Goal: Task Accomplishment & Management: Use online tool/utility

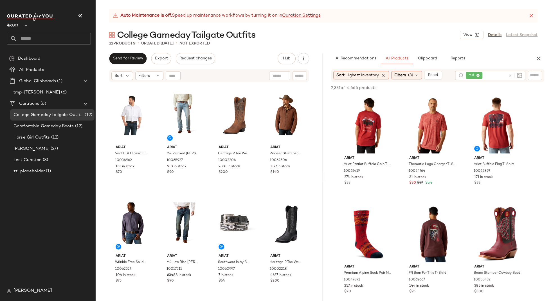
scroll to position [1410, 0]
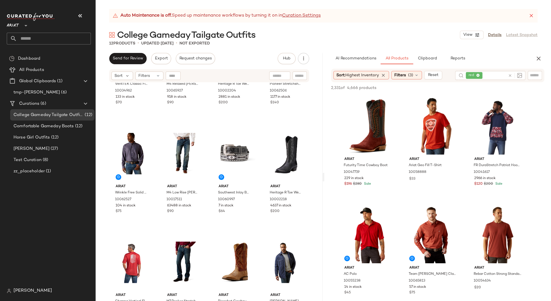
click at [22, 23] on div at bounding box center [25, 22] width 8 height 14
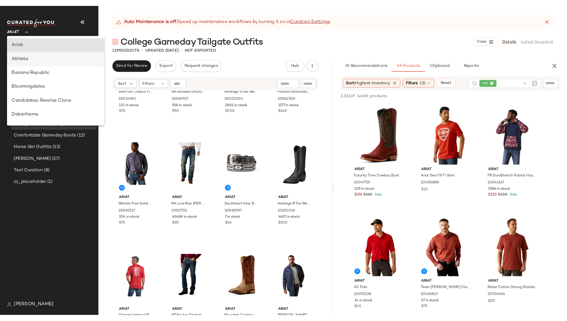
scroll to position [22, 0]
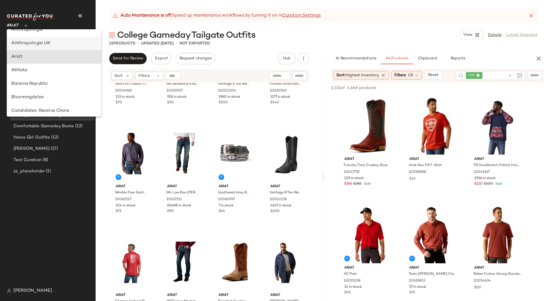
click at [44, 44] on div "Anthropologie UK" at bounding box center [53, 43] width 85 height 7
type input "**"
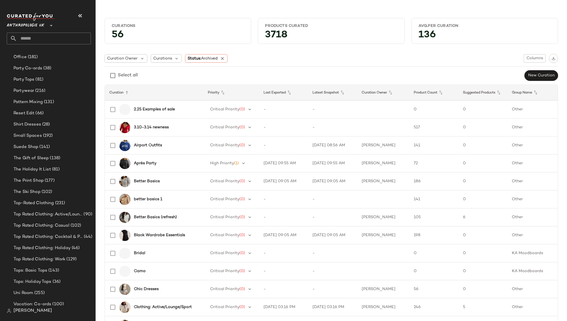
scroll to position [546, 0]
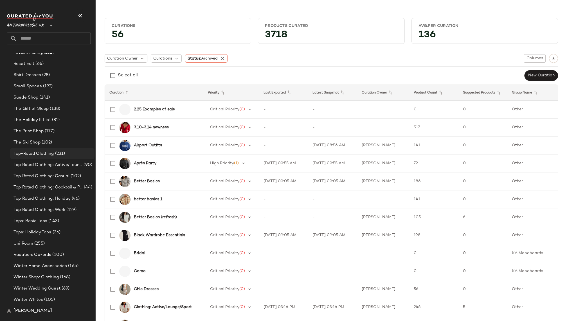
click at [56, 155] on span "(231)" at bounding box center [59, 154] width 11 height 6
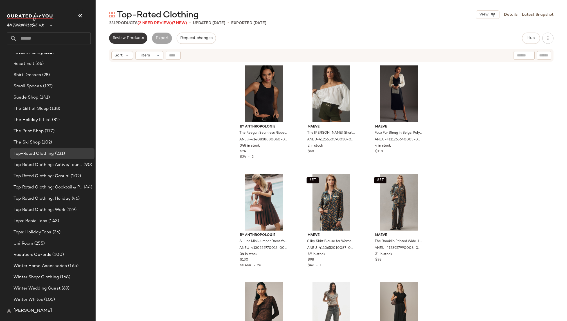
click at [133, 40] on span "Review Products" at bounding box center [127, 38] width 31 height 4
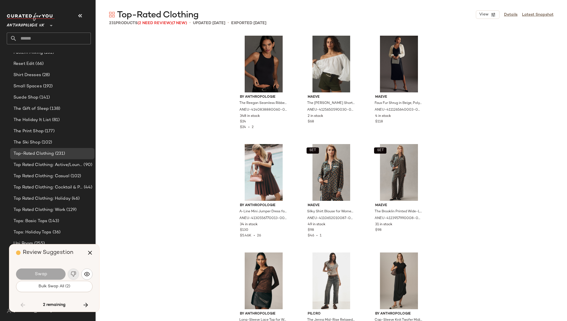
scroll to position [4015, 0]
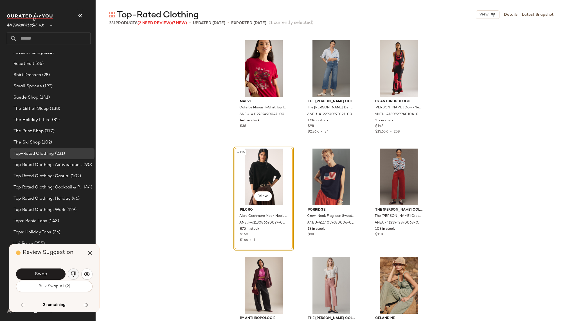
click at [76, 269] on button "button" at bounding box center [73, 274] width 11 height 11
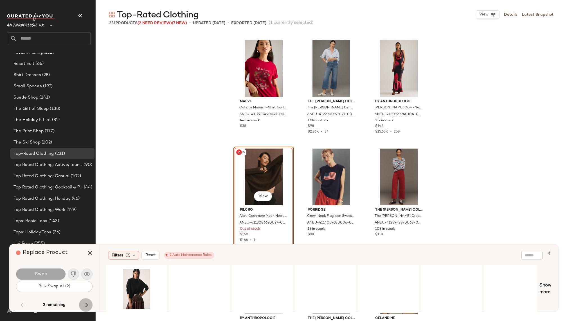
click at [86, 300] on icon "button" at bounding box center [85, 305] width 7 height 7
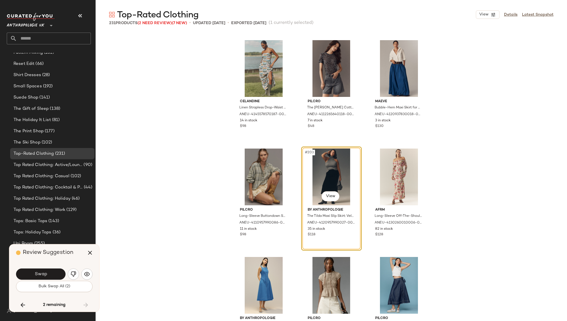
click at [73, 274] on img "button" at bounding box center [74, 275] width 6 height 6
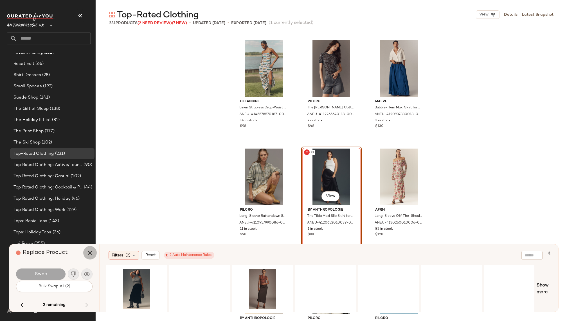
click at [91, 249] on button "button" at bounding box center [89, 252] width 13 height 13
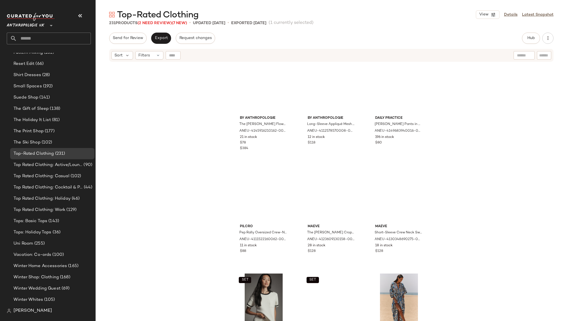
scroll to position [6833, 0]
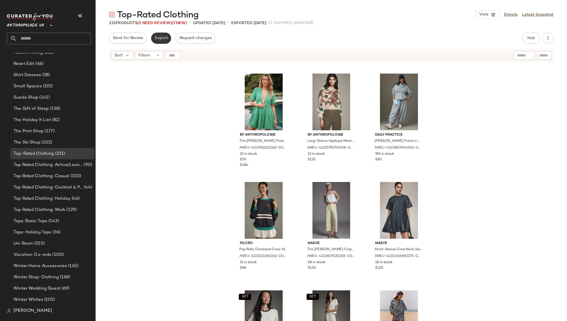
click at [160, 34] on button "Export" at bounding box center [161, 38] width 20 height 11
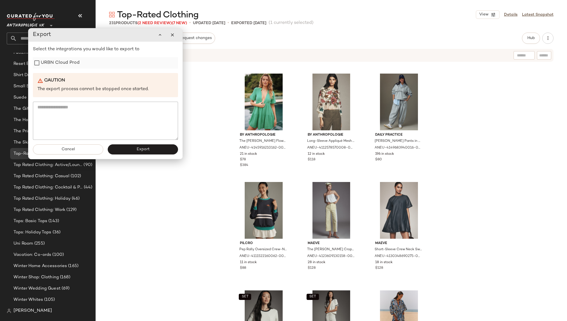
click at [82, 65] on div "URBN Cloud Prod" at bounding box center [105, 62] width 145 height 11
click at [70, 61] on label "URBN Cloud Prod" at bounding box center [60, 62] width 39 height 11
click at [136, 147] on span "Export" at bounding box center [142, 149] width 13 height 4
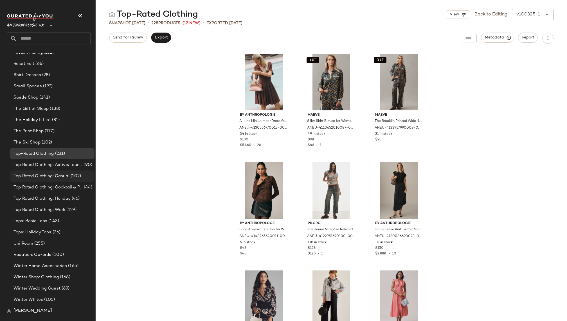
click at [58, 177] on span "Top Rated Clothing: Casual" at bounding box center [41, 176] width 56 height 6
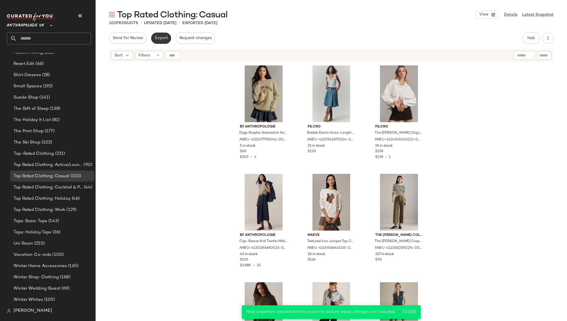
click at [162, 37] on span "Export" at bounding box center [160, 38] width 13 height 4
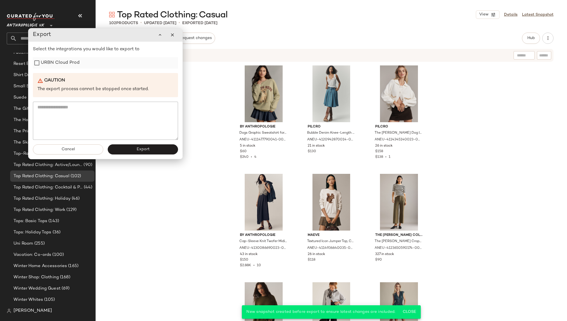
click at [70, 65] on label "URBN Cloud Prod" at bounding box center [60, 62] width 39 height 11
click at [138, 146] on button "Export" at bounding box center [143, 150] width 70 height 10
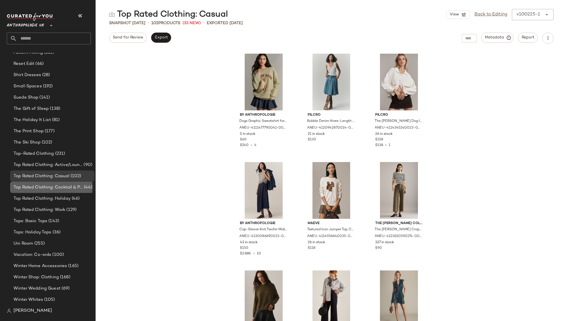
click at [62, 188] on span "Top Rated Clothing: Cocktail & Party" at bounding box center [47, 187] width 69 height 6
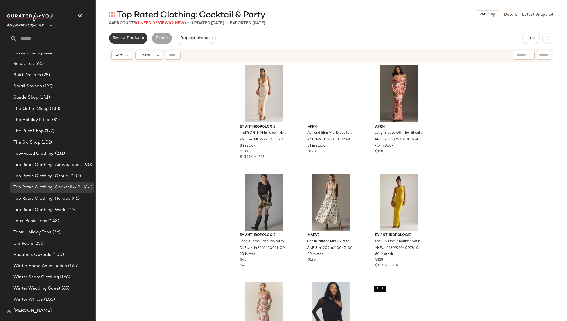
click at [131, 40] on button "Review Products" at bounding box center [128, 38] width 38 height 11
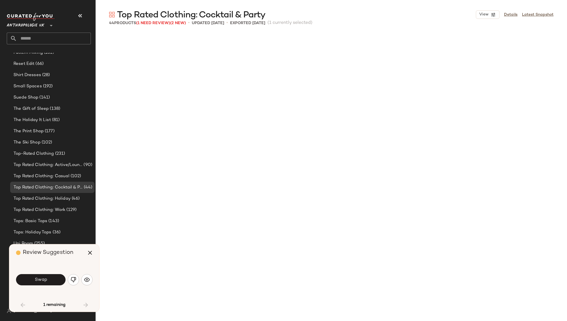
scroll to position [330, 0]
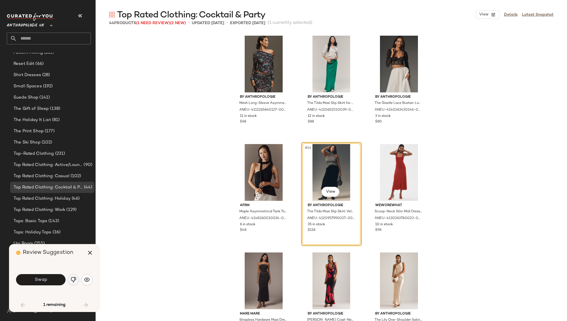
click at [72, 282] on img "button" at bounding box center [74, 280] width 6 height 6
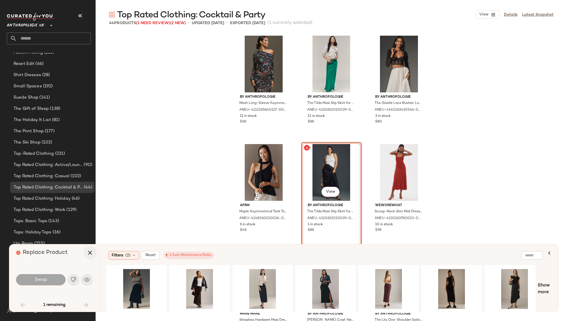
click at [90, 252] on icon "button" at bounding box center [90, 253] width 7 height 7
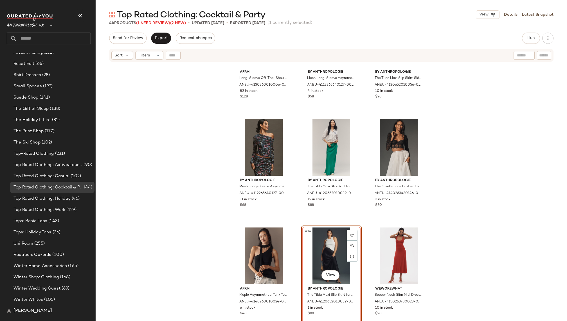
scroll to position [252, 0]
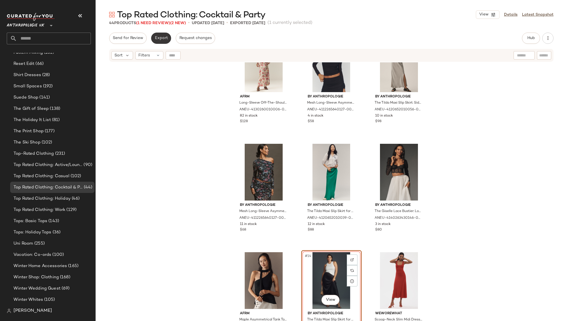
click at [163, 40] on span "Export" at bounding box center [160, 38] width 13 height 4
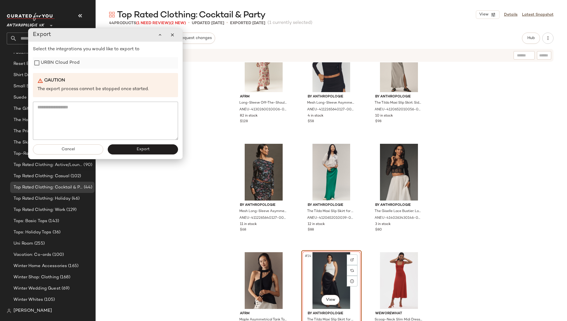
click at [73, 65] on label "URBN Cloud Prod" at bounding box center [60, 62] width 39 height 11
click at [146, 148] on span "Export" at bounding box center [142, 149] width 13 height 4
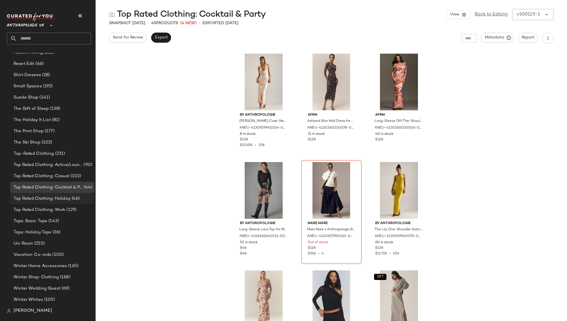
click at [69, 198] on span "Top Rated Clothing: Holiday" at bounding box center [41, 199] width 57 height 6
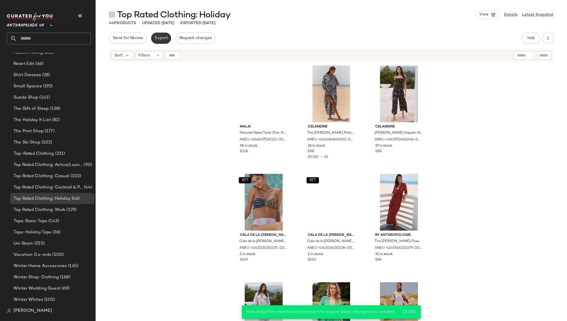
click at [159, 35] on button "Export" at bounding box center [161, 38] width 20 height 11
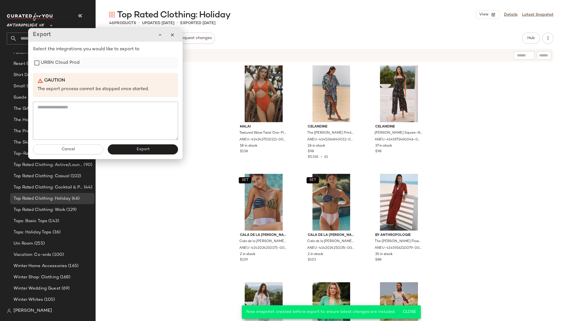
click at [73, 62] on label "URBN Cloud Prod" at bounding box center [60, 62] width 39 height 11
click at [137, 149] on span "Export" at bounding box center [142, 149] width 13 height 4
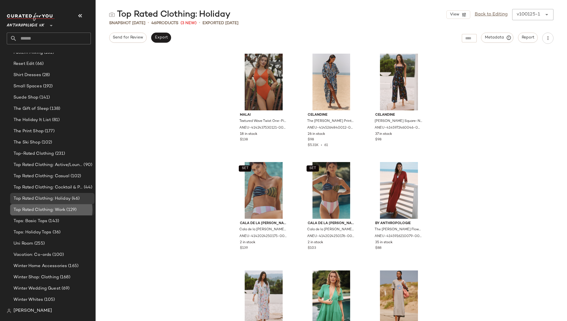
click at [71, 210] on span "(129)" at bounding box center [70, 210] width 11 height 6
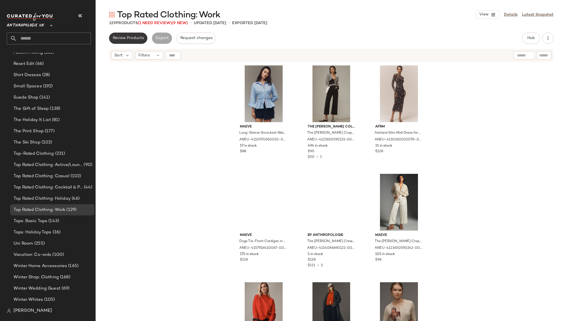
click at [139, 36] on button "Review Products" at bounding box center [128, 38] width 38 height 11
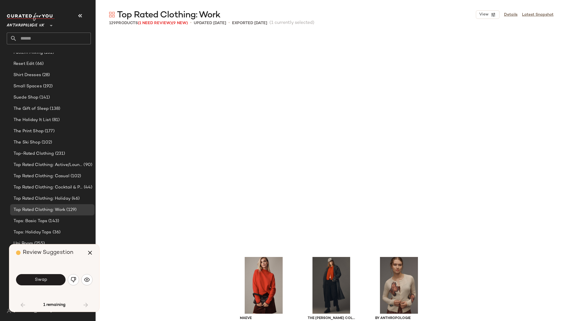
scroll to position [222, 0]
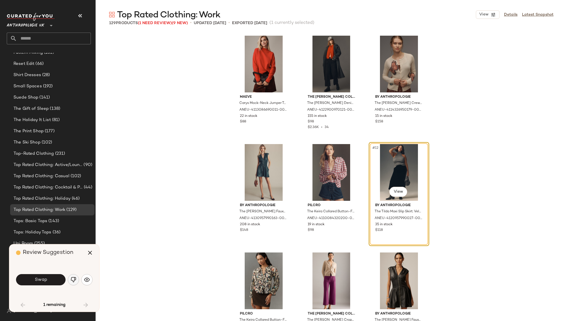
click at [74, 278] on img "button" at bounding box center [74, 280] width 6 height 6
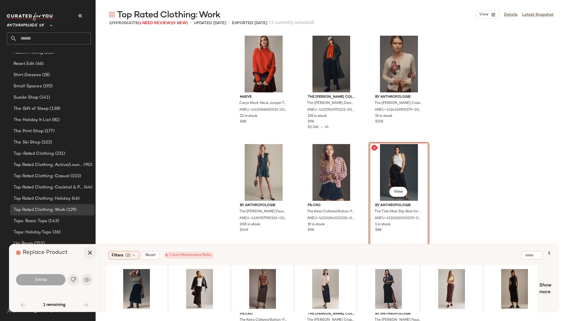
click at [92, 254] on icon "button" at bounding box center [90, 253] width 7 height 7
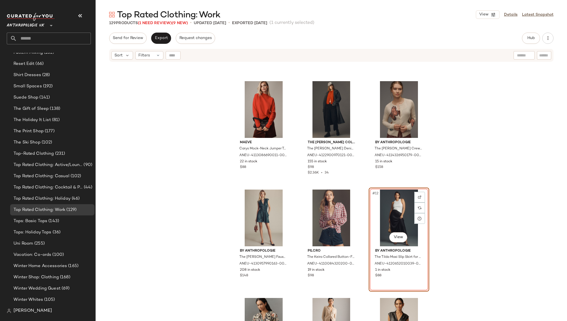
scroll to position [156, 0]
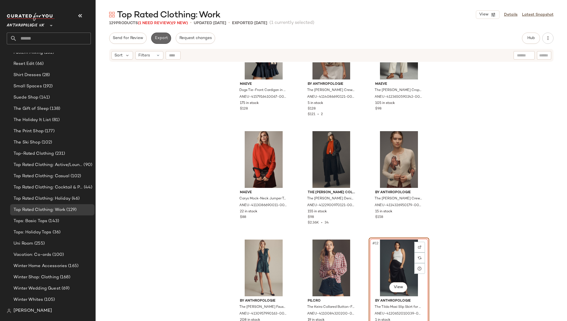
click at [163, 38] on span "Export" at bounding box center [160, 38] width 13 height 4
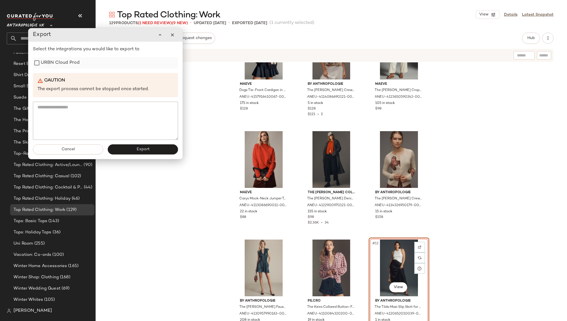
click at [74, 62] on label "URBN Cloud Prod" at bounding box center [60, 62] width 39 height 11
click at [138, 147] on span "Export" at bounding box center [142, 149] width 13 height 4
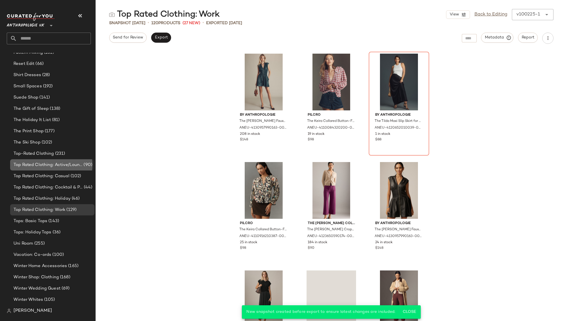
click at [68, 165] on span "Top Rated Clothing: Active/Lounge/Sport" at bounding box center [47, 165] width 69 height 6
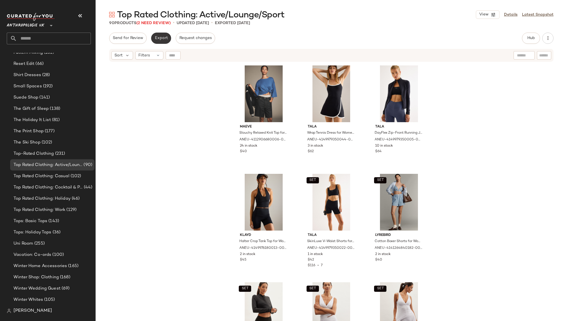
click at [159, 36] on button "Export" at bounding box center [161, 38] width 20 height 11
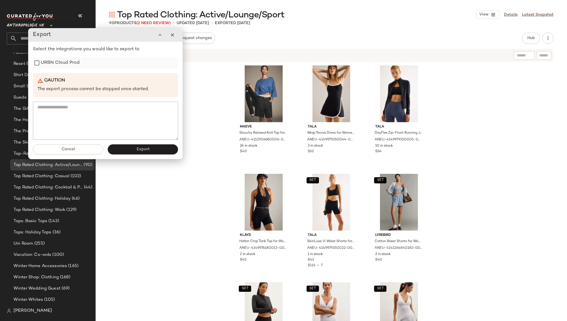
click at [81, 59] on div "URBN Cloud Prod" at bounding box center [105, 62] width 145 height 11
click at [69, 65] on label "URBN Cloud Prod" at bounding box center [60, 62] width 39 height 11
click at [136, 148] on button "Export" at bounding box center [143, 150] width 70 height 10
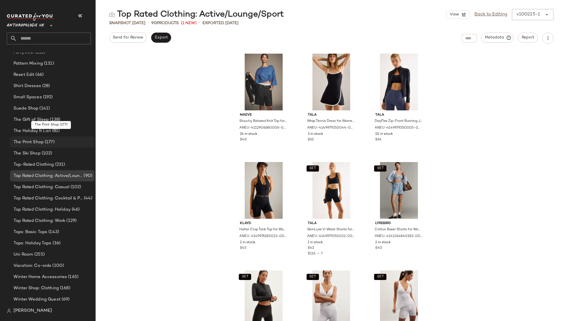
scroll to position [546, 0]
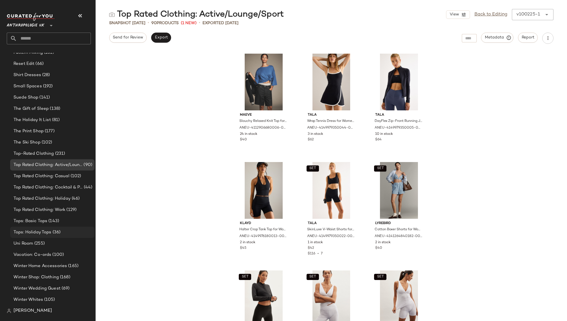
click at [60, 229] on span "(36)" at bounding box center [55, 232] width 9 height 6
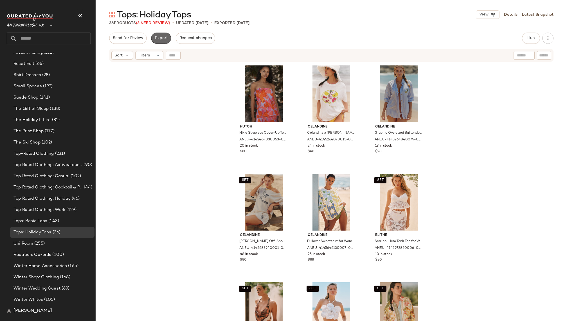
click at [161, 34] on button "Export" at bounding box center [161, 38] width 20 height 11
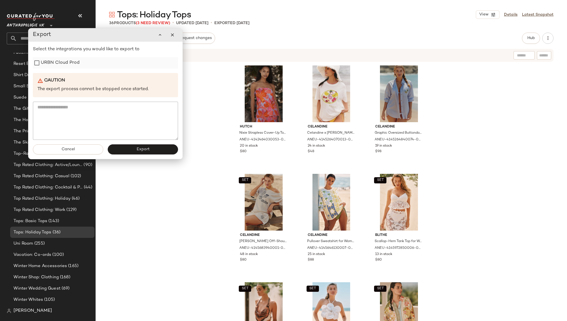
click at [73, 61] on label "URBN Cloud Prod" at bounding box center [60, 62] width 39 height 11
click at [139, 151] on span "Export" at bounding box center [142, 149] width 13 height 4
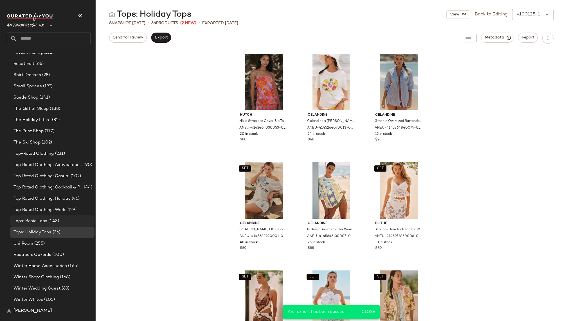
click at [56, 221] on span "(143)" at bounding box center [53, 221] width 12 height 6
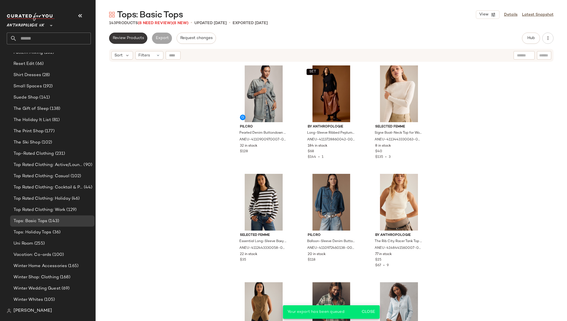
click at [134, 38] on span "Review Products" at bounding box center [127, 38] width 31 height 4
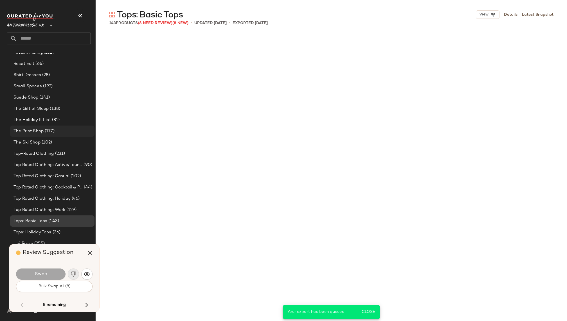
scroll to position [3581, 0]
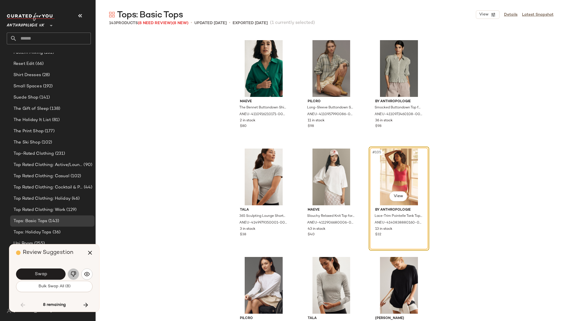
click at [75, 273] on img "button" at bounding box center [74, 275] width 6 height 6
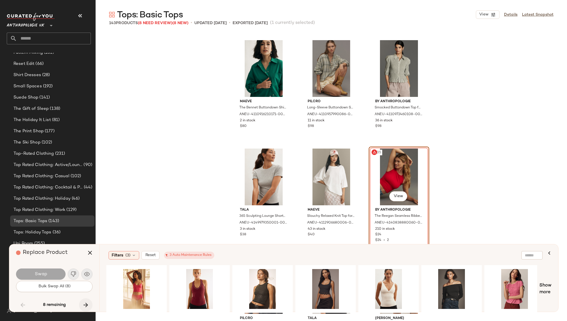
click at [89, 300] on button "button" at bounding box center [85, 305] width 13 height 13
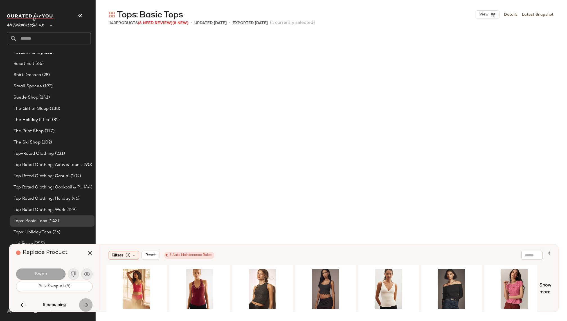
scroll to position [4232, 0]
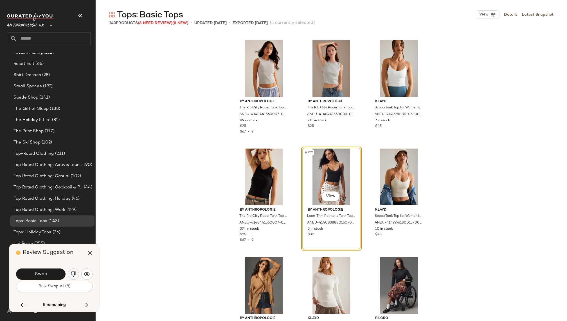
click at [72, 273] on img "button" at bounding box center [74, 275] width 6 height 6
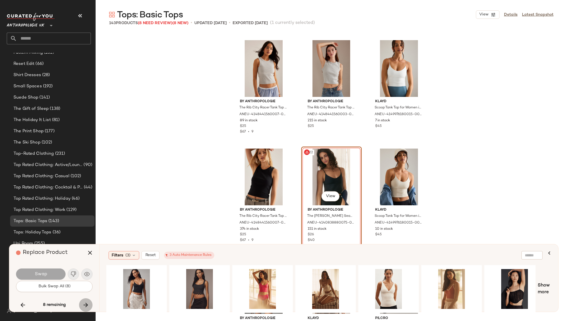
click at [87, 300] on icon "button" at bounding box center [85, 305] width 7 height 7
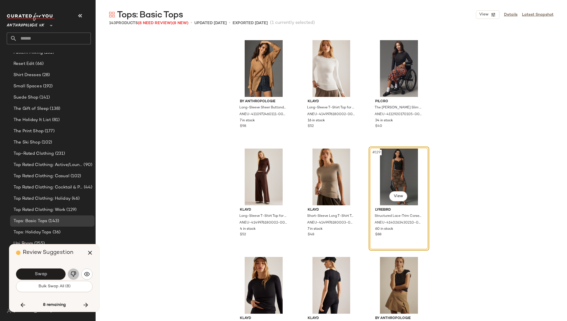
click at [71, 274] on img "button" at bounding box center [74, 275] width 6 height 6
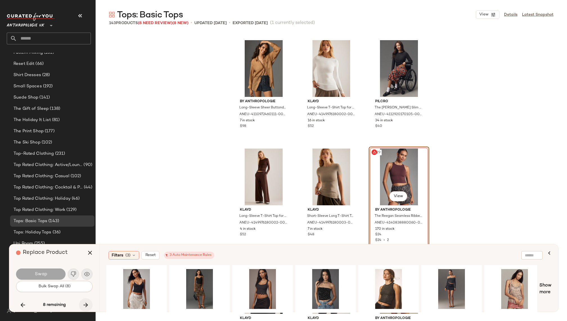
click at [88, 300] on icon "button" at bounding box center [85, 305] width 7 height 7
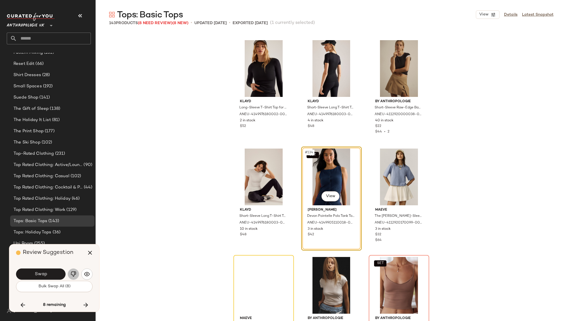
click at [74, 274] on img "button" at bounding box center [74, 275] width 6 height 6
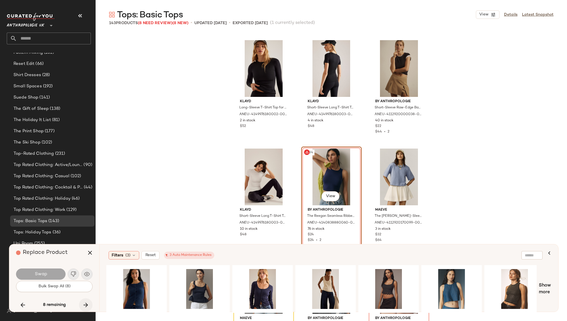
click at [89, 300] on button "button" at bounding box center [85, 305] width 13 height 13
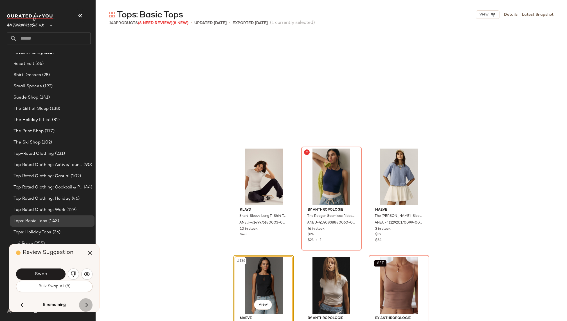
scroll to position [4775, 0]
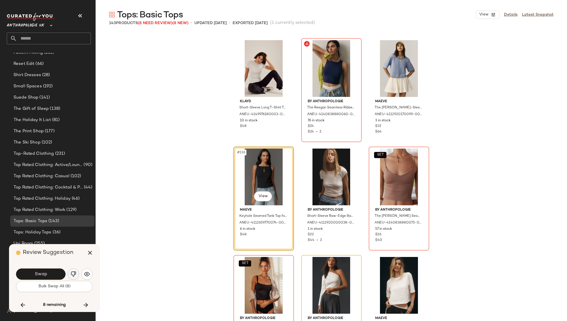
click at [74, 276] on img "button" at bounding box center [74, 275] width 6 height 6
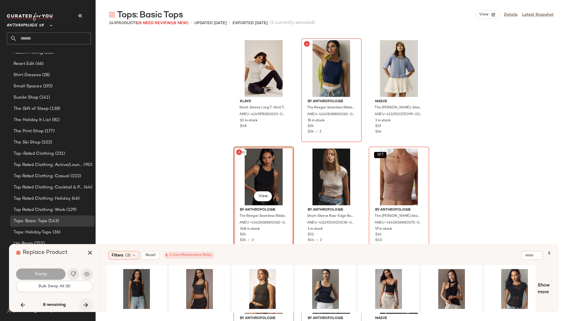
click at [89, 300] on icon "button" at bounding box center [85, 305] width 7 height 7
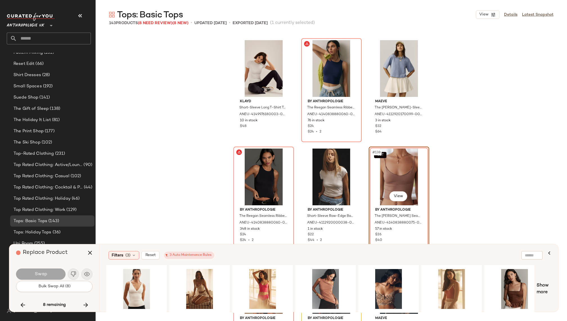
click at [73, 275] on div "Swap" at bounding box center [54, 274] width 76 height 13
click at [87, 300] on button "button" at bounding box center [85, 305] width 13 height 13
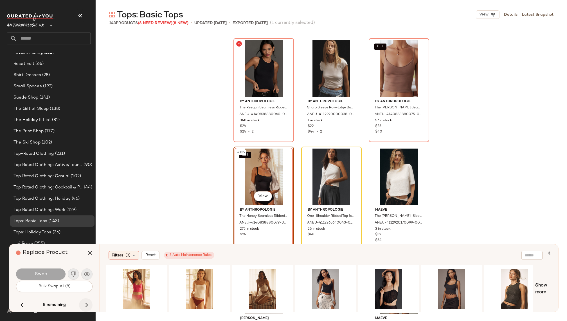
click at [88, 300] on icon "button" at bounding box center [85, 305] width 7 height 7
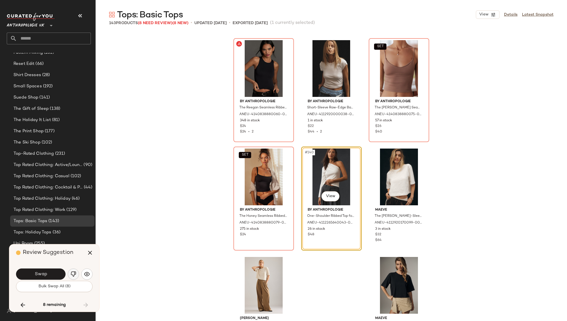
click at [73, 276] on img "button" at bounding box center [74, 275] width 6 height 6
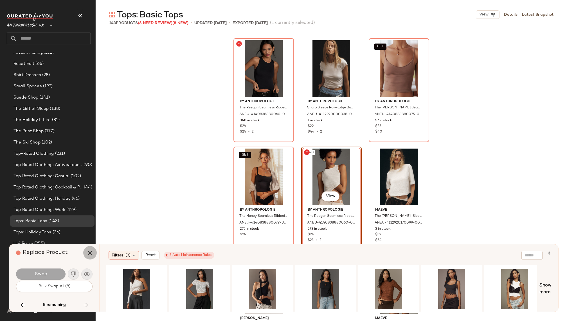
click at [89, 255] on icon "button" at bounding box center [90, 253] width 7 height 7
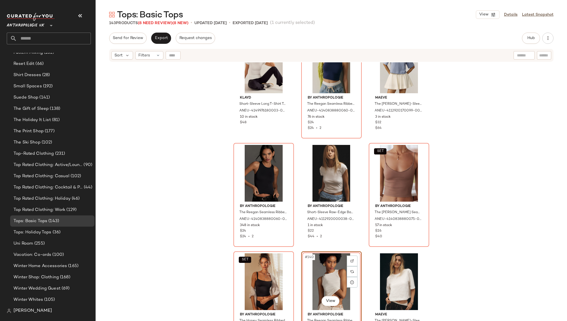
scroll to position [4473, 0]
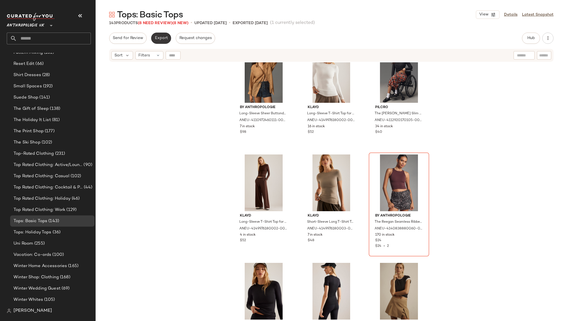
click at [161, 39] on span "Export" at bounding box center [160, 38] width 13 height 4
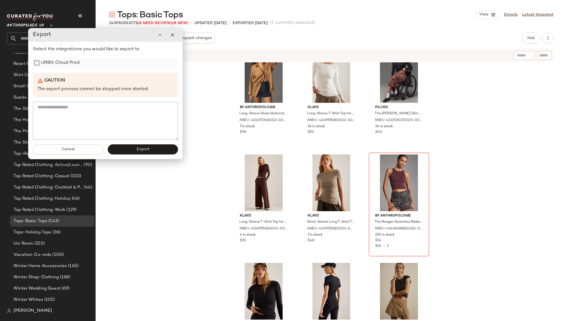
click at [80, 58] on div "URBN Cloud Prod" at bounding box center [105, 62] width 145 height 11
click at [70, 62] on label "URBN Cloud Prod" at bounding box center [60, 62] width 39 height 11
click at [147, 154] on button "Export" at bounding box center [142, 150] width 70 height 10
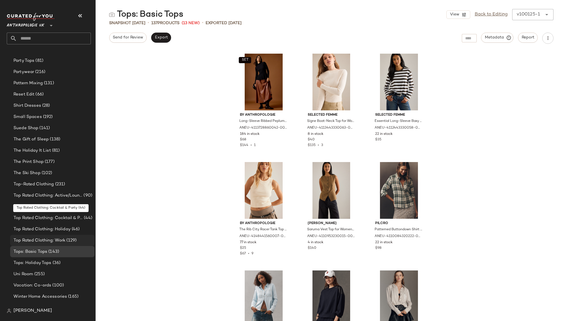
scroll to position [504, 0]
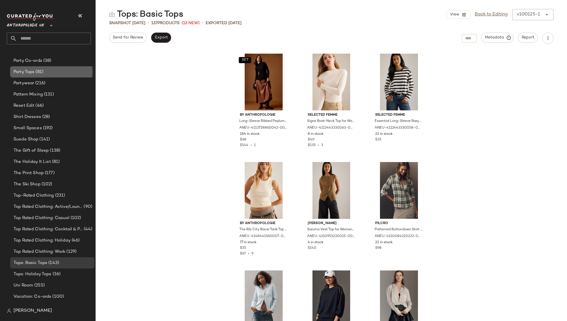
click at [51, 74] on div "Party Tops (81)" at bounding box center [52, 72] width 80 height 6
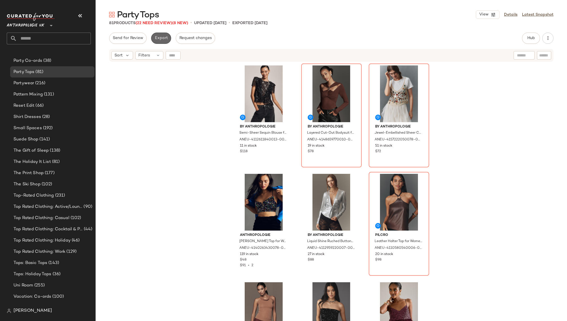
click at [162, 37] on span "Export" at bounding box center [160, 38] width 13 height 4
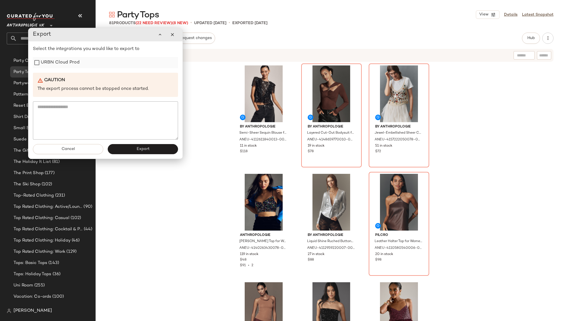
click at [70, 67] on label "URBN Cloud Prod" at bounding box center [60, 62] width 39 height 11
click at [137, 151] on span "Export" at bounding box center [142, 149] width 13 height 4
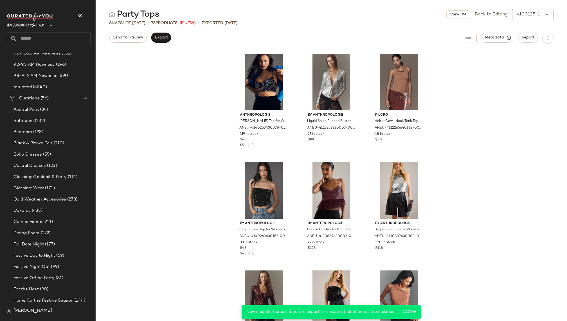
scroll to position [101, 0]
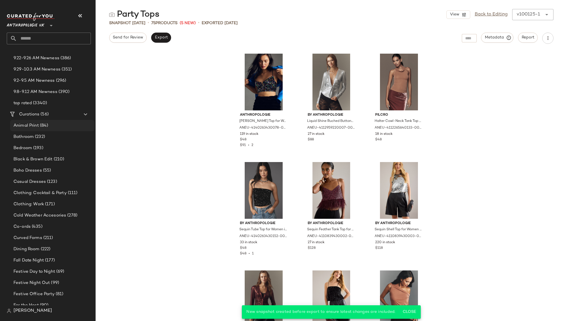
click at [51, 123] on div "Animal Print (84)" at bounding box center [52, 126] width 80 height 6
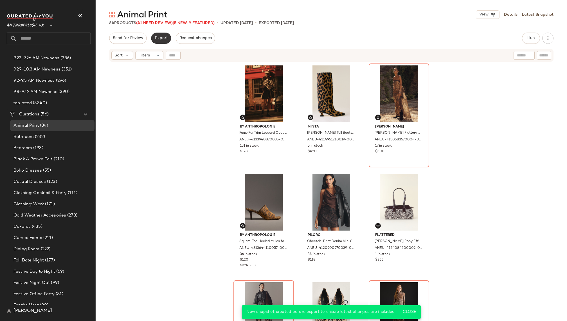
click at [160, 36] on span "Export" at bounding box center [160, 38] width 13 height 4
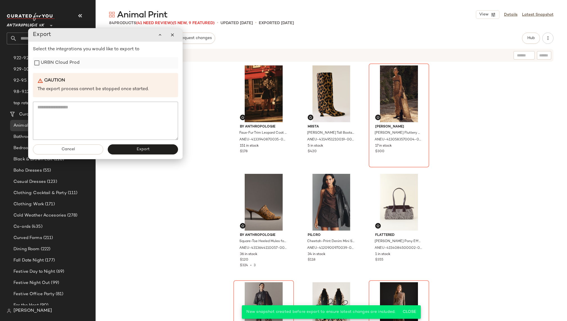
click at [86, 64] on div "URBN Cloud Prod" at bounding box center [105, 62] width 145 height 11
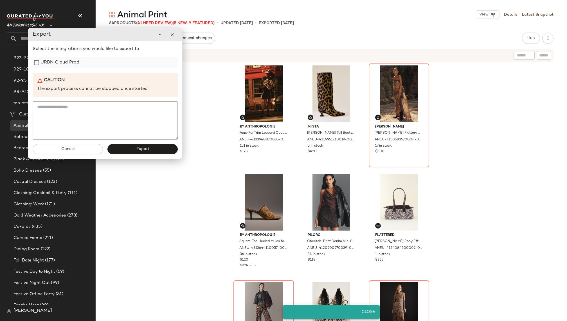
click at [68, 60] on label "URBN Cloud Prod" at bounding box center [59, 62] width 39 height 11
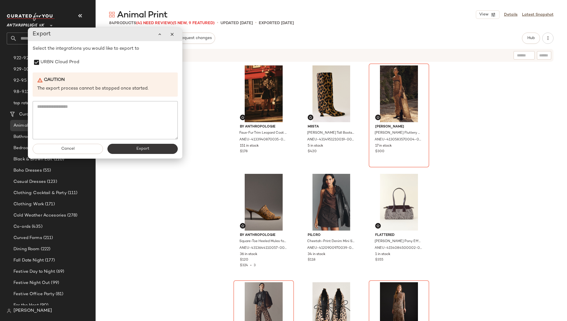
click at [134, 147] on button "Export" at bounding box center [142, 149] width 70 height 10
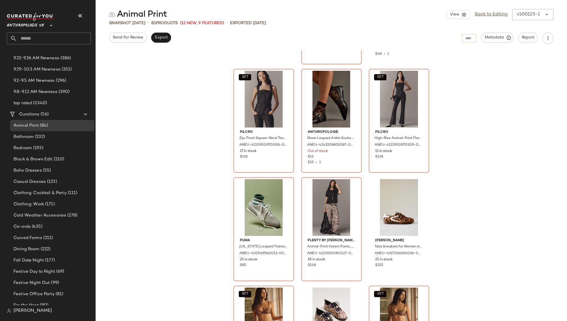
scroll to position [1615, 0]
click at [494, 15] on link "Back to Editing" at bounding box center [491, 14] width 33 height 7
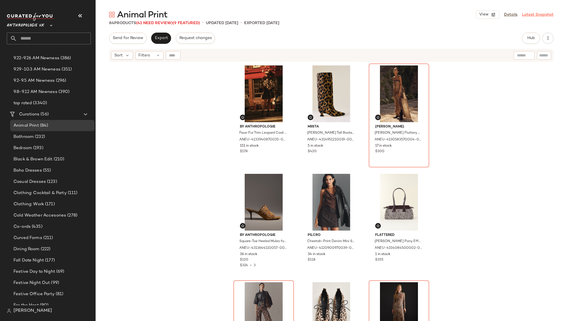
click at [527, 15] on link "Latest Snapshot" at bounding box center [537, 15] width 31 height 6
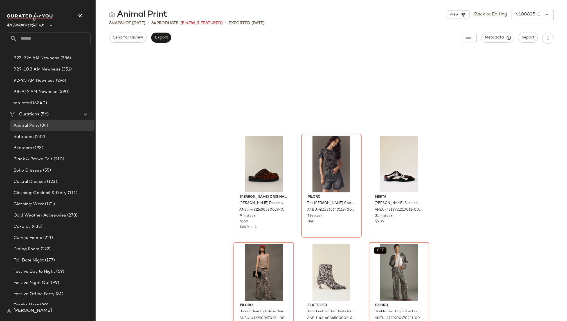
scroll to position [669, 0]
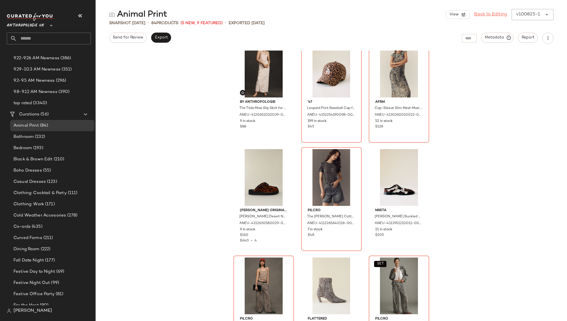
click at [482, 17] on link "Back to Editing" at bounding box center [490, 14] width 33 height 7
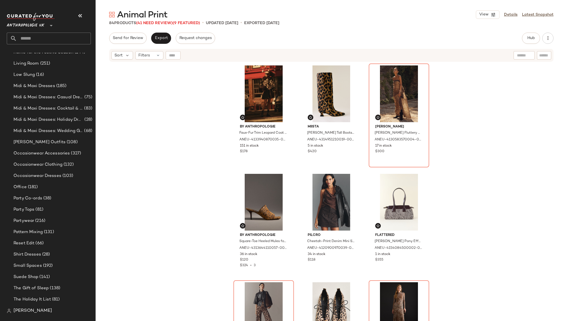
scroll to position [367, 0]
click at [48, 231] on span "(131)" at bounding box center [48, 231] width 11 height 6
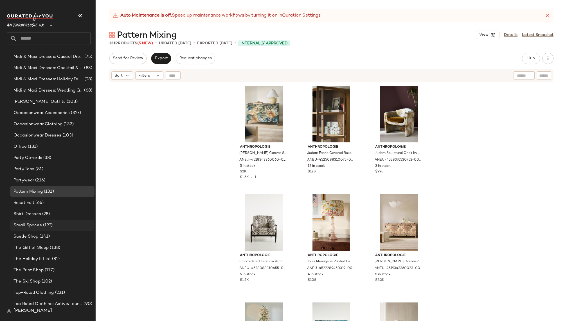
scroll to position [414, 0]
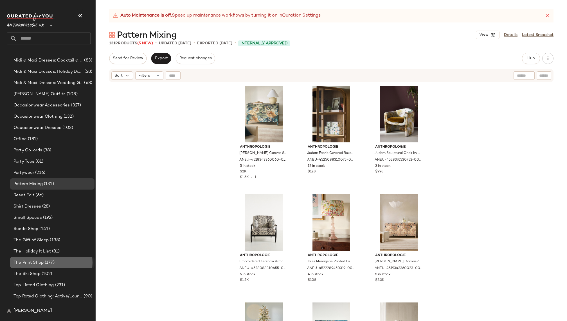
click at [46, 261] on span "(177)" at bounding box center [49, 263] width 11 height 6
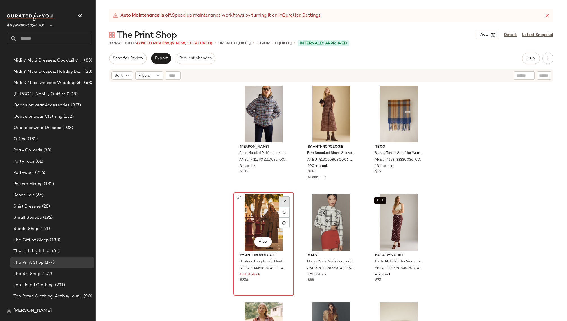
click at [285, 198] on div at bounding box center [284, 202] width 11 height 11
click at [159, 55] on button "Export" at bounding box center [161, 58] width 20 height 11
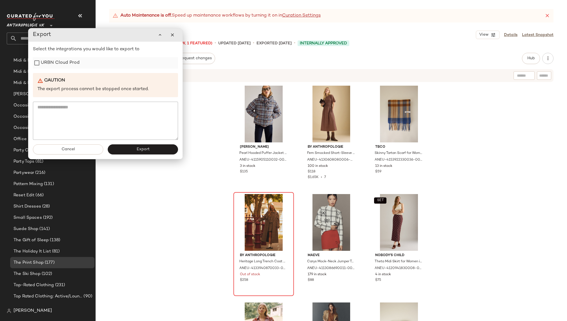
click at [76, 67] on label "URBN Cloud Prod" at bounding box center [60, 62] width 39 height 11
click at [139, 153] on button "Export" at bounding box center [143, 150] width 70 height 10
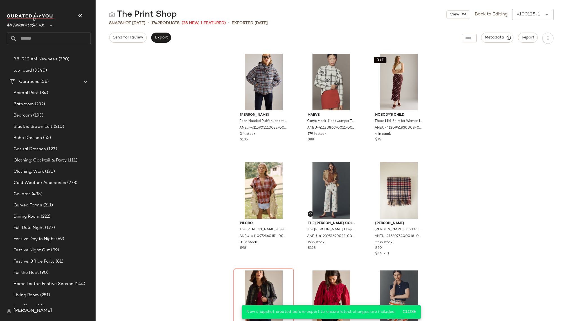
scroll to position [128, 0]
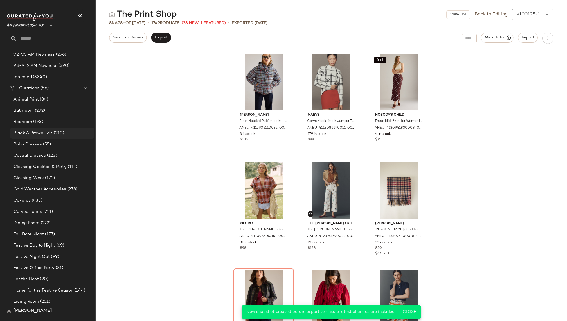
click at [58, 133] on span "(210)" at bounding box center [59, 133] width 12 height 6
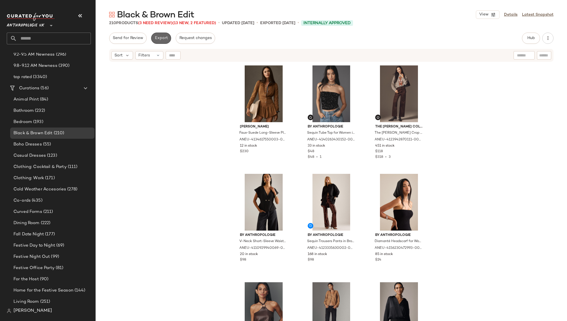
click at [158, 37] on span "Export" at bounding box center [160, 38] width 13 height 4
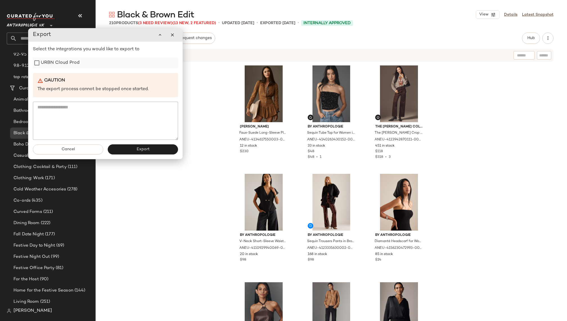
click at [67, 62] on label "URBN Cloud Prod" at bounding box center [60, 62] width 39 height 11
click at [139, 147] on span "Export" at bounding box center [142, 149] width 13 height 4
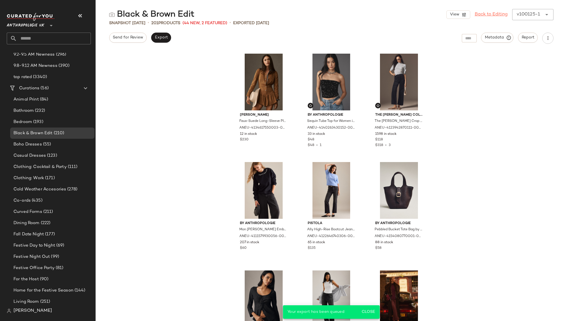
click at [480, 12] on link "Back to Editing" at bounding box center [491, 14] width 33 height 7
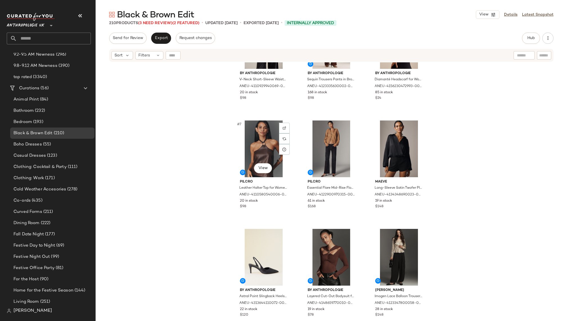
scroll to position [194, 0]
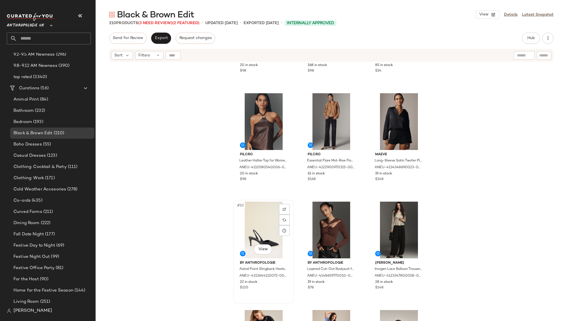
click at [256, 243] on div "#10 View" at bounding box center [263, 230] width 57 height 57
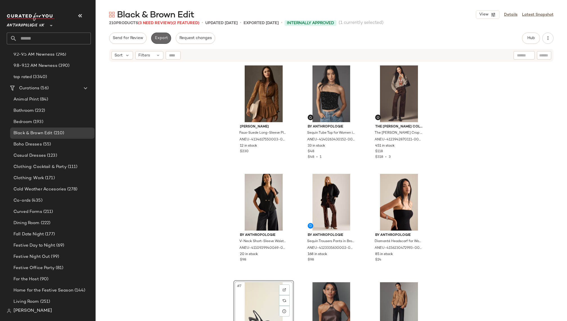
click at [159, 38] on span "Export" at bounding box center [160, 38] width 13 height 4
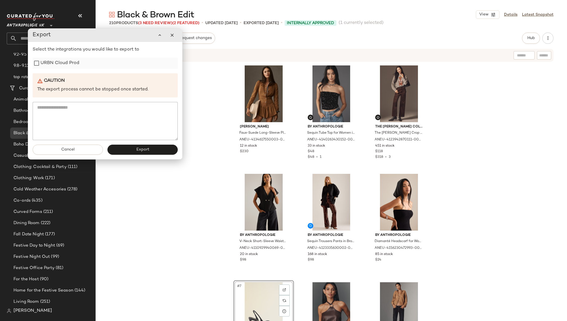
click at [76, 59] on label "URBN Cloud Prod" at bounding box center [59, 63] width 39 height 11
click at [173, 39] on button "button" at bounding box center [171, 35] width 11 height 11
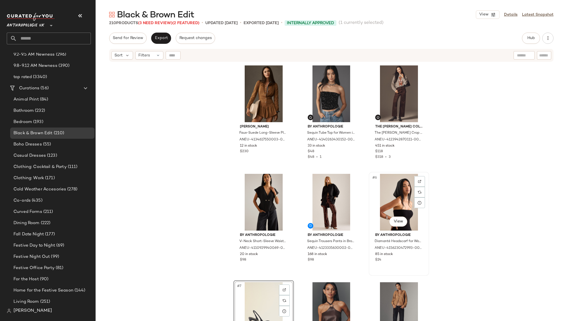
click at [374, 190] on div "#6 View" at bounding box center [399, 202] width 57 height 57
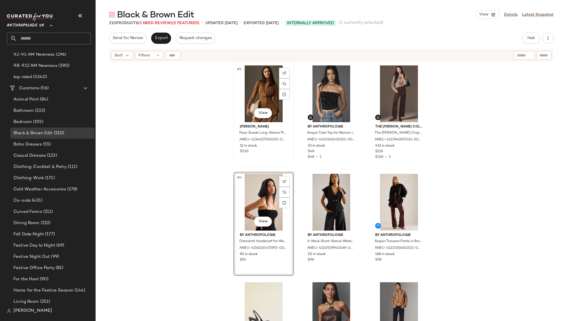
click at [252, 87] on div "#1 View" at bounding box center [263, 94] width 57 height 57
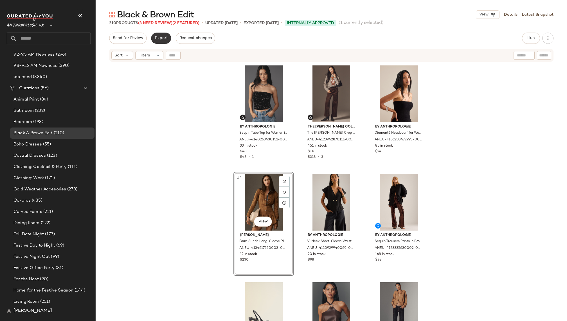
click at [161, 34] on button "Export" at bounding box center [161, 38] width 20 height 11
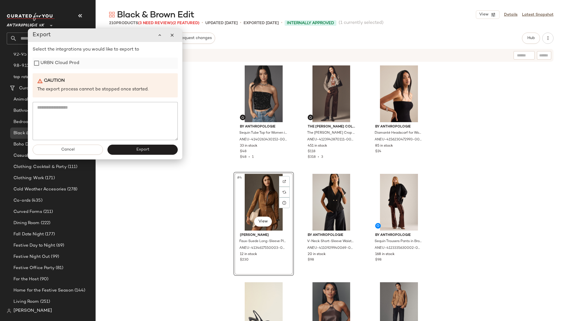
click at [69, 60] on label "URBN Cloud Prod" at bounding box center [59, 63] width 39 height 11
click at [143, 150] on span "Export" at bounding box center [142, 150] width 13 height 4
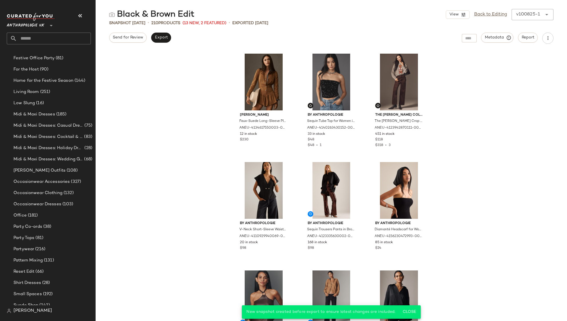
scroll to position [546, 0]
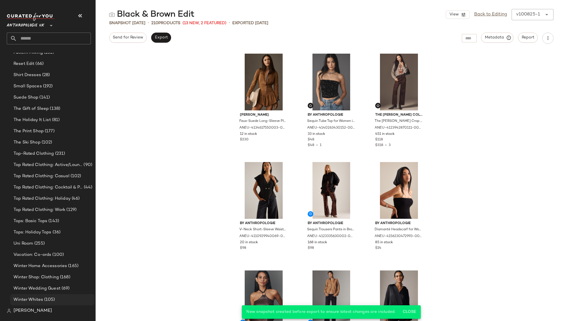
click at [47, 297] on span "(105)" at bounding box center [49, 300] width 12 height 6
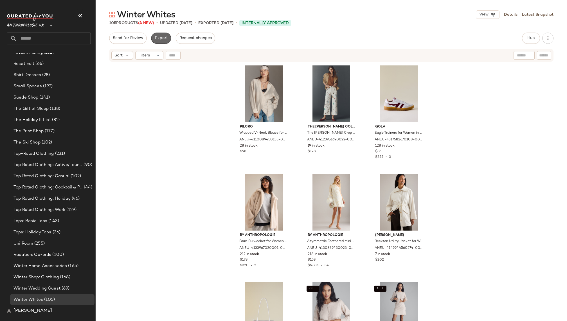
click at [157, 39] on span "Export" at bounding box center [160, 38] width 13 height 4
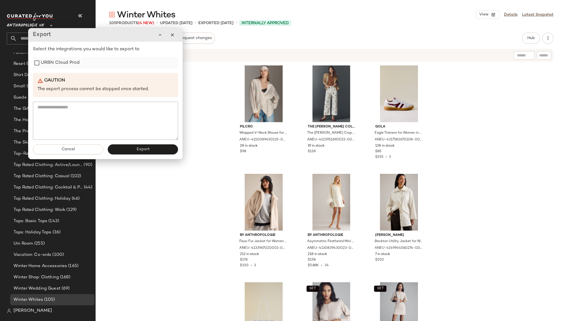
click at [71, 67] on label "URBN Cloud Prod" at bounding box center [60, 62] width 39 height 11
click at [150, 146] on button "Export" at bounding box center [143, 150] width 70 height 10
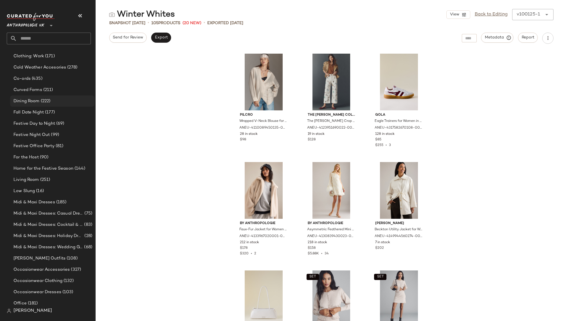
scroll to position [250, 0]
click at [57, 166] on span "Home for the Festive Season" at bounding box center [43, 168] width 60 height 6
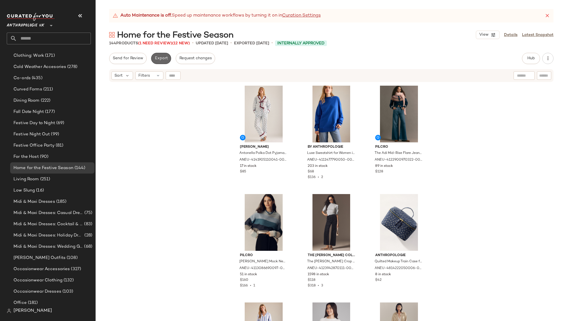
click at [160, 59] on span "Export" at bounding box center [160, 58] width 13 height 4
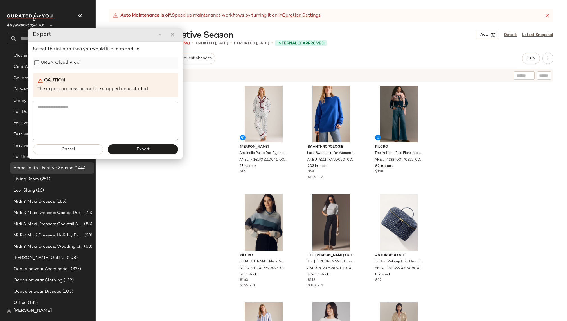
click at [62, 66] on label "URBN Cloud Prod" at bounding box center [60, 62] width 39 height 11
click at [148, 149] on span "Export" at bounding box center [142, 149] width 13 height 4
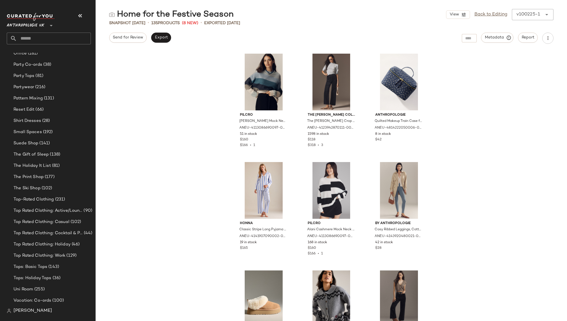
scroll to position [489, 0]
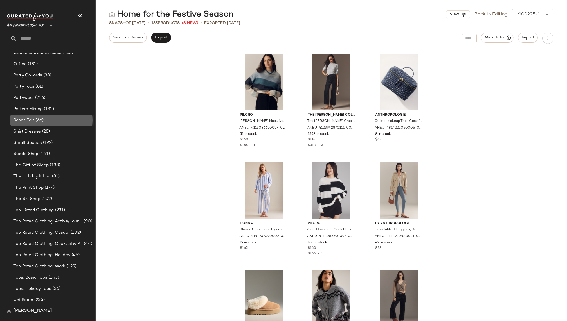
click at [51, 121] on div "Reset Edit (66)" at bounding box center [52, 120] width 80 height 6
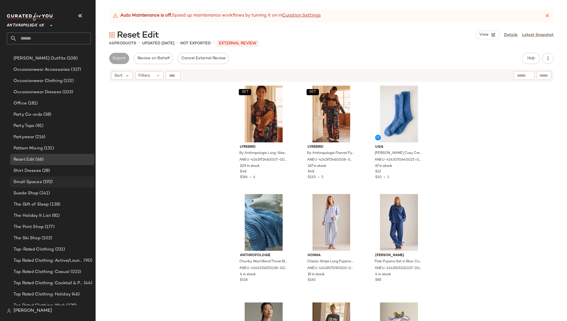
scroll to position [443, 0]
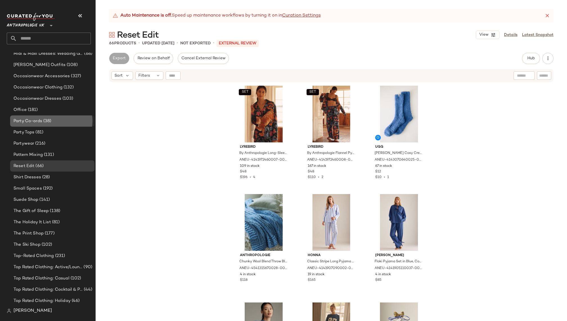
click at [48, 117] on div "Party Co-ords (38)" at bounding box center [52, 121] width 84 height 11
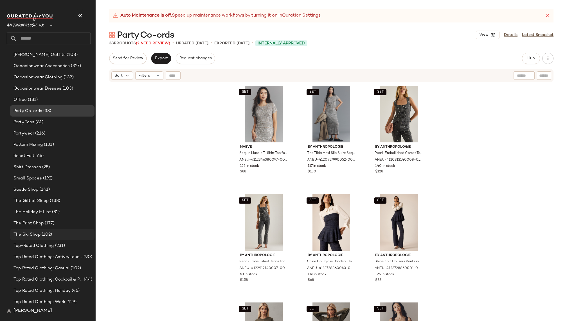
scroll to position [455, 0]
click at [63, 152] on div "Reset Edit (66)" at bounding box center [52, 155] width 80 height 6
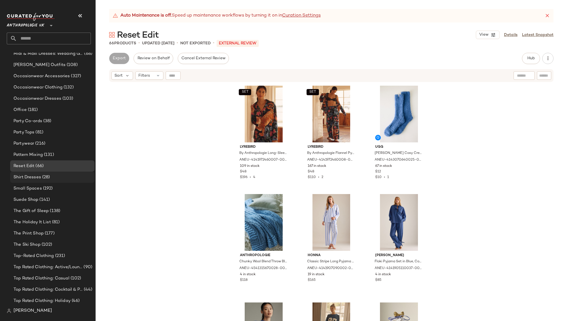
scroll to position [442, 0]
click at [49, 248] on span "(102)" at bounding box center [46, 246] width 12 height 6
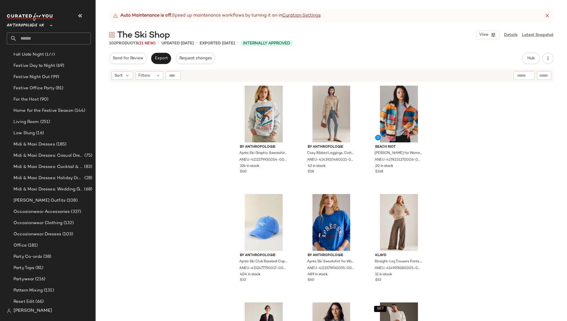
scroll to position [301, 0]
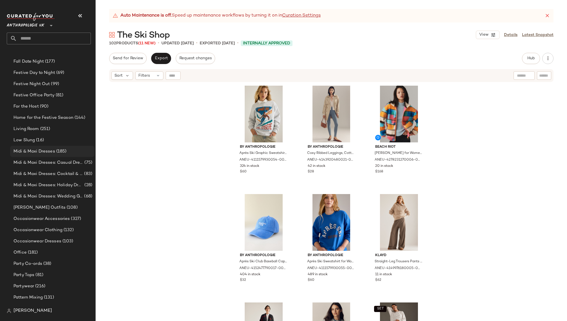
click at [60, 153] on span "(185)" at bounding box center [61, 151] width 12 height 6
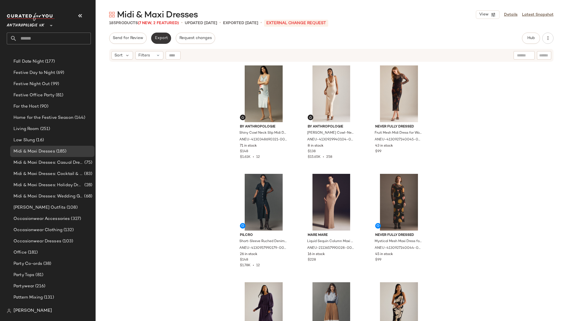
click at [161, 39] on span "Export" at bounding box center [160, 38] width 13 height 4
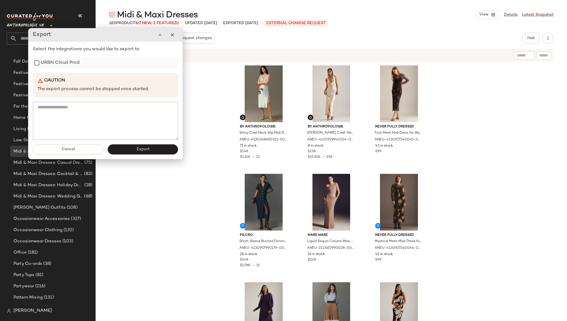
click at [78, 65] on label "URBN Cloud Prod" at bounding box center [60, 62] width 39 height 11
click at [141, 149] on span "Export" at bounding box center [142, 149] width 13 height 4
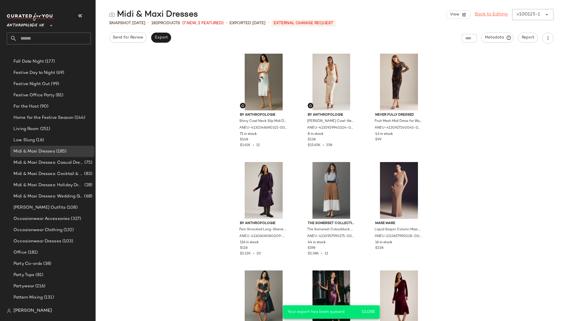
click at [495, 14] on link "Back to Editing" at bounding box center [491, 14] width 33 height 7
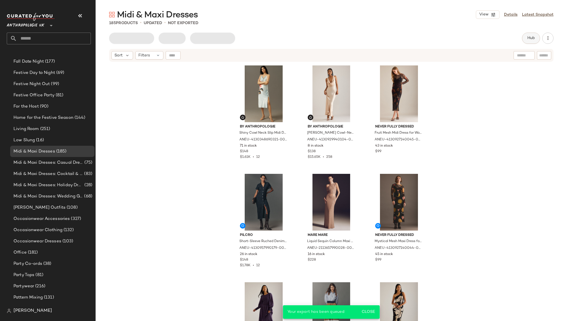
click at [526, 38] on button "Hub" at bounding box center [531, 38] width 18 height 11
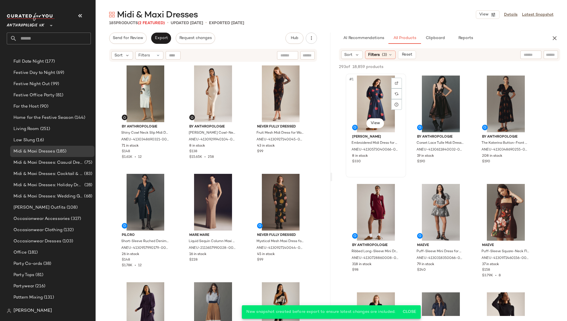
click at [362, 116] on div "#1 View" at bounding box center [375, 104] width 57 height 57
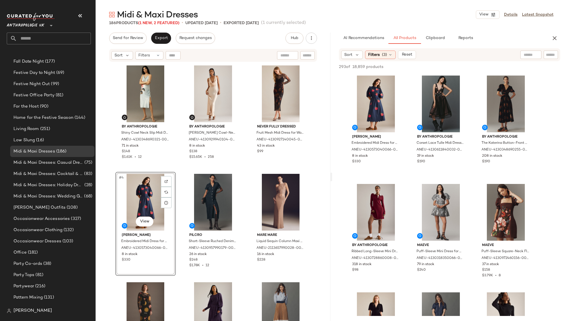
scroll to position [301, 0]
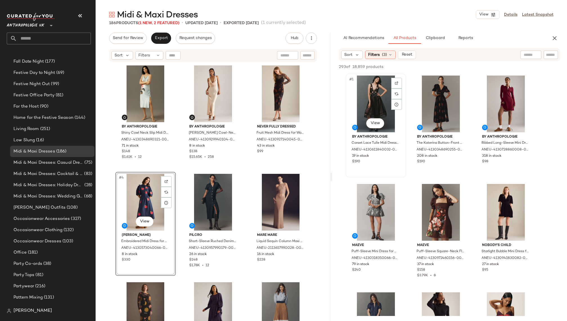
click at [369, 109] on div "#1 View" at bounding box center [375, 104] width 57 height 57
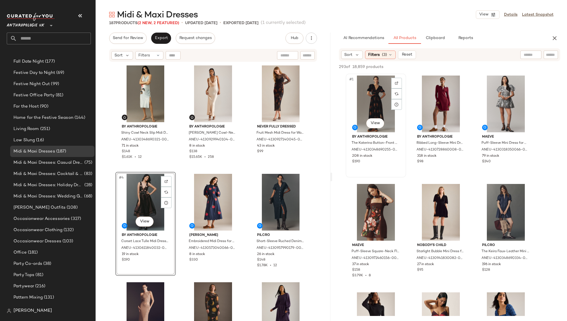
click at [368, 101] on div "#1 View" at bounding box center [375, 104] width 57 height 57
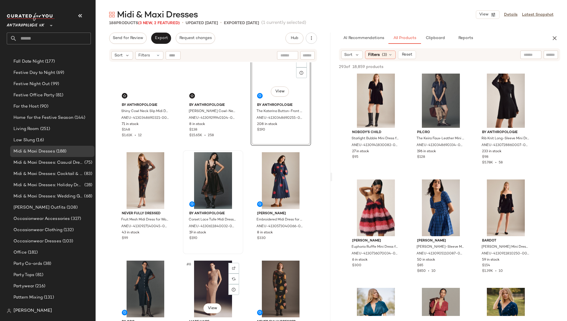
scroll to position [0, 0]
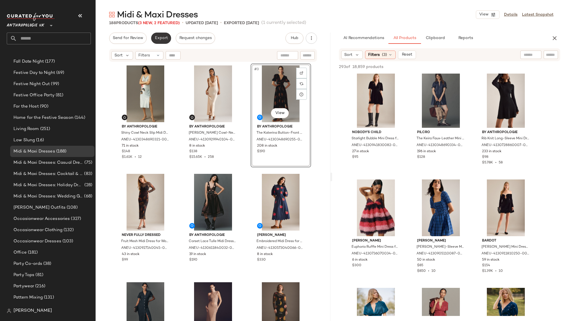
click at [157, 37] on span "Export" at bounding box center [160, 38] width 13 height 4
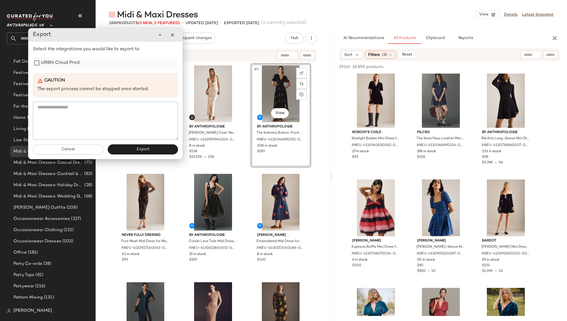
click at [66, 63] on label "URBN Cloud Prod" at bounding box center [60, 62] width 39 height 11
click at [139, 150] on span "Export" at bounding box center [142, 149] width 13 height 4
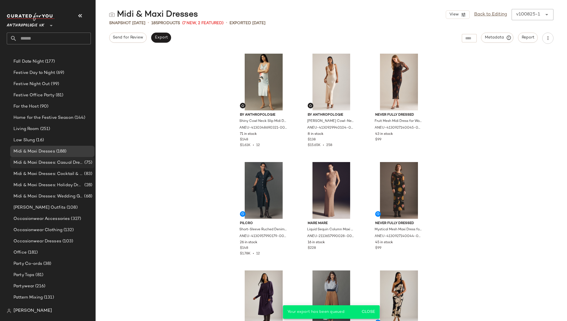
click at [65, 163] on span "Midi & Maxi Dresses: Casual Dresses" at bounding box center [48, 163] width 70 height 6
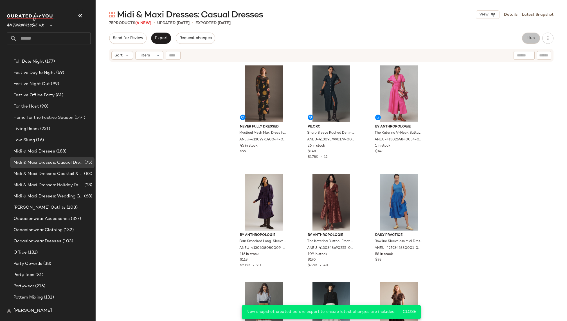
click at [525, 40] on button "Hub" at bounding box center [531, 38] width 18 height 11
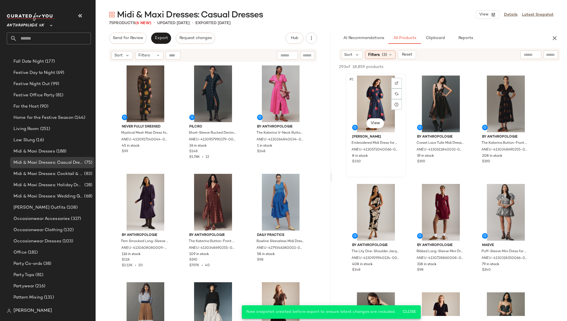
click at [369, 96] on div "#1 View" at bounding box center [375, 104] width 57 height 57
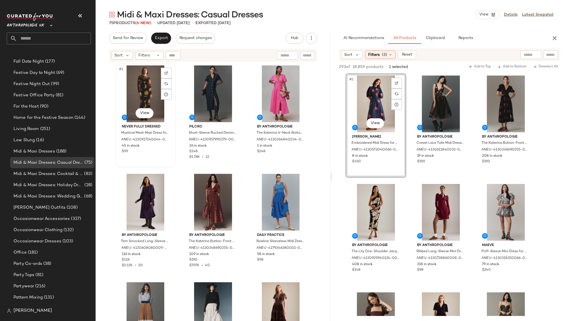
scroll to position [301, 0]
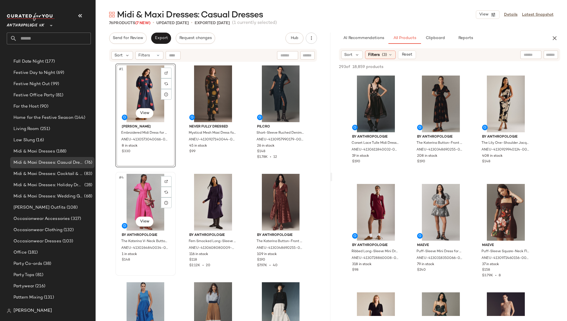
click at [130, 185] on div "#4 View" at bounding box center [145, 202] width 57 height 57
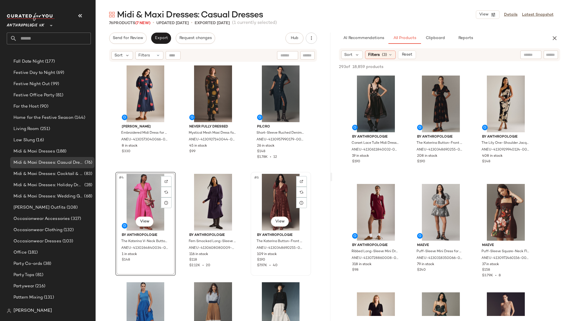
click at [273, 198] on div "#6 View" at bounding box center [280, 202] width 57 height 57
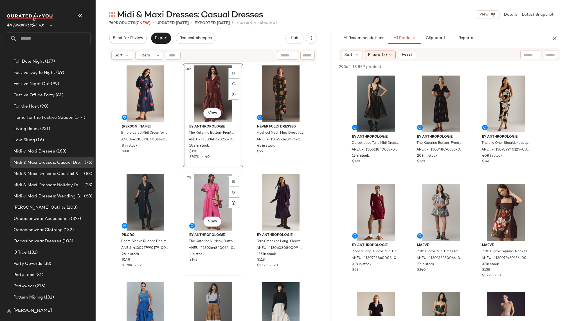
click at [196, 202] on div "#5 View" at bounding box center [213, 202] width 57 height 57
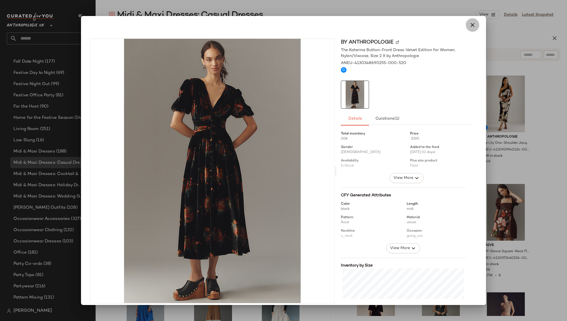
click at [470, 27] on icon "button" at bounding box center [472, 25] width 7 height 7
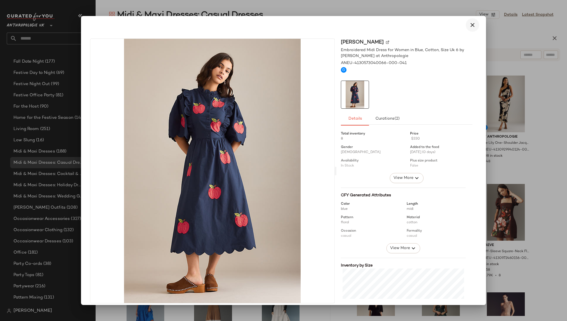
click at [473, 29] on button "button" at bounding box center [472, 24] width 13 height 13
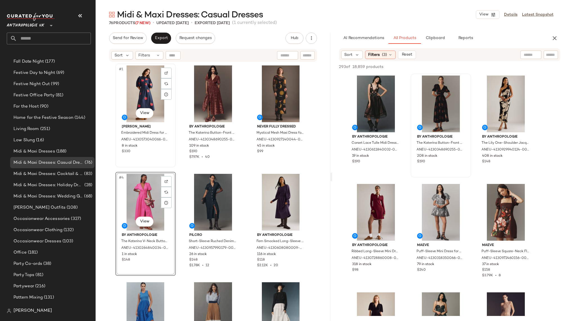
click at [140, 96] on div "#1 View" at bounding box center [145, 94] width 57 height 57
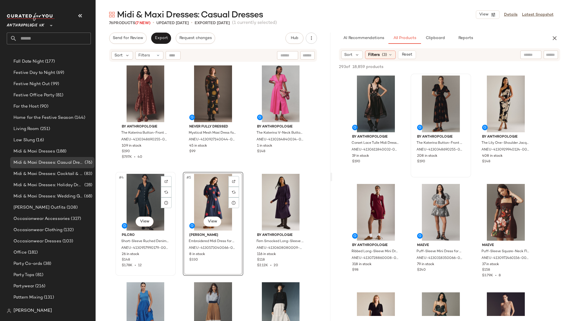
click at [121, 206] on div "#4 View" at bounding box center [145, 202] width 57 height 57
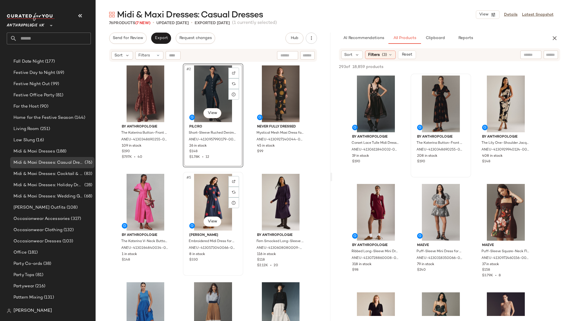
click at [208, 202] on div "#5 View" at bounding box center [213, 202] width 57 height 57
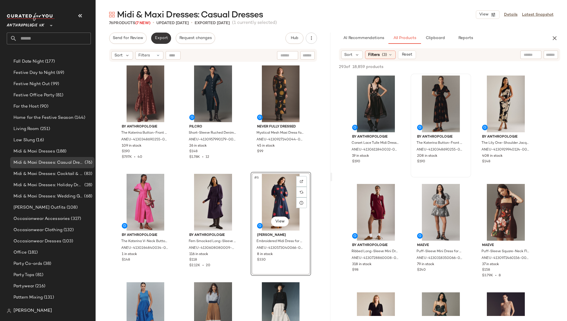
click at [156, 38] on span "Export" at bounding box center [160, 38] width 13 height 4
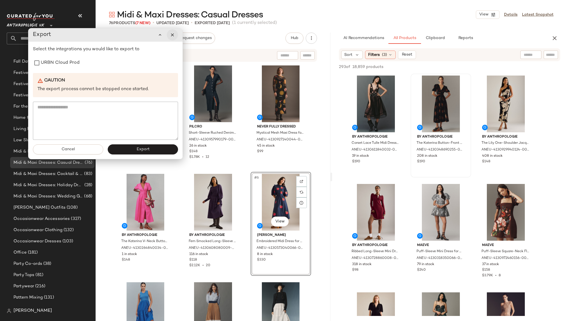
click at [174, 37] on icon "button" at bounding box center [172, 34] width 5 height 5
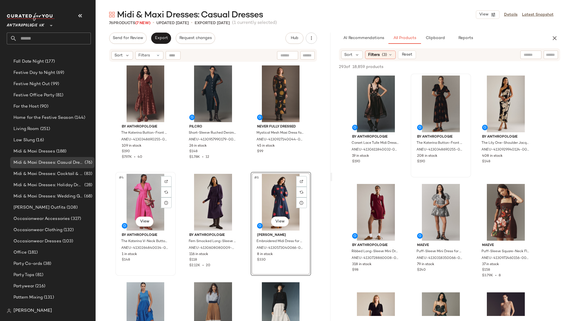
click at [134, 193] on div "#4 View" at bounding box center [145, 202] width 57 height 57
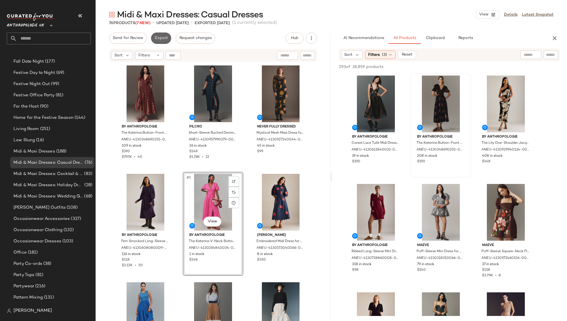
click at [159, 40] on button "Export" at bounding box center [161, 38] width 20 height 11
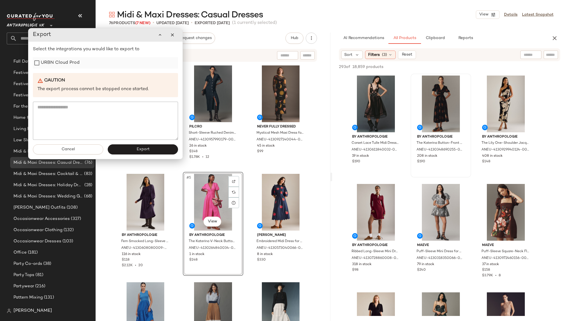
click at [66, 66] on label "URBN Cloud Prod" at bounding box center [60, 62] width 39 height 11
click at [142, 150] on span "Export" at bounding box center [142, 149] width 13 height 4
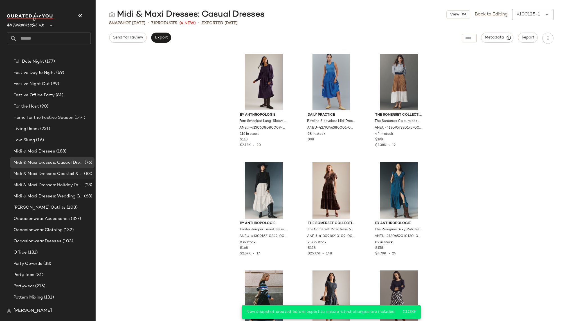
click at [61, 175] on span "Midi & Maxi Dresses: Cocktail & Party" at bounding box center [47, 174] width 69 height 6
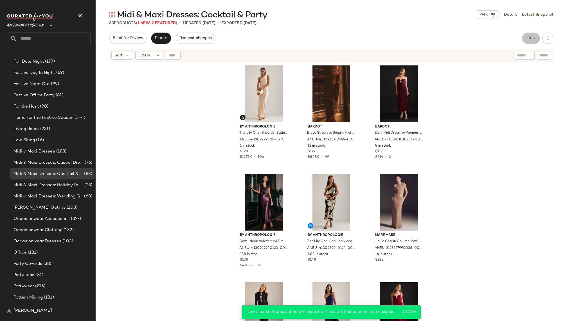
click at [532, 39] on span "Hub" at bounding box center [531, 38] width 8 height 4
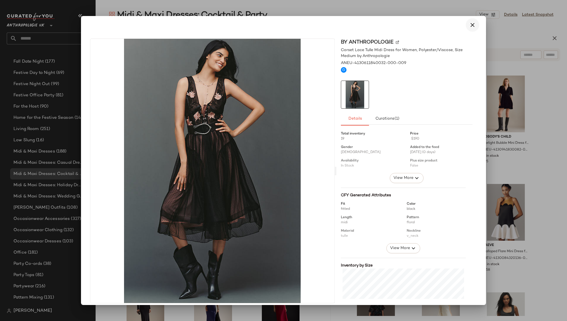
click at [466, 30] on button "button" at bounding box center [472, 24] width 13 height 13
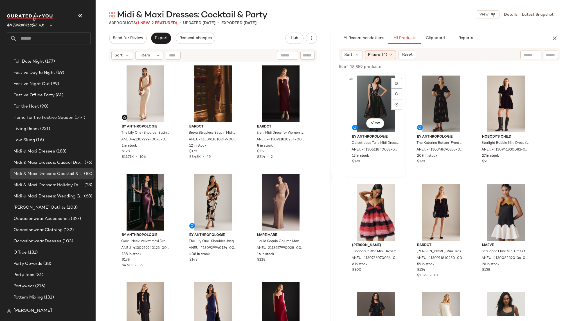
click at [369, 103] on div "#1 View" at bounding box center [375, 104] width 57 height 57
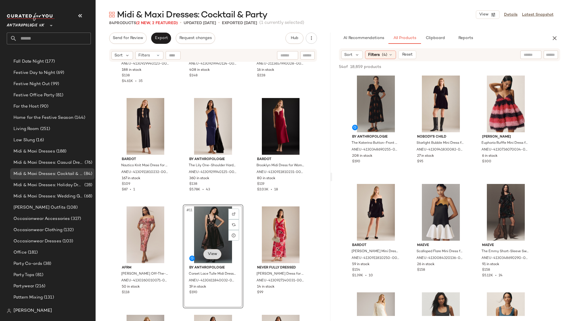
click at [210, 251] on body "Anthropologie UK ** Dashboard All Products Global Clipboards (11) 10.6-10.10 AM…" at bounding box center [283, 160] width 567 height 321
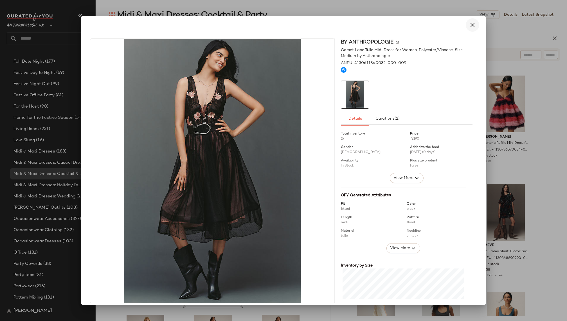
click at [466, 28] on button "button" at bounding box center [472, 24] width 13 height 13
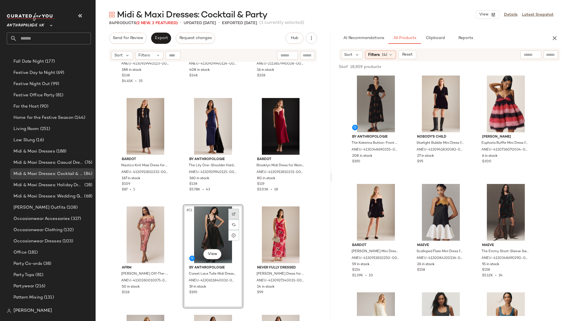
click at [233, 215] on img at bounding box center [233, 214] width 3 height 3
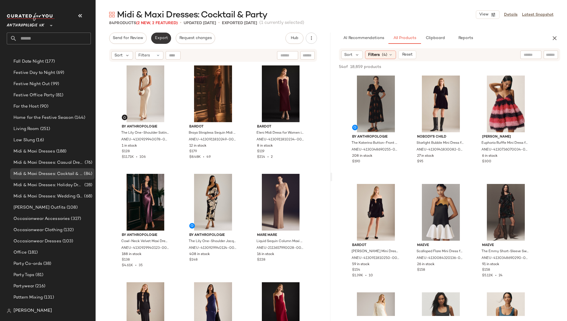
click at [166, 39] on span "Export" at bounding box center [160, 38] width 13 height 4
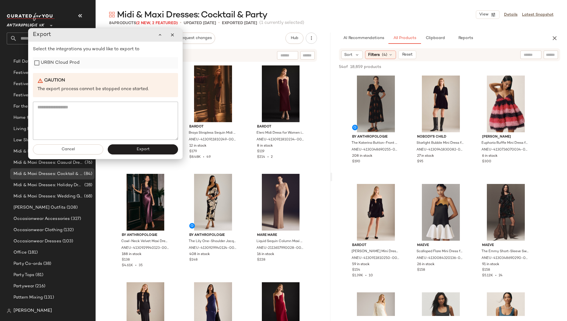
click at [68, 61] on label "URBN Cloud Prod" at bounding box center [60, 62] width 39 height 11
click at [150, 147] on button "Export" at bounding box center [143, 150] width 70 height 10
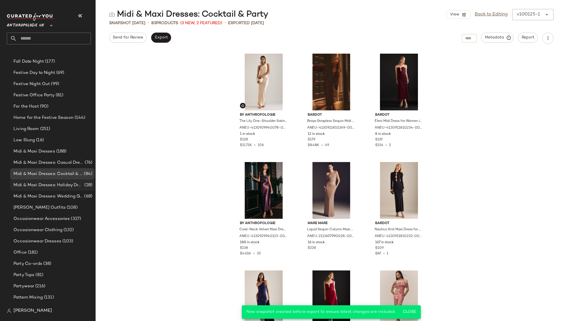
click at [60, 185] on span "Midi & Maxi Dresses: Holiday Dresses" at bounding box center [48, 185] width 70 height 6
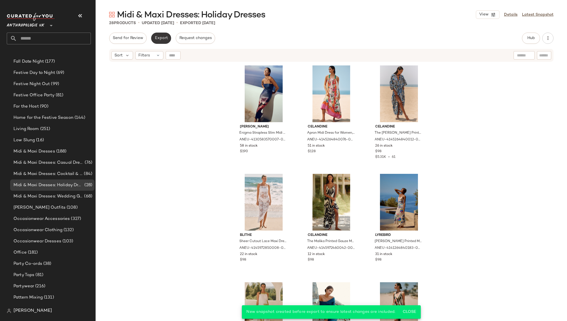
click at [156, 36] on button "Export" at bounding box center [161, 38] width 20 height 11
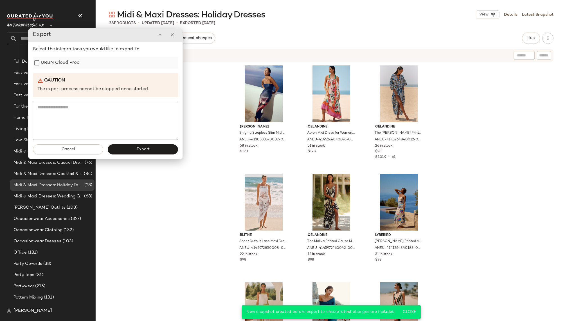
click at [72, 64] on label "URBN Cloud Prod" at bounding box center [60, 62] width 39 height 11
click at [134, 151] on button "Export" at bounding box center [143, 150] width 70 height 10
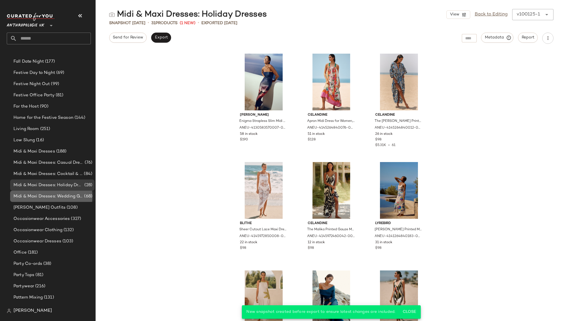
click at [69, 195] on span "Midi & Maxi Dresses: Wedding Guest Dresses" at bounding box center [47, 196] width 69 height 6
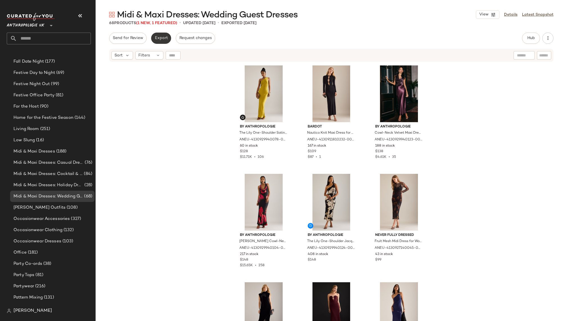
click at [158, 40] on button "Export" at bounding box center [161, 38] width 20 height 11
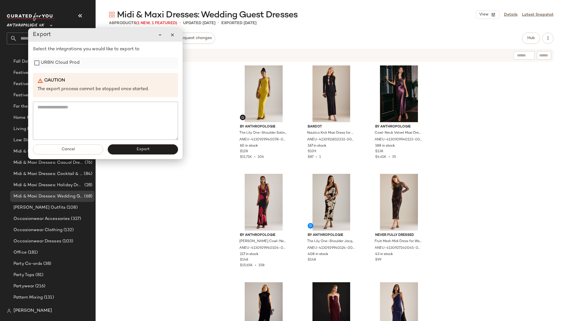
click at [73, 64] on label "URBN Cloud Prod" at bounding box center [60, 62] width 39 height 11
click at [135, 149] on button "Export" at bounding box center [143, 150] width 70 height 10
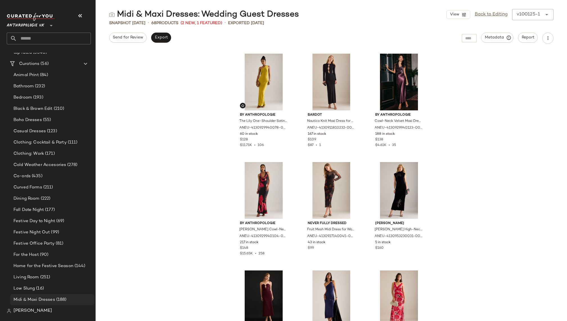
scroll to position [140, 0]
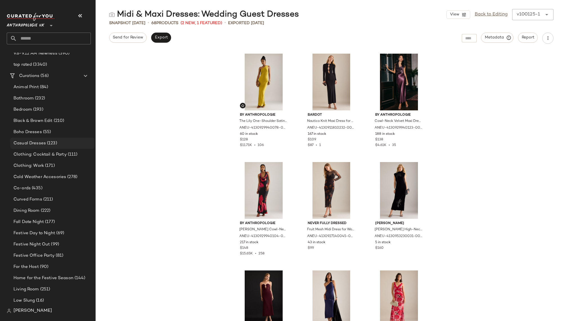
click at [50, 143] on span "(123)" at bounding box center [51, 143] width 11 height 6
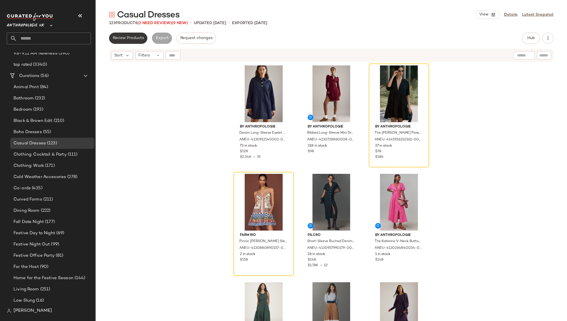
click at [129, 38] on span "Review Products" at bounding box center [127, 38] width 31 height 4
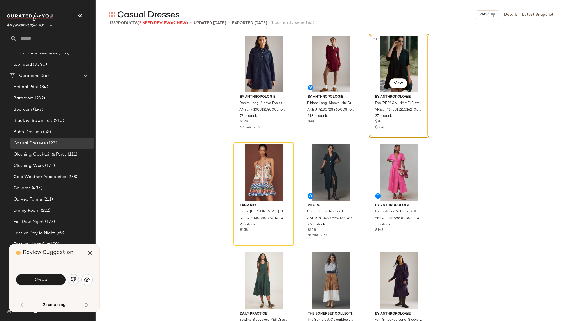
click at [70, 281] on button "button" at bounding box center [73, 279] width 11 height 11
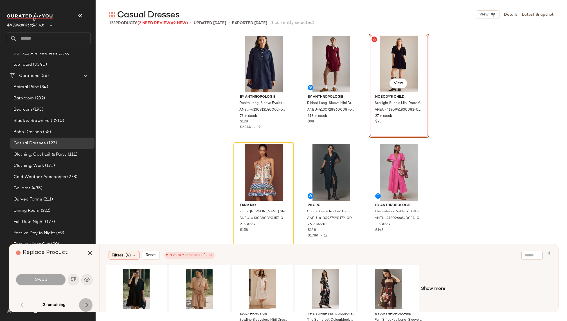
click at [86, 300] on icon "button" at bounding box center [85, 305] width 7 height 7
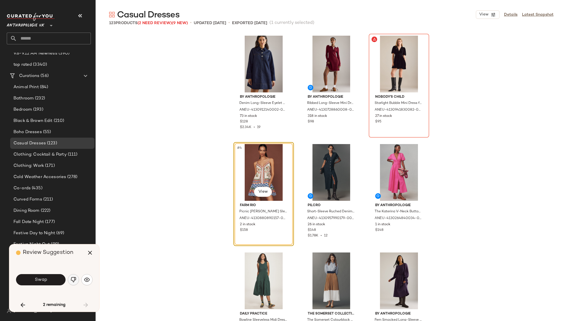
click at [73, 283] on img "button" at bounding box center [74, 280] width 6 height 6
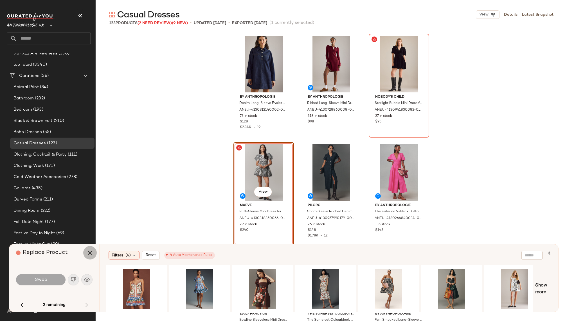
click at [90, 254] on icon "button" at bounding box center [90, 253] width 7 height 7
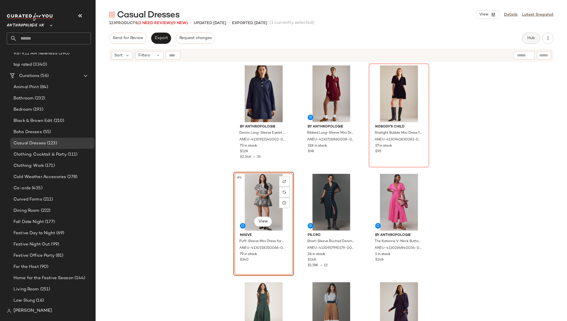
click at [527, 44] on button "Hub" at bounding box center [531, 38] width 18 height 11
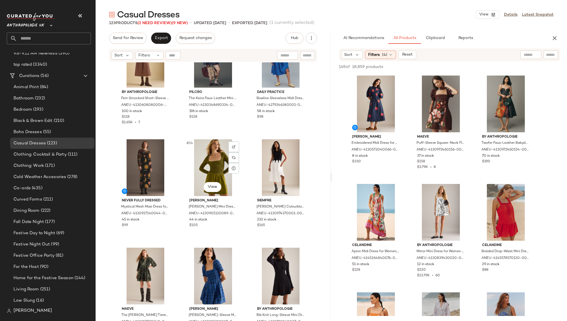
scroll to position [375, 0]
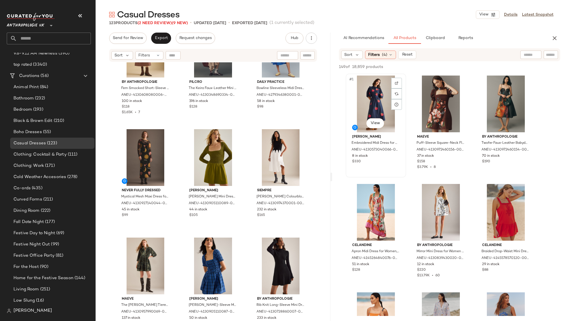
click at [367, 109] on div "#1 View" at bounding box center [375, 104] width 57 height 57
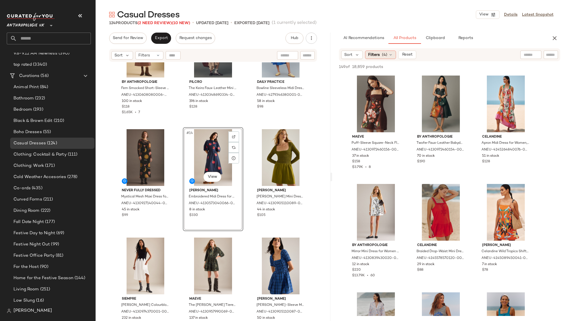
click at [379, 56] on div "Filters (4)" at bounding box center [380, 55] width 31 height 8
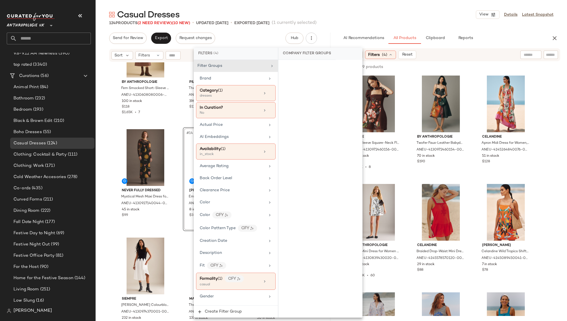
click at [379, 56] on div "Filters (4)" at bounding box center [380, 55] width 31 height 8
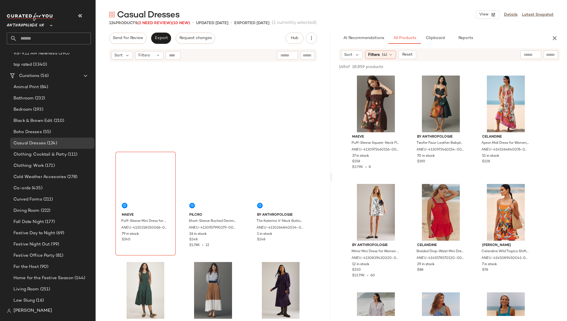
scroll to position [0, 0]
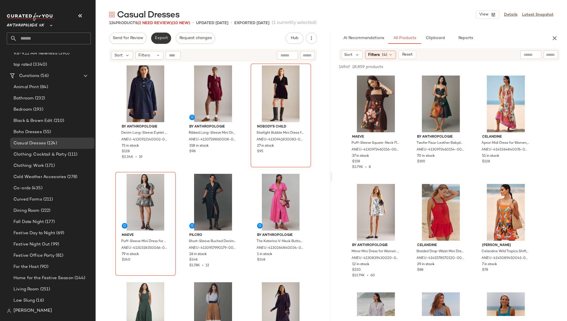
click at [162, 38] on span "Export" at bounding box center [160, 38] width 13 height 4
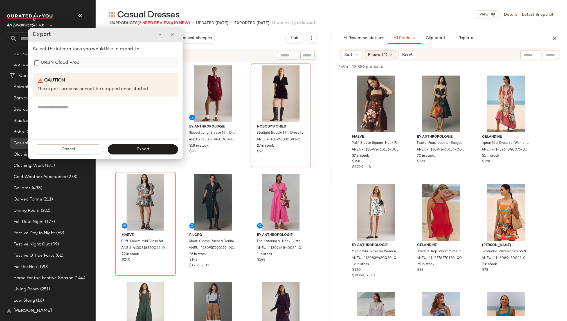
click at [63, 58] on label "URBN Cloud Prod" at bounding box center [60, 62] width 39 height 11
click at [148, 146] on button "Export" at bounding box center [143, 150] width 70 height 10
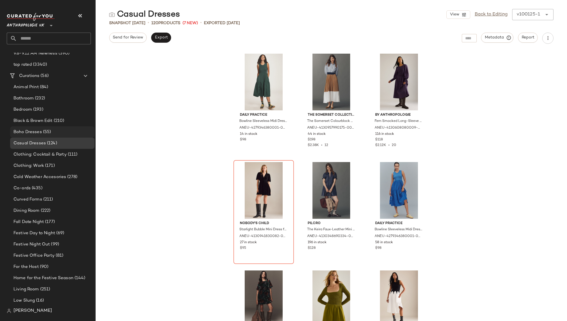
click at [42, 132] on span "(55)" at bounding box center [46, 132] width 9 height 6
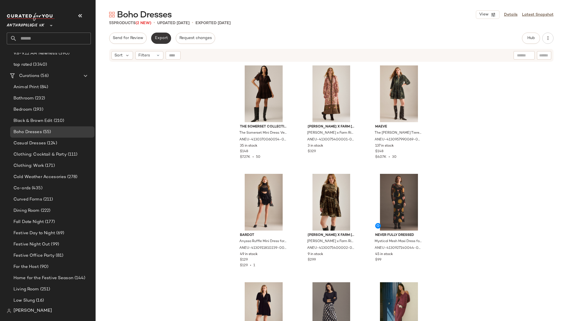
click at [159, 40] on span "Export" at bounding box center [160, 38] width 13 height 4
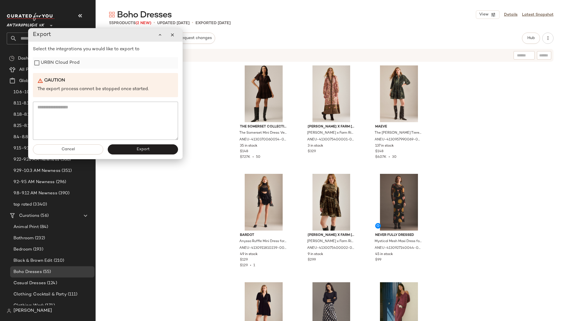
scroll to position [140, 0]
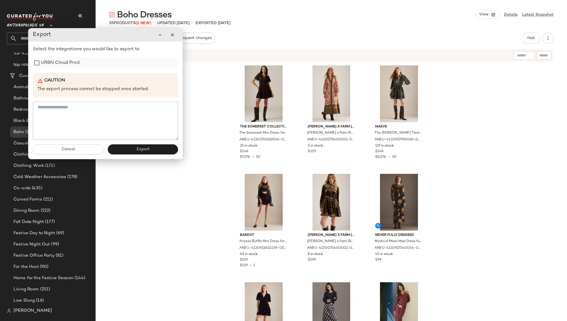
click at [76, 67] on label "URBN Cloud Prod" at bounding box center [60, 62] width 39 height 11
click at [136, 150] on button "Export" at bounding box center [143, 150] width 70 height 10
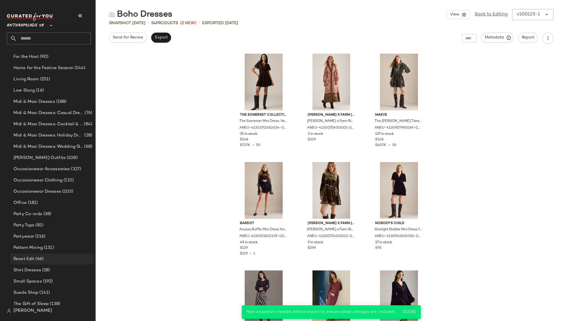
scroll to position [364, 0]
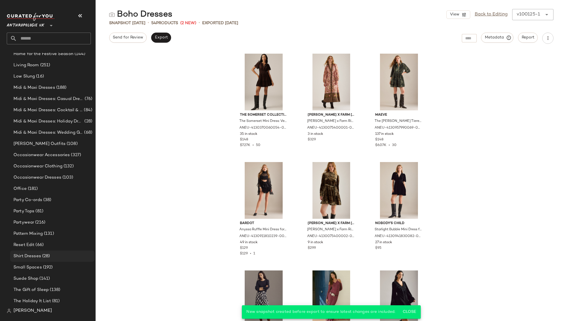
click at [49, 253] on span "(28)" at bounding box center [45, 256] width 9 height 6
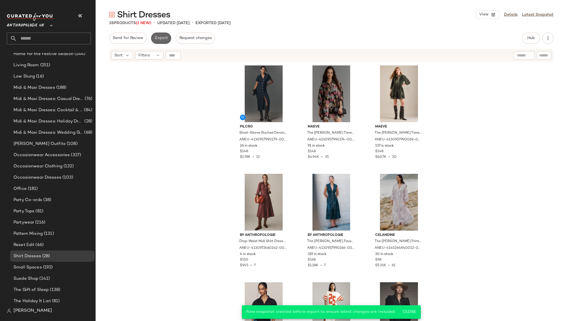
click at [161, 40] on span "Export" at bounding box center [160, 38] width 13 height 4
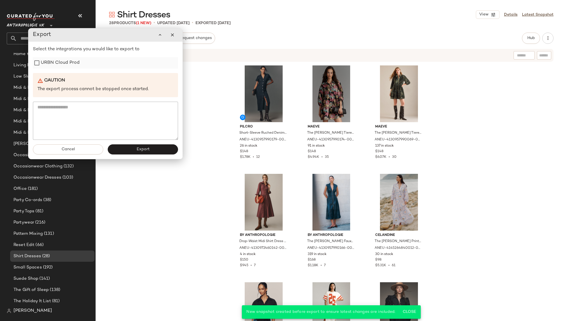
click at [62, 64] on label "URBN Cloud Prod" at bounding box center [60, 62] width 39 height 11
click at [132, 147] on button "Export" at bounding box center [143, 150] width 70 height 10
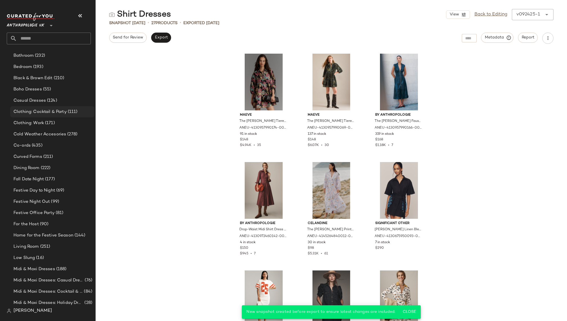
scroll to position [181, 0]
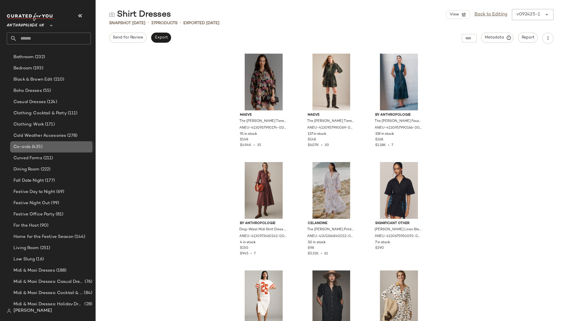
click at [57, 144] on div "Co-ords (435)" at bounding box center [52, 147] width 80 height 6
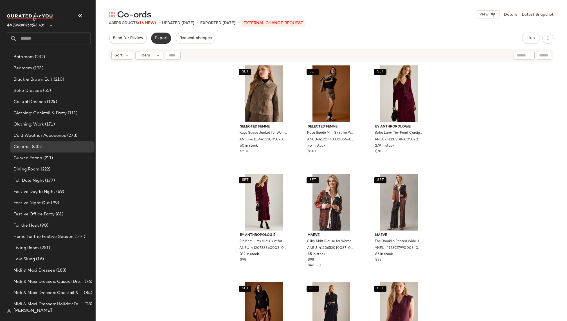
click at [159, 36] on span "Export" at bounding box center [160, 38] width 13 height 4
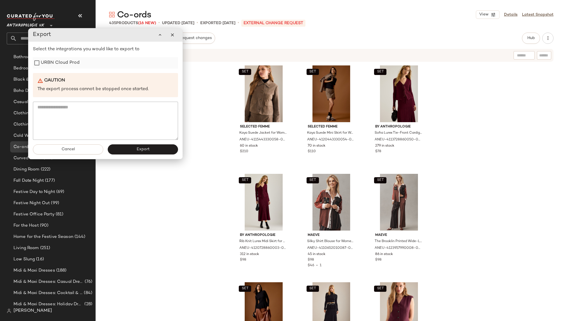
click at [72, 64] on label "URBN Cloud Prod" at bounding box center [60, 62] width 39 height 11
click at [146, 150] on span "Export" at bounding box center [142, 149] width 13 height 4
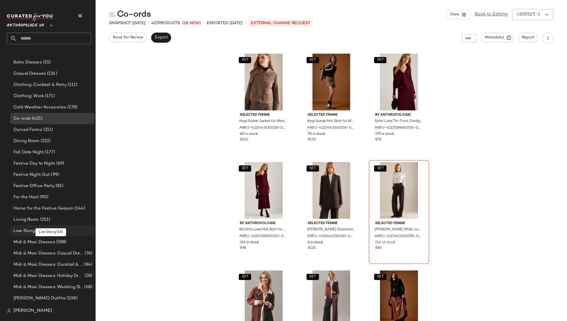
scroll to position [220, 0]
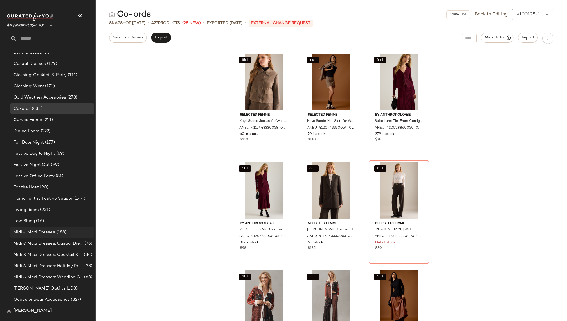
click at [49, 235] on span "Midi & Maxi Dresses" at bounding box center [34, 232] width 42 height 6
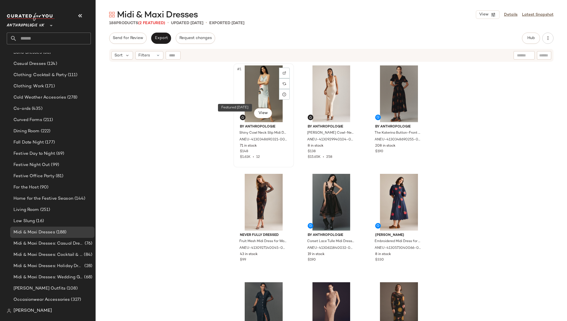
click at [241, 119] on img at bounding box center [242, 117] width 3 height 3
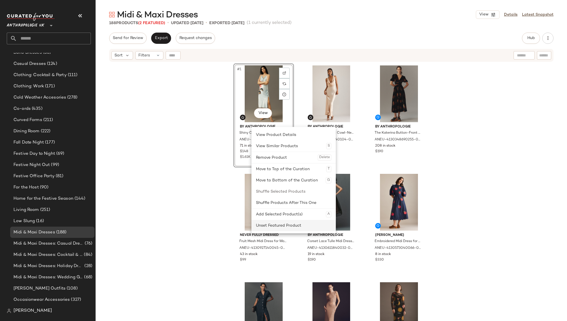
click at [287, 226] on div "Unset Featured Product" at bounding box center [293, 225] width 75 height 11
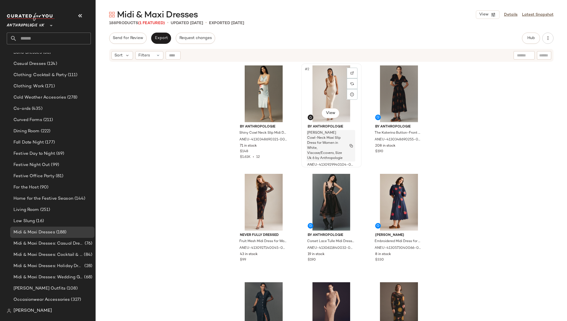
click at [322, 140] on span "[PERSON_NAME] Cowl-Neck Maxi Slip Dress for Women in White, Viscose/Ecovero, Si…" at bounding box center [325, 146] width 37 height 30
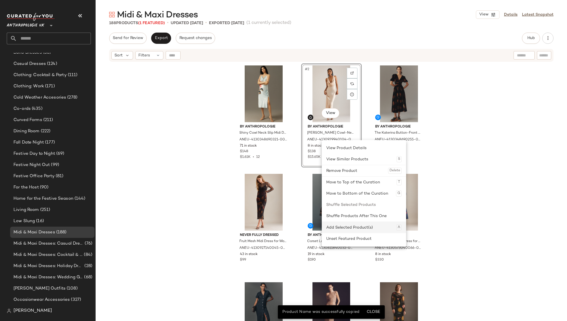
click at [347, 232] on div "Add Selected Product(s) A" at bounding box center [363, 227] width 75 height 11
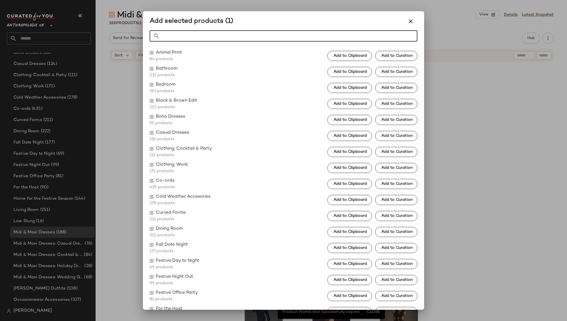
click at [414, 26] on button "button" at bounding box center [410, 21] width 13 height 13
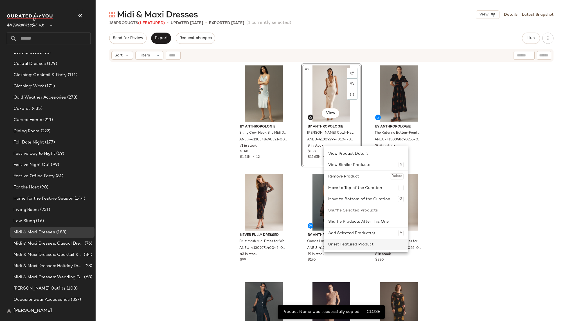
click at [344, 245] on div "Unset Featured Product" at bounding box center [365, 244] width 75 height 11
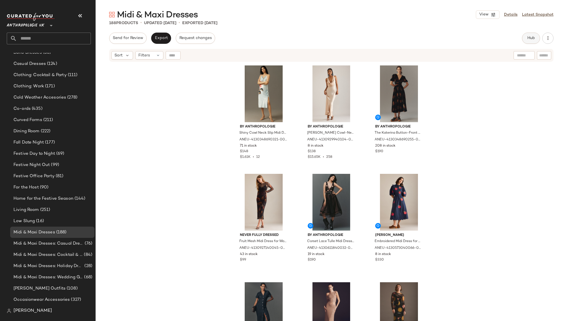
click at [528, 38] on span "Hub" at bounding box center [531, 38] width 8 height 4
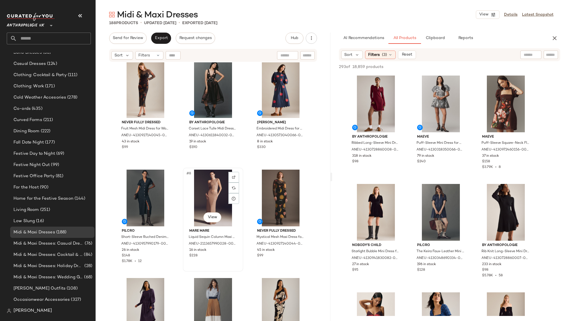
scroll to position [123, 0]
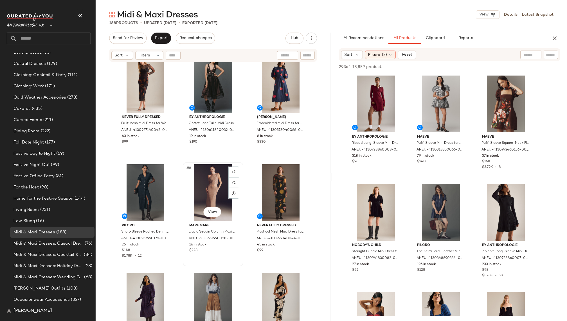
click at [195, 193] on div "#8 View" at bounding box center [213, 192] width 57 height 57
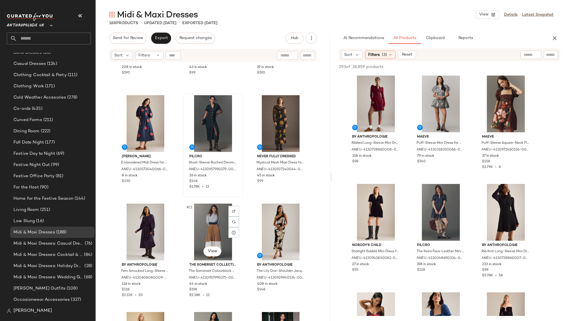
scroll to position [236, 0]
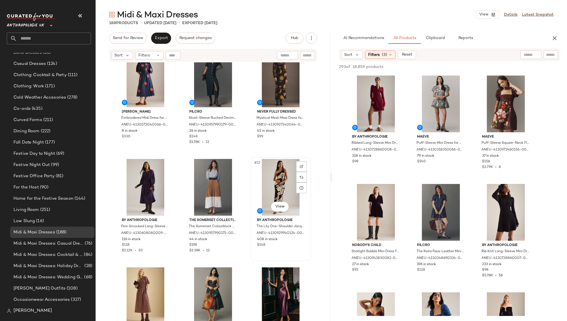
click at [259, 192] on div "#12 View" at bounding box center [280, 187] width 57 height 57
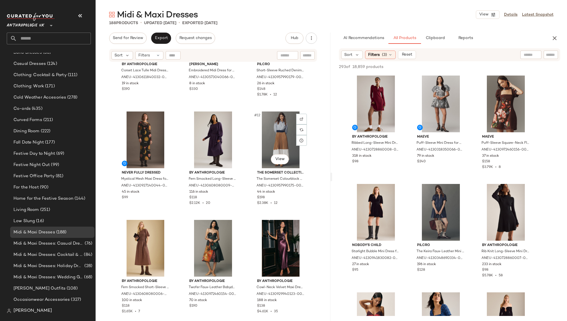
scroll to position [313, 0]
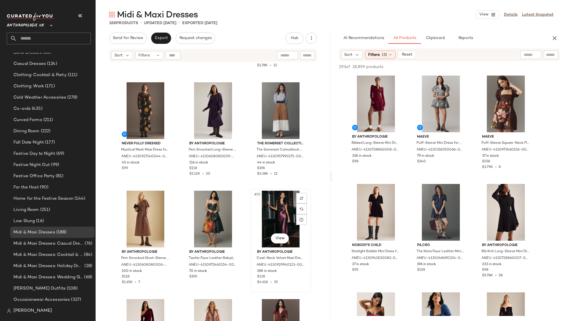
click at [270, 208] on div "#15 View" at bounding box center [280, 219] width 57 height 57
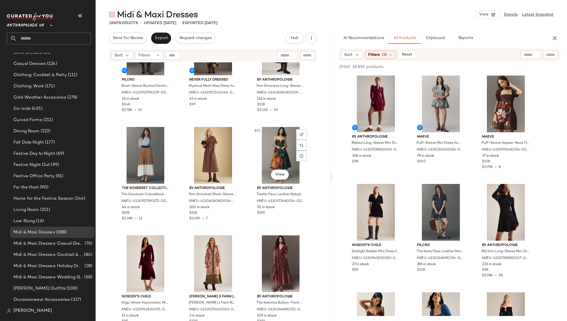
scroll to position [449, 0]
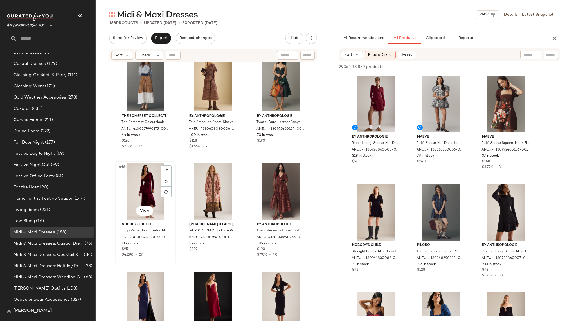
click at [134, 189] on div "#16 View" at bounding box center [145, 191] width 57 height 57
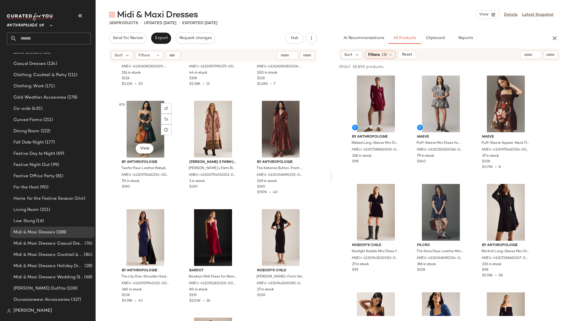
scroll to position [534, 0]
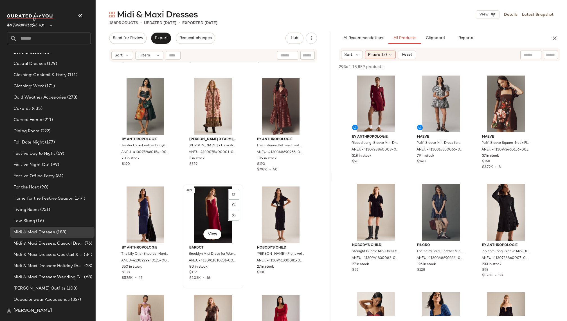
click at [191, 201] on div "#20 View" at bounding box center [213, 215] width 57 height 57
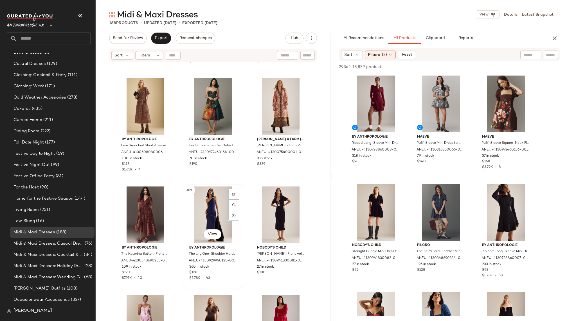
click at [200, 214] on div "#20 View" at bounding box center [213, 215] width 57 height 57
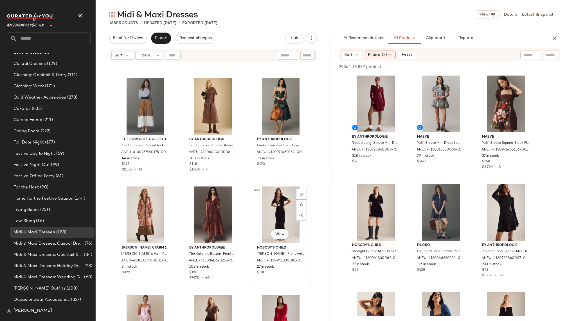
click at [265, 213] on div "#21 View" at bounding box center [280, 215] width 57 height 57
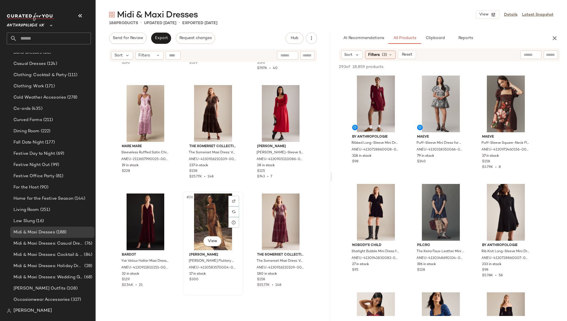
scroll to position [772, 0]
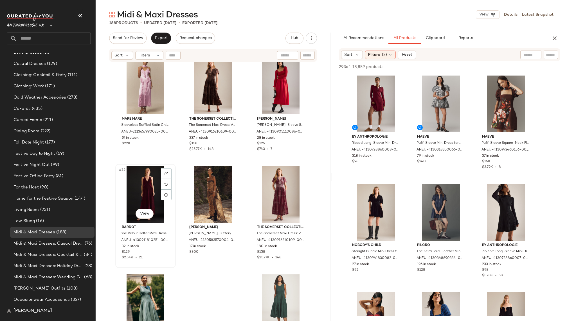
click at [129, 190] on div "#25 View" at bounding box center [145, 194] width 57 height 57
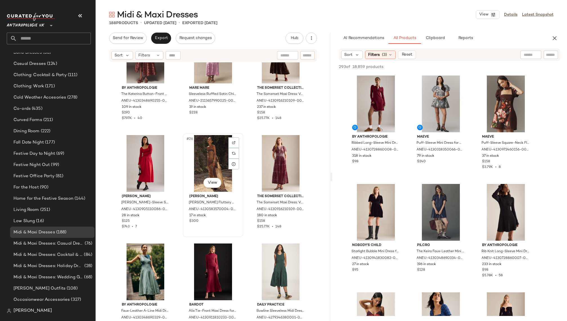
scroll to position [837, 0]
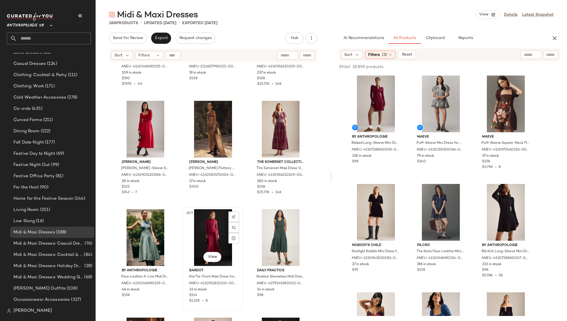
click at [209, 247] on div "#29 View" at bounding box center [213, 237] width 57 height 57
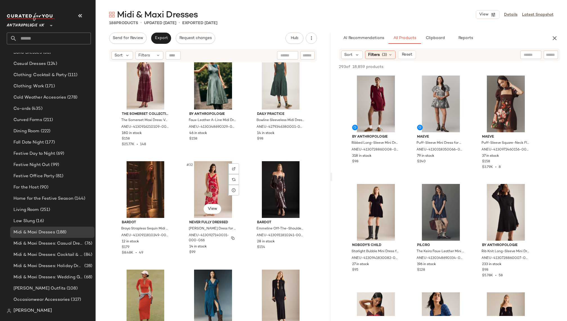
scroll to position [994, 0]
click at [267, 191] on div "#33 View" at bounding box center [280, 189] width 57 height 57
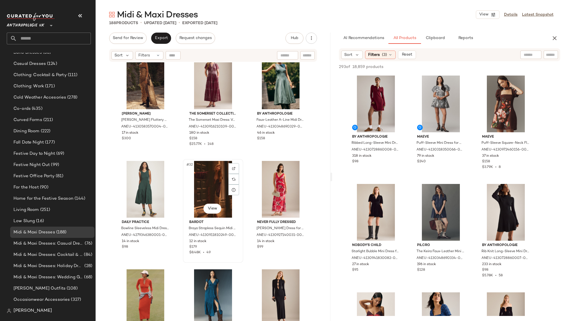
click at [201, 197] on div "#32 View" at bounding box center [213, 189] width 57 height 57
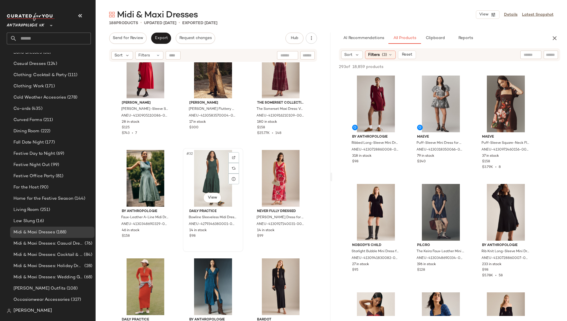
scroll to position [1090, 0]
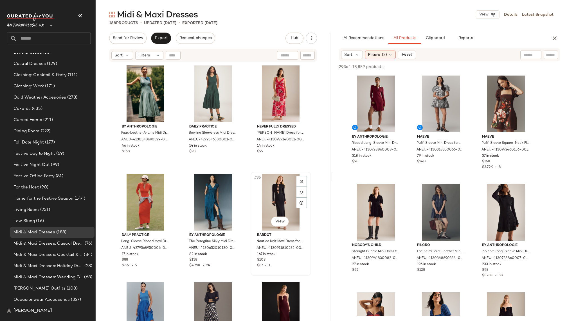
click at [268, 188] on div "#36 View" at bounding box center [280, 202] width 57 height 57
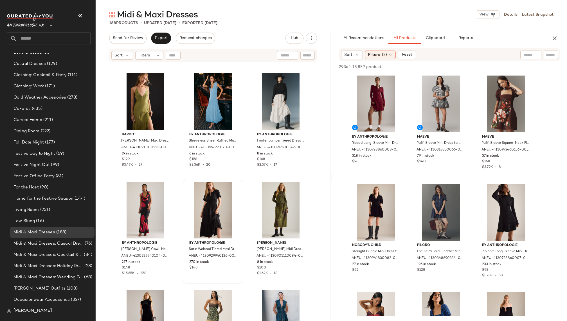
scroll to position [1408, 0]
click at [133, 211] on div "#43 View" at bounding box center [145, 209] width 57 height 57
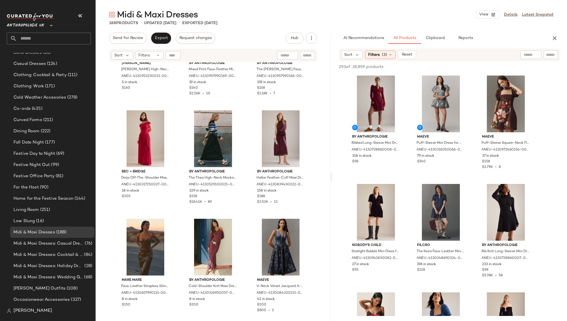
scroll to position [1683, 0]
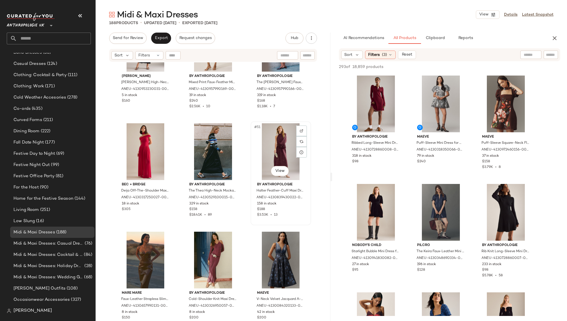
click at [265, 165] on div "#51 View" at bounding box center [280, 151] width 57 height 57
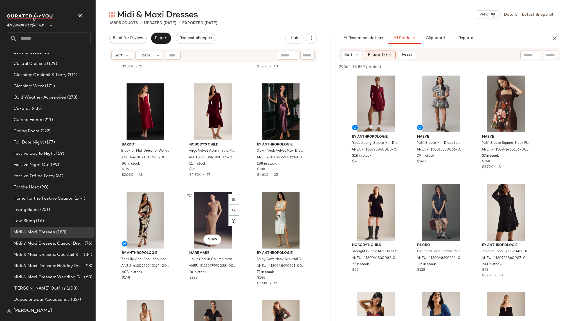
scroll to position [340, 0]
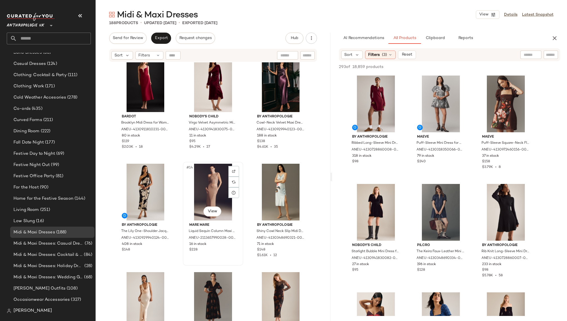
click at [186, 166] on span "#14" at bounding box center [190, 168] width 8 height 6
click at [130, 200] on div "#13 View" at bounding box center [145, 192] width 57 height 57
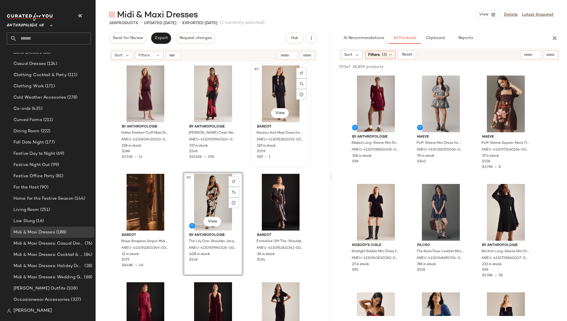
click at [258, 98] on div "#3 View" at bounding box center [280, 94] width 57 height 57
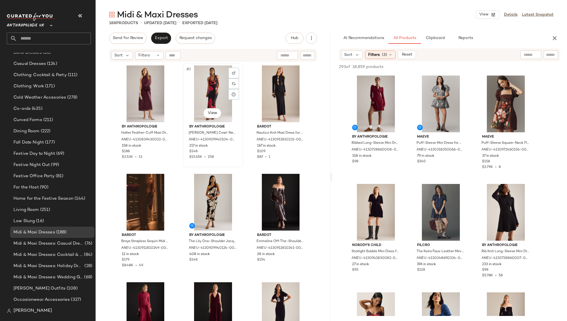
click at [200, 91] on div "#2 View" at bounding box center [213, 94] width 57 height 57
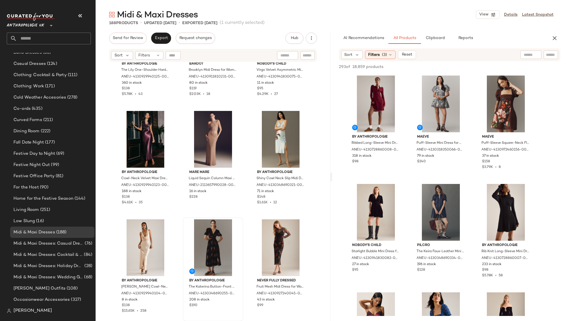
scroll to position [403, 0]
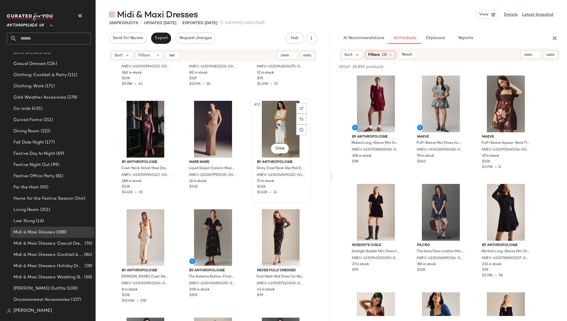
click at [262, 128] on div "#15 View" at bounding box center [280, 129] width 57 height 57
click at [208, 237] on div "#17 View" at bounding box center [213, 237] width 57 height 57
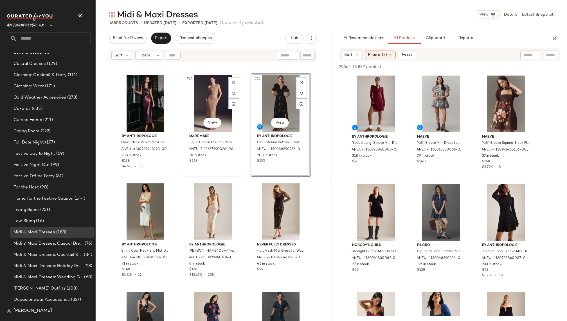
scroll to position [451, 0]
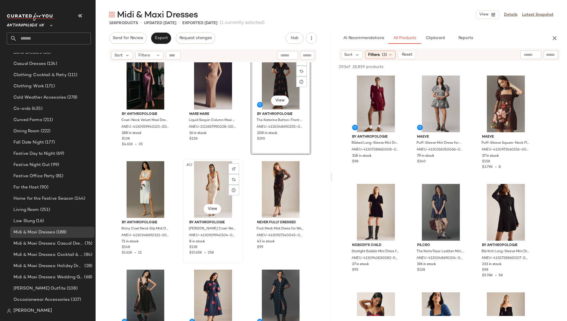
click at [202, 186] on div "#17 View" at bounding box center [213, 189] width 57 height 57
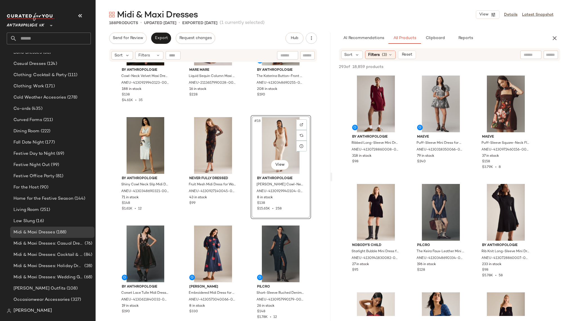
scroll to position [500, 0]
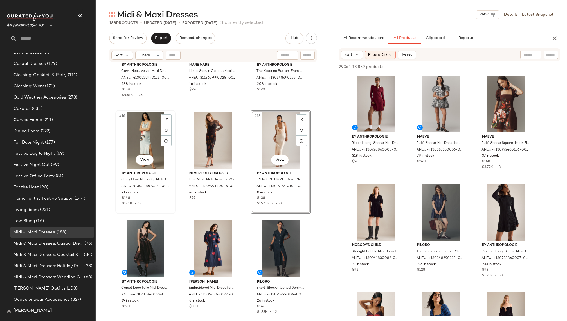
click at [138, 132] on div "#16 View" at bounding box center [145, 140] width 57 height 57
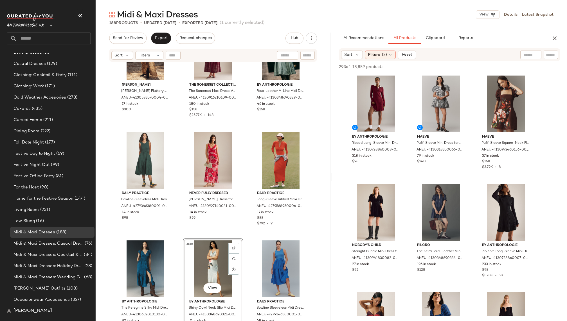
scroll to position [1145, 0]
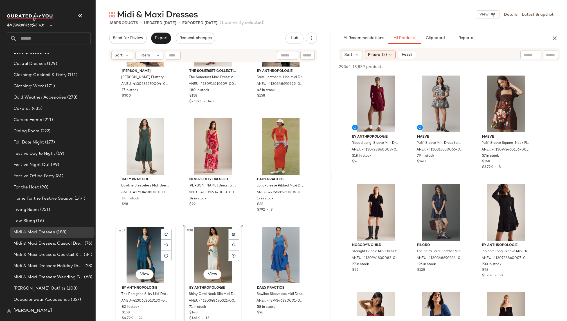
click at [131, 251] on div "#37 View" at bounding box center [145, 255] width 57 height 57
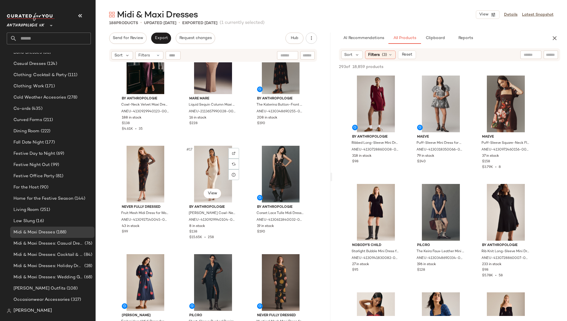
scroll to position [485, 0]
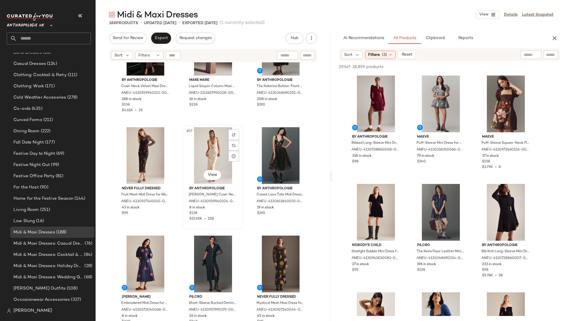
click at [199, 152] on div "#17 View" at bounding box center [213, 155] width 57 height 57
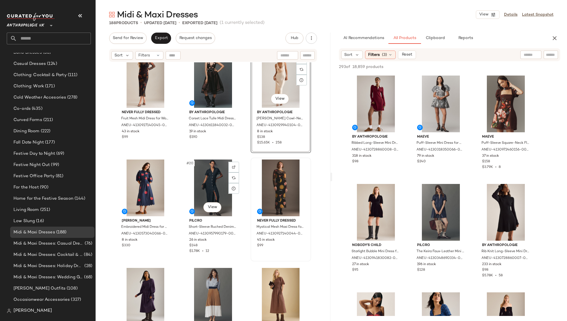
click at [267, 242] on div "Never Fully Dressed Mystical Mesh Maxi Dress for Women in Black, Polyester/Elas…" at bounding box center [280, 209] width 59 height 103
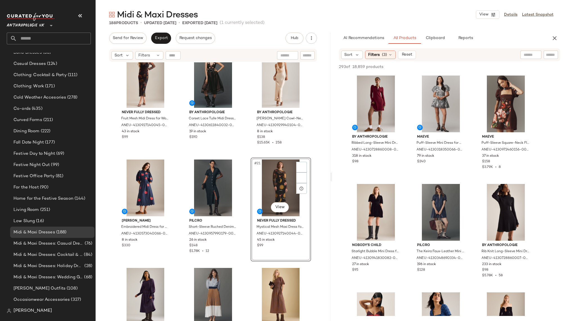
scroll to position [599, 0]
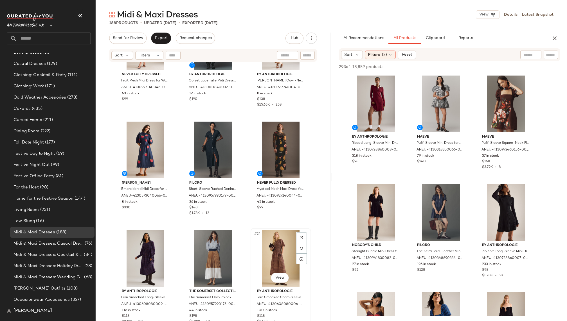
click at [282, 254] on div "#24 View" at bounding box center [280, 258] width 57 height 57
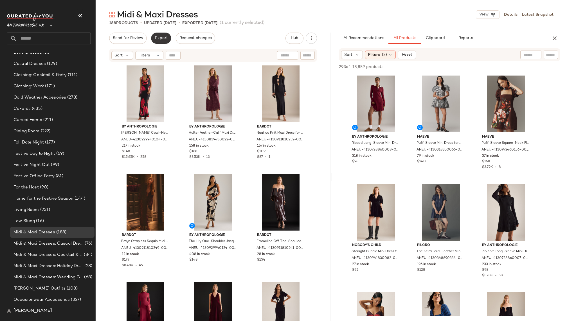
click at [165, 38] on span "Export" at bounding box center [160, 38] width 13 height 4
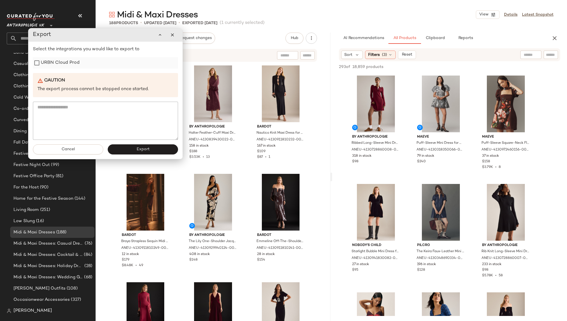
click at [64, 64] on label "URBN Cloud Prod" at bounding box center [60, 62] width 39 height 11
click at [153, 153] on button "Export" at bounding box center [143, 150] width 70 height 10
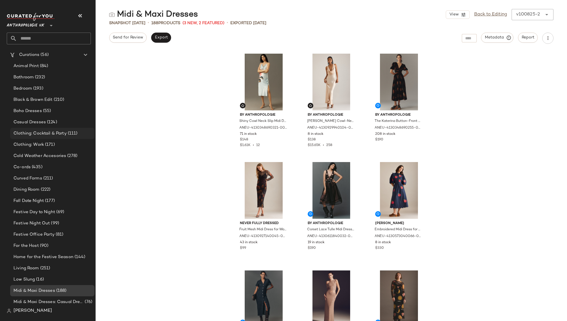
scroll to position [159, 0]
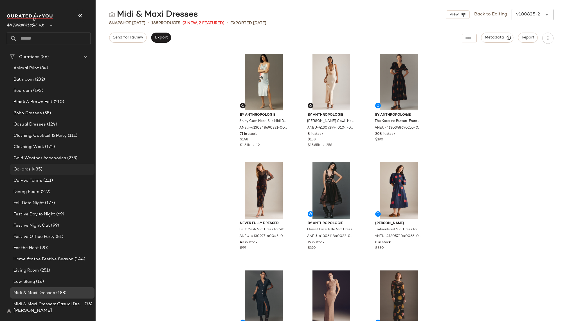
click at [46, 173] on div "Co-ords (435)" at bounding box center [52, 169] width 84 height 11
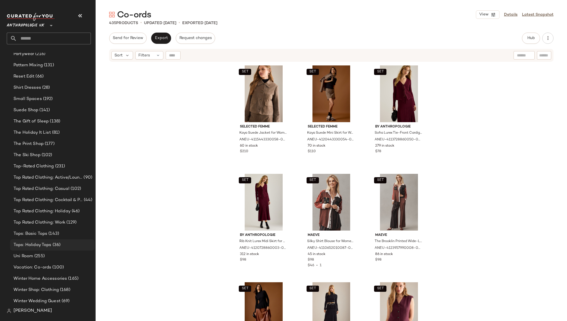
scroll to position [541, 0]
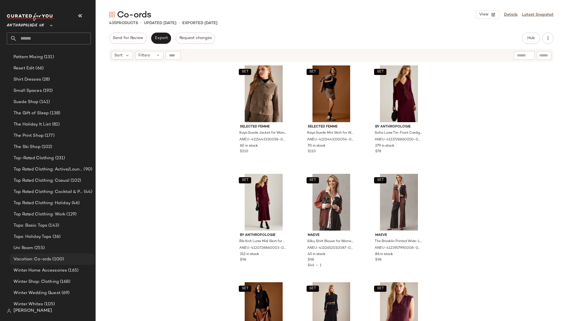
click at [60, 255] on div "Vacation: Co-ords (100)" at bounding box center [52, 259] width 84 height 11
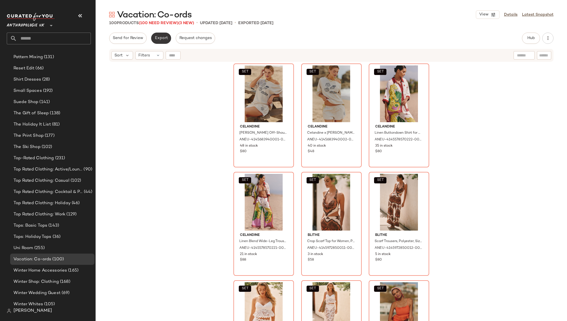
click at [159, 38] on span "Export" at bounding box center [160, 38] width 13 height 4
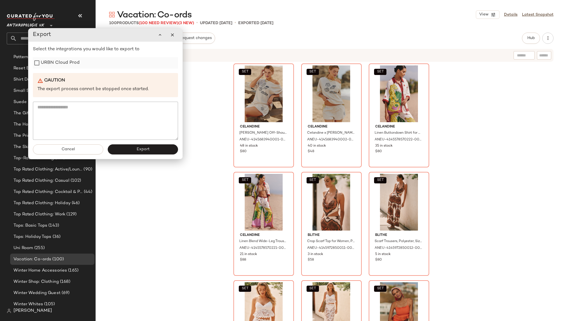
click at [65, 66] on label "URBN Cloud Prod" at bounding box center [60, 62] width 39 height 11
click at [139, 149] on span "Export" at bounding box center [142, 149] width 13 height 4
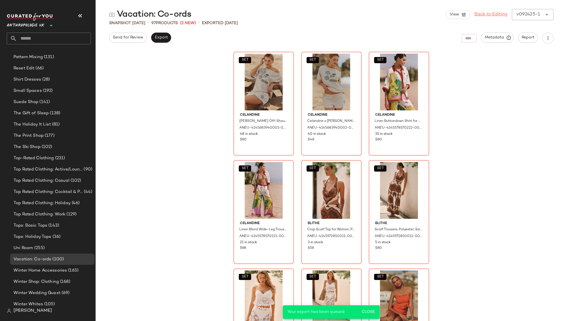
click at [490, 15] on link "Back to Editing" at bounding box center [490, 14] width 33 height 7
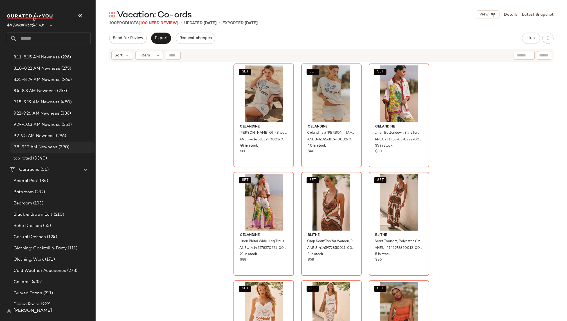
scroll to position [63, 0]
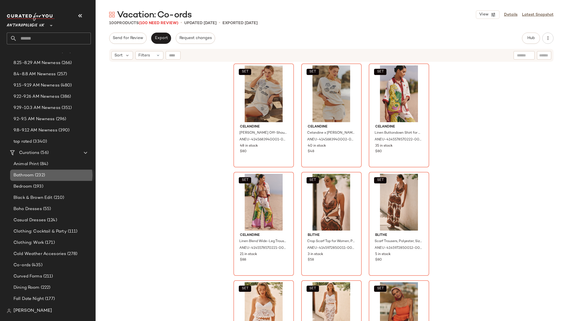
click at [48, 174] on div "Bathroom (232)" at bounding box center [52, 175] width 80 height 6
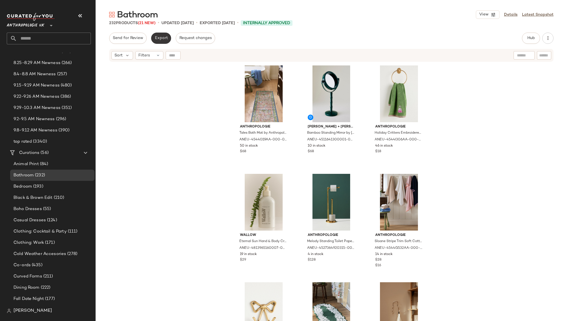
click at [161, 39] on span "Export" at bounding box center [160, 38] width 13 height 4
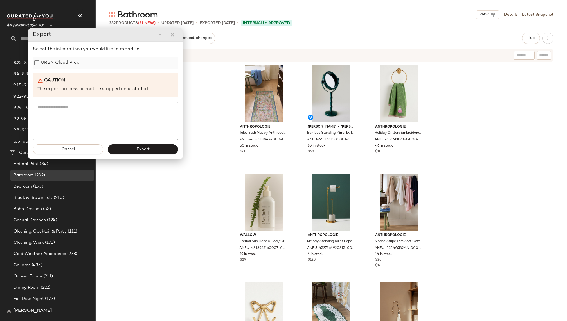
click at [66, 66] on label "URBN Cloud Prod" at bounding box center [60, 62] width 39 height 11
click at [146, 148] on span "Export" at bounding box center [142, 149] width 13 height 4
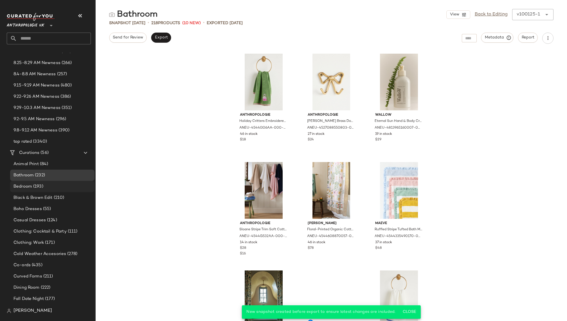
click at [46, 186] on div "Bedroom (193)" at bounding box center [52, 187] width 80 height 6
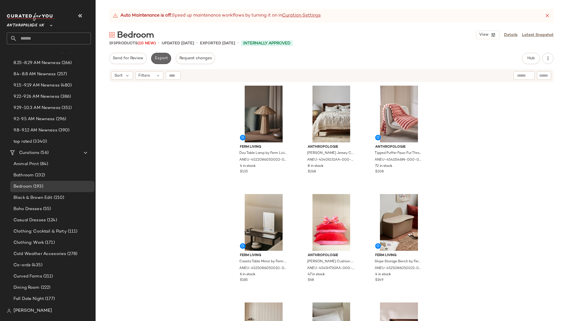
click at [161, 58] on span "Export" at bounding box center [160, 58] width 13 height 4
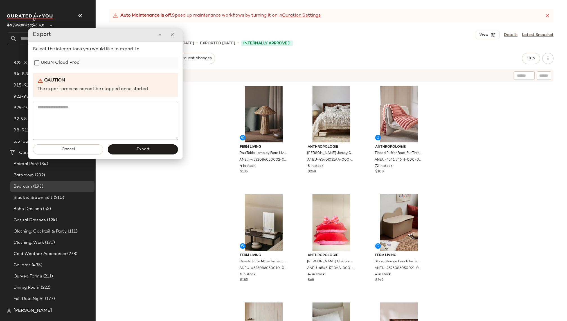
click at [71, 62] on label "URBN Cloud Prod" at bounding box center [60, 62] width 39 height 11
click at [147, 147] on button "Export" at bounding box center [143, 150] width 70 height 10
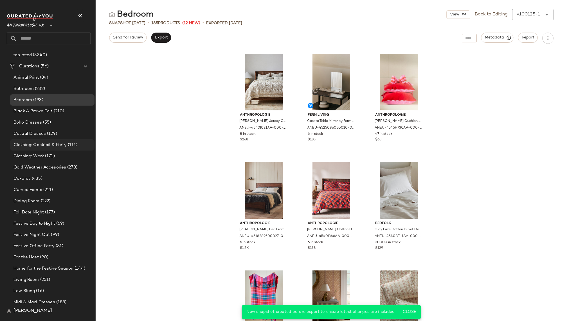
scroll to position [149, 0]
click at [49, 194] on div "Curved Forms (211)" at bounding box center [52, 190] width 84 height 11
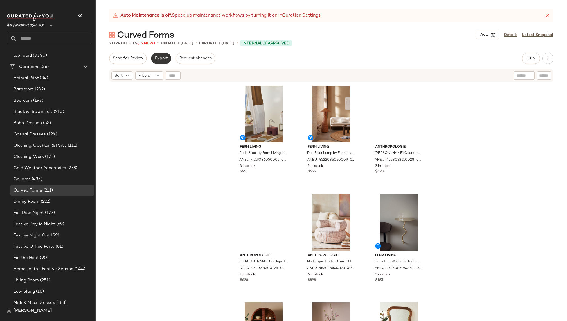
click at [161, 61] on button "Export" at bounding box center [161, 58] width 20 height 11
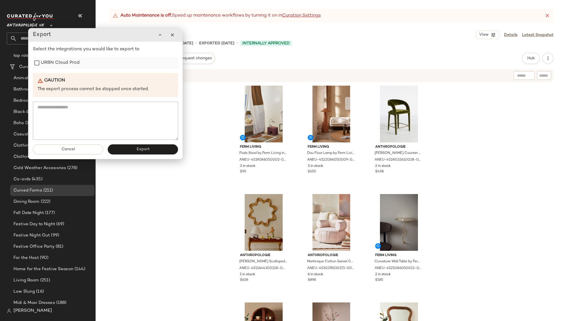
click at [68, 65] on label "URBN Cloud Prod" at bounding box center [60, 62] width 39 height 11
click at [135, 151] on button "Export" at bounding box center [143, 150] width 70 height 10
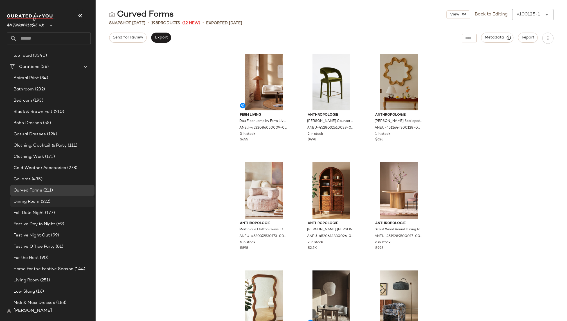
click at [44, 197] on div "Dining Room (222)" at bounding box center [52, 201] width 84 height 11
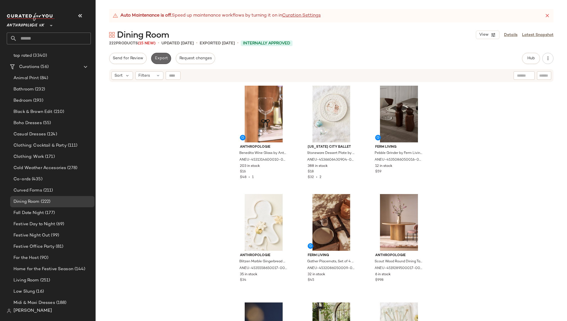
click at [164, 60] on span "Export" at bounding box center [160, 58] width 13 height 4
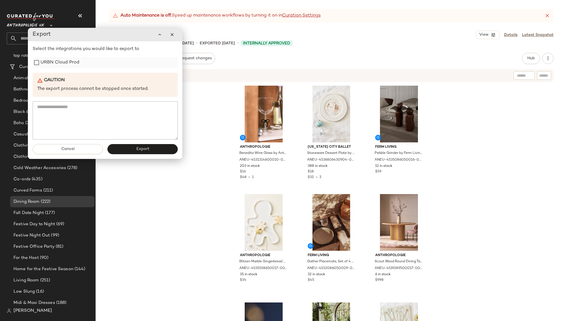
click at [73, 65] on label "URBN Cloud Prod" at bounding box center [59, 62] width 39 height 11
click at [143, 150] on span "Export" at bounding box center [142, 149] width 13 height 4
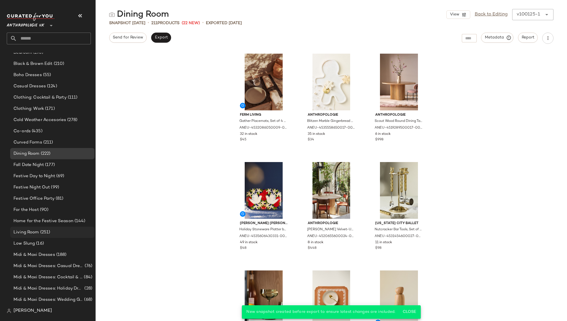
scroll to position [213, 0]
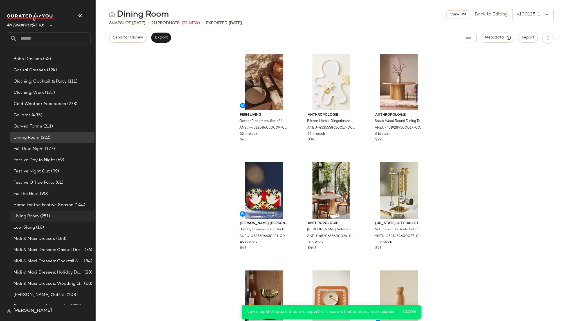
click at [49, 215] on span "(251)" at bounding box center [44, 216] width 11 height 6
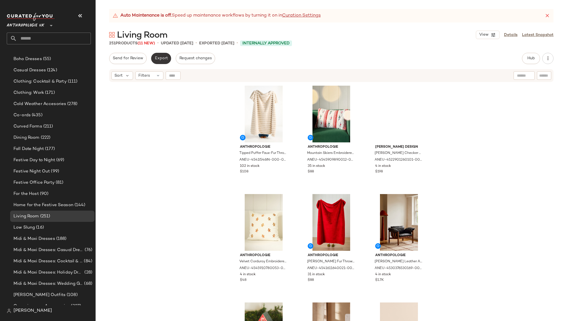
click at [160, 60] on span "Export" at bounding box center [160, 58] width 13 height 4
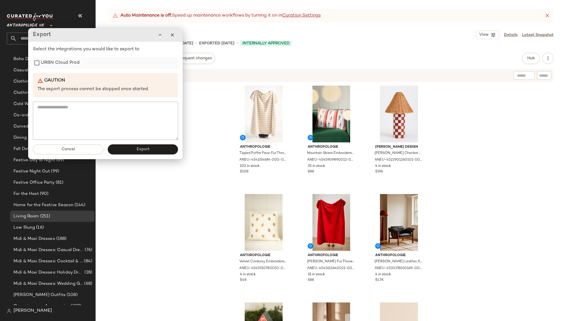
click at [68, 67] on label "URBN Cloud Prod" at bounding box center [60, 62] width 39 height 11
click at [143, 154] on div "Cancel Export" at bounding box center [105, 149] width 154 height 19
click at [145, 150] on span "Export" at bounding box center [142, 149] width 13 height 4
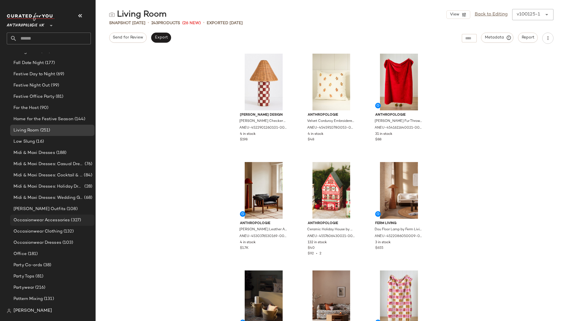
scroll to position [301, 0]
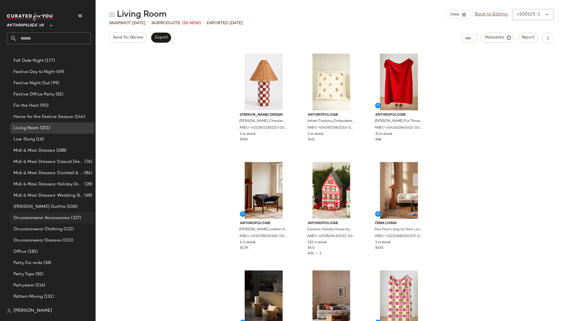
click at [58, 249] on div "Office (181)" at bounding box center [52, 252] width 80 height 6
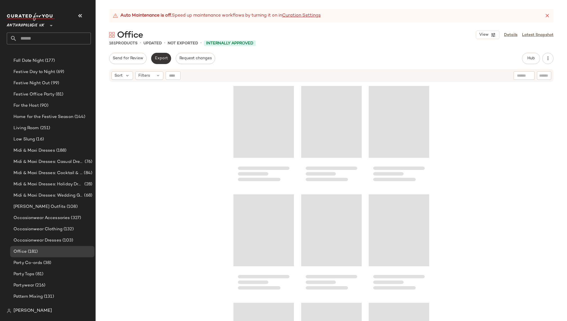
click at [162, 57] on span "Export" at bounding box center [160, 58] width 13 height 4
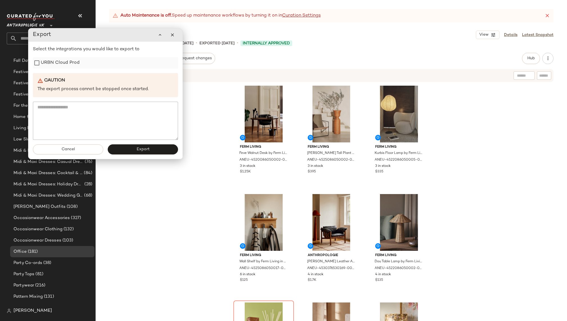
click at [56, 65] on label "URBN Cloud Prod" at bounding box center [60, 62] width 39 height 11
click at [144, 151] on span "Export" at bounding box center [142, 149] width 13 height 4
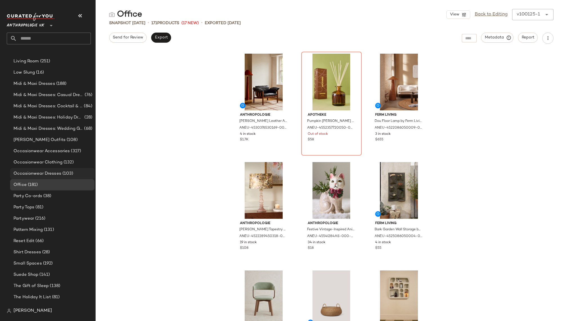
scroll to position [388, 0]
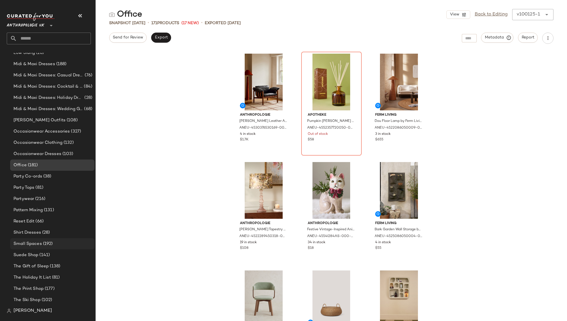
click at [50, 245] on span "(192)" at bounding box center [47, 244] width 11 height 6
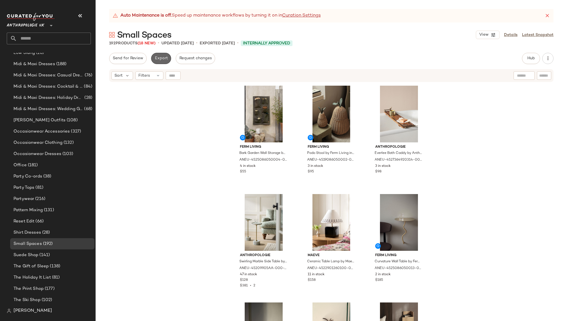
click at [158, 60] on span "Export" at bounding box center [160, 58] width 13 height 4
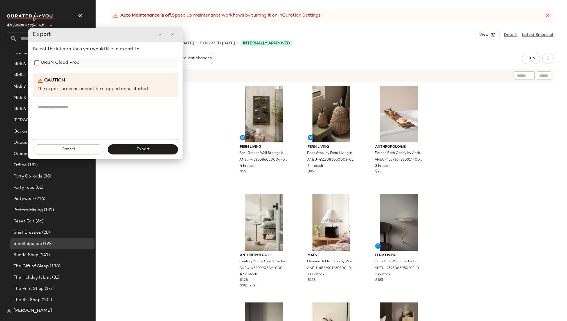
click at [65, 64] on label "URBN Cloud Prod" at bounding box center [60, 62] width 39 height 11
click at [145, 149] on span "Export" at bounding box center [142, 149] width 13 height 4
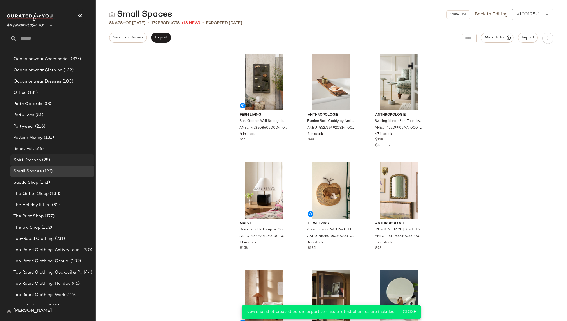
scroll to position [546, 0]
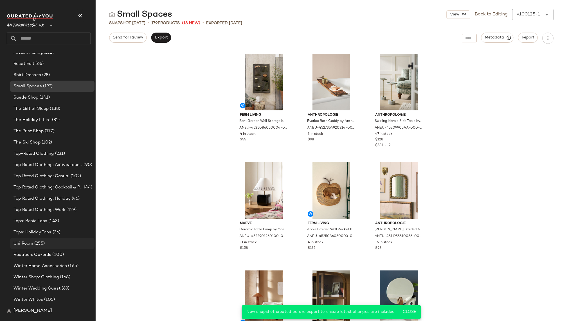
click at [53, 244] on div "Uni Room (255)" at bounding box center [52, 244] width 80 height 6
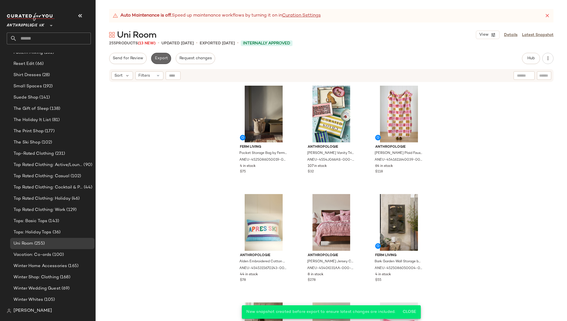
click at [157, 60] on span "Export" at bounding box center [160, 58] width 13 height 4
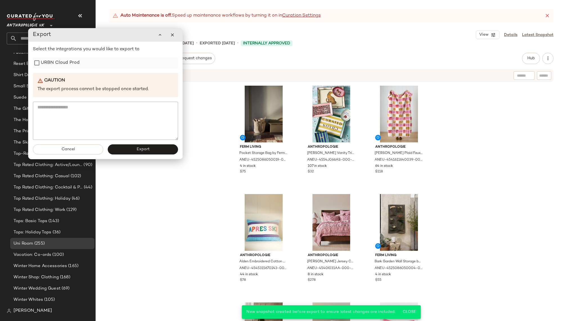
click at [63, 65] on label "URBN Cloud Prod" at bounding box center [60, 62] width 39 height 11
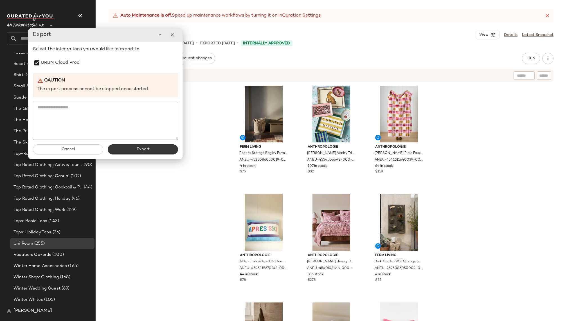
click at [138, 148] on span "Export" at bounding box center [142, 149] width 13 height 4
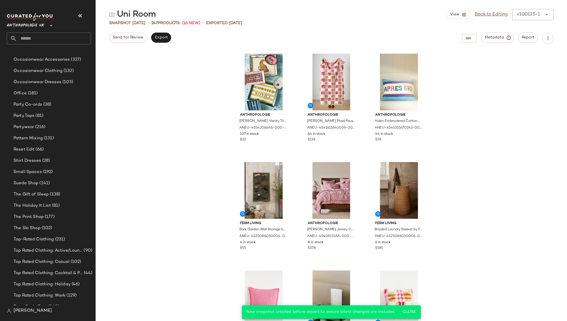
scroll to position [440, 0]
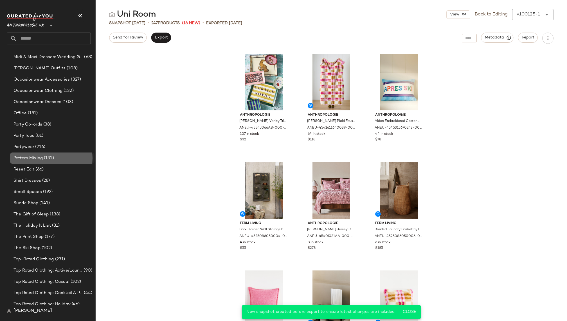
click at [54, 154] on div "Pattern Mixing (131)" at bounding box center [52, 158] width 84 height 11
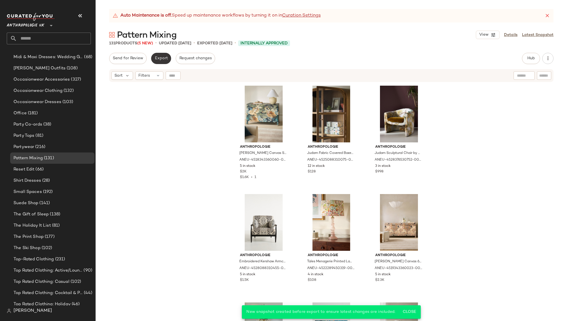
click at [160, 62] on button "Export" at bounding box center [161, 58] width 20 height 11
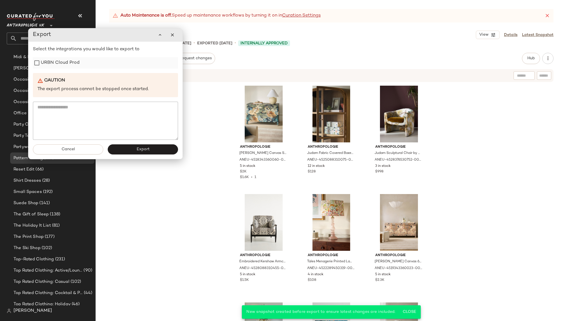
click at [76, 66] on label "URBN Cloud Prod" at bounding box center [60, 62] width 39 height 11
click at [143, 146] on button "Export" at bounding box center [143, 150] width 70 height 10
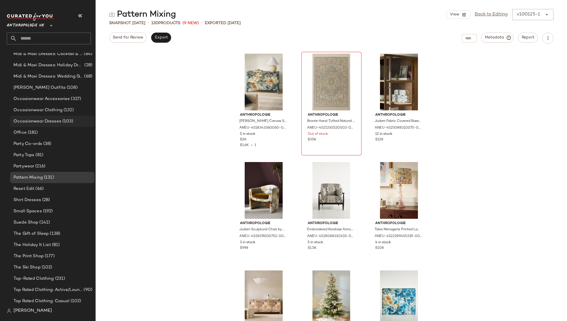
scroll to position [416, 0]
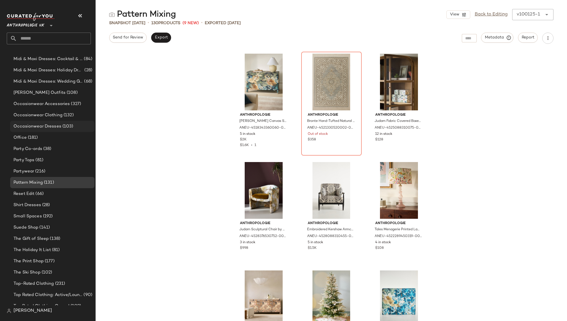
click at [53, 126] on span "Occasionwear Dresses" at bounding box center [37, 126] width 48 height 6
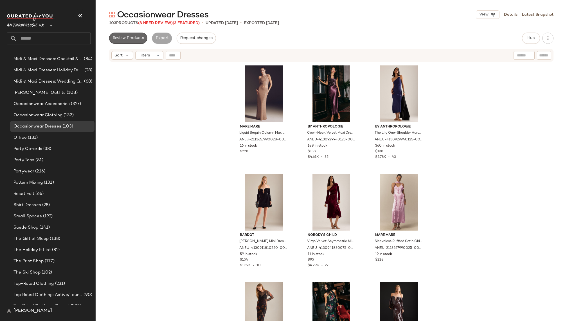
click at [129, 41] on button "Review Products" at bounding box center [128, 38] width 38 height 11
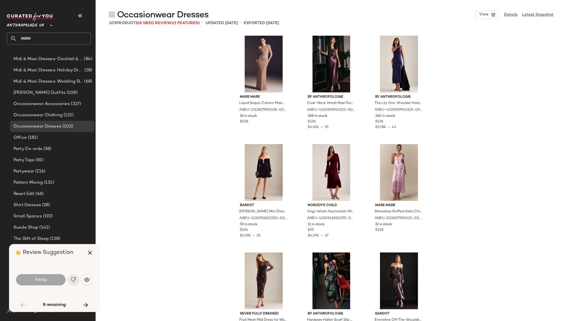
scroll to position [439, 0]
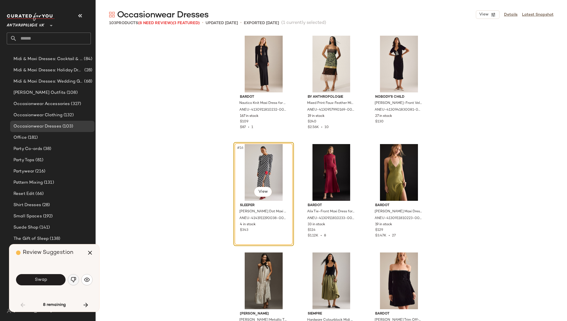
click at [74, 277] on img "button" at bounding box center [74, 280] width 6 height 6
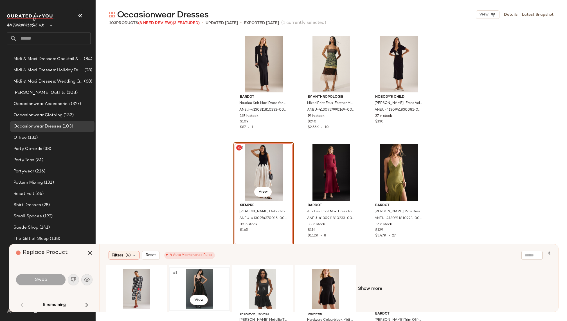
click at [199, 283] on div "#1 View" at bounding box center [199, 289] width 57 height 40
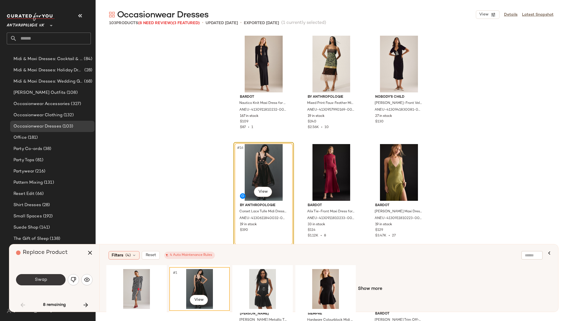
click at [48, 283] on button "Swap" at bounding box center [40, 279] width 49 height 11
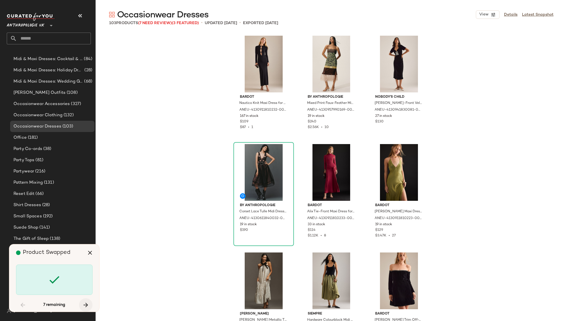
scroll to position [760, 0]
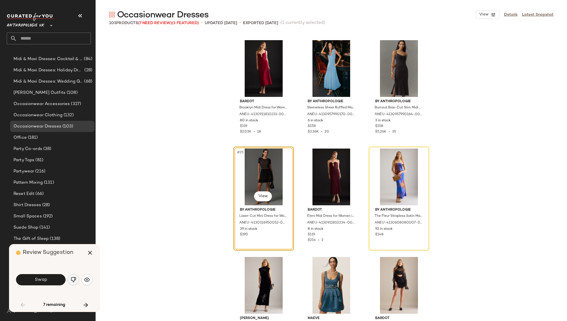
click at [69, 280] on button "button" at bounding box center [73, 279] width 11 height 11
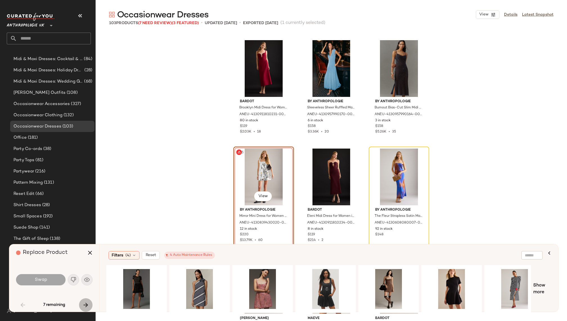
click at [88, 300] on button "button" at bounding box center [85, 305] width 13 height 13
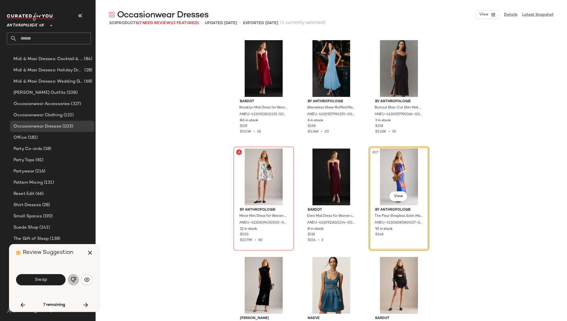
click at [73, 280] on img "button" at bounding box center [74, 280] width 6 height 6
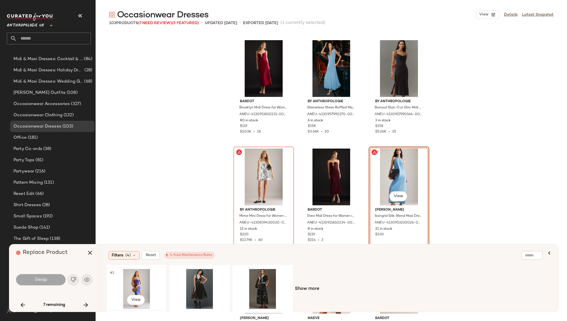
click at [143, 276] on div "#1 View" at bounding box center [136, 289] width 57 height 40
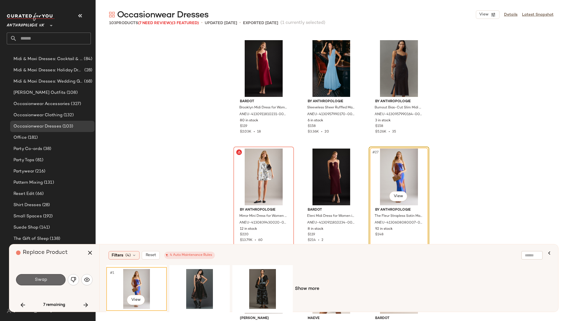
click at [61, 279] on button "Swap" at bounding box center [40, 279] width 49 height 11
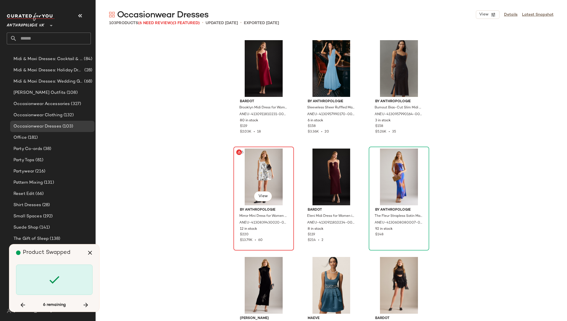
click at [247, 169] on div "#25 View" at bounding box center [263, 177] width 57 height 57
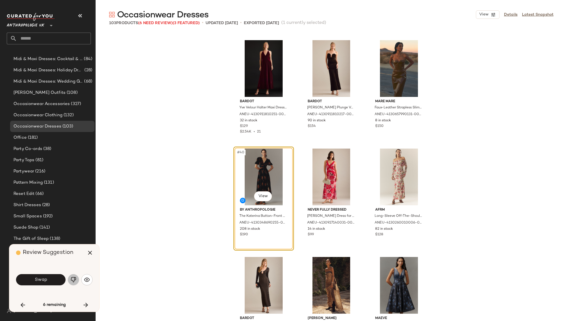
click at [72, 281] on img "button" at bounding box center [74, 280] width 6 height 6
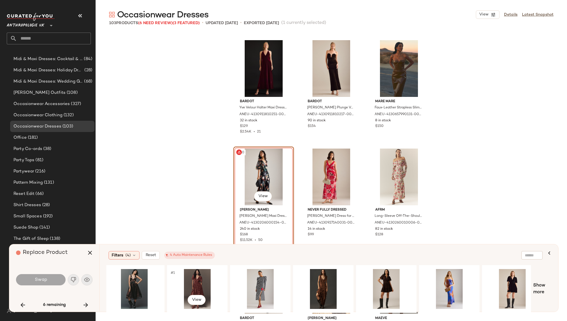
scroll to position [0, 139]
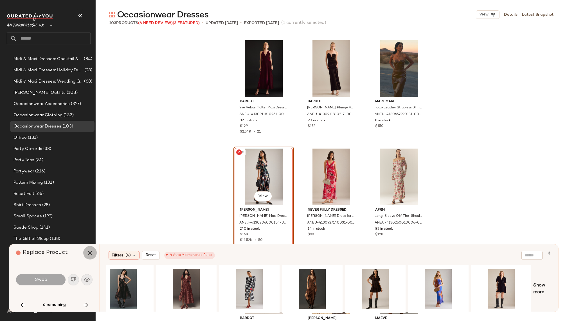
click at [87, 256] on icon "button" at bounding box center [90, 253] width 7 height 7
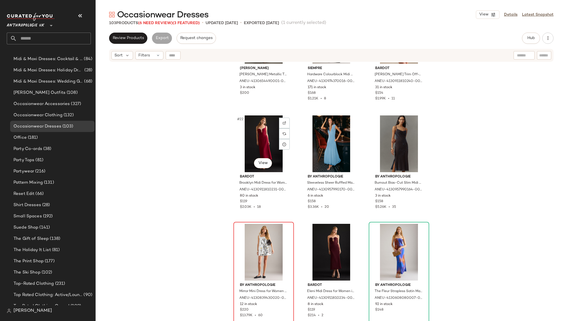
scroll to position [719, 0]
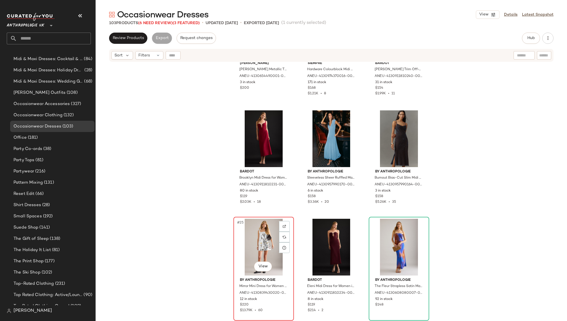
click at [245, 244] on div "#25 View" at bounding box center [263, 247] width 57 height 57
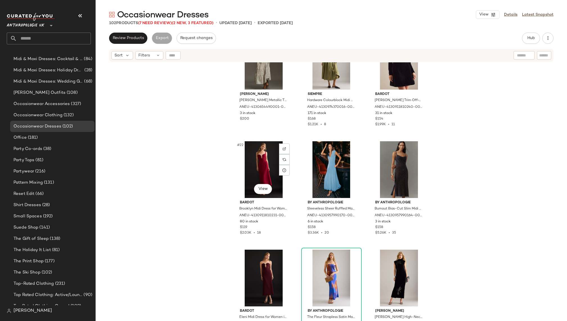
scroll to position [708, 0]
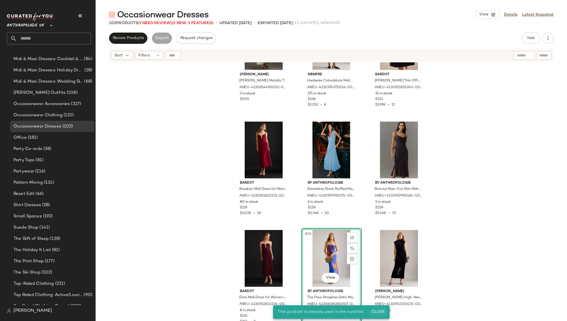
click at [375, 310] on span "Close" at bounding box center [378, 312] width 14 height 4
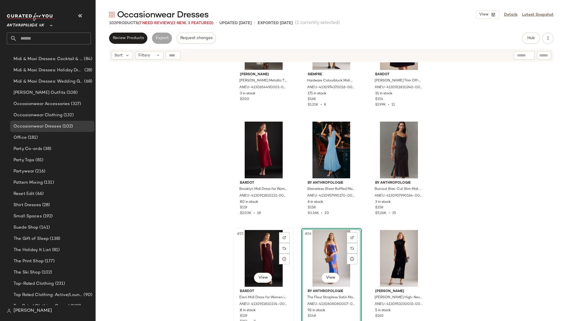
click at [250, 259] on div "#25 View" at bounding box center [263, 258] width 57 height 57
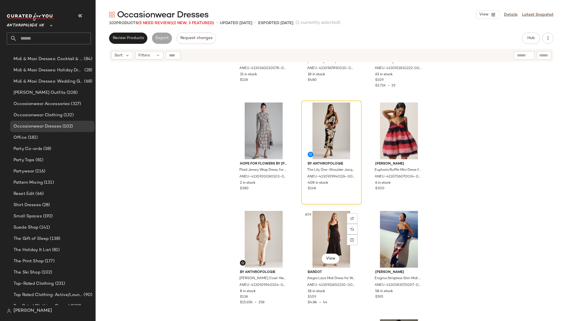
scroll to position [1927, 0]
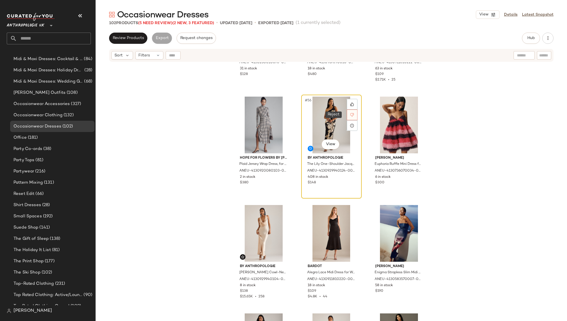
click at [353, 117] on div at bounding box center [352, 115] width 11 height 11
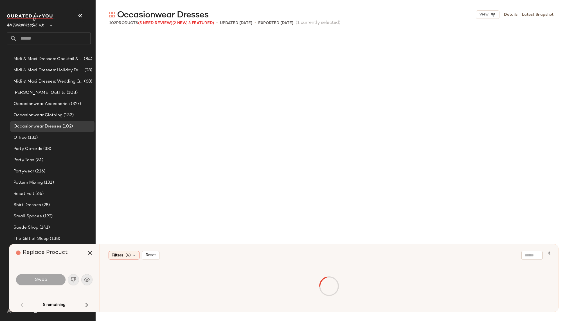
scroll to position [1194, 0]
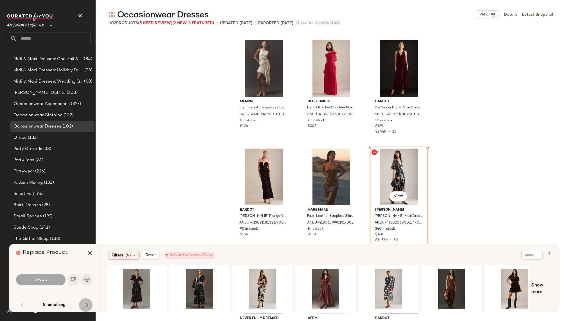
click at [84, 302] on icon "button" at bounding box center [85, 305] width 7 height 7
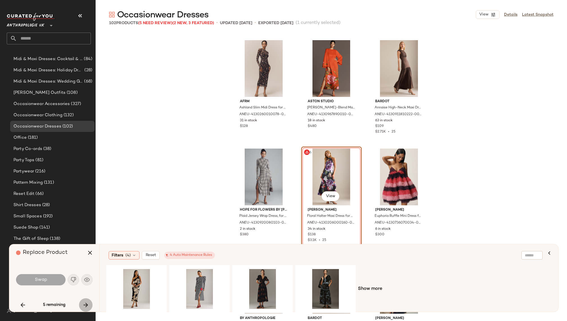
click at [87, 307] on icon "button" at bounding box center [85, 305] width 7 height 7
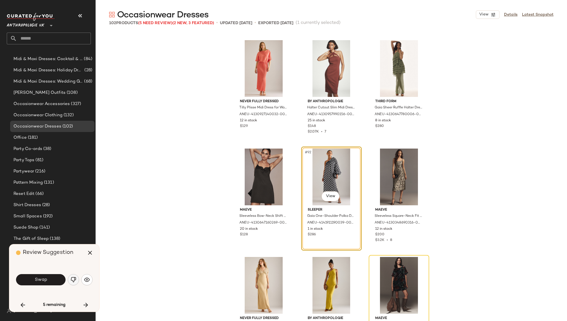
click at [74, 279] on img "button" at bounding box center [74, 280] width 6 height 6
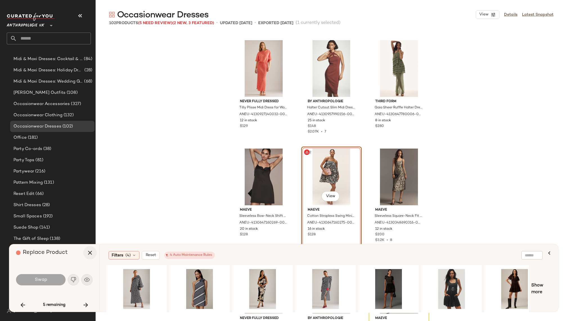
click at [90, 255] on icon "button" at bounding box center [90, 253] width 7 height 7
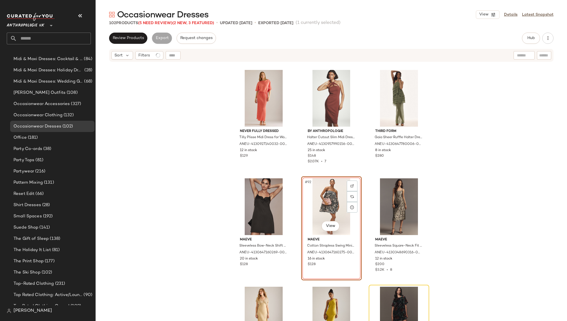
click at [312, 198] on div "#92 View" at bounding box center [331, 207] width 57 height 57
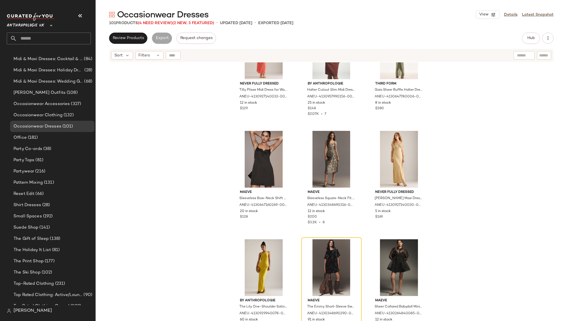
scroll to position [3224, 0]
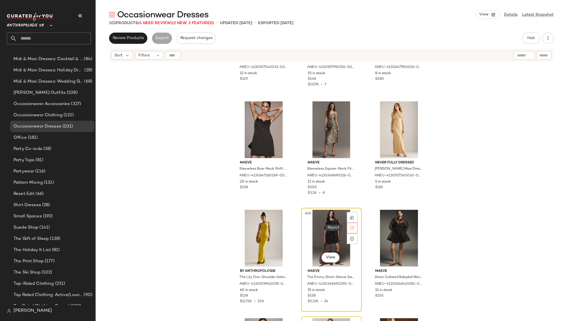
click at [354, 226] on div at bounding box center [352, 228] width 11 height 11
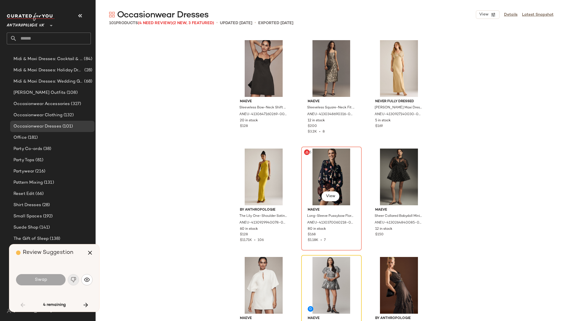
scroll to position [1194, 0]
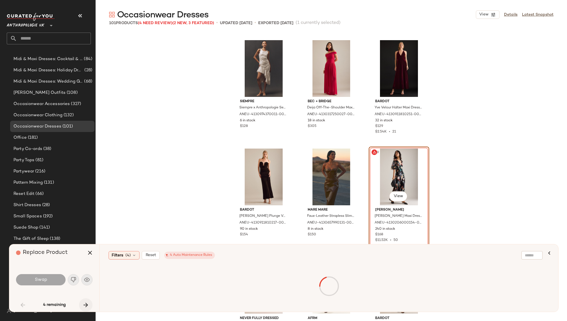
click at [87, 306] on icon "button" at bounding box center [85, 305] width 7 height 7
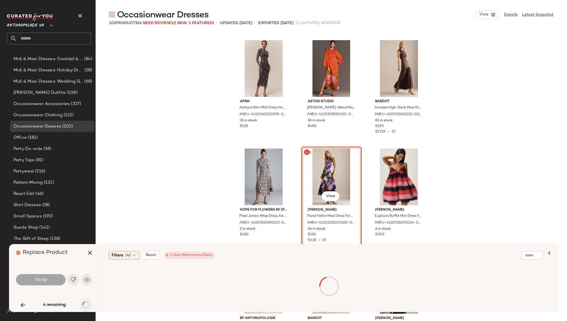
click at [87, 306] on div "4 remaining" at bounding box center [54, 305] width 76 height 13
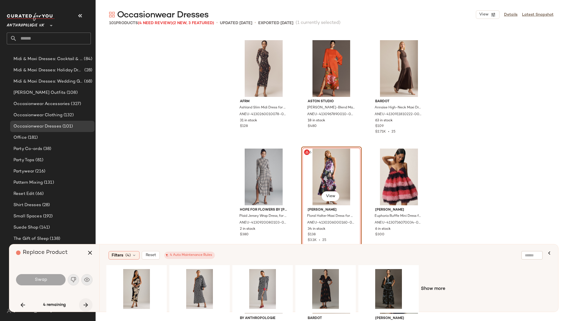
click at [87, 306] on icon "button" at bounding box center [85, 305] width 7 height 7
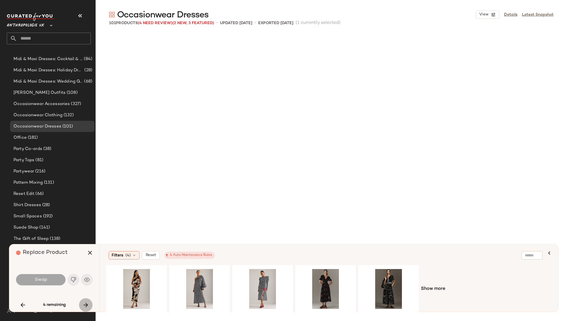
scroll to position [3256, 0]
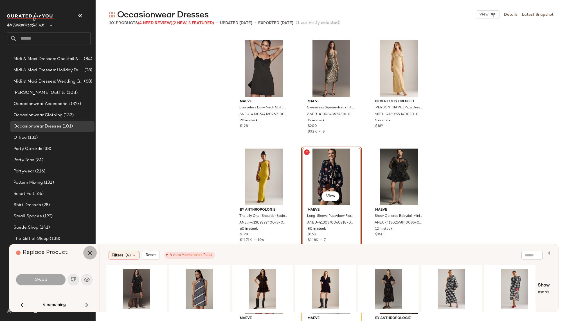
click at [88, 252] on icon "button" at bounding box center [90, 253] width 7 height 7
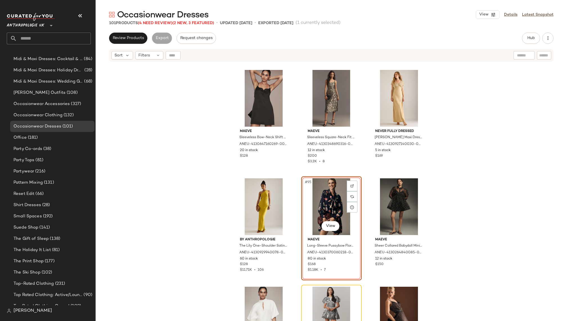
click at [321, 213] on div "#95 View" at bounding box center [331, 207] width 57 height 57
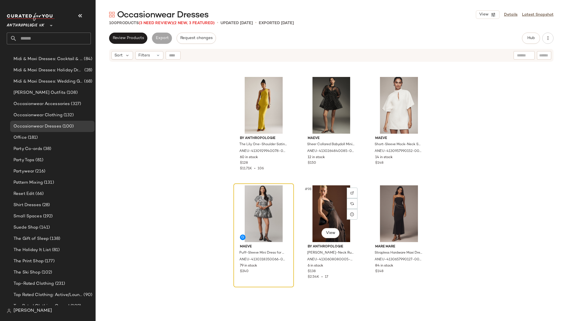
scroll to position [416, 0]
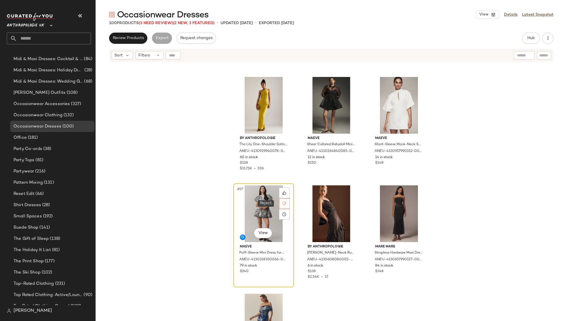
click at [283, 204] on icon at bounding box center [285, 204] width 4 height 4
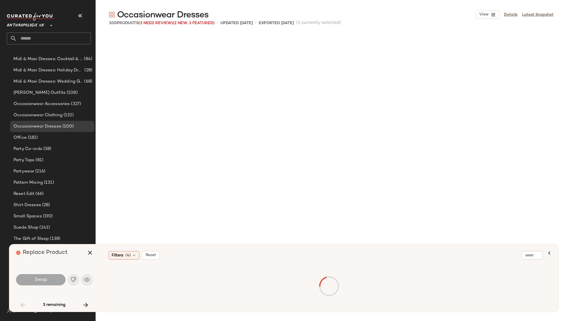
scroll to position [1194, 0]
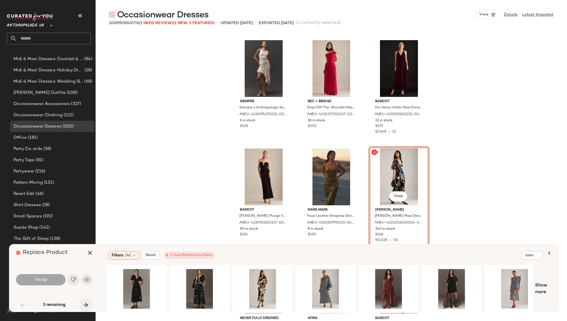
click at [86, 305] on icon "button" at bounding box center [85, 305] width 7 height 7
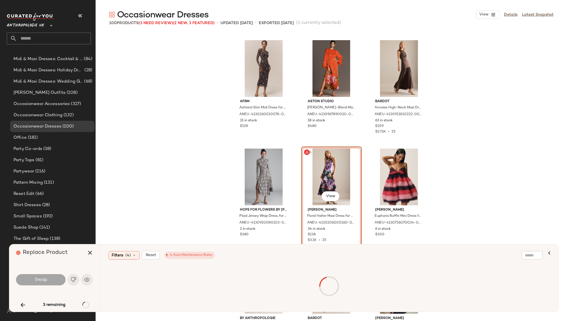
click at [86, 304] on div "3 remaining" at bounding box center [54, 305] width 76 height 13
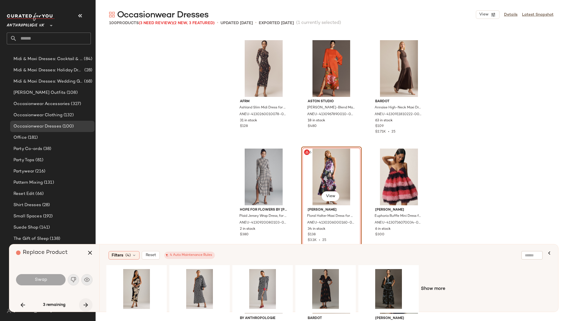
click at [84, 306] on icon "button" at bounding box center [85, 305] width 7 height 7
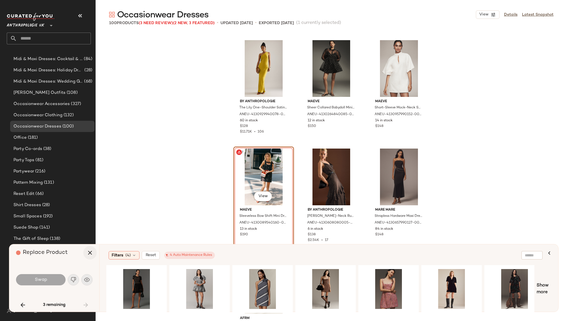
click at [89, 256] on button "button" at bounding box center [89, 252] width 13 height 13
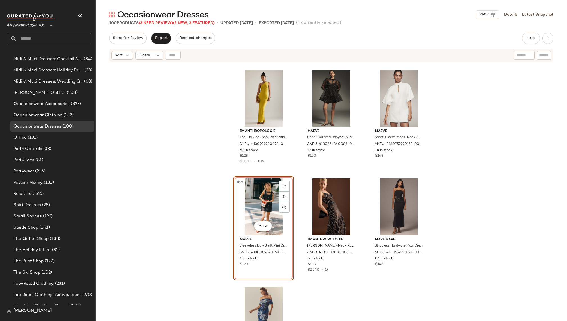
click at [260, 199] on div "#97 View" at bounding box center [263, 207] width 57 height 57
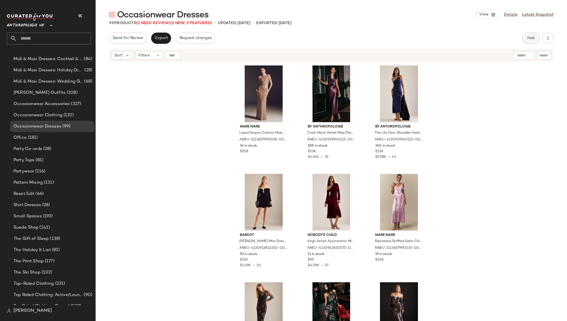
click at [527, 39] on span "Hub" at bounding box center [531, 38] width 8 height 4
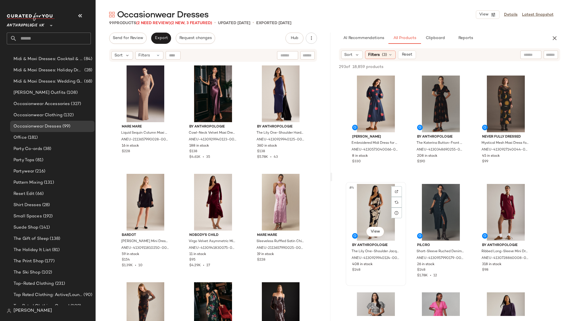
click at [378, 208] on div "#4 View" at bounding box center [375, 212] width 57 height 57
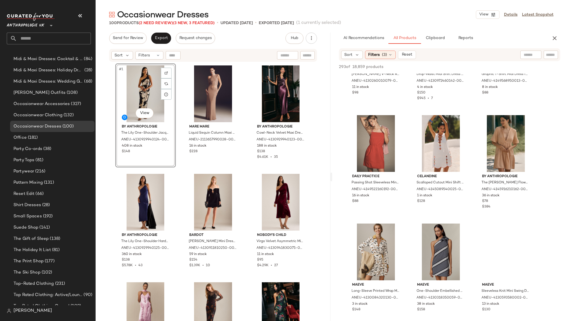
scroll to position [4225, 0]
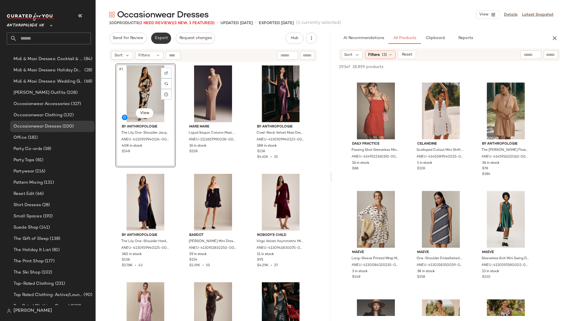
click at [158, 37] on span "Export" at bounding box center [160, 38] width 13 height 4
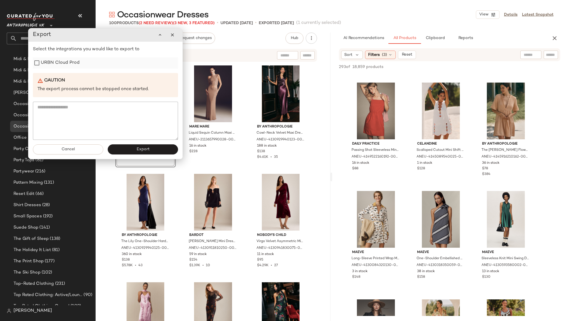
click at [67, 62] on label "URBN Cloud Prod" at bounding box center [60, 62] width 39 height 11
click at [146, 152] on button "Export" at bounding box center [143, 150] width 70 height 10
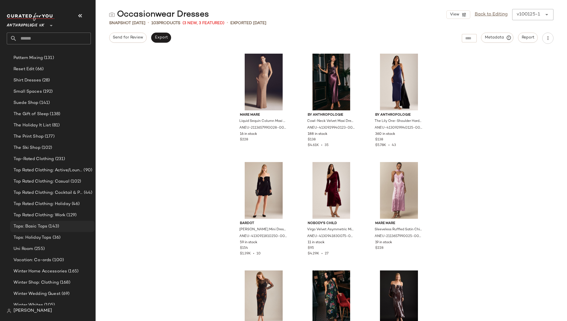
scroll to position [546, 0]
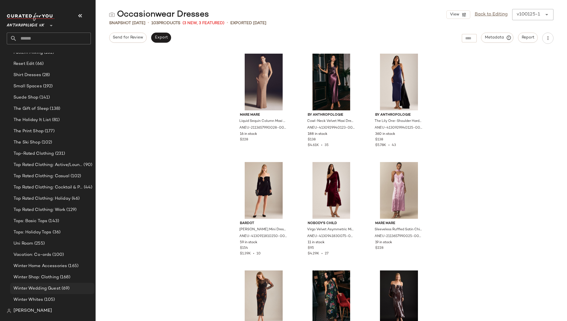
click at [59, 289] on span "Winter Wedding Guest" at bounding box center [36, 289] width 47 height 6
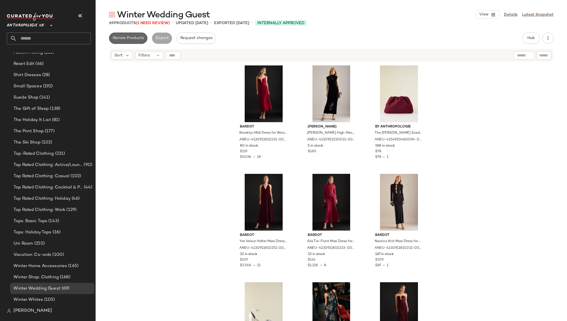
click at [136, 40] on span "Review Products" at bounding box center [127, 38] width 31 height 4
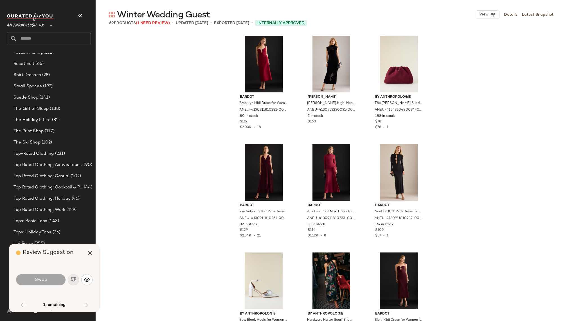
scroll to position [330, 0]
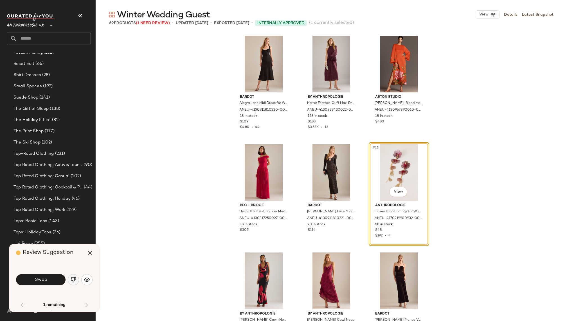
click at [75, 278] on img "button" at bounding box center [74, 280] width 6 height 6
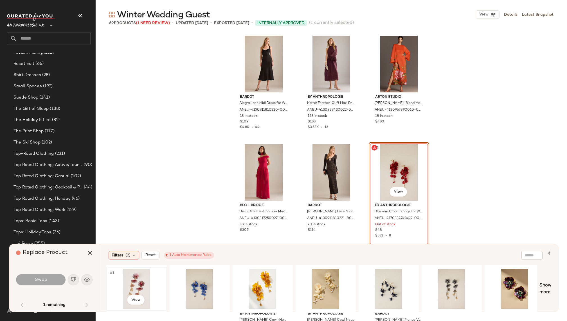
click at [139, 282] on div "#1 View" at bounding box center [136, 289] width 57 height 40
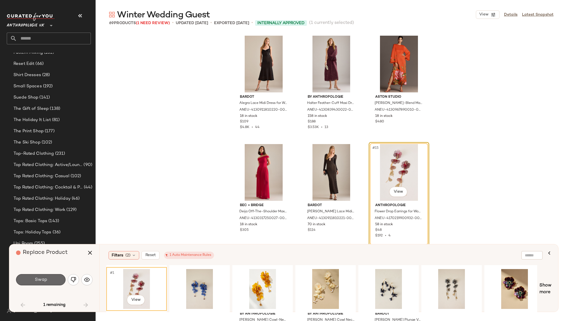
click at [51, 279] on button "Swap" at bounding box center [40, 279] width 49 height 11
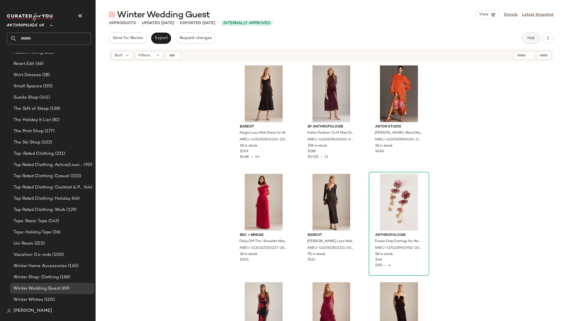
click at [529, 35] on button "Hub" at bounding box center [531, 38] width 18 height 11
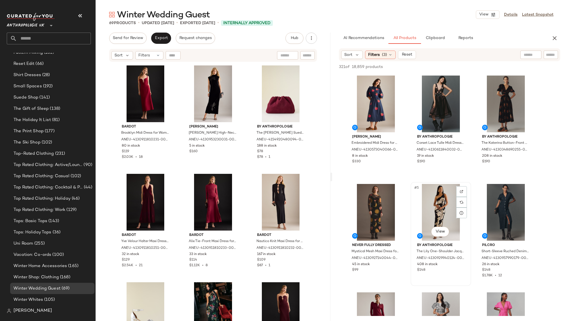
click at [434, 200] on div "#5 View" at bounding box center [440, 212] width 57 height 57
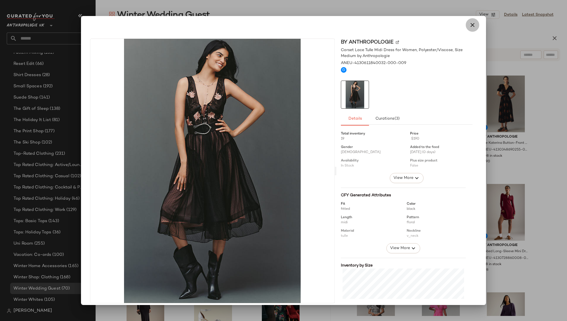
click at [470, 23] on icon "button" at bounding box center [472, 25] width 7 height 7
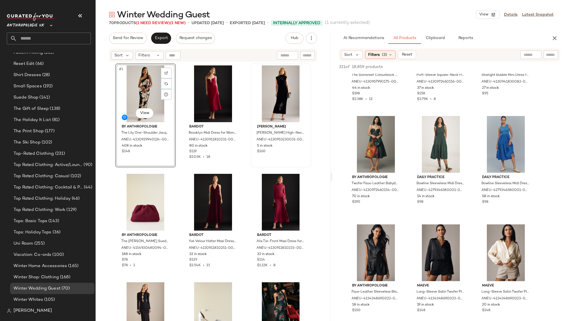
scroll to position [394, 0]
click at [136, 95] on div "#1 View" at bounding box center [145, 94] width 57 height 57
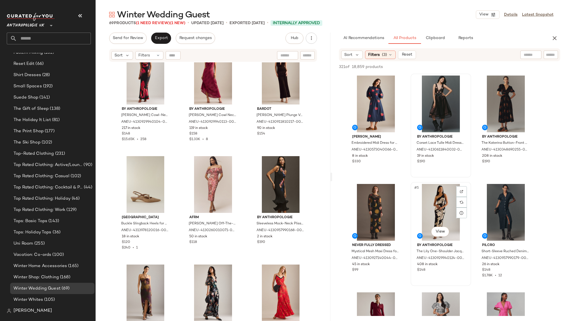
click at [436, 209] on div "#5 View" at bounding box center [440, 212] width 57 height 57
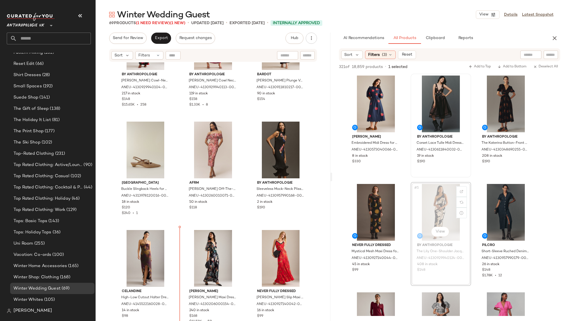
scroll to position [603, 0]
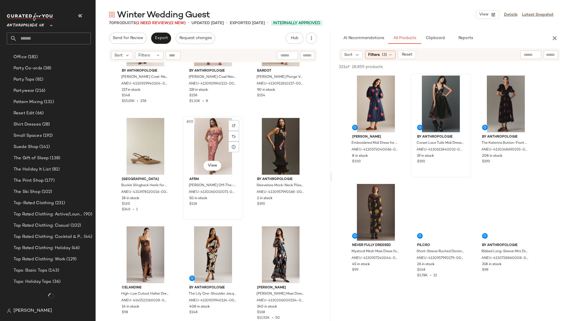
click at [197, 146] on div "#20 View" at bounding box center [213, 146] width 57 height 57
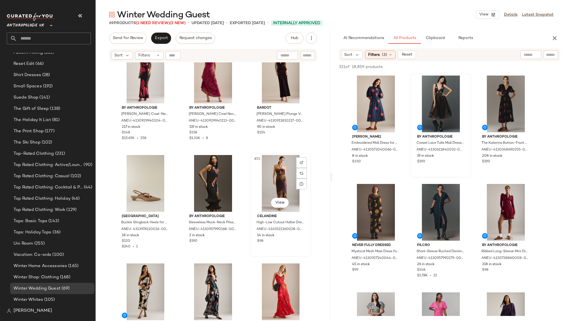
scroll to position [567, 0]
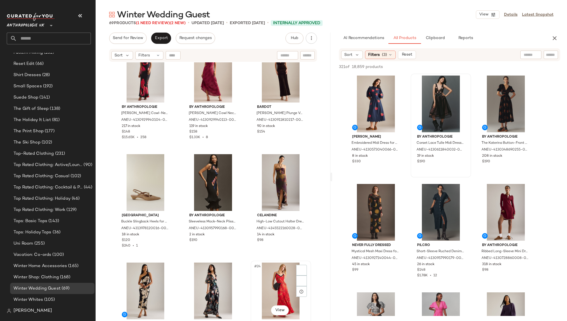
click at [277, 272] on div "#24 View" at bounding box center [280, 291] width 57 height 57
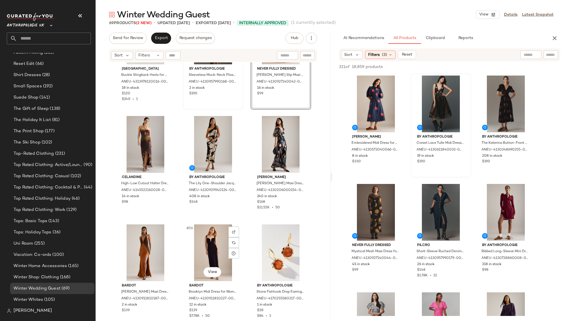
scroll to position [717, 0]
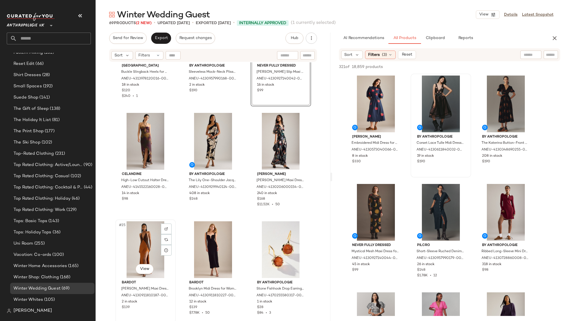
click at [140, 255] on div "#25 View" at bounding box center [145, 250] width 57 height 57
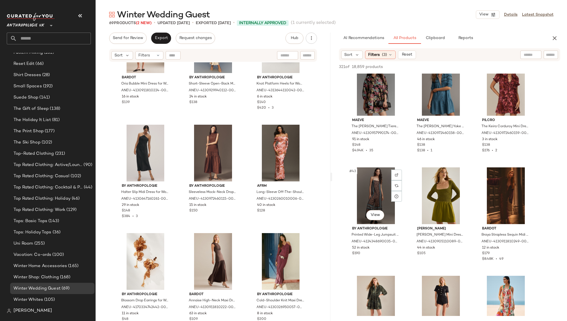
scroll to position [1505, 0]
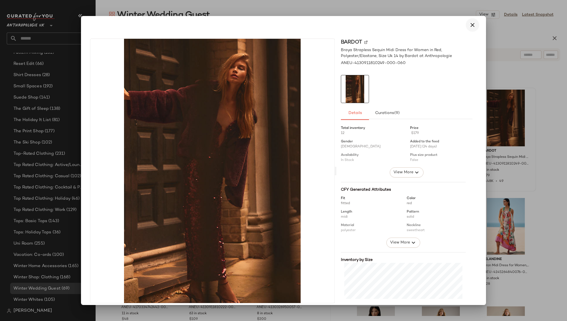
click at [469, 26] on icon "button" at bounding box center [472, 25] width 7 height 7
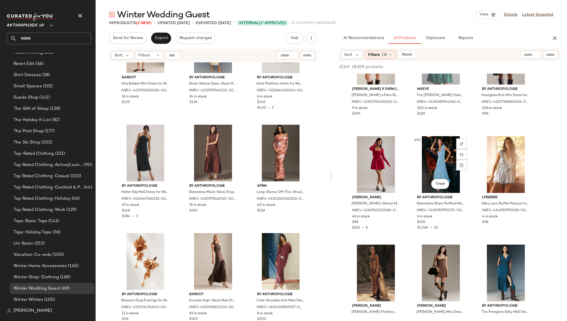
scroll to position [2112, 0]
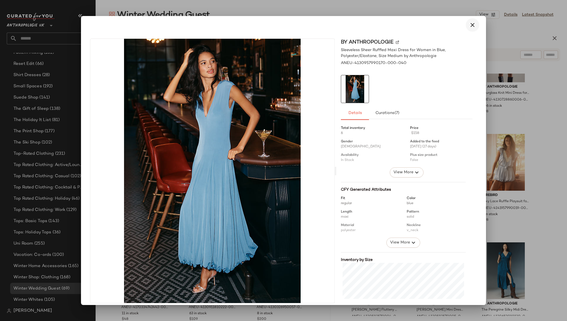
click at [471, 25] on icon "button" at bounding box center [472, 25] width 7 height 7
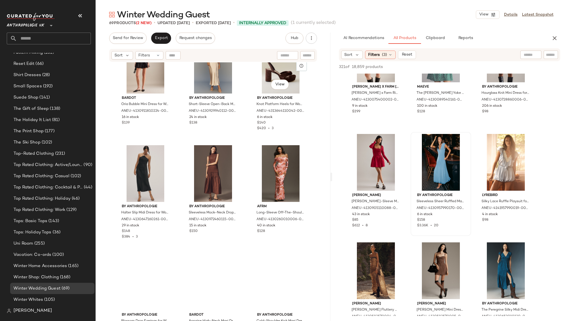
scroll to position [2224, 0]
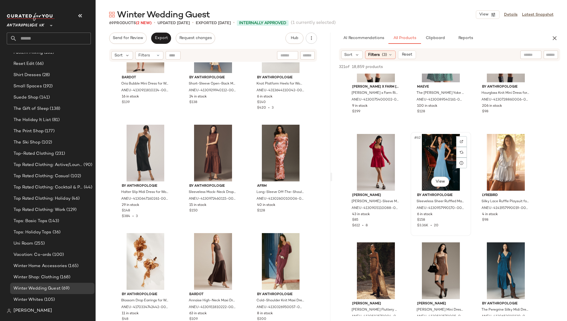
click at [425, 151] on div "#62 View" at bounding box center [440, 162] width 57 height 57
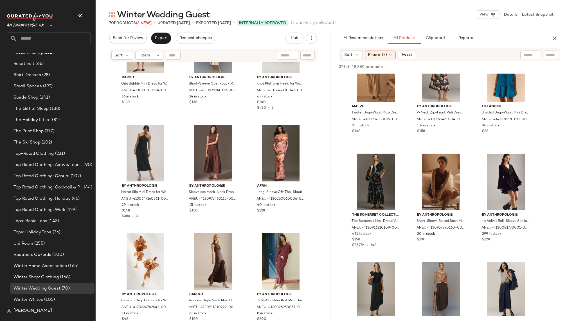
scroll to position [3420, 0]
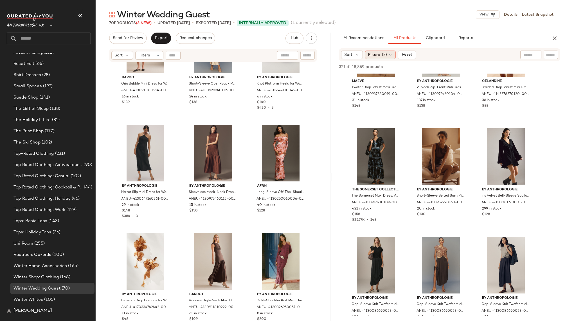
click at [386, 52] on div "Filters (3)" at bounding box center [380, 55] width 31 height 8
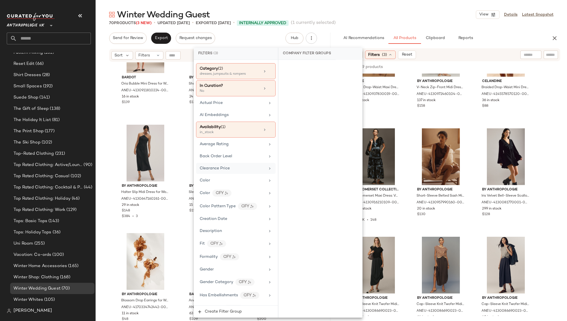
scroll to position [23, 0]
click at [248, 253] on div "Formality CFY" at bounding box center [233, 256] width 66 height 7
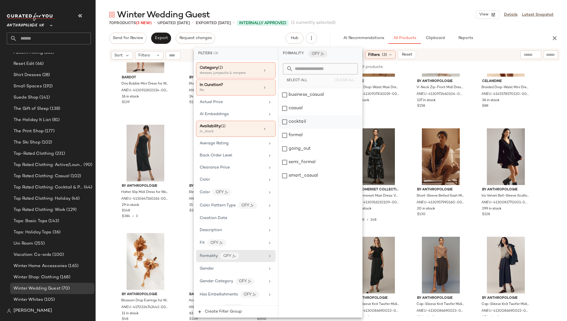
click at [300, 120] on div "cocktail" at bounding box center [320, 121] width 84 height 13
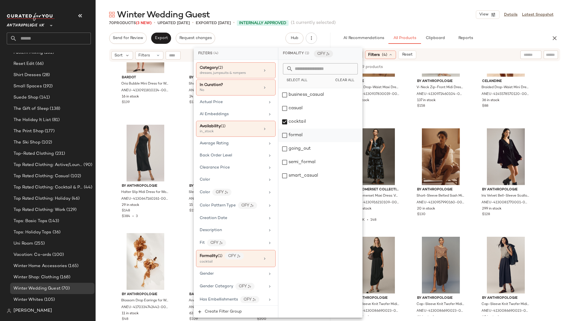
click at [306, 136] on div "formal" at bounding box center [320, 135] width 84 height 13
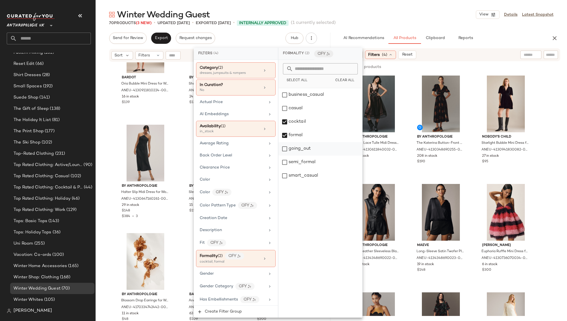
click at [312, 151] on div "going_out" at bounding box center [320, 148] width 84 height 13
click at [418, 23] on div "70 Products (3 New) • updated Oct 8th • Exported Oct 1st • Internally Approved …" at bounding box center [331, 23] width 471 height 6
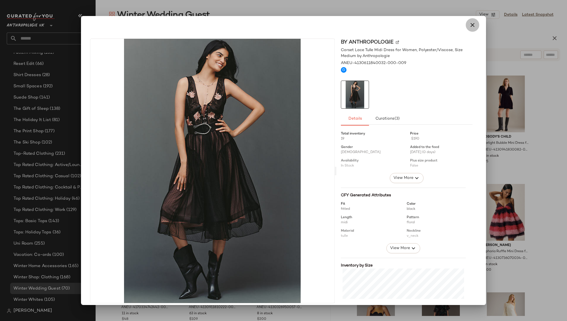
click at [466, 23] on button "button" at bounding box center [472, 24] width 13 height 13
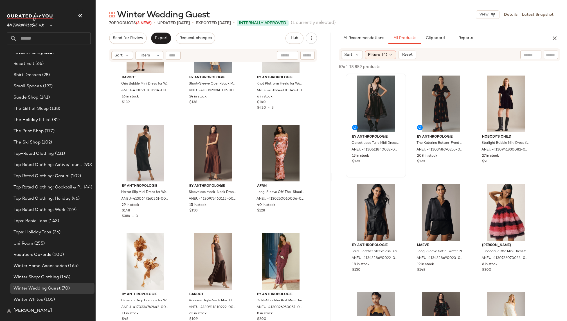
scroll to position [2333, 0]
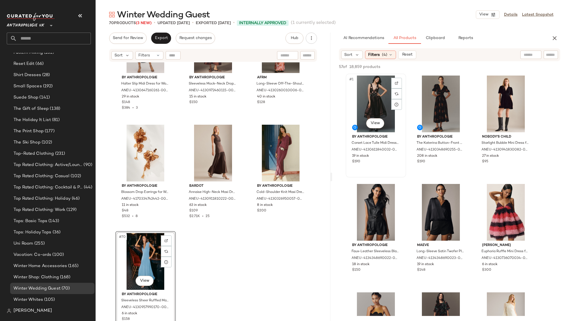
click at [372, 111] on div "#1 View" at bounding box center [375, 104] width 57 height 57
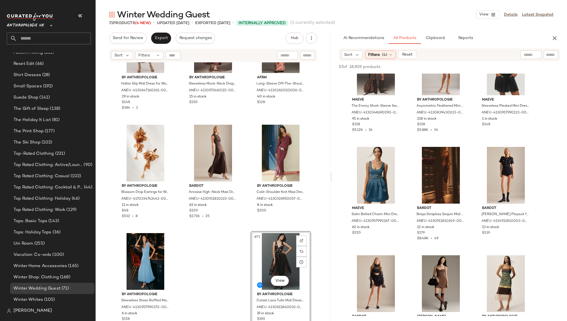
scroll to position [267, 0]
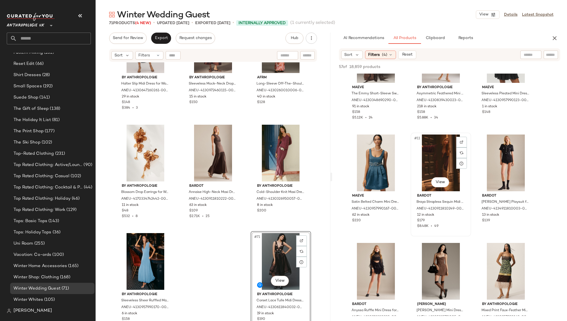
click at [423, 162] on div "#11 View" at bounding box center [440, 163] width 57 height 57
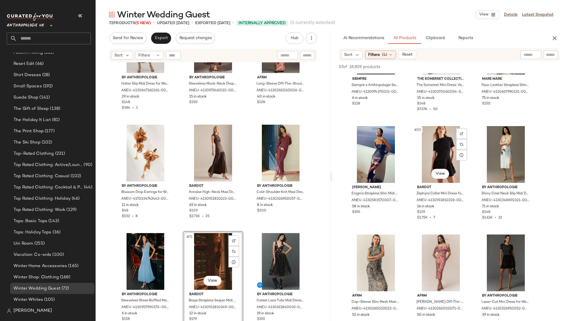
scroll to position [607, 0]
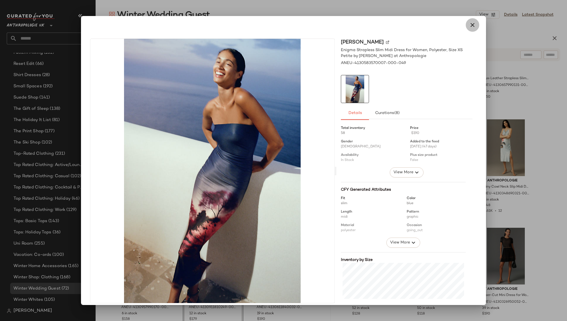
click at [471, 26] on icon "button" at bounding box center [472, 25] width 7 height 7
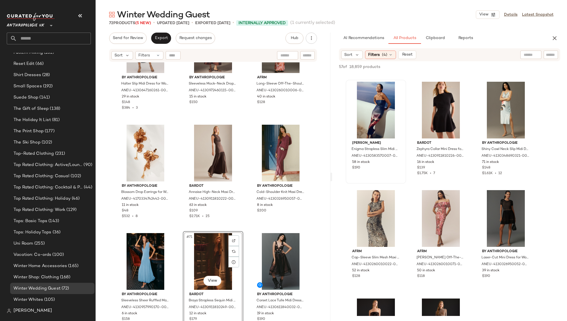
scroll to position [658, 0]
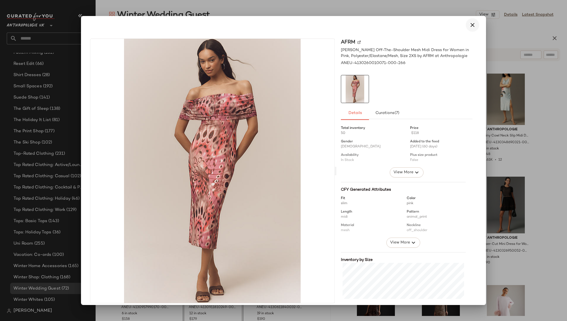
click at [470, 24] on icon "button" at bounding box center [472, 25] width 7 height 7
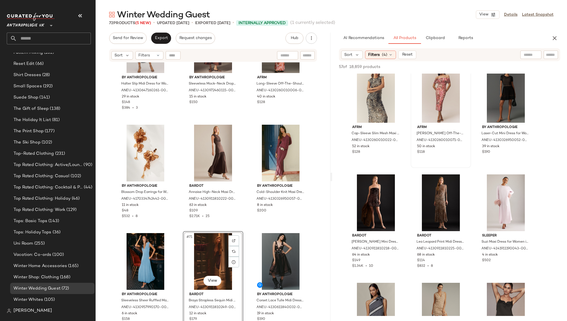
scroll to position [777, 0]
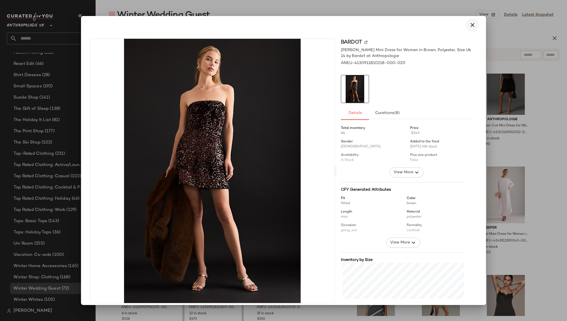
click at [469, 29] on button "button" at bounding box center [472, 24] width 13 height 13
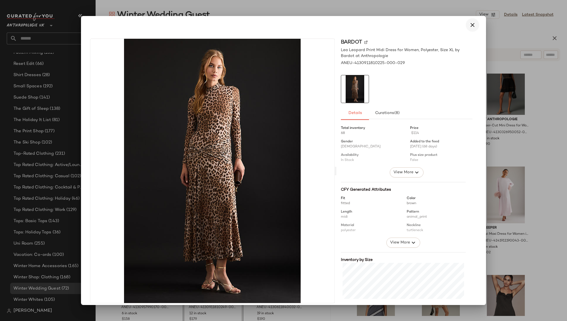
click at [470, 25] on icon "button" at bounding box center [472, 25] width 7 height 7
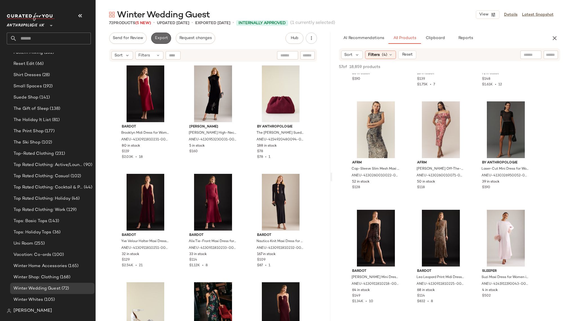
click at [160, 40] on span "Export" at bounding box center [160, 38] width 13 height 4
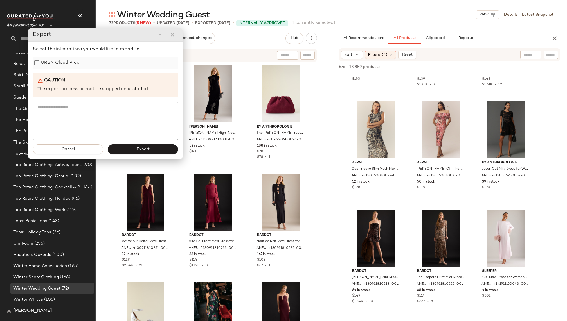
click at [71, 62] on label "URBN Cloud Prod" at bounding box center [60, 62] width 39 height 11
click at [157, 150] on button "Export" at bounding box center [142, 150] width 70 height 10
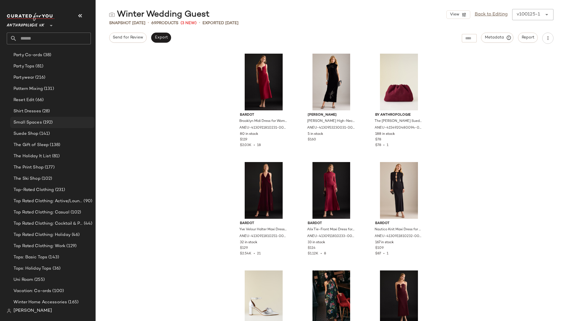
scroll to position [501, 0]
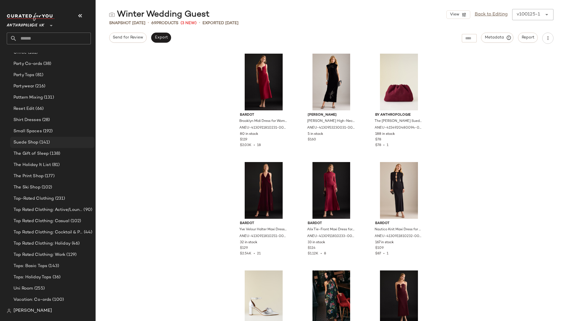
click at [60, 142] on div "Suede Shop (141)" at bounding box center [52, 142] width 80 height 6
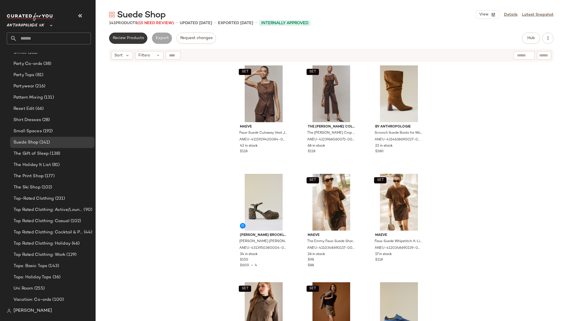
click at [125, 35] on button "Review Products" at bounding box center [128, 38] width 38 height 11
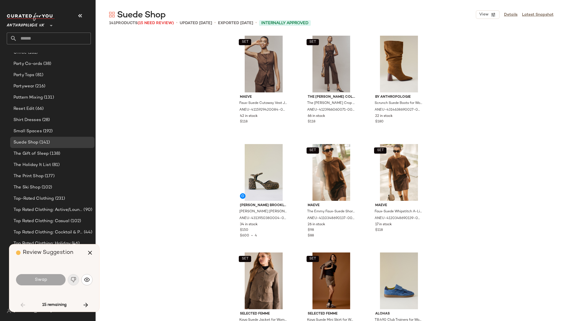
scroll to position [543, 0]
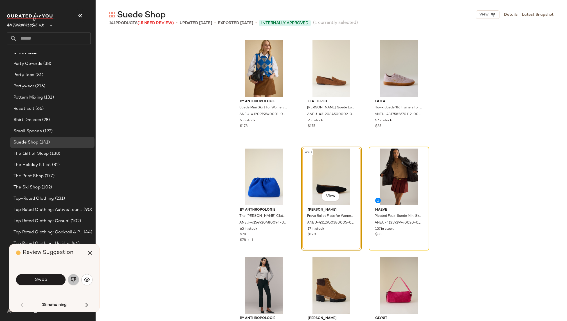
click at [73, 281] on img "button" at bounding box center [74, 280] width 6 height 6
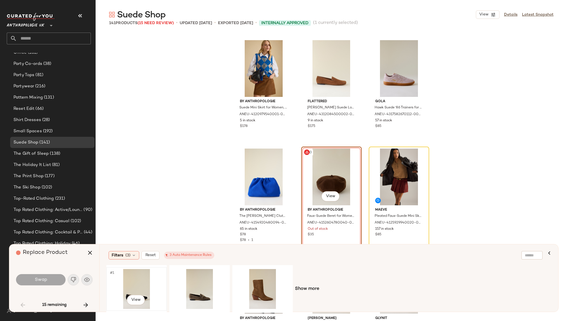
click at [137, 279] on div "#1 View" at bounding box center [136, 289] width 57 height 40
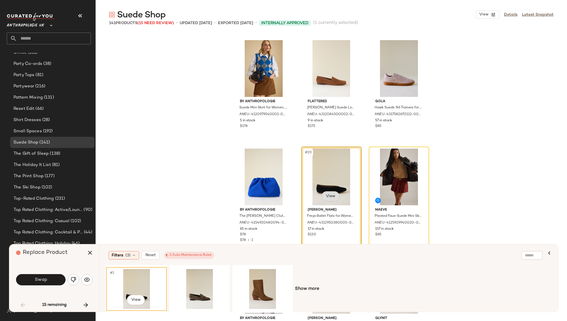
click at [329, 197] on body "Anthropologie UK ** Dashboard All Products Global Clipboards (11) 10.6-10.10 AM…" at bounding box center [283, 160] width 567 height 321
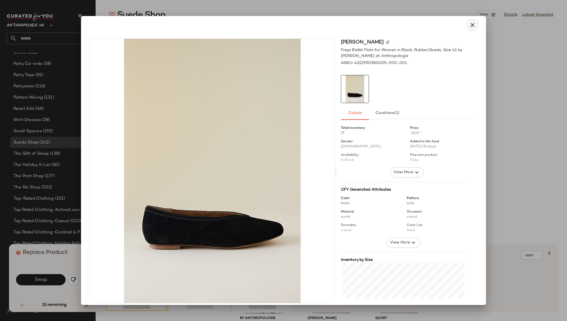
click at [471, 28] on icon "button" at bounding box center [472, 25] width 7 height 7
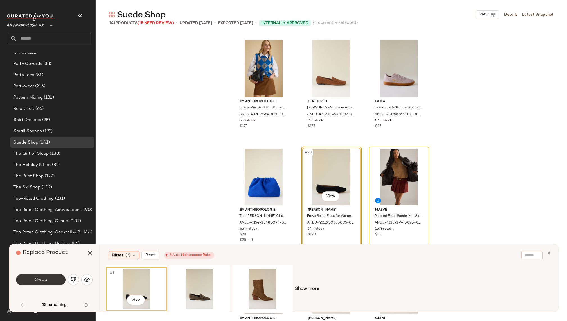
click at [48, 281] on button "Swap" at bounding box center [40, 279] width 49 height 11
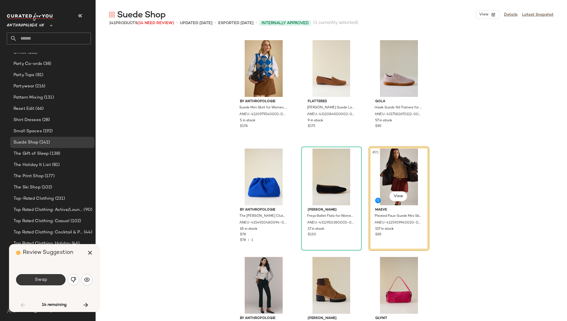
click at [55, 279] on button "Swap" at bounding box center [40, 279] width 49 height 11
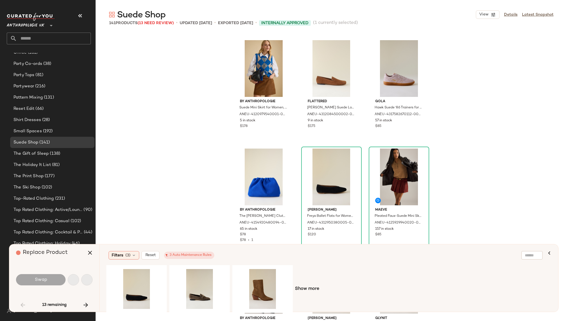
scroll to position [1411, 0]
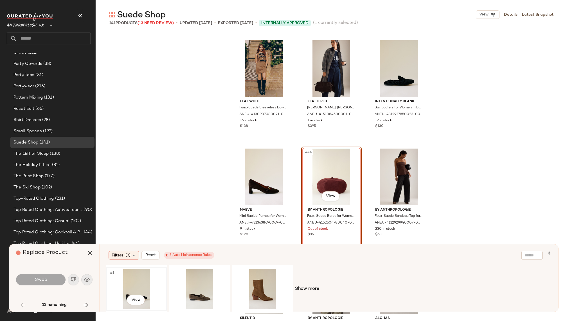
click at [142, 281] on div "#1 View" at bounding box center [136, 289] width 57 height 40
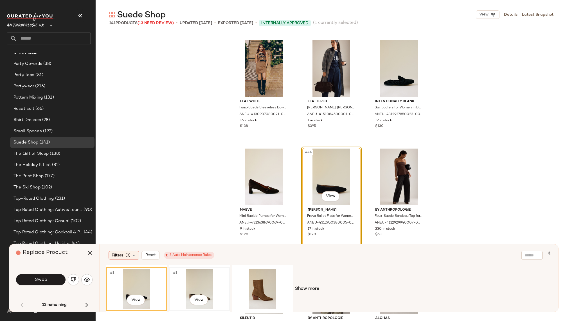
click at [188, 279] on div "#1 View" at bounding box center [199, 289] width 57 height 40
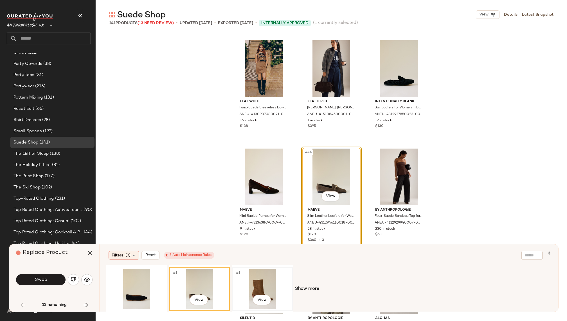
click at [255, 281] on div "#1 View" at bounding box center [262, 289] width 57 height 40
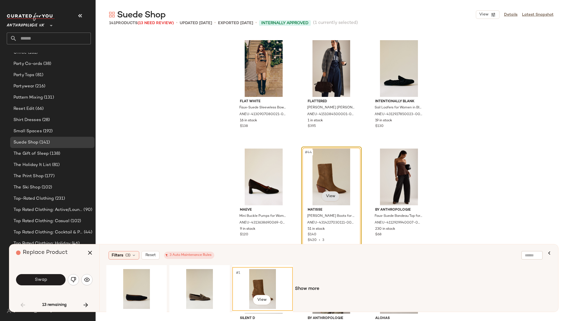
click at [331, 200] on body "Anthropologie UK ** Dashboard All Products Global Clipboards (11) 10.6-10.10 AM…" at bounding box center [283, 160] width 567 height 321
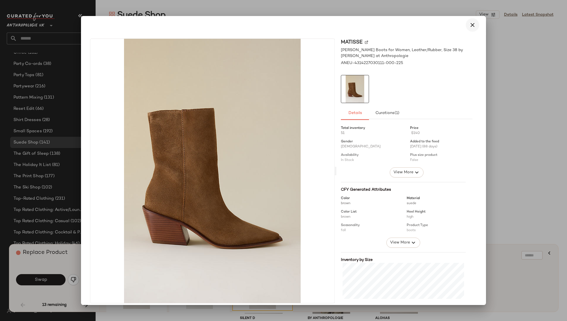
click at [471, 24] on icon "button" at bounding box center [472, 25] width 7 height 7
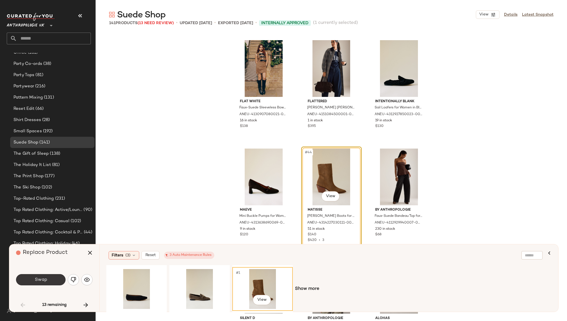
click at [47, 283] on button "Swap" at bounding box center [40, 279] width 49 height 11
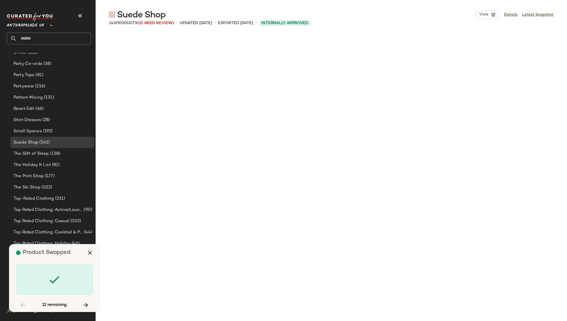
scroll to position [1953, 0]
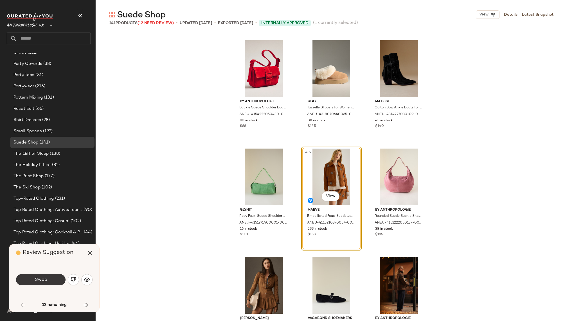
click at [45, 281] on span "Swap" at bounding box center [40, 279] width 13 height 5
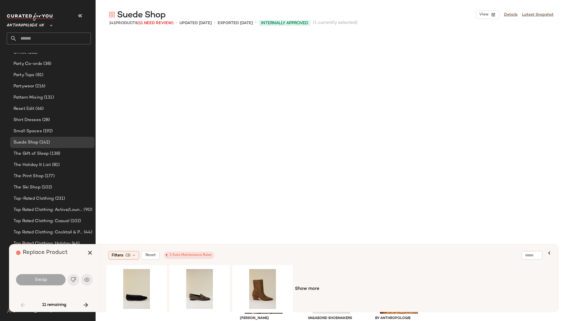
scroll to position [2170, 0]
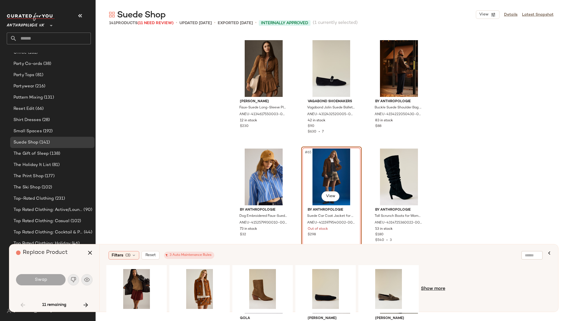
click at [431, 288] on span "Show more" at bounding box center [433, 289] width 24 height 7
click at [429, 289] on span "Show more" at bounding box center [433, 289] width 24 height 7
click at [384, 284] on div "#1 View" at bounding box center [388, 289] width 57 height 40
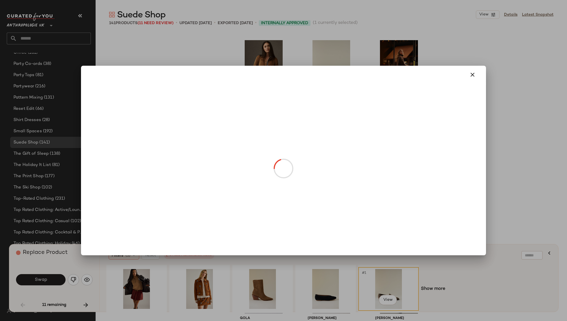
click at [326, 198] on body "Anthropologie UK ** Dashboard All Products Global Clipboards (11) 10.6-10.10 AM…" at bounding box center [283, 160] width 567 height 321
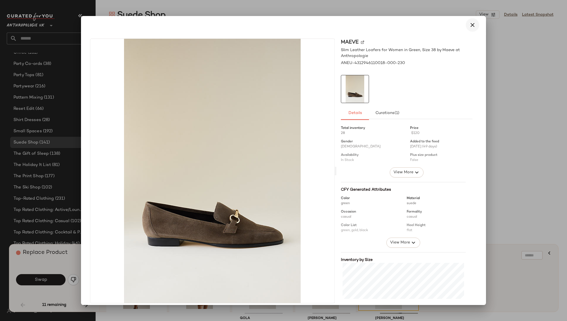
click at [469, 24] on icon "button" at bounding box center [472, 25] width 7 height 7
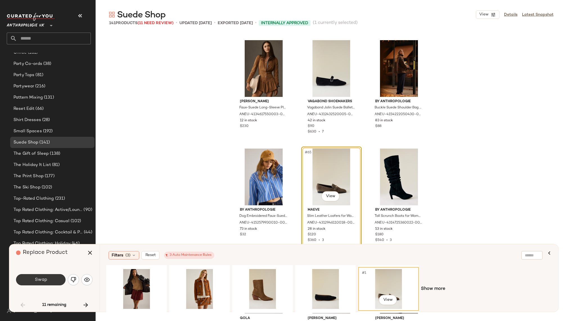
click at [55, 280] on button "Swap" at bounding box center [40, 279] width 49 height 11
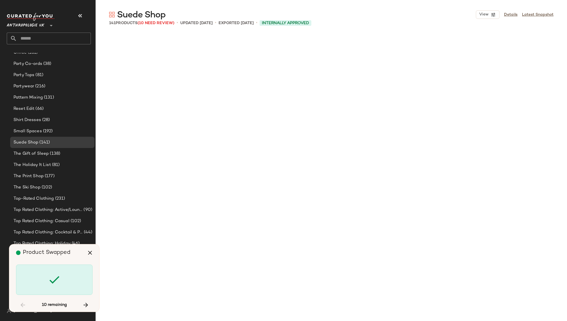
scroll to position [2713, 0]
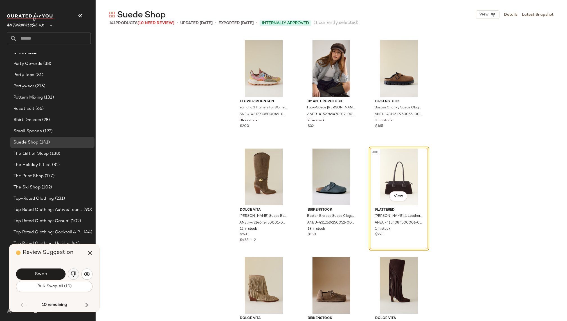
click at [73, 274] on img "button" at bounding box center [74, 275] width 6 height 6
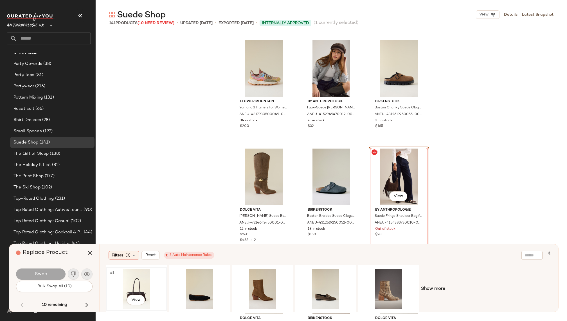
click at [133, 283] on div "#1 View" at bounding box center [136, 289] width 57 height 40
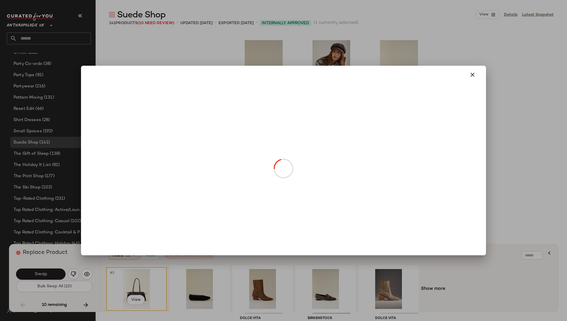
click at [397, 196] on body "Anthropologie UK ** Dashboard All Products Global Clipboards (11) 10.6-10.10 AM…" at bounding box center [283, 160] width 567 height 321
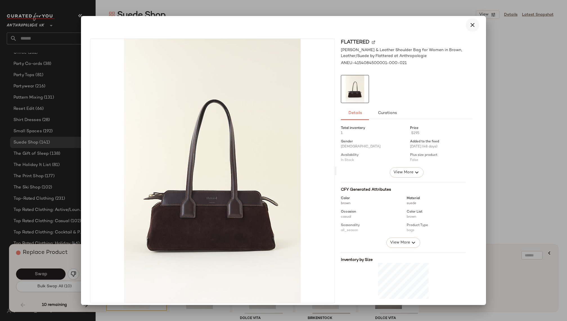
click at [471, 26] on icon "button" at bounding box center [472, 25] width 7 height 7
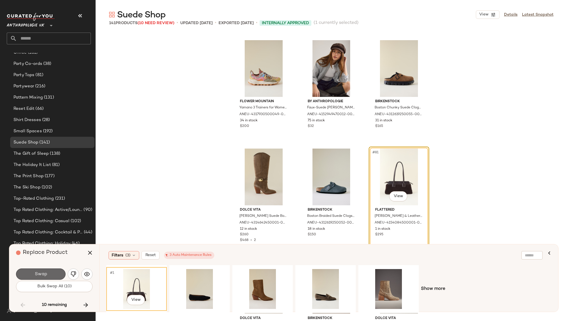
click at [46, 273] on span "Swap" at bounding box center [40, 274] width 13 height 5
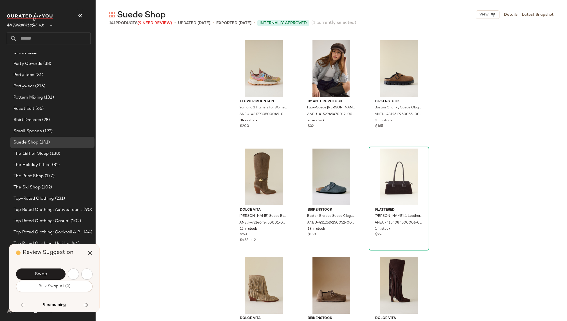
scroll to position [2930, 0]
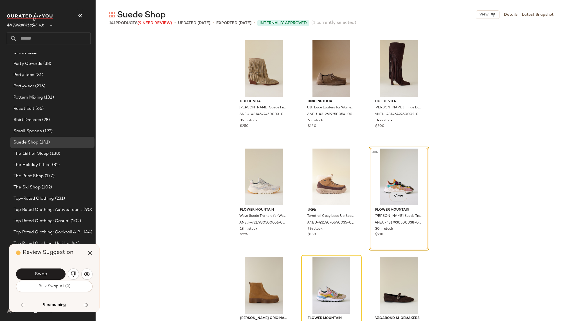
click at [392, 195] on body "Anthropologie UK ** Dashboard All Products Global Clipboards (11) 10.6-10.10 AM…" at bounding box center [283, 160] width 567 height 321
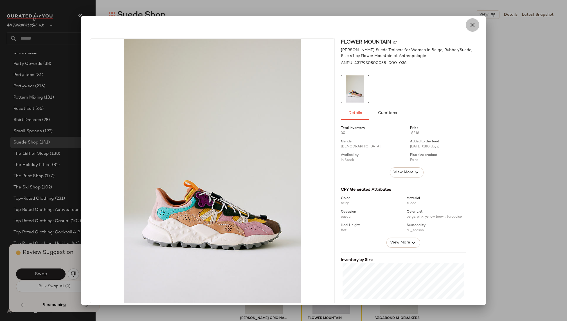
click at [469, 27] on icon "button" at bounding box center [472, 25] width 7 height 7
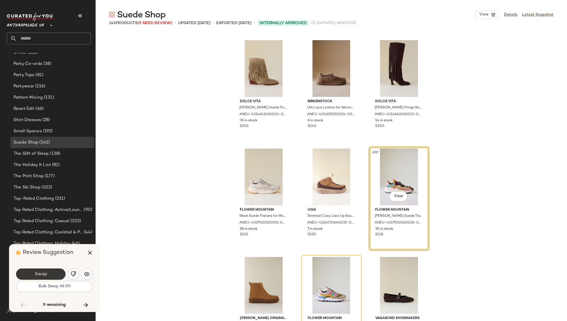
click at [51, 275] on button "Swap" at bounding box center [40, 274] width 49 height 11
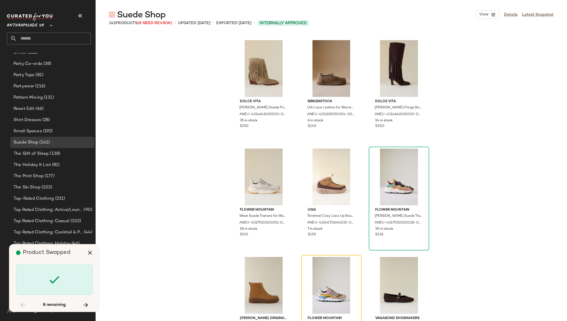
scroll to position [3039, 0]
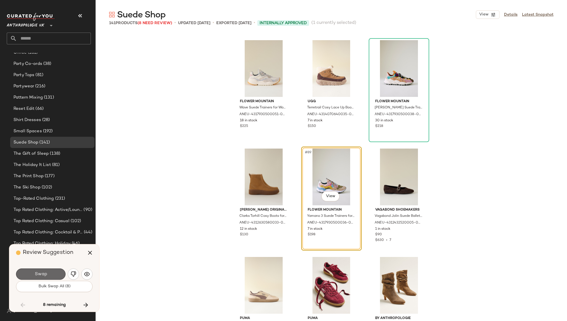
click at [49, 272] on button "Swap" at bounding box center [40, 274] width 49 height 11
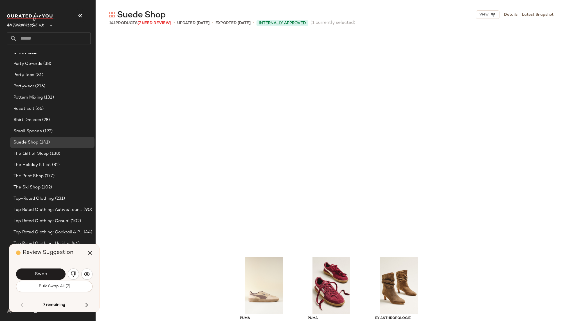
scroll to position [3256, 0]
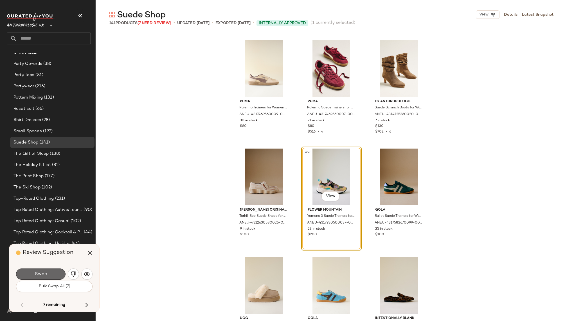
click at [52, 272] on button "Swap" at bounding box center [40, 274] width 49 height 11
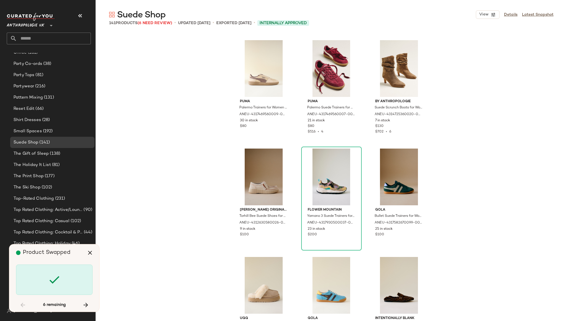
scroll to position [3473, 0]
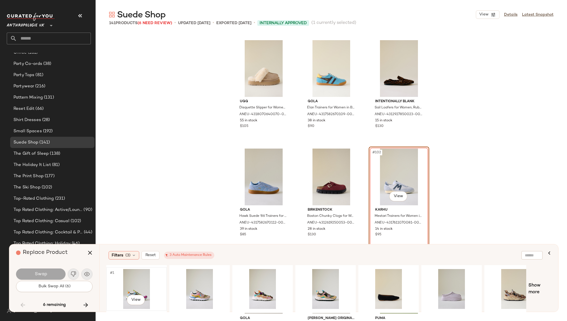
click at [143, 282] on div "#1 View" at bounding box center [136, 289] width 57 height 40
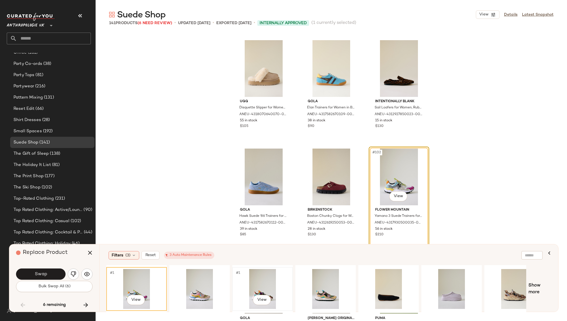
click at [258, 290] on div "#1 View" at bounding box center [262, 289] width 57 height 40
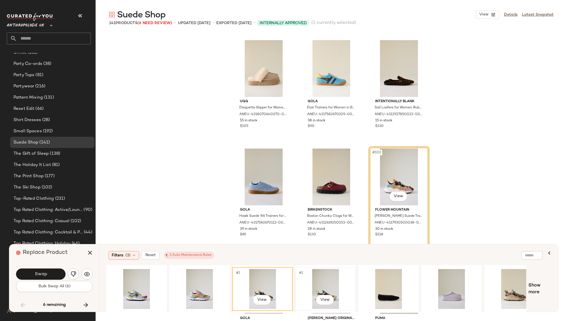
click at [307, 279] on div "#1 View" at bounding box center [325, 289] width 57 height 40
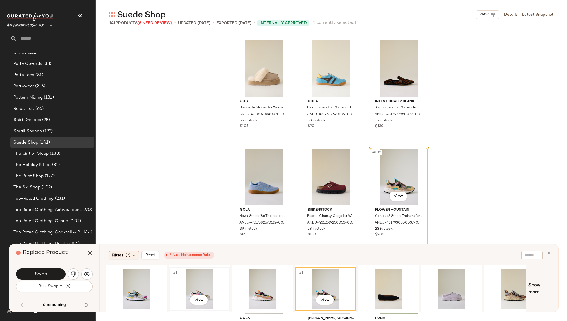
click at [204, 277] on div "#1 View" at bounding box center [199, 289] width 57 height 40
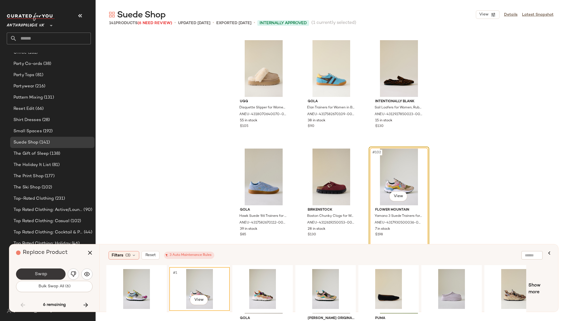
click at [49, 274] on button "Swap" at bounding box center [40, 274] width 49 height 11
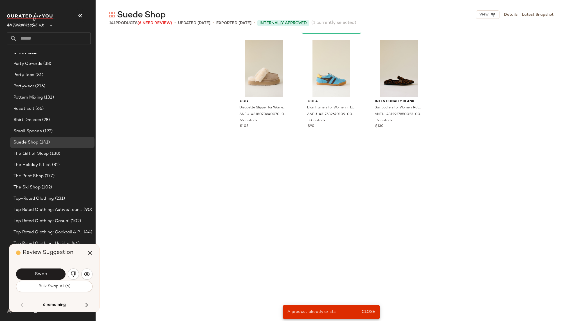
scroll to position [3039, 0]
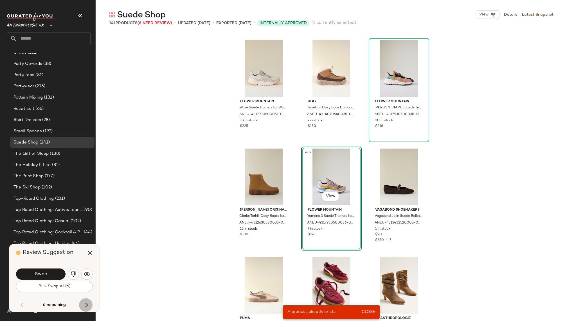
click at [82, 306] on icon "button" at bounding box center [85, 305] width 7 height 7
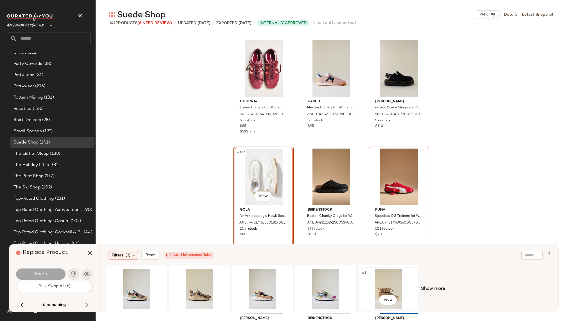
click at [395, 290] on div "#1 View" at bounding box center [388, 289] width 57 height 40
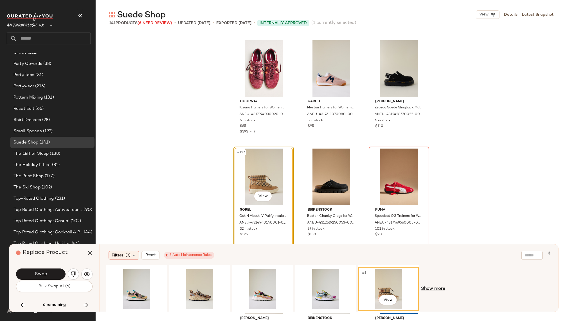
click at [433, 291] on span "Show more" at bounding box center [433, 289] width 24 height 7
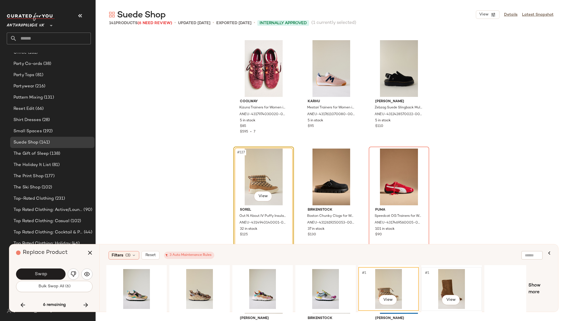
click at [442, 289] on div "#1 View" at bounding box center [451, 289] width 57 height 40
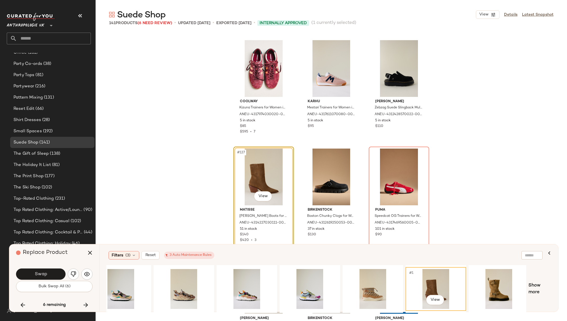
scroll to position [0, 18]
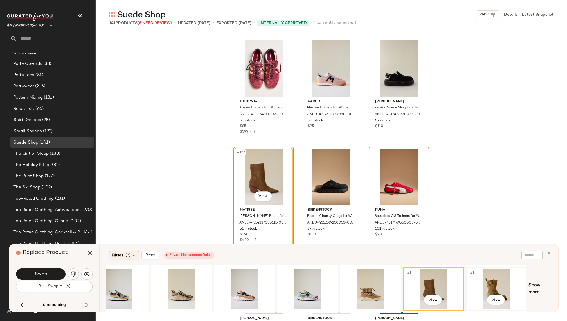
click at [483, 286] on div "#1 View" at bounding box center [496, 289] width 57 height 40
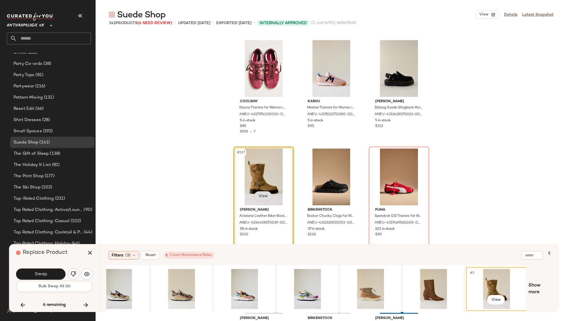
click at [260, 200] on body "Anthropologie UK ** Dashboard All Products Global Clipboards (11) 10.6-10.10 AM…" at bounding box center [283, 160] width 567 height 321
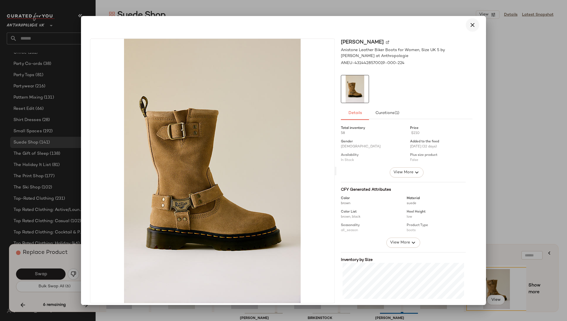
click at [469, 28] on icon "button" at bounding box center [472, 25] width 7 height 7
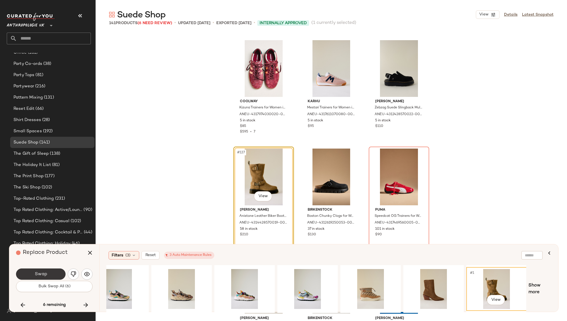
click at [39, 274] on span "Swap" at bounding box center [40, 274] width 13 height 5
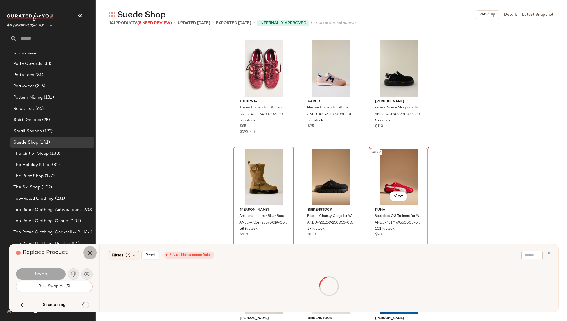
click at [91, 254] on icon "button" at bounding box center [90, 253] width 7 height 7
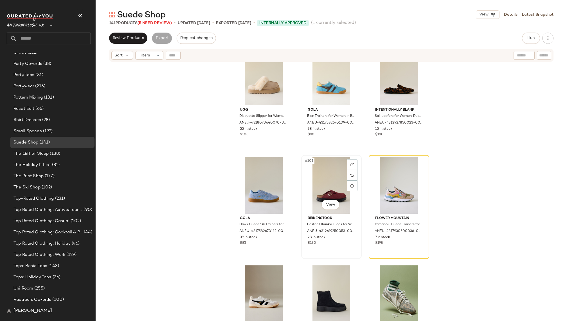
scroll to position [3465, 0]
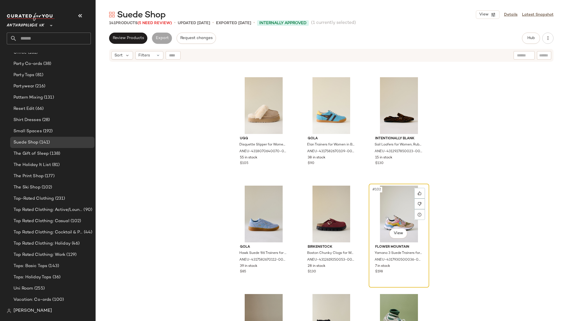
click at [394, 197] on div "#102 View" at bounding box center [399, 214] width 57 height 57
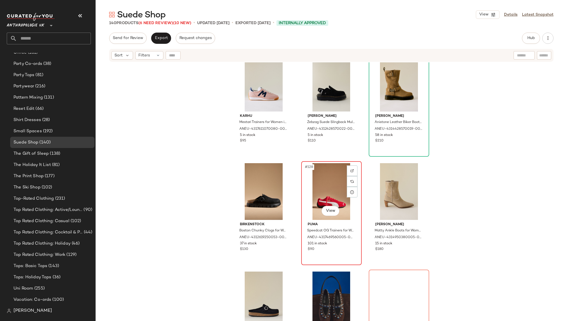
scroll to position [4470, 0]
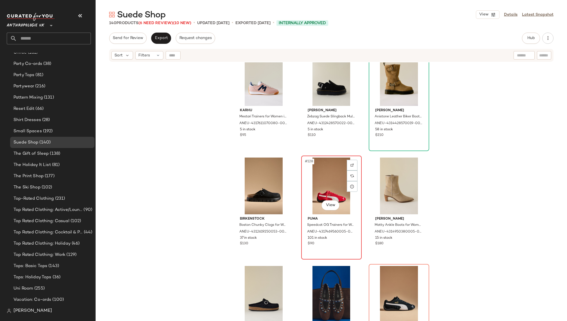
click at [310, 192] on div "#128 View" at bounding box center [331, 186] width 57 height 57
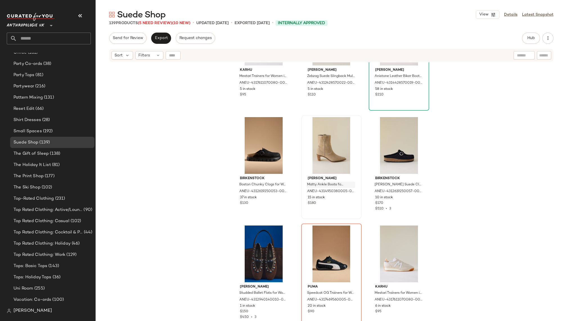
scroll to position [4525, 0]
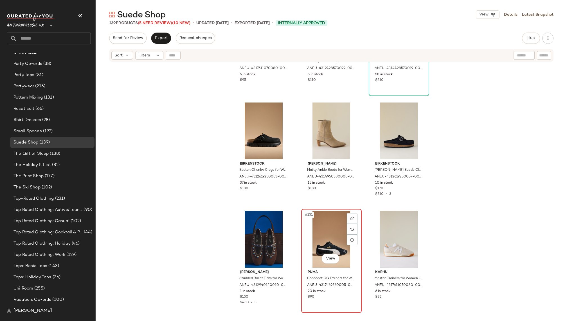
click at [318, 241] on div "#131 View" at bounding box center [331, 239] width 57 height 57
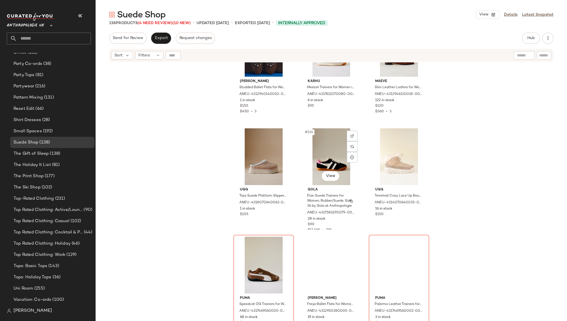
scroll to position [4720, 0]
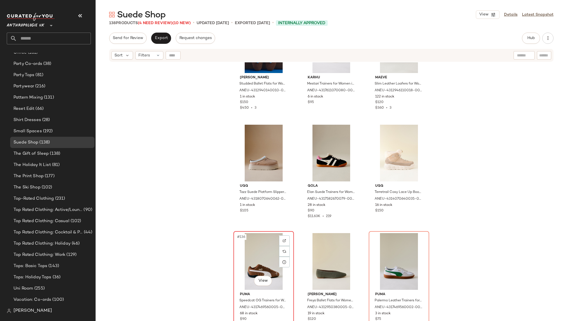
click at [251, 255] on div "#136 View" at bounding box center [263, 261] width 57 height 57
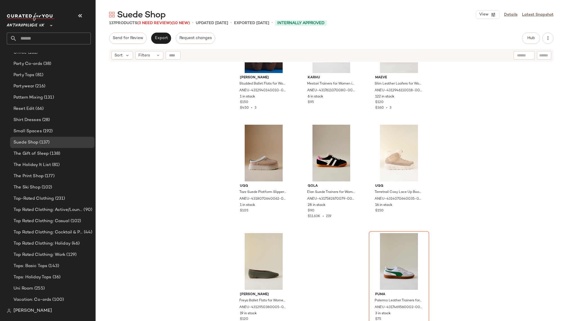
click at [363, 255] on div "Bibi Lou Studded Ballet Flats for Women in Brown, Suede, Size 37 by Bibi Lou at…" at bounding box center [331, 198] width 471 height 273
click at [391, 263] on div "#137 View" at bounding box center [399, 261] width 57 height 57
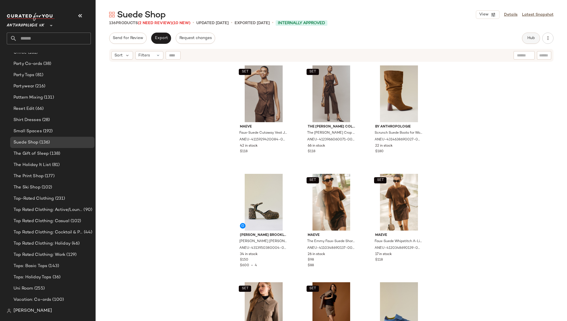
click at [528, 41] on button "Hub" at bounding box center [531, 38] width 18 height 11
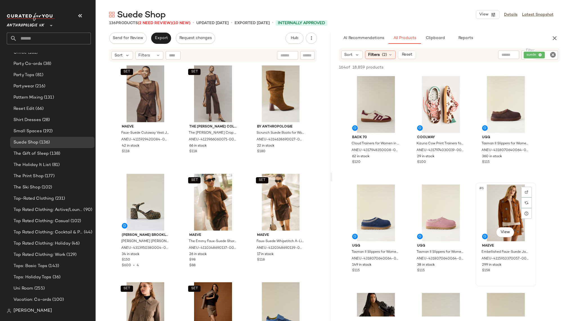
click at [498, 215] on div "#6 View" at bounding box center [505, 213] width 57 height 57
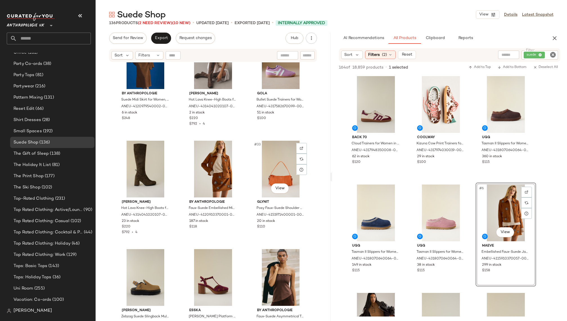
scroll to position [1022, 0]
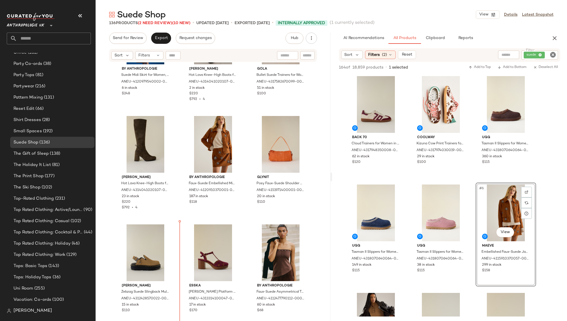
scroll to position [1035, 0]
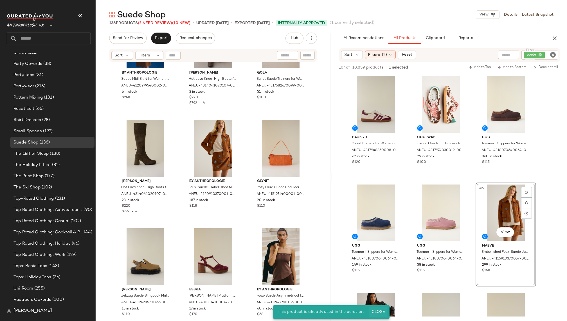
click at [378, 307] on button "Close" at bounding box center [378, 312] width 18 height 10
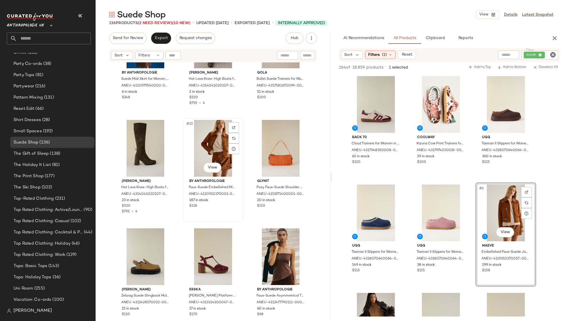
click at [195, 149] on div "#32 View" at bounding box center [213, 148] width 57 height 57
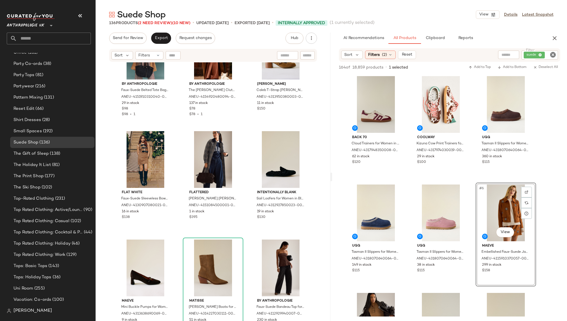
scroll to position [1358, 0]
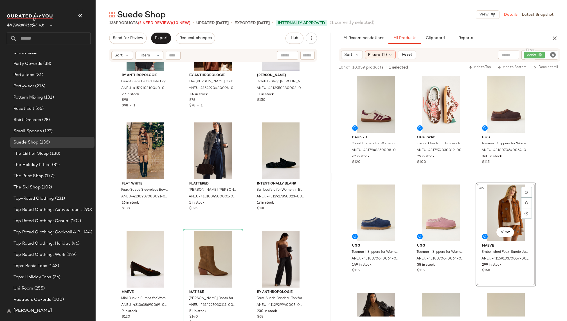
click at [511, 13] on link "Details" at bounding box center [510, 15] width 13 height 6
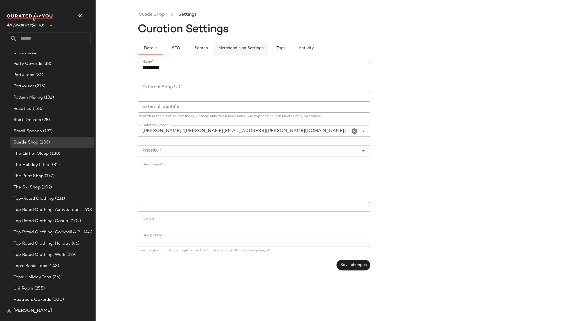
click at [234, 47] on span "Merchandising Settings" at bounding box center [240, 48] width 45 height 4
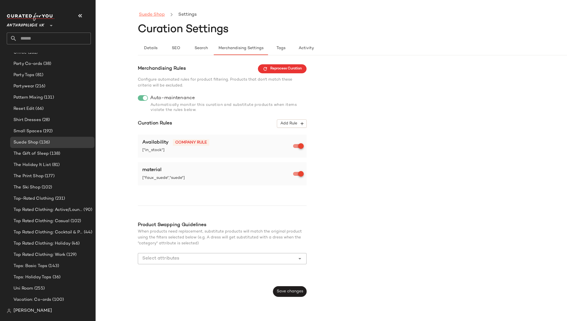
click at [148, 16] on link "Suede Shop" at bounding box center [152, 14] width 26 height 7
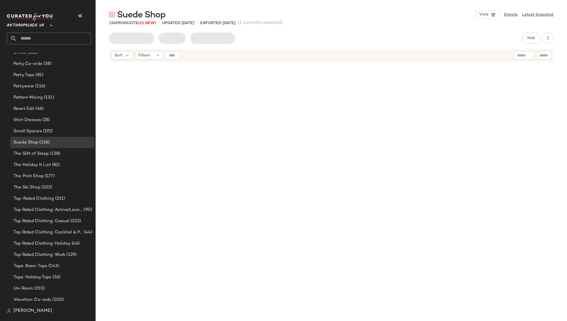
scroll to position [977, 0]
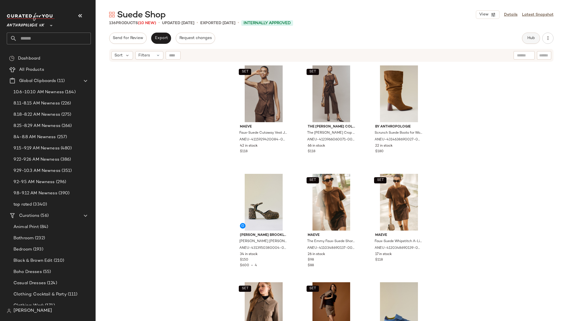
click at [528, 38] on span "Hub" at bounding box center [531, 38] width 8 height 4
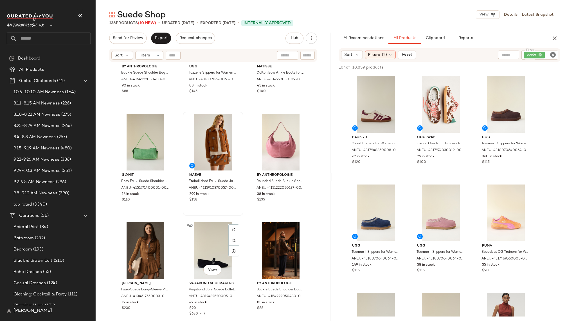
scroll to position [2013, 0]
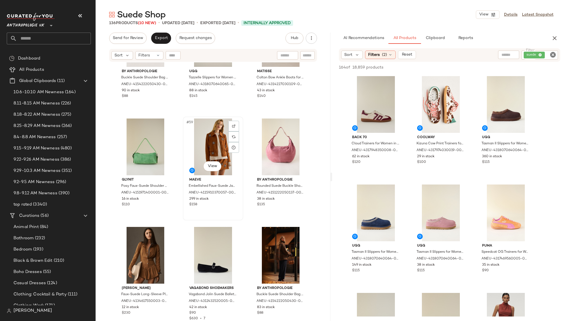
click at [197, 126] on div "#59 View" at bounding box center [213, 147] width 57 height 57
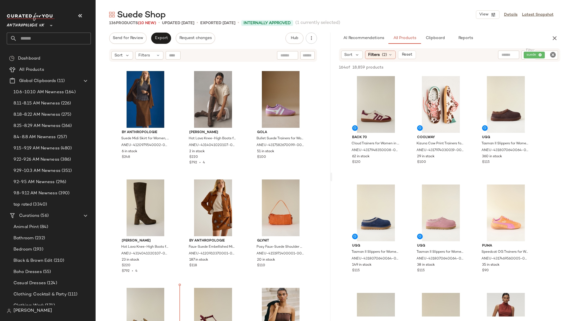
scroll to position [981, 0]
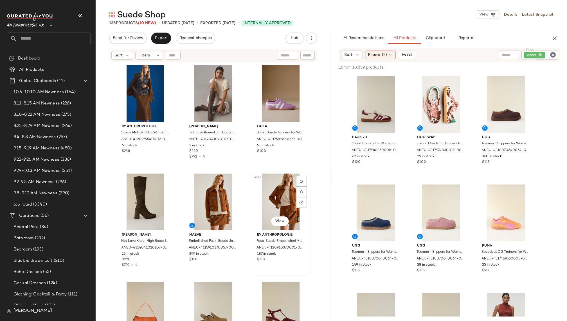
click at [267, 200] on div "#33 View" at bounding box center [280, 202] width 57 height 57
click at [215, 205] on div "#32 View" at bounding box center [213, 202] width 57 height 57
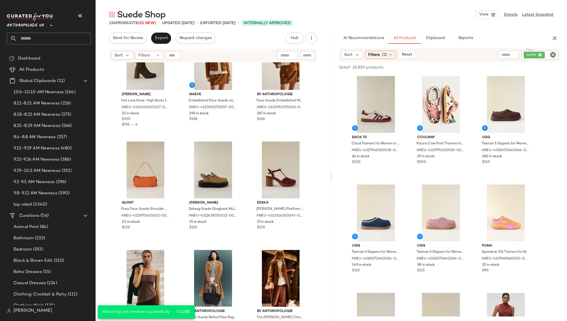
scroll to position [1154, 0]
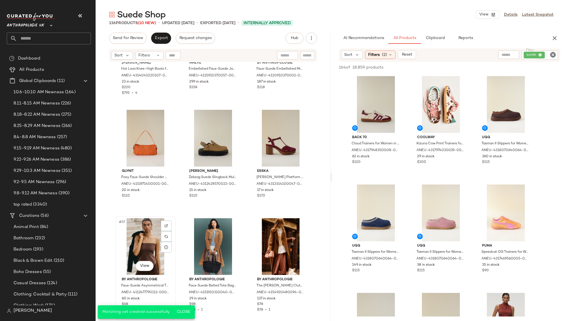
click at [140, 248] on div "#37 View" at bounding box center [145, 246] width 57 height 57
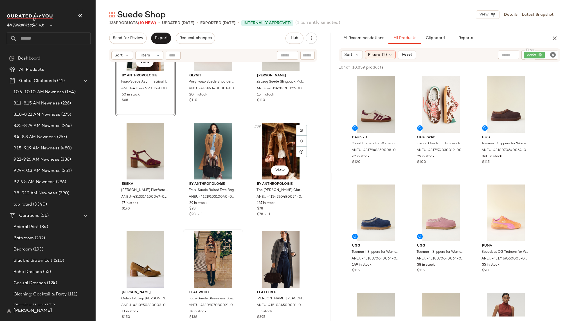
scroll to position [1252, 0]
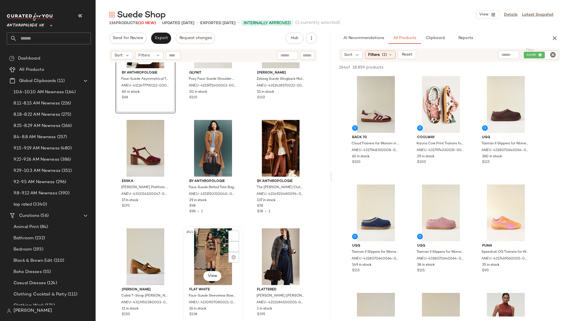
click at [209, 245] on div "#41 View" at bounding box center [213, 257] width 57 height 57
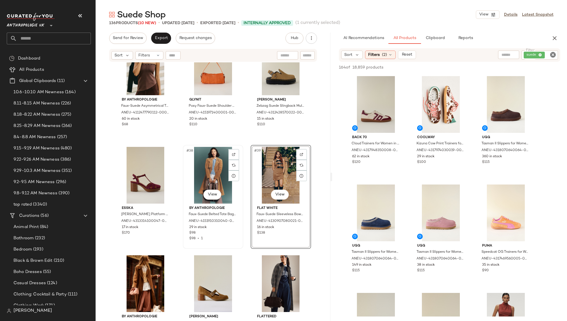
scroll to position [1202, 0]
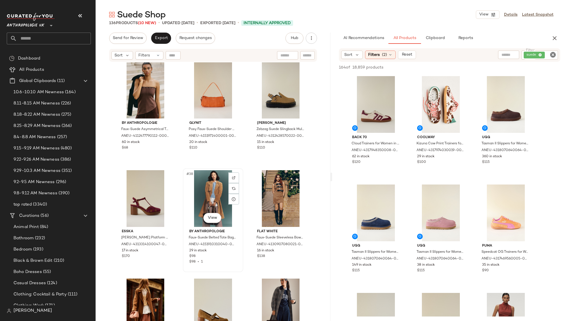
click at [210, 187] on div "#38 View" at bounding box center [213, 198] width 57 height 57
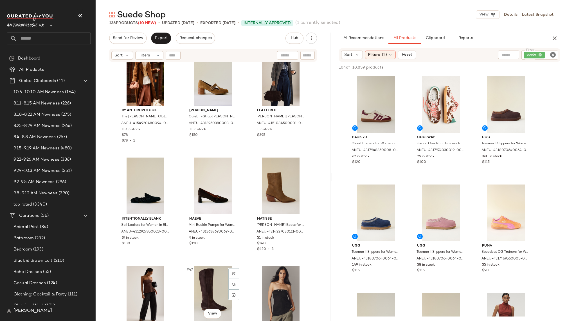
scroll to position [1423, 0]
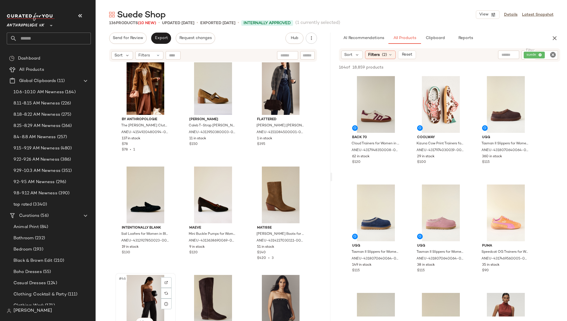
click at [137, 290] on div "#46 View" at bounding box center [145, 303] width 57 height 57
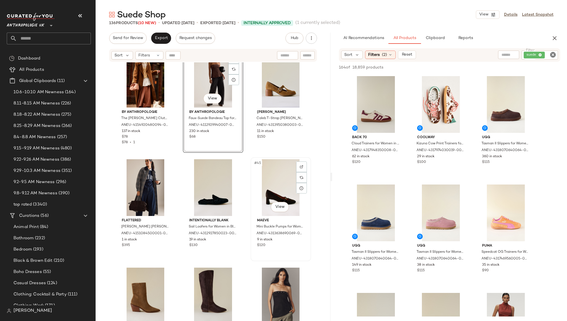
scroll to position [1429, 0]
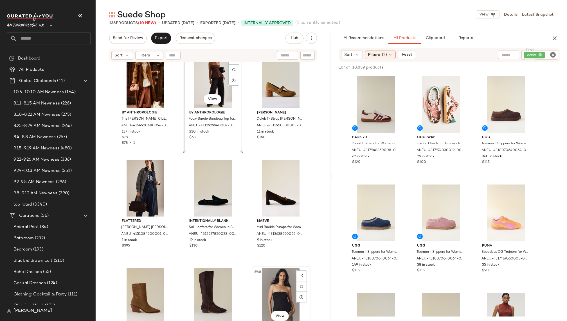
click at [277, 290] on div "#48 View" at bounding box center [280, 296] width 57 height 57
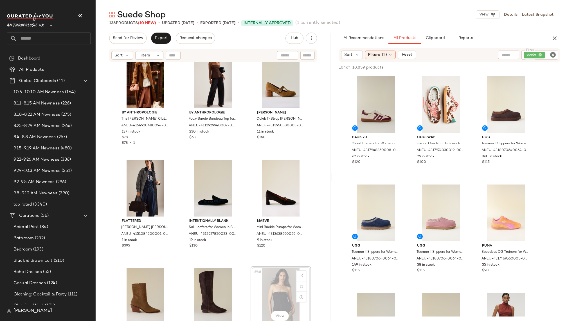
scroll to position [1430, 0]
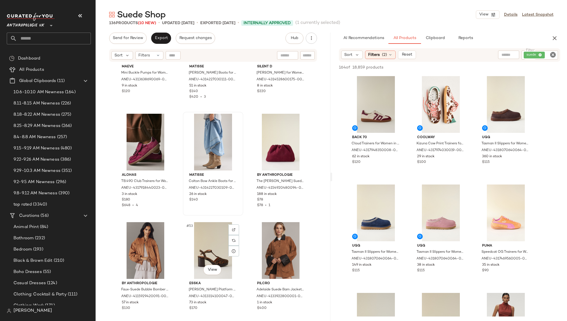
scroll to position [1663, 0]
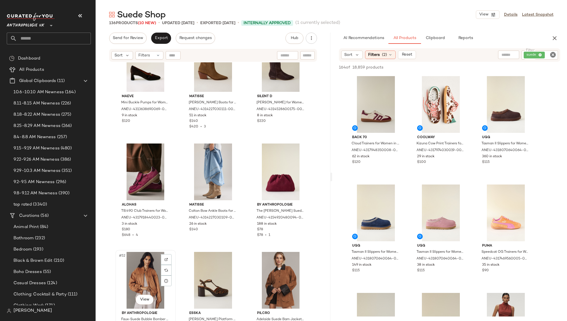
click at [130, 282] on div "#52 View" at bounding box center [145, 280] width 57 height 57
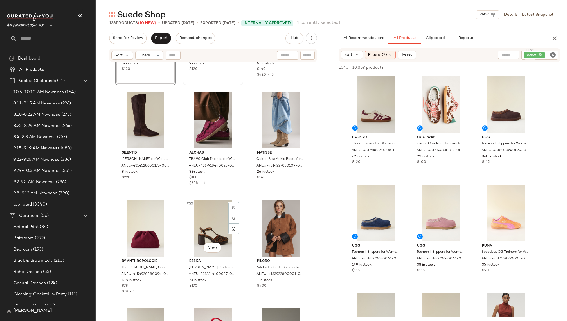
scroll to position [1721, 0]
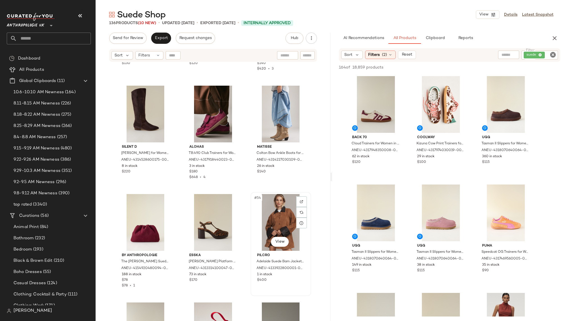
click at [280, 229] on div "#54 View" at bounding box center [280, 222] width 57 height 57
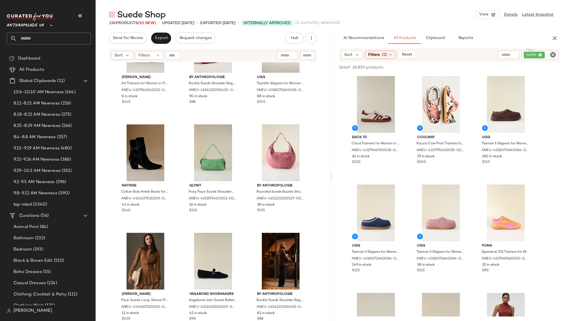
scroll to position [1994, 0]
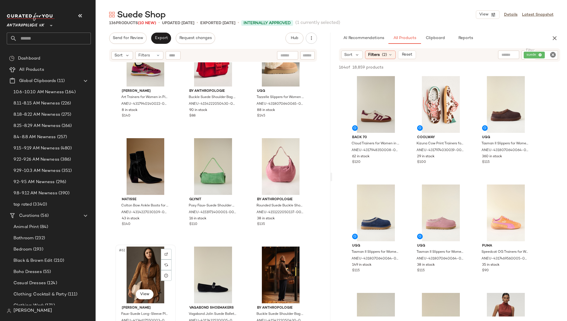
click at [132, 274] on div "#61 View" at bounding box center [145, 275] width 57 height 57
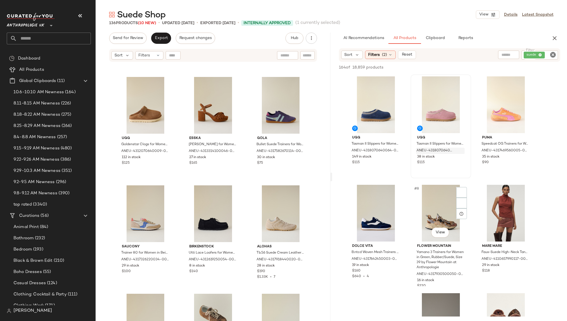
scroll to position [110, 0]
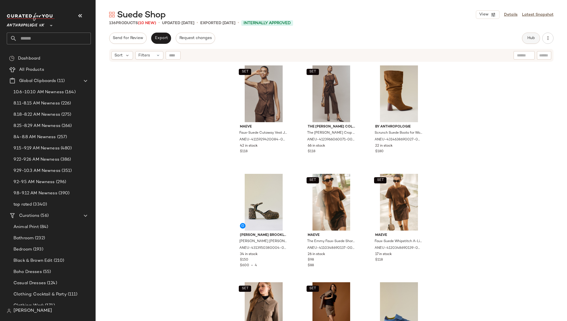
click at [527, 38] on span "Hub" at bounding box center [531, 38] width 8 height 4
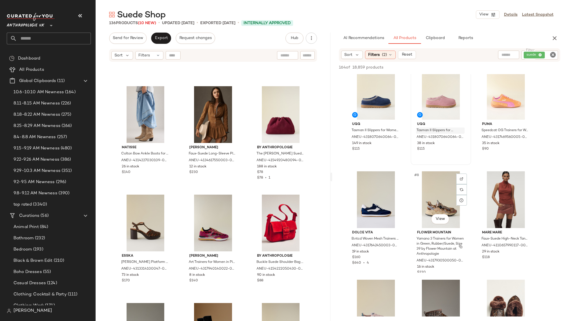
scroll to position [125, 0]
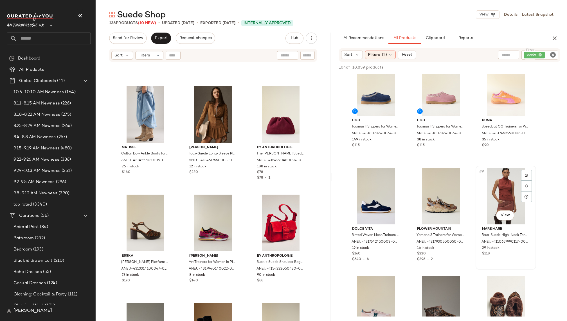
click at [484, 198] on div "#9 View" at bounding box center [505, 196] width 57 height 57
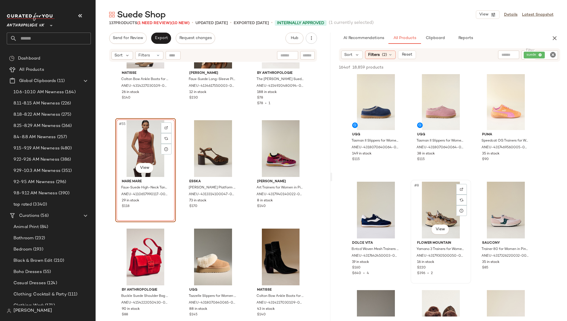
scroll to position [0, 0]
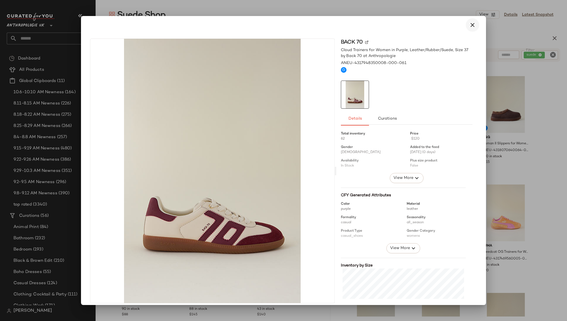
click at [472, 25] on button "button" at bounding box center [472, 24] width 13 height 13
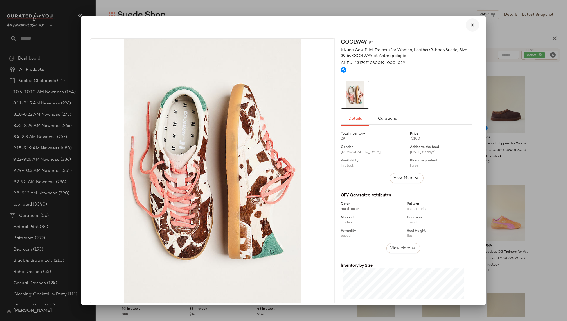
click at [470, 26] on icon "button" at bounding box center [472, 25] width 7 height 7
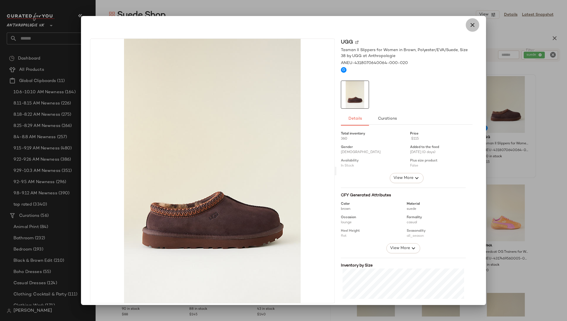
click at [469, 22] on icon "button" at bounding box center [472, 25] width 7 height 7
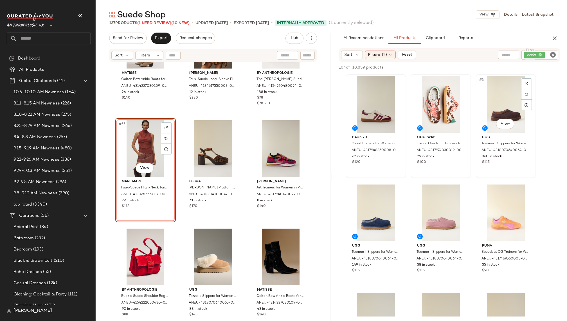
click at [489, 100] on div "#3 View" at bounding box center [505, 104] width 57 height 57
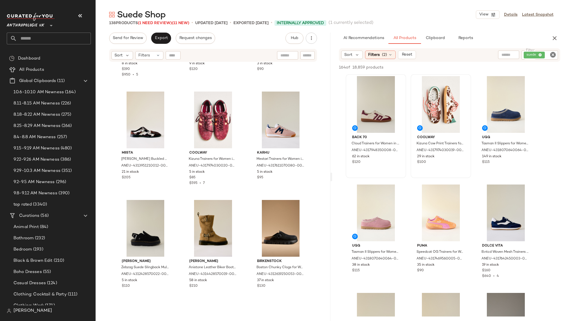
scroll to position [4431, 0]
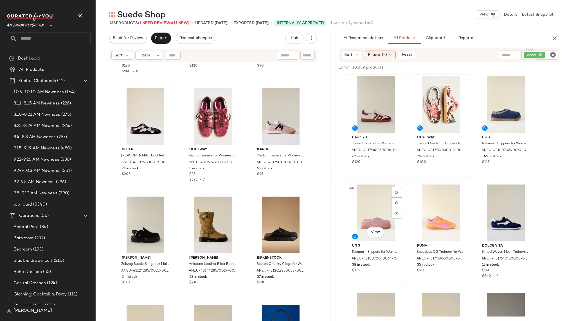
click at [365, 221] on div "#4 View" at bounding box center [375, 213] width 57 height 57
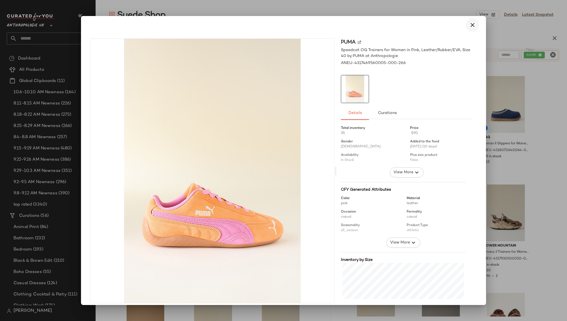
click at [470, 26] on icon "button" at bounding box center [472, 25] width 7 height 7
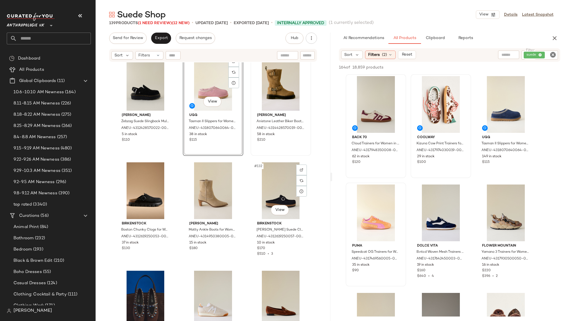
scroll to position [4595, 0]
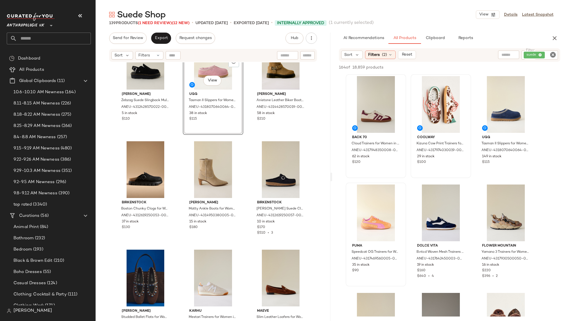
click at [362, 206] on div at bounding box center [375, 213] width 57 height 57
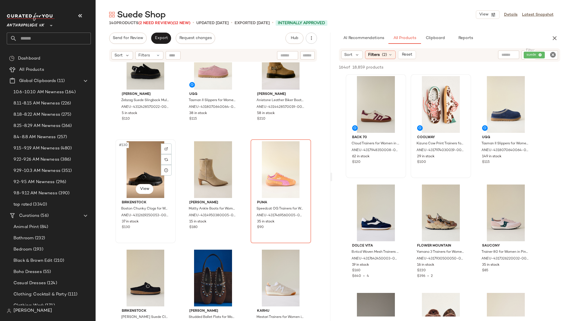
click at [118, 168] on div "#130 View" at bounding box center [145, 169] width 57 height 57
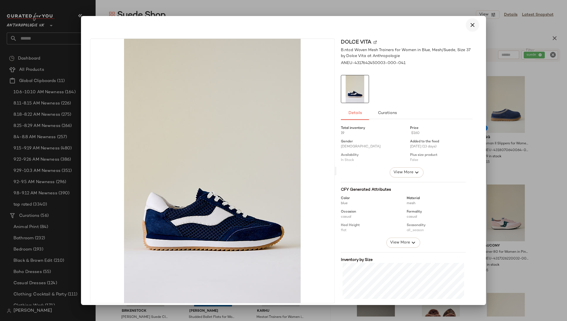
click at [472, 24] on button "button" at bounding box center [472, 24] width 13 height 13
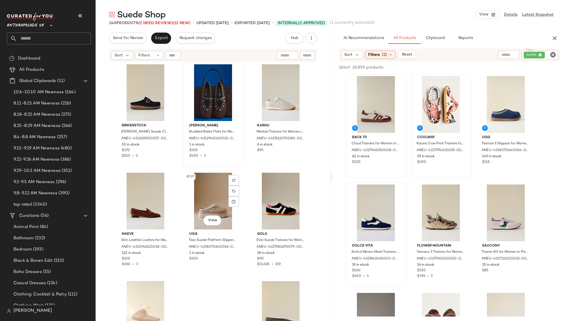
scroll to position [4829, 0]
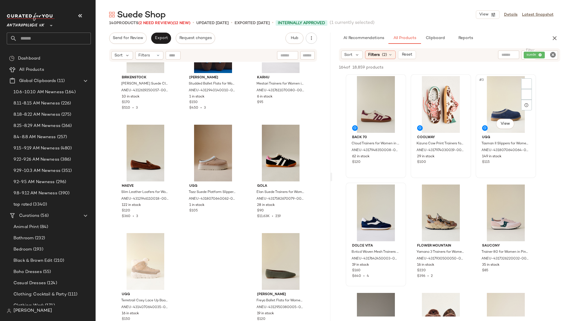
click at [475, 110] on div "#3 View UGG Tasman II Slippers for Women in Blue, Polyester/EVA/Suede, Size 37 …" at bounding box center [505, 126] width 60 height 104
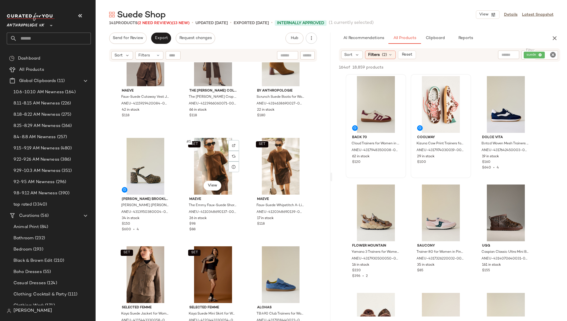
scroll to position [10, 0]
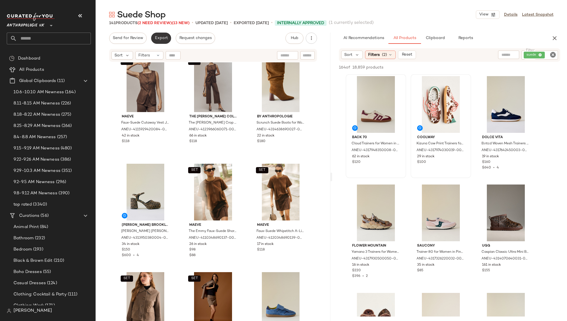
click at [163, 38] on span "Export" at bounding box center [160, 38] width 13 height 4
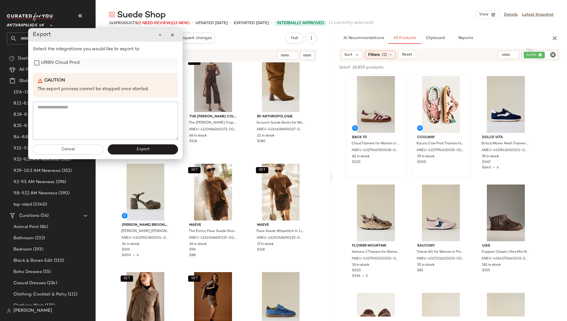
click at [67, 61] on label "URBN Cloud Prod" at bounding box center [60, 62] width 39 height 11
click at [150, 150] on button "Export" at bounding box center [143, 150] width 70 height 10
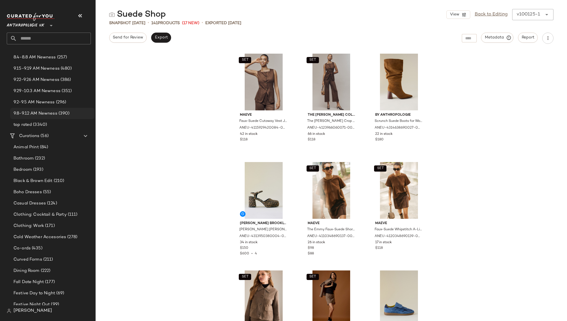
scroll to position [86, 0]
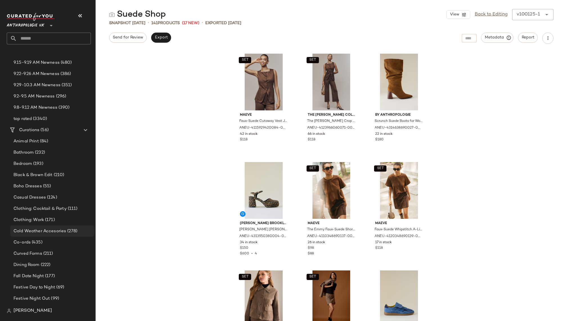
click at [52, 230] on span "Cold Weather Accesories" at bounding box center [39, 231] width 53 height 6
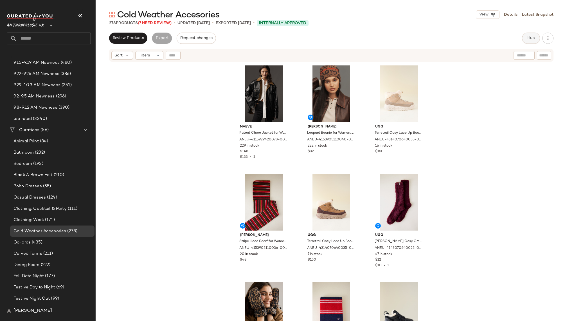
click at [528, 37] on span "Hub" at bounding box center [531, 38] width 8 height 4
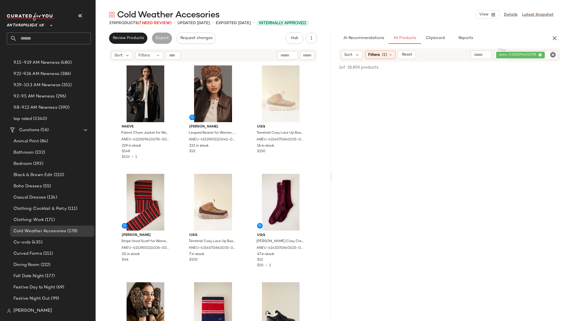
click at [553, 54] on icon "Clear Filter" at bounding box center [552, 54] width 7 height 7
click at [531, 37] on div "AI Recommendations All Products Clipboard Reports" at bounding box center [440, 38] width 203 height 11
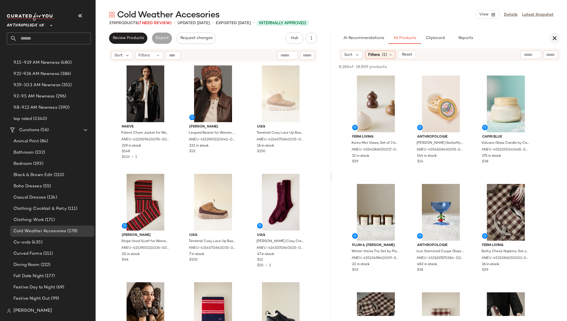
click at [554, 37] on icon "button" at bounding box center [554, 38] width 7 height 7
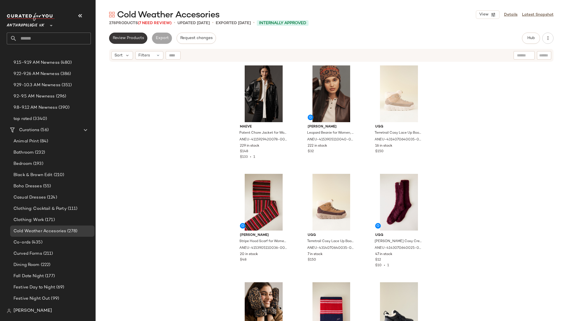
click at [118, 40] on span "Review Products" at bounding box center [127, 38] width 31 height 4
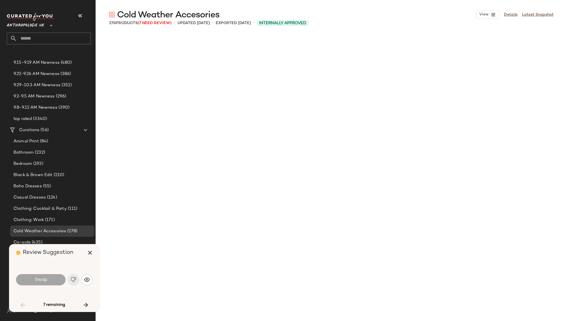
scroll to position [2170, 0]
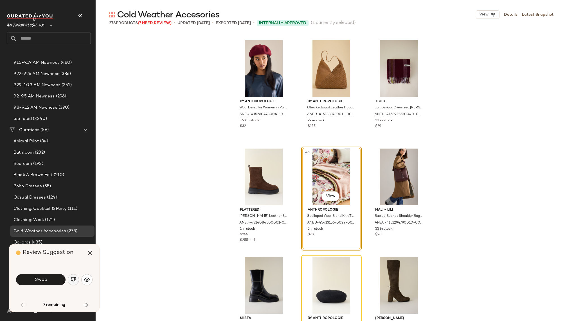
click at [72, 280] on img "button" at bounding box center [74, 280] width 6 height 6
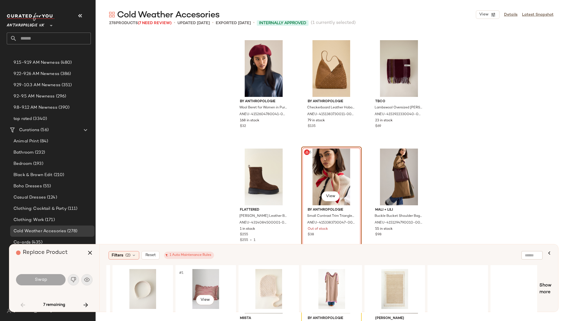
scroll to position [0, 448]
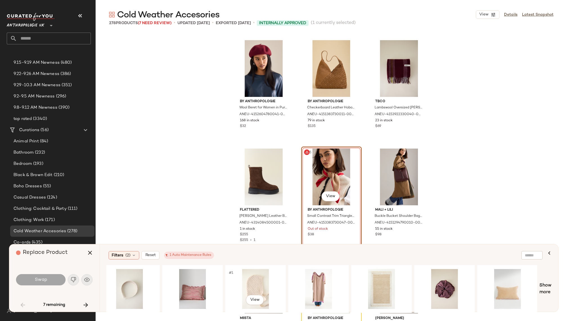
click at [259, 282] on div "#1 View" at bounding box center [255, 289] width 57 height 40
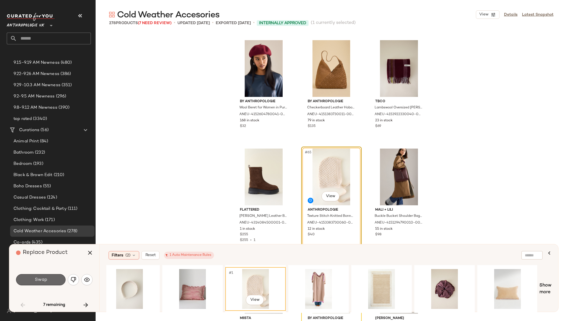
click at [55, 281] on button "Swap" at bounding box center [40, 279] width 49 height 11
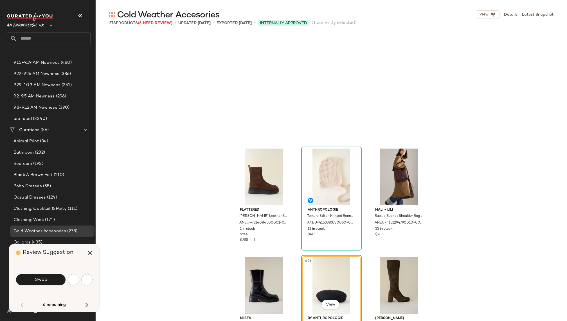
scroll to position [2279, 0]
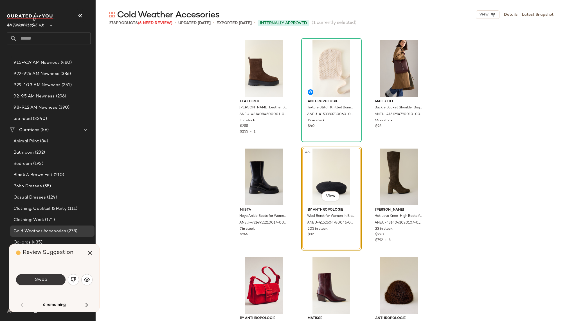
click at [54, 281] on button "Swap" at bounding box center [40, 279] width 49 height 11
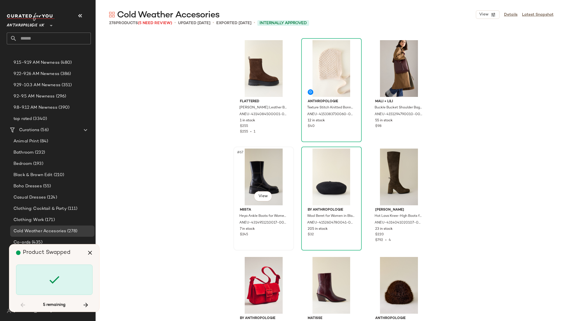
scroll to position [3256, 0]
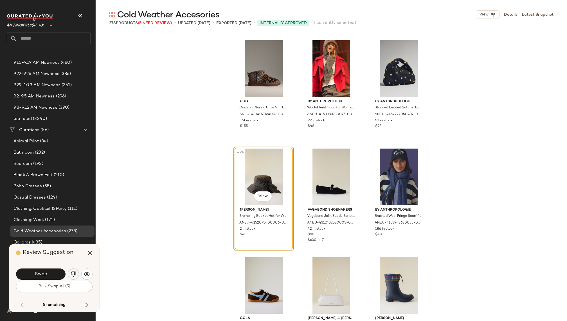
click at [76, 274] on img "button" at bounding box center [74, 275] width 6 height 6
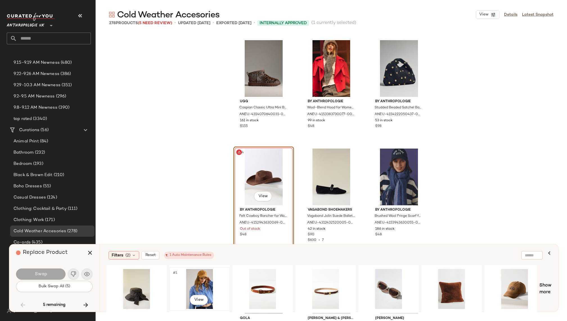
click at [200, 280] on div "#1 View" at bounding box center [199, 289] width 57 height 40
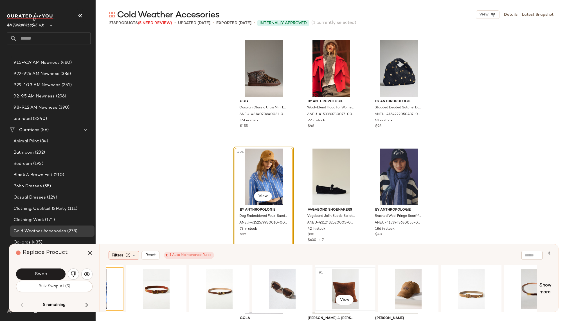
scroll to position [0, 0]
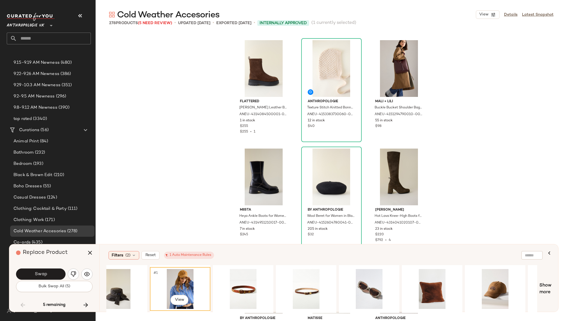
scroll to position [0, 21]
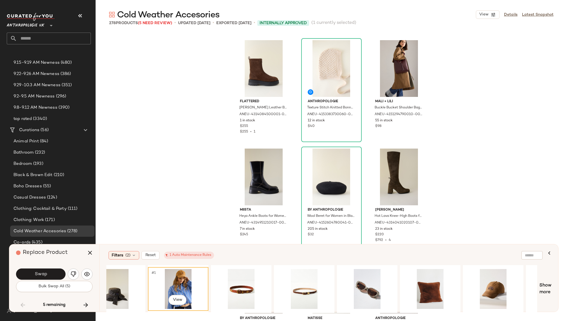
click at [164, 285] on div "#1 View" at bounding box center [178, 289] width 57 height 40
click at [49, 276] on button "Swap" at bounding box center [40, 274] width 49 height 11
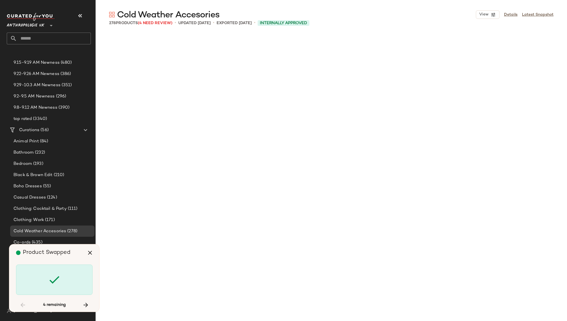
scroll to position [3690, 0]
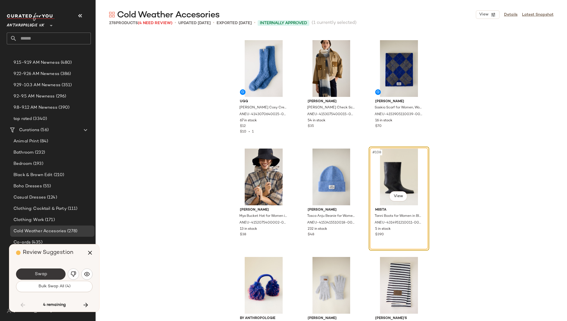
click at [56, 274] on button "Swap" at bounding box center [40, 274] width 49 height 11
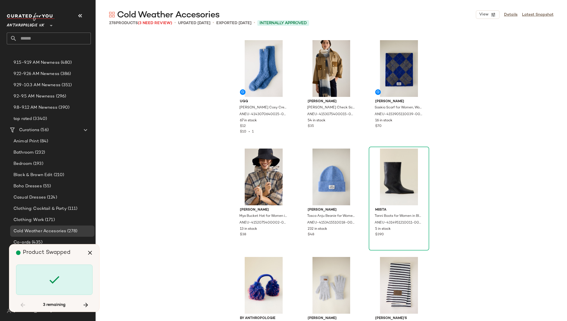
scroll to position [5426, 0]
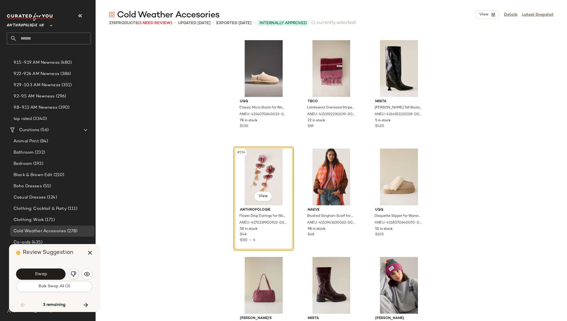
click at [73, 271] on button "button" at bounding box center [73, 274] width 11 height 11
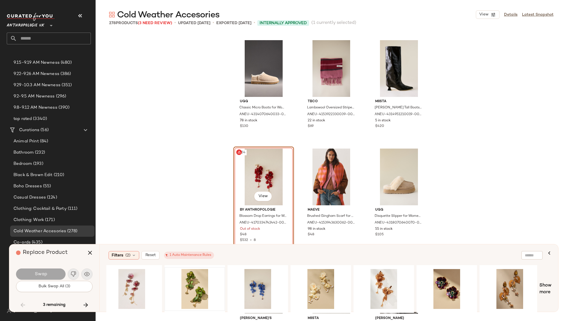
scroll to position [0, 0]
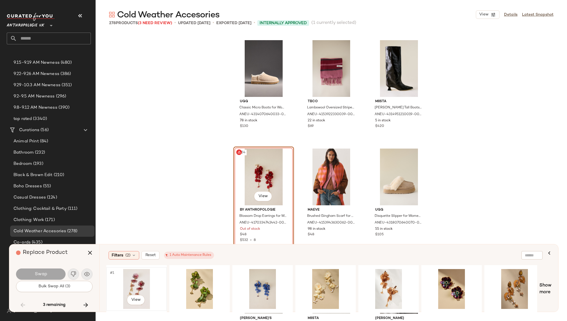
click at [129, 284] on div "#1 View" at bounding box center [136, 289] width 57 height 40
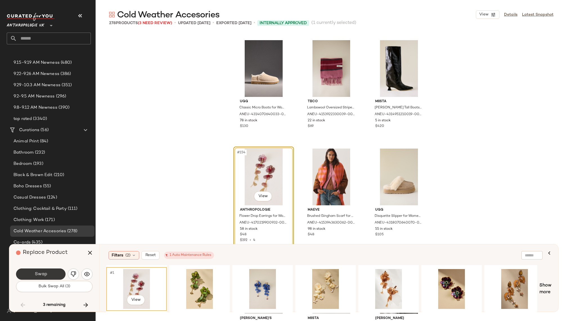
click at [54, 277] on button "Swap" at bounding box center [40, 274] width 49 height 11
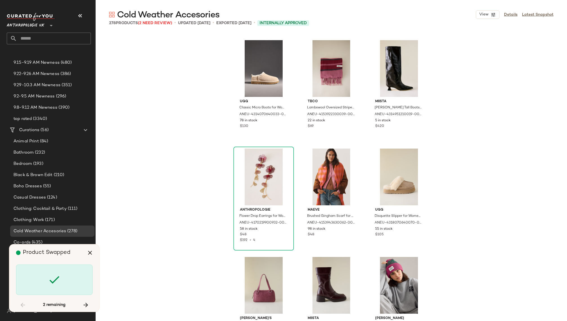
scroll to position [7596, 0]
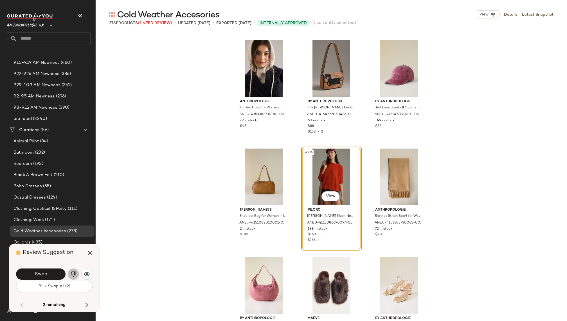
click at [73, 275] on img "button" at bounding box center [74, 275] width 6 height 6
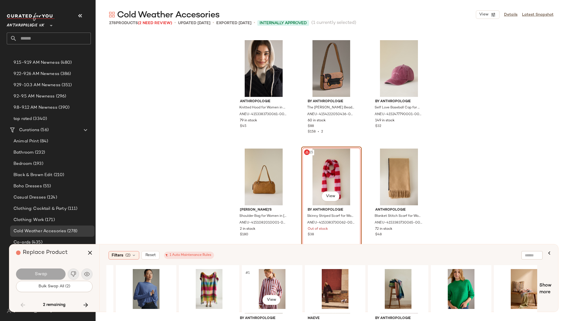
scroll to position [0, 243]
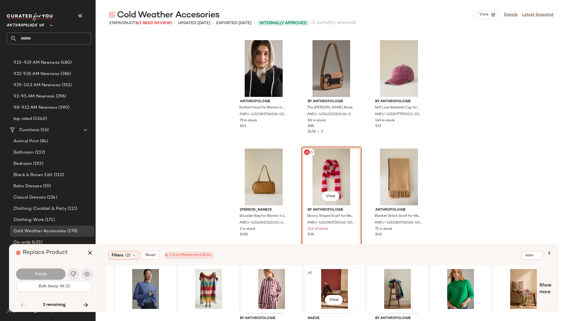
click at [332, 280] on div "#1 View" at bounding box center [334, 289] width 57 height 40
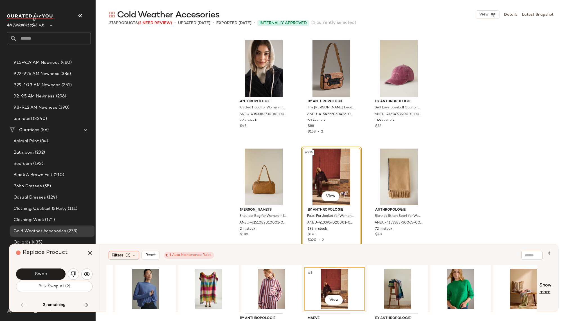
click at [547, 290] on span "Show more" at bounding box center [545, 289] width 12 height 13
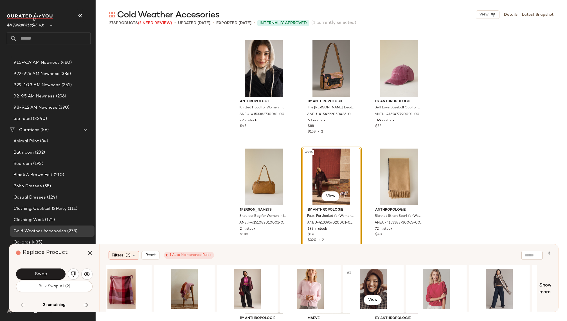
scroll to position [0, 968]
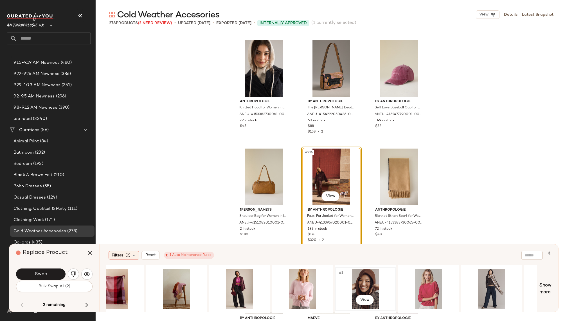
click at [368, 281] on div "#1 View" at bounding box center [365, 289] width 57 height 40
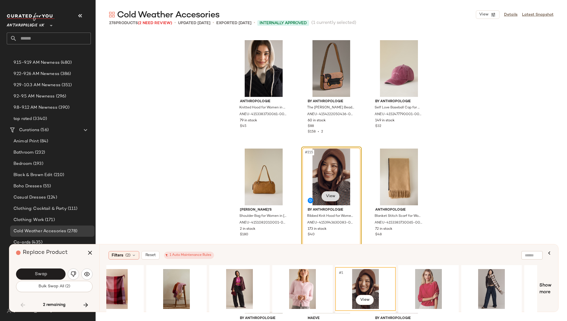
click at [329, 197] on body "Anthropologie UK ** Dashboard All Products Global Clipboards (11) 10.6-10.10 AM…" at bounding box center [283, 160] width 567 height 321
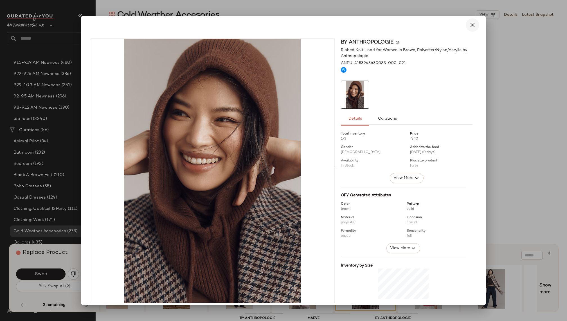
click at [469, 24] on icon "button" at bounding box center [472, 25] width 7 height 7
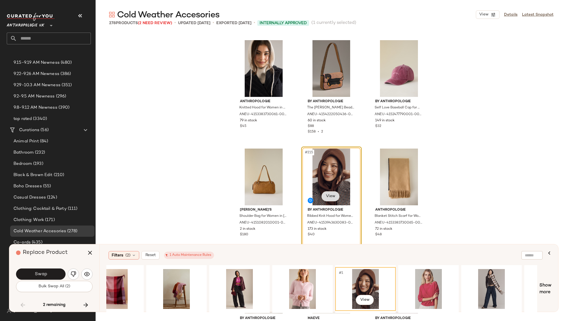
click at [331, 198] on body "Anthropologie UK ** Dashboard All Products Global Clipboards (11) 10.6-10.10 AM…" at bounding box center [283, 160] width 567 height 321
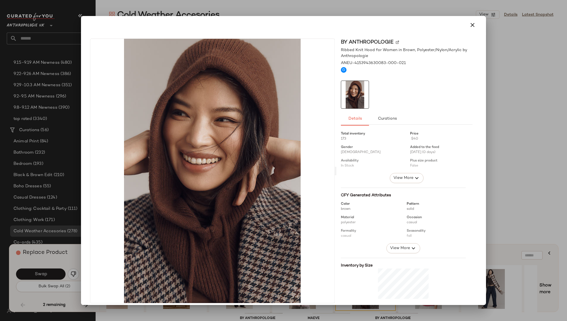
click at [396, 42] on img at bounding box center [397, 42] width 3 height 3
click at [469, 22] on icon "button" at bounding box center [472, 25] width 7 height 7
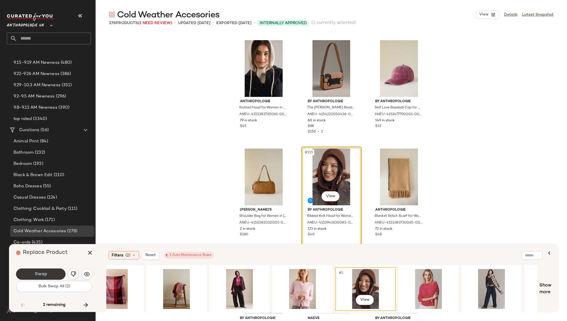
click at [39, 273] on span "Swap" at bounding box center [40, 274] width 13 height 5
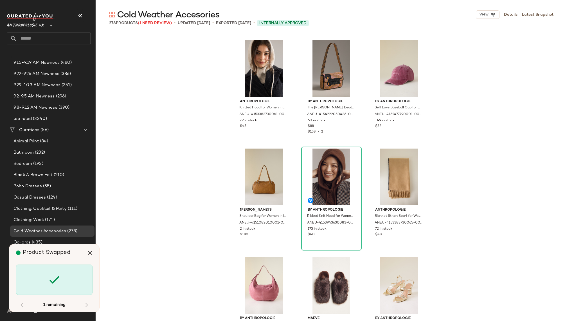
scroll to position [7922, 0]
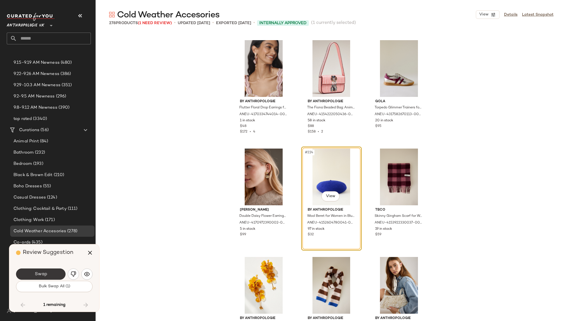
click at [51, 274] on button "Swap" at bounding box center [40, 274] width 49 height 11
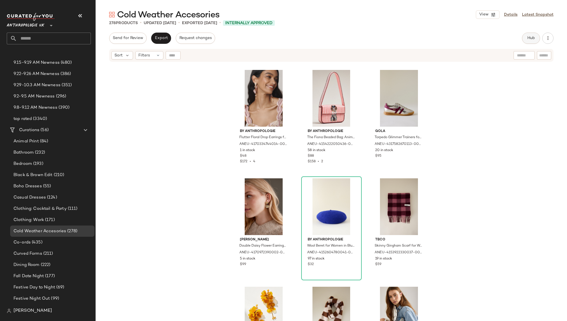
click at [527, 37] on span "Hub" at bounding box center [531, 38] width 8 height 4
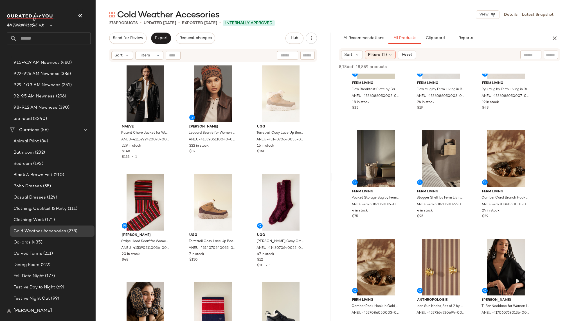
scroll to position [814, 0]
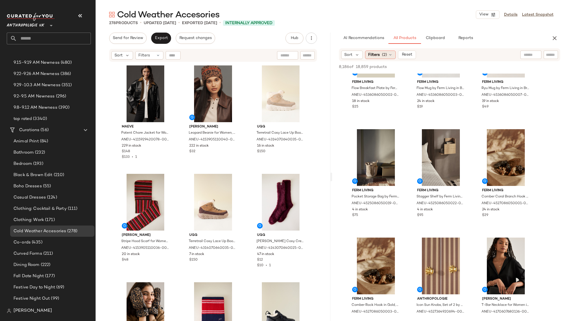
click at [385, 54] on span "(2)" at bounding box center [384, 55] width 5 height 6
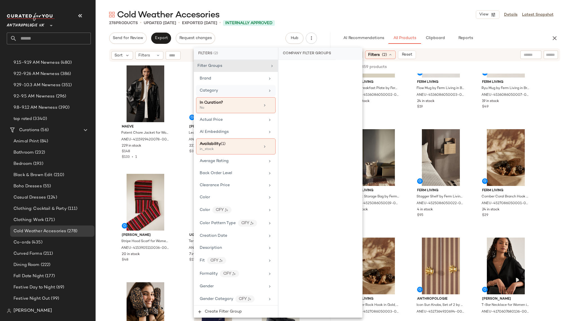
click at [239, 90] on div "Category" at bounding box center [233, 91] width 66 height 6
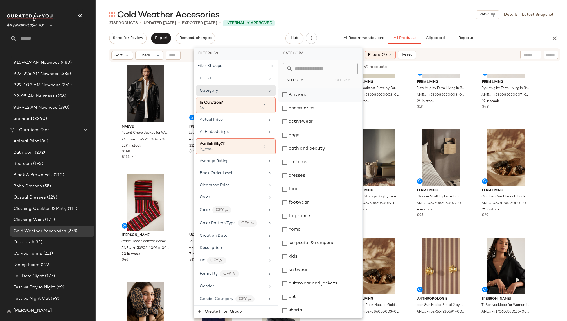
click at [305, 96] on div "Knitwear" at bounding box center [320, 94] width 84 height 13
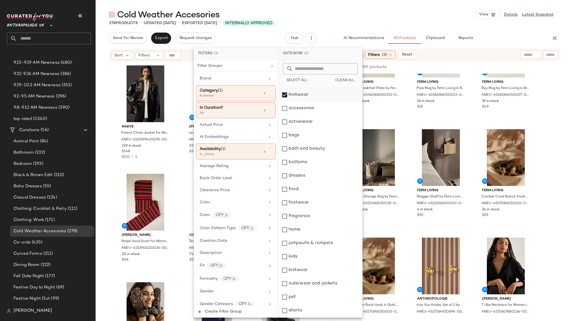
click at [304, 96] on div "Knitwear" at bounding box center [320, 94] width 84 height 13
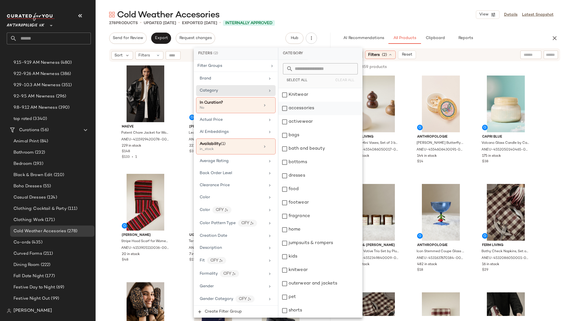
click at [304, 109] on div "accessories" at bounding box center [320, 108] width 84 height 13
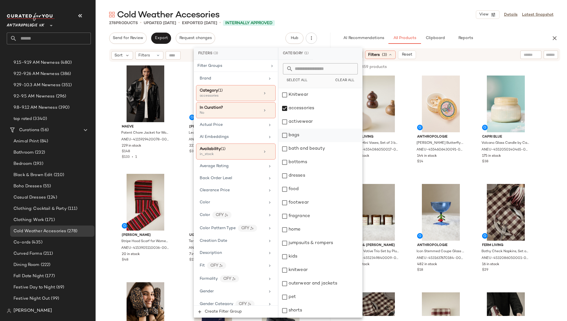
click at [305, 135] on div "bags" at bounding box center [320, 135] width 84 height 13
click at [302, 203] on div "footwear" at bounding box center [320, 202] width 84 height 13
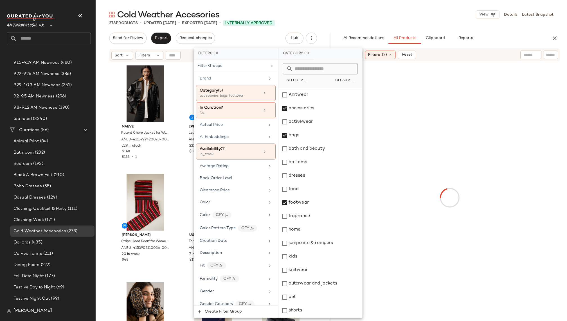
click at [404, 22] on div "278 Products • updated Oct 2nd • Exported Oct 2nd • Internally Approved" at bounding box center [331, 23] width 471 height 6
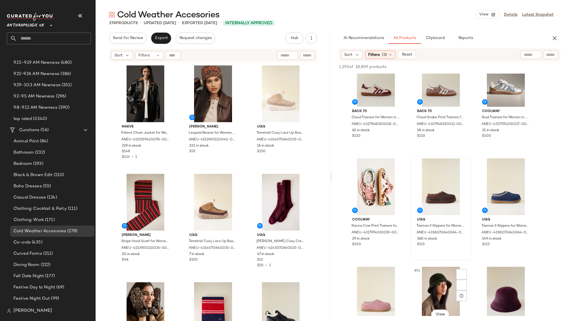
scroll to position [200, 0]
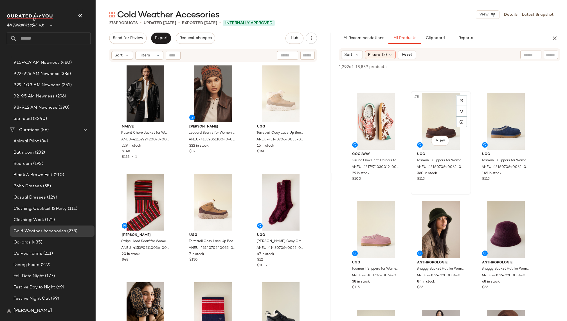
click at [424, 124] on div "#8 View" at bounding box center [440, 121] width 57 height 57
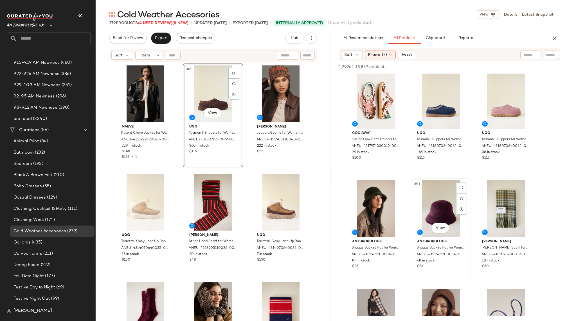
scroll to position [226, 0]
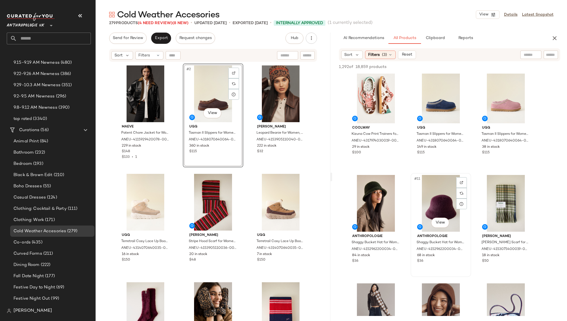
click at [423, 209] on div "#11 View" at bounding box center [440, 203] width 57 height 57
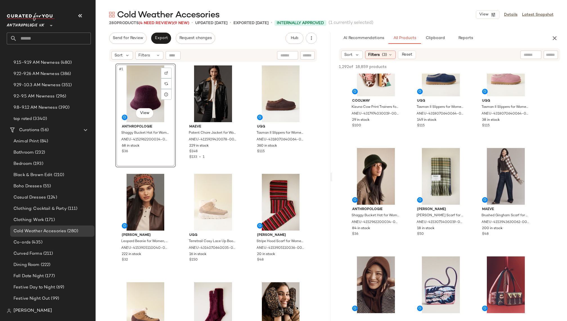
scroll to position [283, 0]
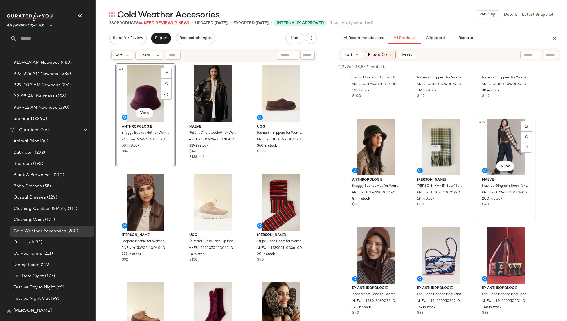
click at [492, 146] on div "#12 View" at bounding box center [505, 147] width 57 height 57
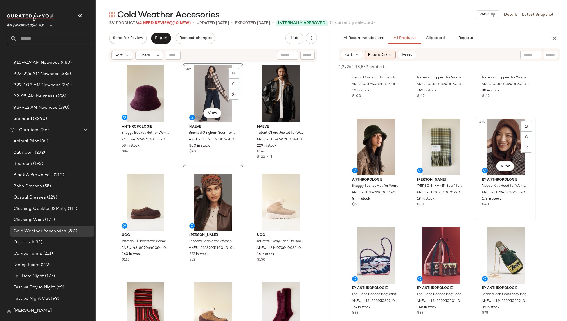
click at [496, 149] on div "#12 View" at bounding box center [505, 147] width 57 height 57
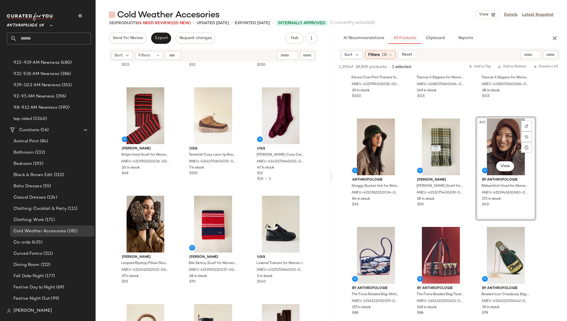
scroll to position [0, 0]
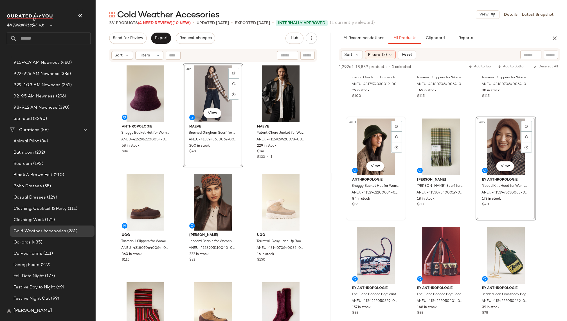
click at [361, 146] on div "#10 View" at bounding box center [375, 147] width 57 height 57
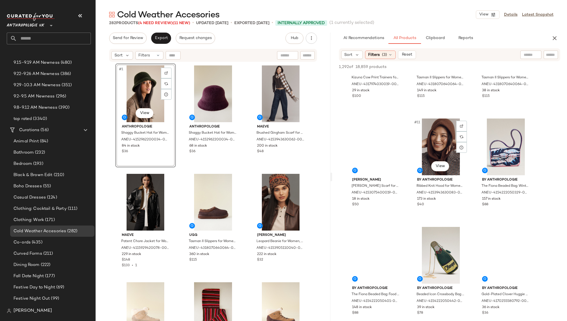
click at [434, 145] on div "#11 View" at bounding box center [440, 147] width 57 height 57
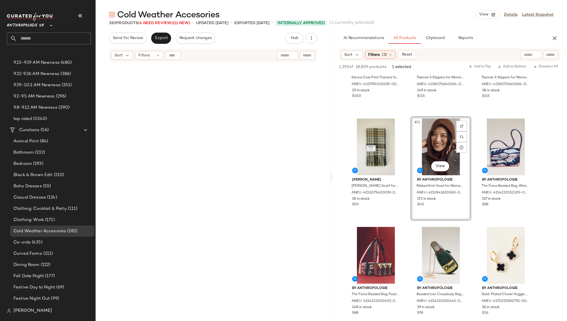
scroll to position [7705, 0]
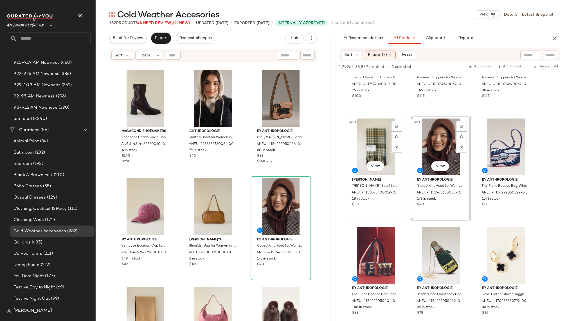
click at [380, 143] on div "#10 View" at bounding box center [375, 147] width 57 height 57
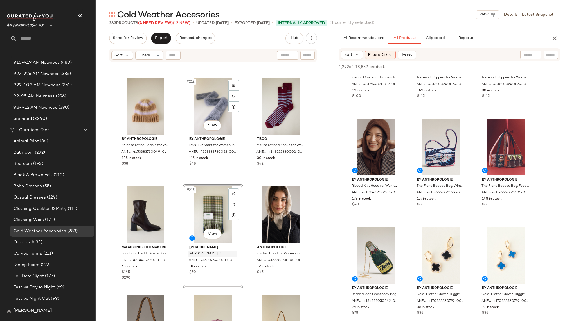
scroll to position [7581, 0]
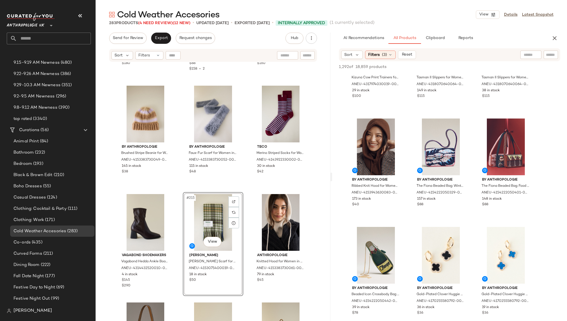
click at [207, 224] on div "#215 View" at bounding box center [213, 222] width 57 height 57
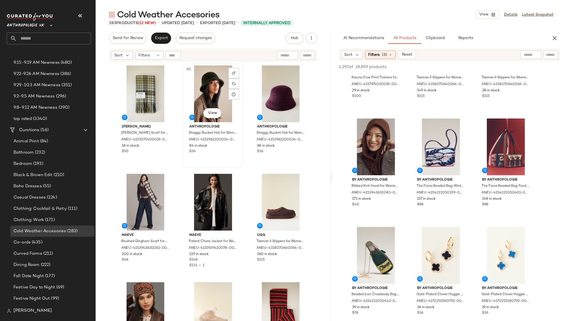
click at [200, 92] on div "#2 View" at bounding box center [213, 94] width 57 height 57
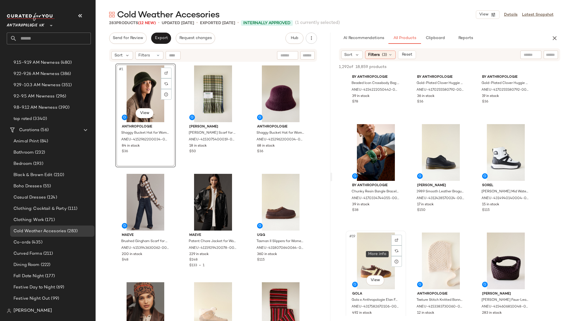
scroll to position [501, 0]
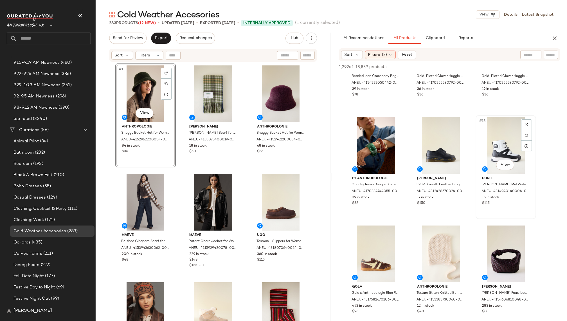
click at [495, 144] on div "#18 View" at bounding box center [505, 145] width 57 height 57
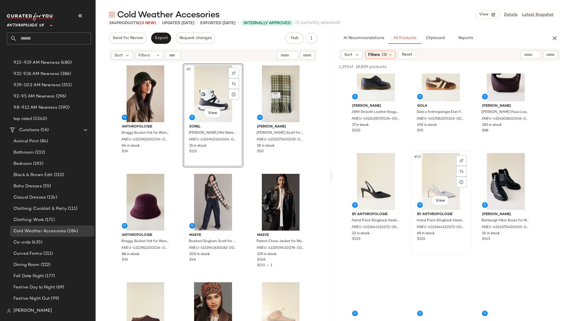
scroll to position [602, 0]
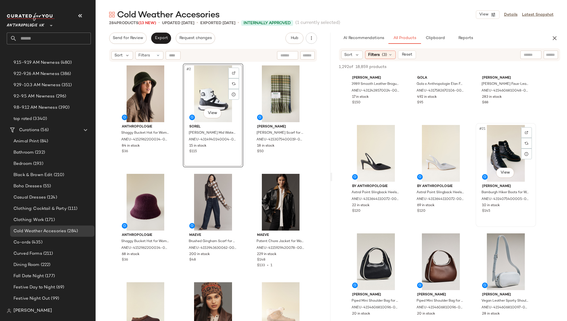
click at [483, 160] on div "#21 View" at bounding box center [505, 153] width 57 height 57
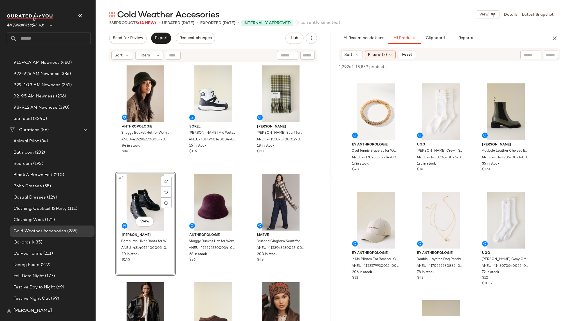
scroll to position [1409, 0]
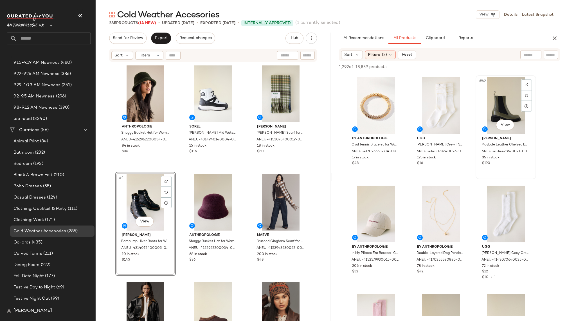
click at [489, 114] on div "#42 View" at bounding box center [505, 105] width 57 height 57
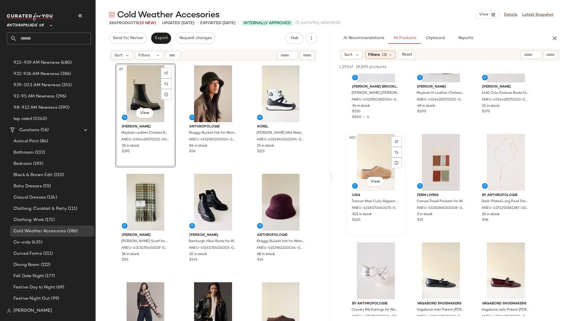
scroll to position [1786, 0]
click at [364, 156] on div "#52 View" at bounding box center [375, 162] width 57 height 57
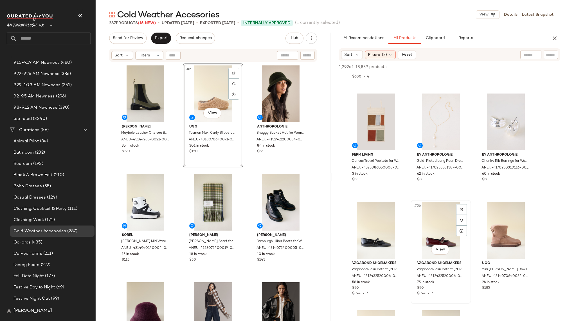
scroll to position [1834, 0]
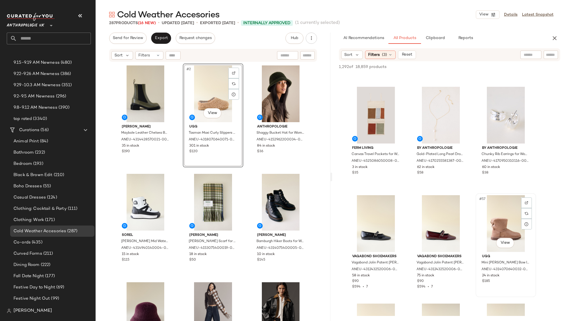
click at [491, 227] on div "#57 View" at bounding box center [505, 223] width 57 height 57
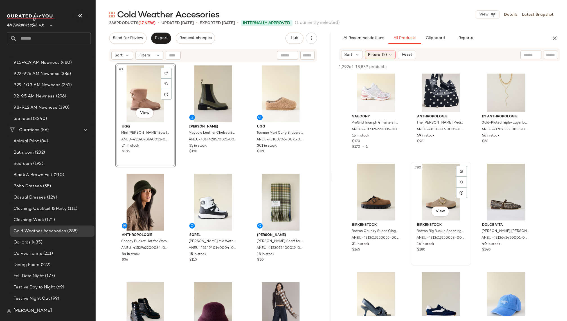
scroll to position [2665, 0]
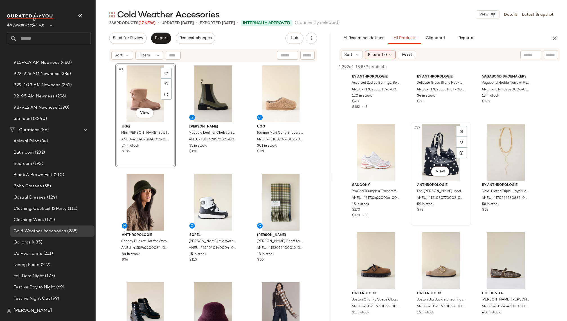
click at [426, 141] on div "#77 View" at bounding box center [440, 152] width 57 height 57
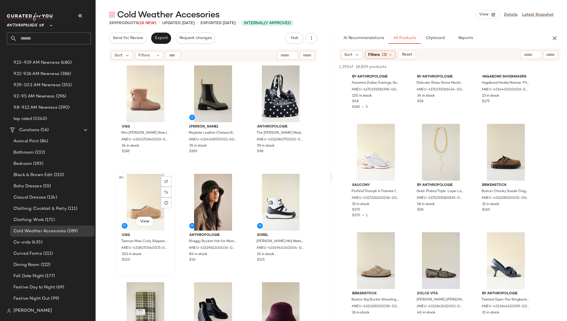
click at [136, 204] on div "#4 View" at bounding box center [145, 202] width 57 height 57
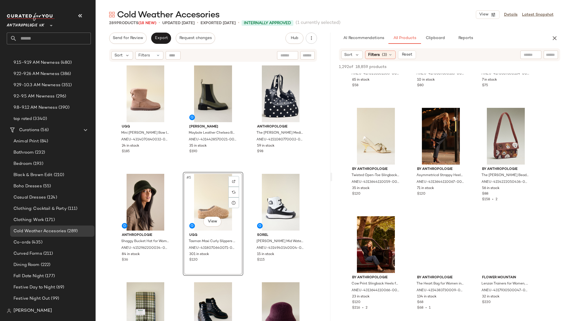
scroll to position [4750, 0]
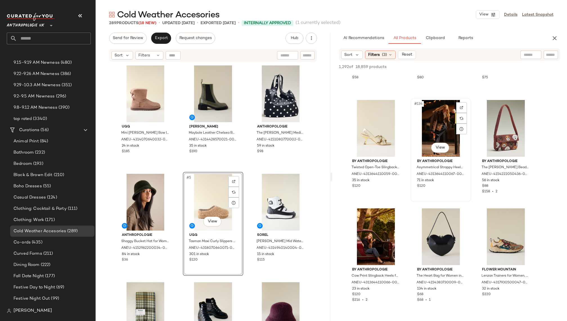
click at [423, 143] on div "#134 View" at bounding box center [440, 128] width 57 height 57
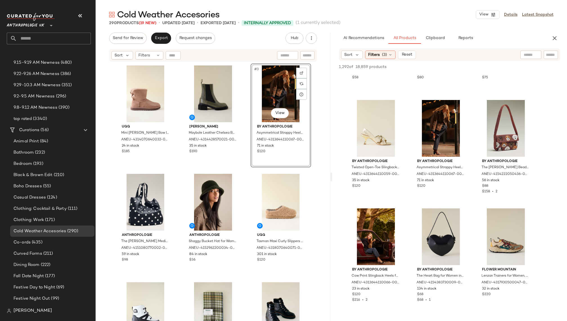
click at [256, 105] on div "#3 View" at bounding box center [280, 94] width 57 height 57
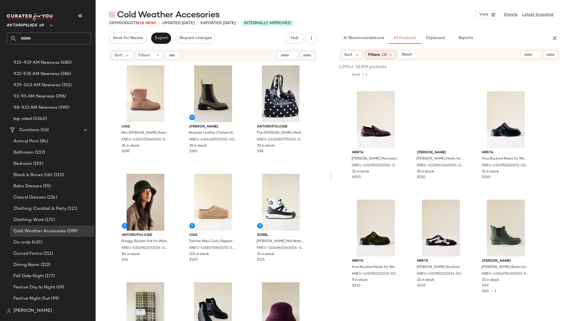
scroll to position [7478, 0]
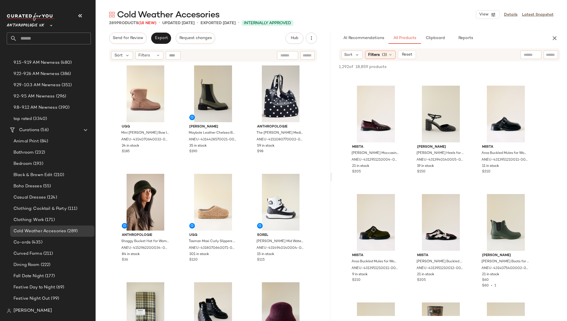
click at [525, 54] on input "text" at bounding box center [530, 55] width 14 height 6
type input "******"
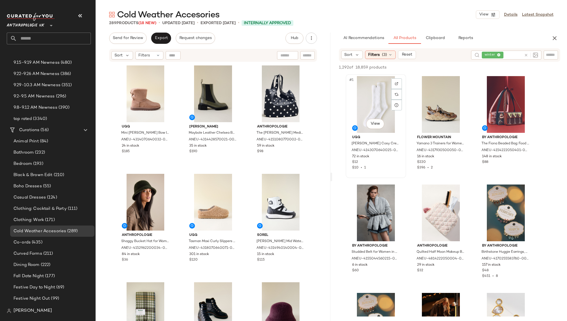
click at [368, 109] on div "#1 View" at bounding box center [375, 104] width 57 height 57
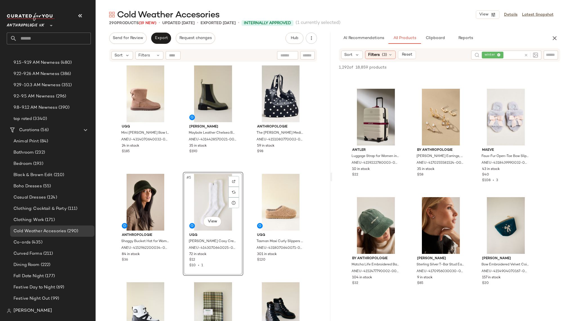
scroll to position [1163, 0]
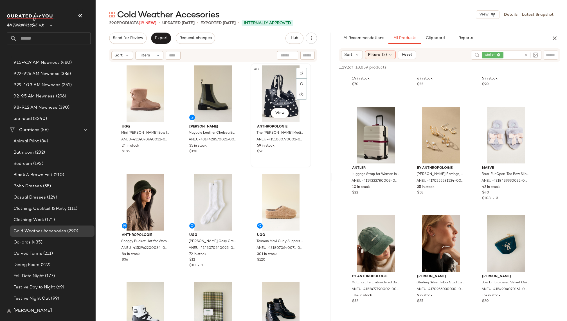
click at [263, 83] on div "#3 View" at bounding box center [280, 94] width 57 height 57
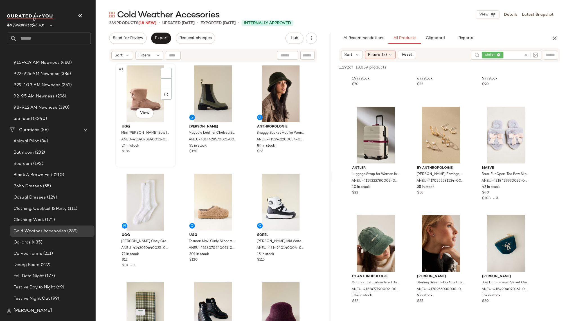
click at [136, 99] on div "#1 View" at bounding box center [145, 94] width 57 height 57
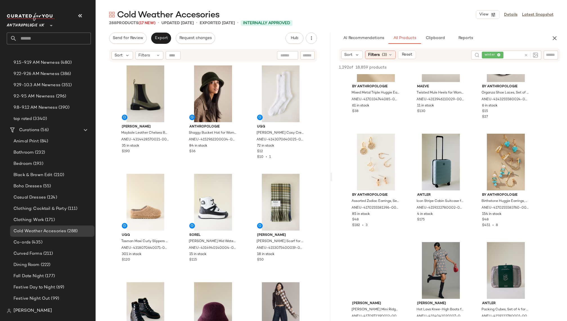
scroll to position [3347, 0]
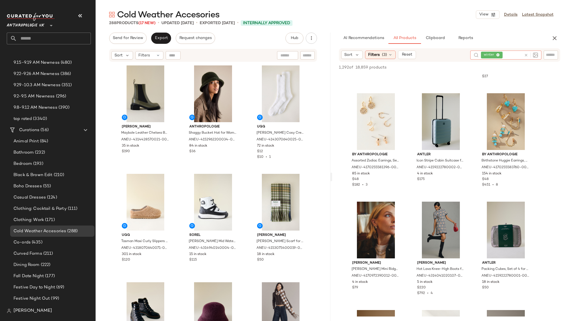
click at [527, 54] on icon at bounding box center [526, 55] width 4 height 4
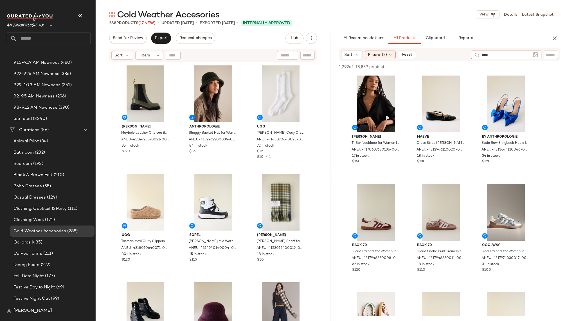
type input "*****"
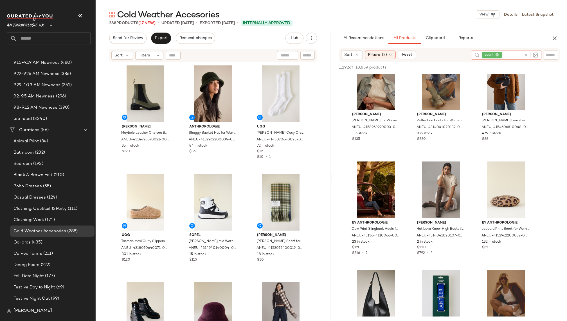
scroll to position [675, 0]
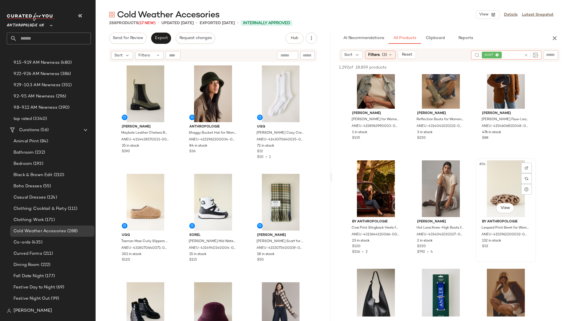
click at [485, 199] on div "#24 View" at bounding box center [505, 189] width 57 height 57
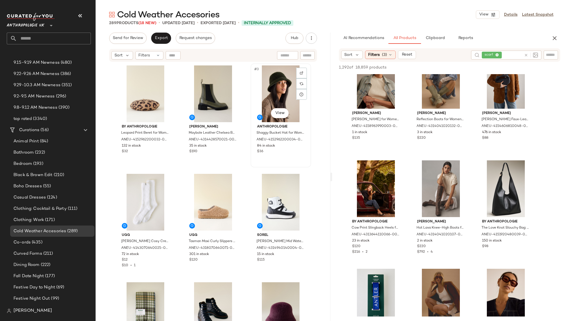
click at [262, 119] on div "#3 View" at bounding box center [280, 94] width 57 height 57
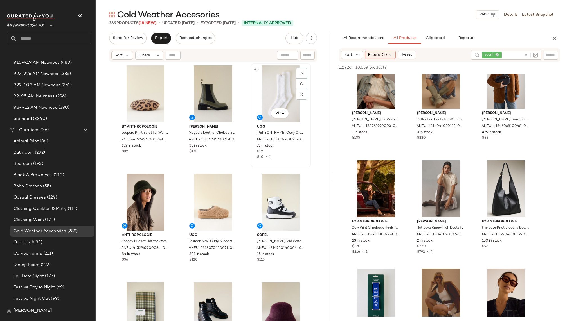
click at [276, 95] on div "#3 View" at bounding box center [280, 94] width 57 height 57
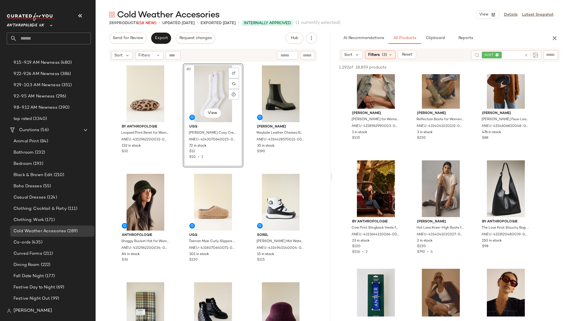
scroll to position [15, 0]
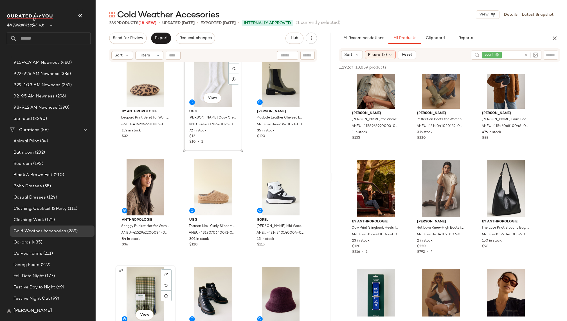
click at [144, 294] on div "#7 View" at bounding box center [145, 295] width 57 height 57
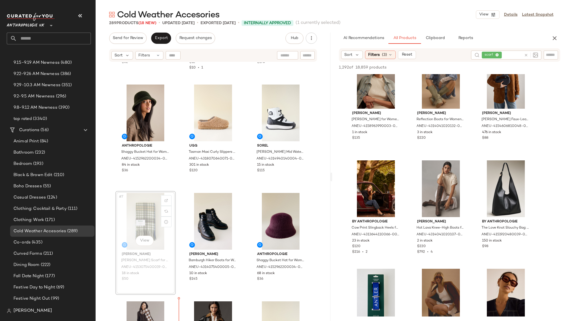
scroll to position [106, 0]
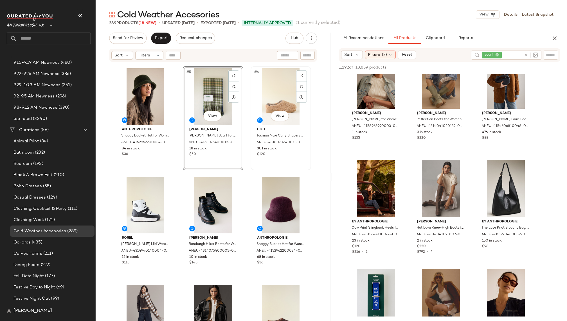
click at [259, 98] on div "#6 View" at bounding box center [280, 96] width 57 height 57
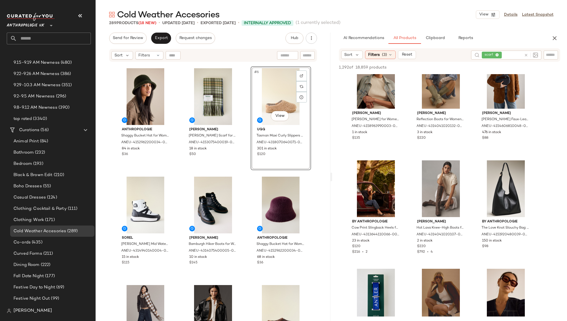
scroll to position [105, 0]
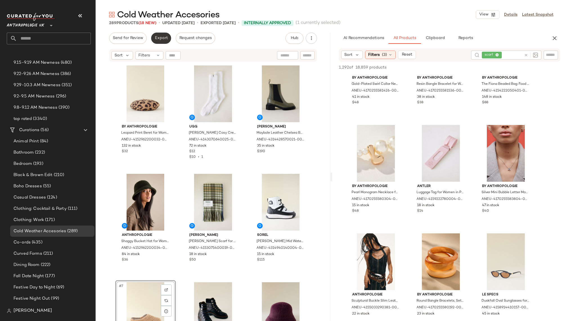
click at [162, 38] on span "Export" at bounding box center [160, 38] width 13 height 4
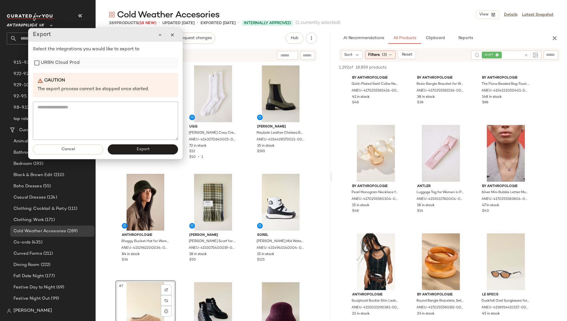
click at [62, 62] on label "URBN Cloud Prod" at bounding box center [60, 62] width 39 height 11
click at [161, 146] on button "Export" at bounding box center [142, 150] width 70 height 10
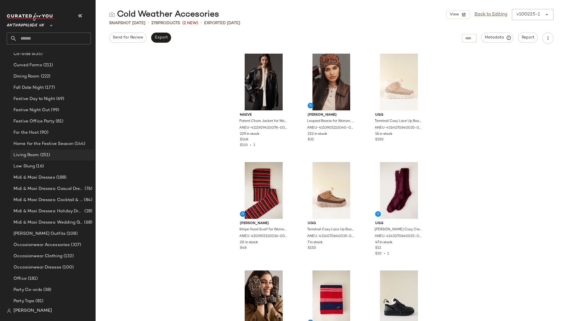
scroll to position [286, 0]
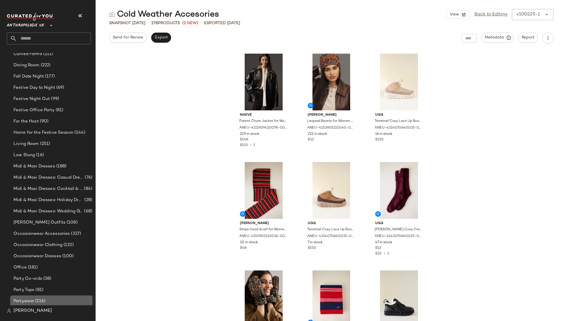
click at [39, 299] on span "(216)" at bounding box center [39, 301] width 11 height 6
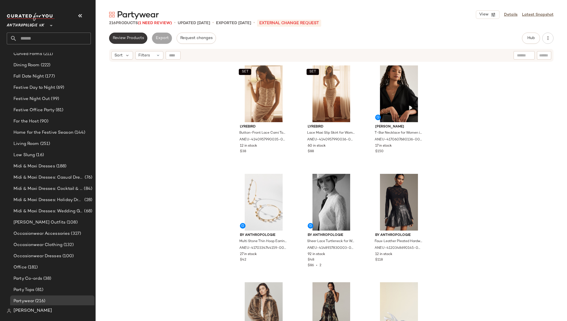
click at [121, 35] on button "Review Products" at bounding box center [128, 38] width 38 height 11
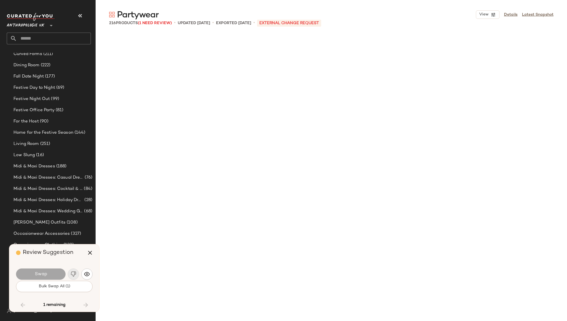
scroll to position [7271, 0]
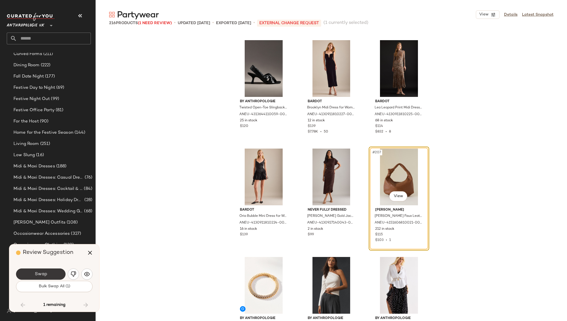
click at [51, 275] on button "Swap" at bounding box center [40, 274] width 49 height 11
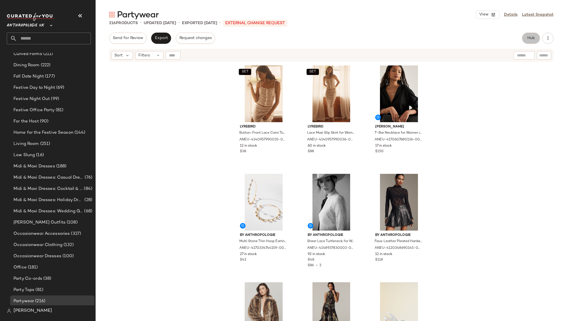
click at [531, 40] on button "Hub" at bounding box center [531, 38] width 18 height 11
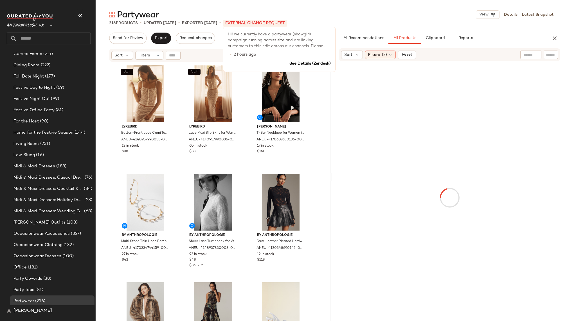
click at [277, 22] on p "External Change Request" at bounding box center [255, 23] width 64 height 7
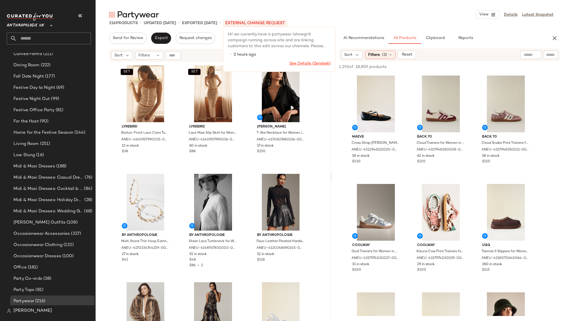
click at [320, 62] on link "See Details (Zendesk)" at bounding box center [309, 64] width 41 height 4
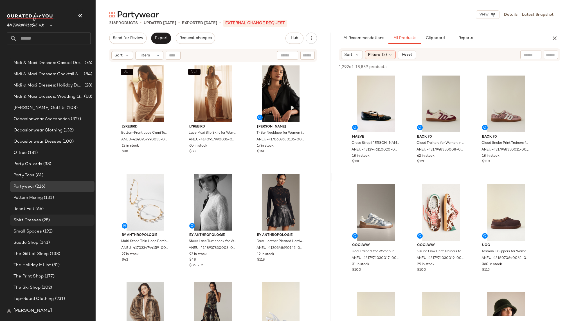
scroll to position [393, 0]
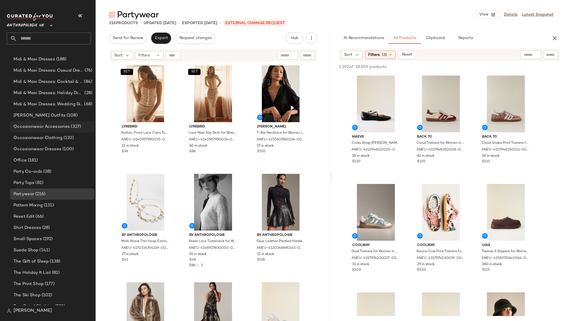
click at [63, 125] on span "Occasionwear Accessories" at bounding box center [41, 127] width 56 height 6
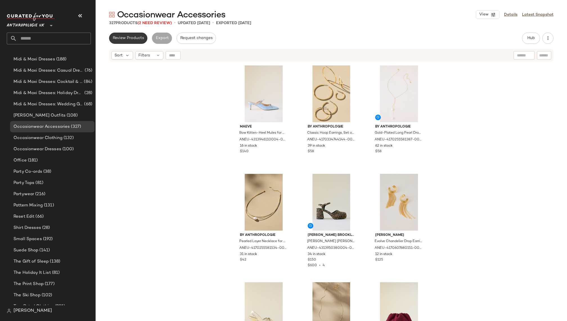
click at [132, 37] on span "Review Products" at bounding box center [127, 38] width 31 height 4
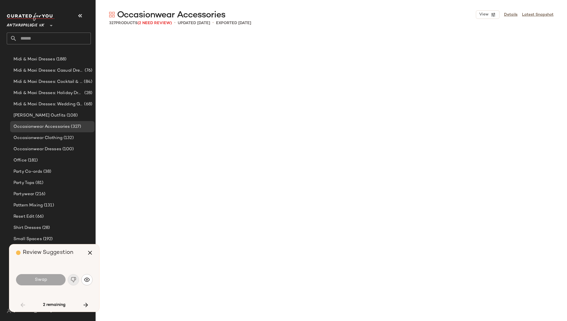
scroll to position [1845, 0]
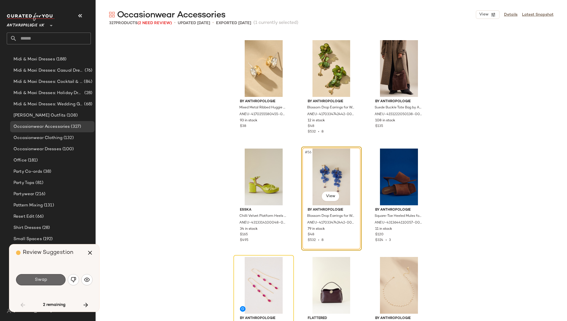
click at [37, 281] on span "Swap" at bounding box center [40, 279] width 13 height 5
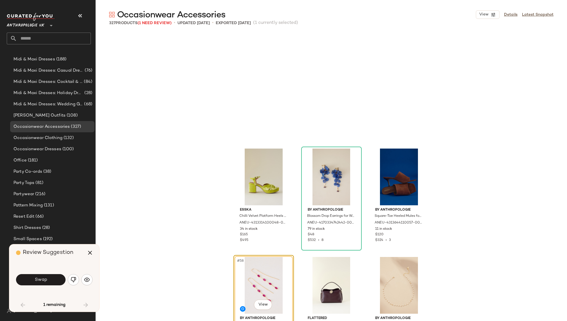
scroll to position [1953, 0]
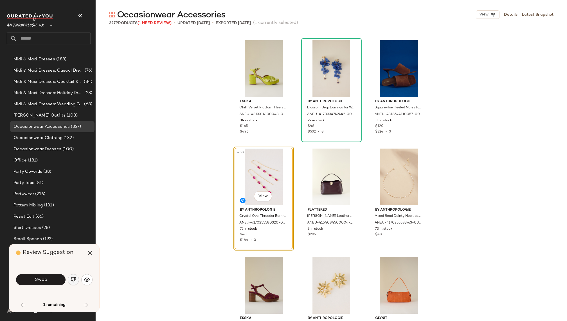
click at [71, 279] on img "button" at bounding box center [74, 280] width 6 height 6
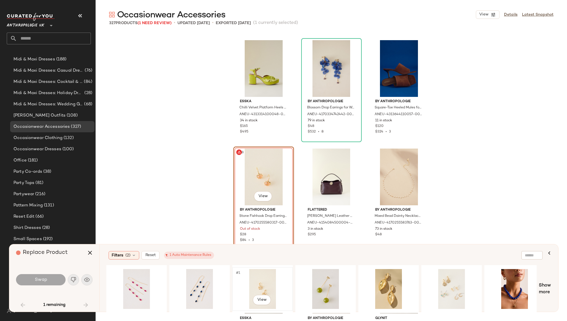
click at [258, 286] on div "#1 View" at bounding box center [262, 289] width 57 height 40
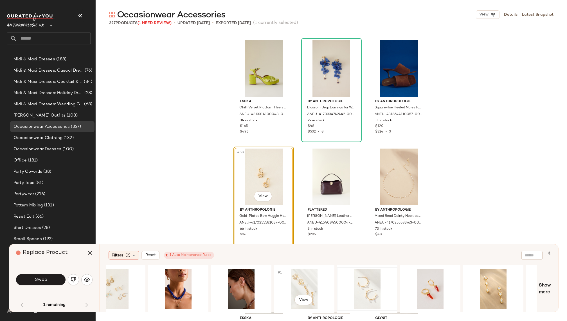
scroll to position [0, 347]
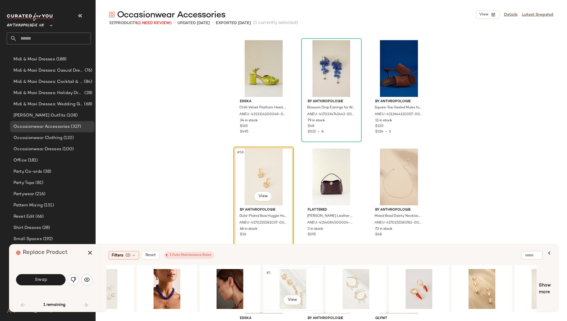
click at [301, 284] on div "#1 View" at bounding box center [293, 289] width 57 height 40
click at [262, 201] on body "Anthropologie UK ** Dashboard All Products Global Clipboards (11) 10.6-10.10 AM…" at bounding box center [283, 160] width 567 height 321
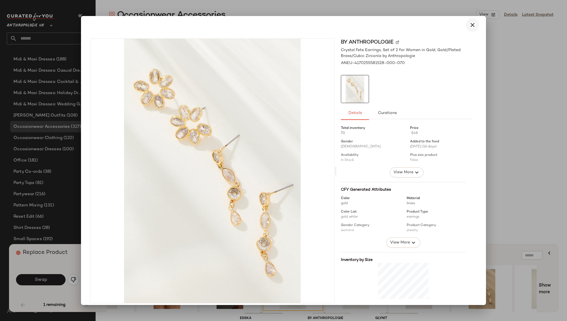
click at [469, 28] on icon "button" at bounding box center [472, 25] width 7 height 7
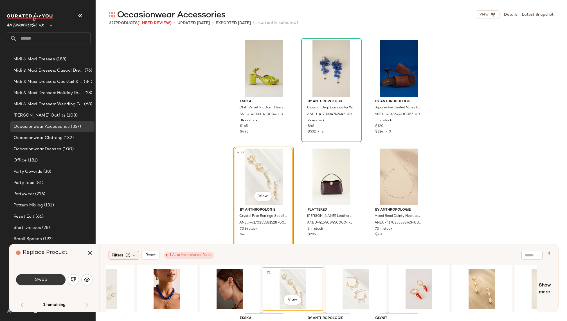
click at [60, 276] on button "Swap" at bounding box center [40, 279] width 49 height 11
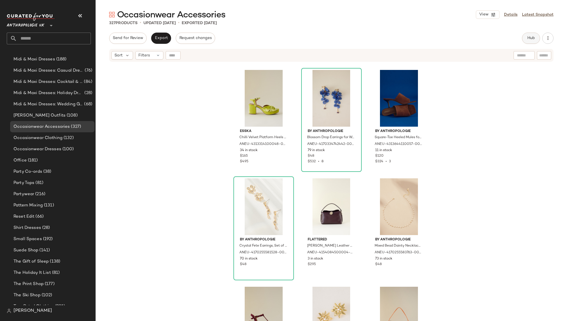
click at [526, 41] on button "Hub" at bounding box center [531, 38] width 18 height 11
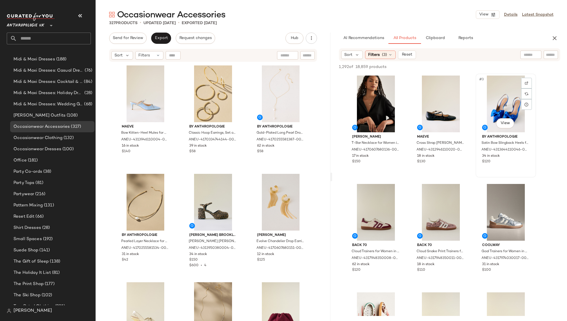
click at [491, 99] on div "#3 View" at bounding box center [505, 104] width 57 height 57
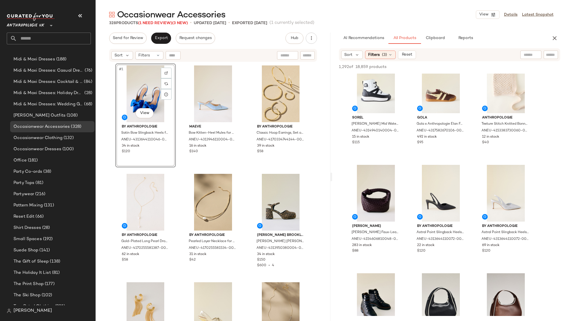
scroll to position [787, 0]
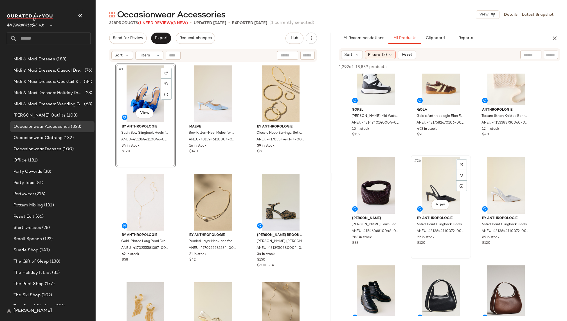
click at [428, 182] on div "#26 View" at bounding box center [440, 185] width 57 height 57
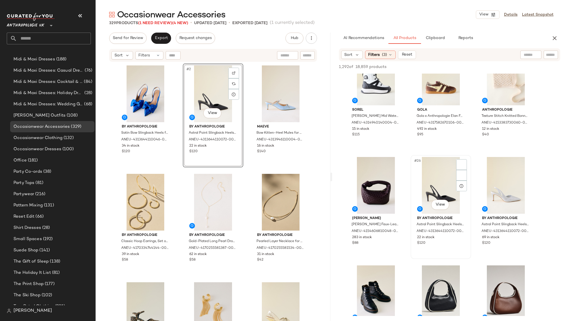
scroll to position [393, 0]
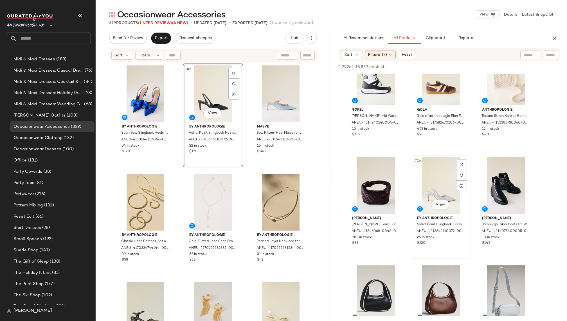
click at [434, 196] on div "#26 View" at bounding box center [440, 185] width 57 height 57
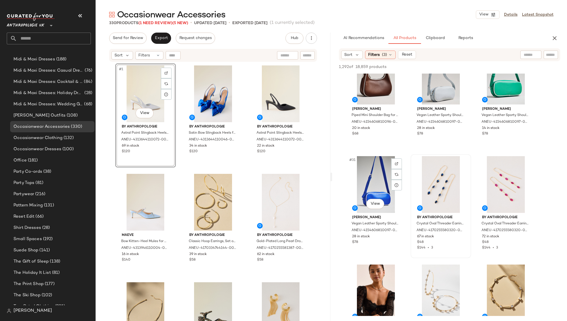
scroll to position [1006, 0]
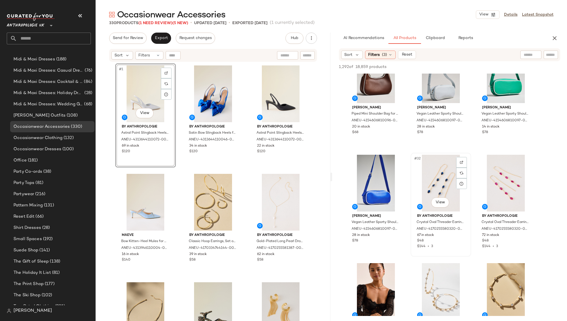
click at [425, 183] on div "#32 View" at bounding box center [440, 183] width 57 height 57
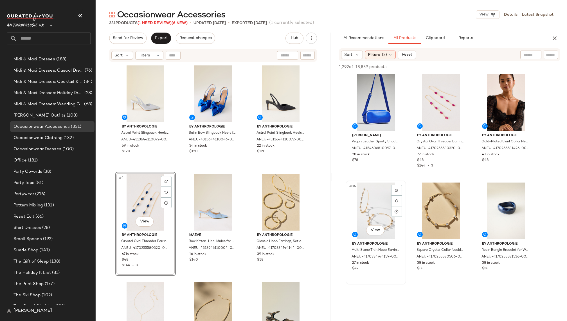
scroll to position [1099, 0]
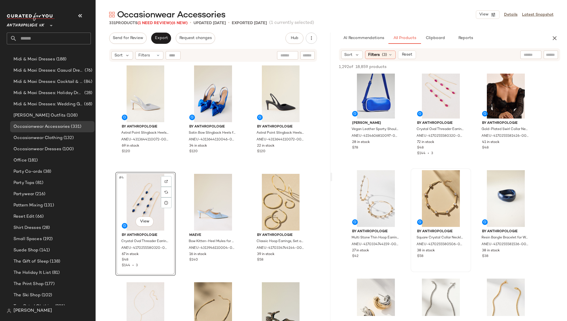
click at [420, 206] on div at bounding box center [440, 198] width 57 height 57
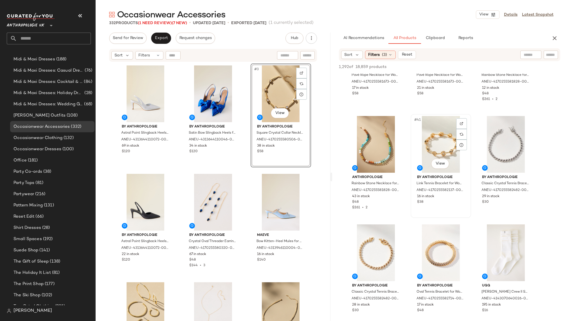
scroll to position [1426, 0]
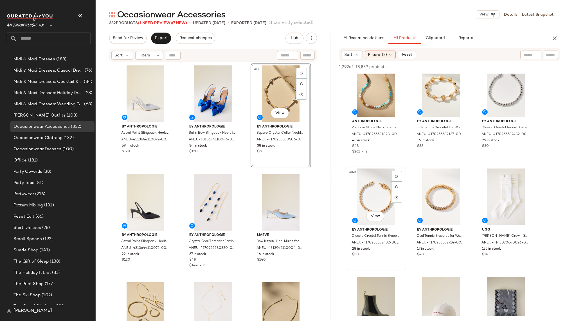
click at [371, 192] on div "#43 View" at bounding box center [375, 197] width 57 height 57
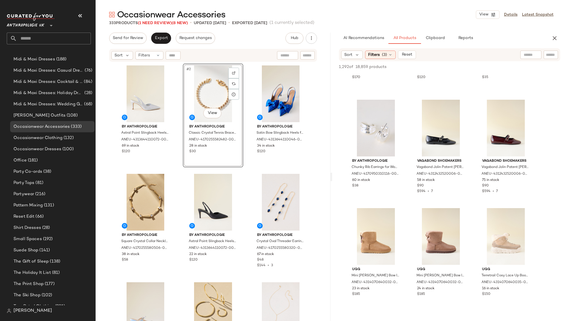
scroll to position [2336, 0]
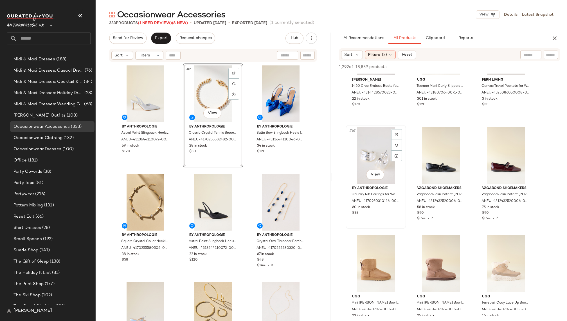
click at [364, 157] on div "#67 View" at bounding box center [375, 155] width 57 height 57
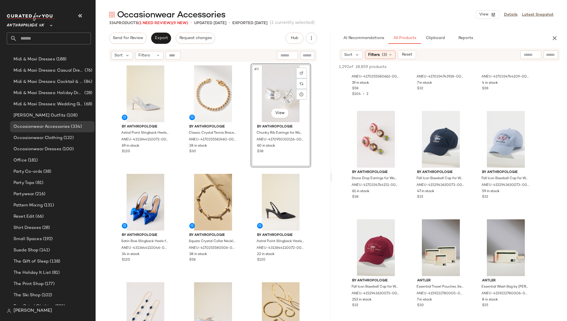
scroll to position [2895, 0]
click at [386, 57] on span "(3)" at bounding box center [384, 55] width 5 height 6
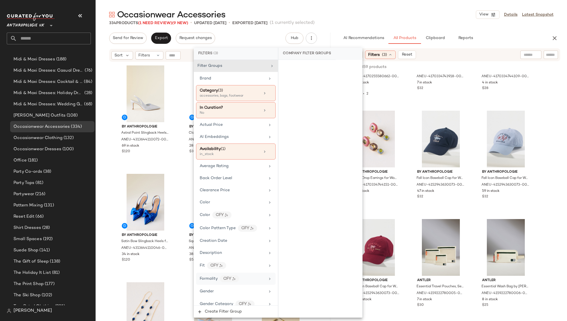
click at [251, 277] on div "Formality CFY" at bounding box center [233, 279] width 66 height 7
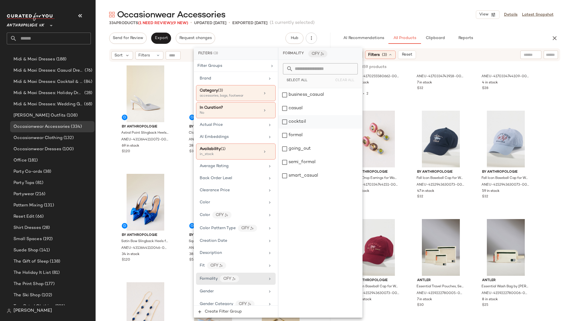
click at [316, 123] on div "cocktail" at bounding box center [320, 121] width 84 height 13
click at [313, 135] on div "formal" at bounding box center [320, 135] width 84 height 13
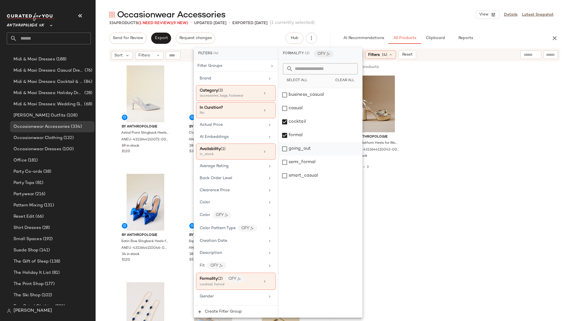
click at [310, 148] on div "going_out" at bounding box center [320, 148] width 84 height 13
click at [304, 147] on div "going_out" at bounding box center [320, 148] width 84 height 13
click at [306, 129] on div "formal" at bounding box center [320, 135] width 84 height 13
click at [307, 114] on div "casual" at bounding box center [320, 108] width 84 height 13
click at [305, 99] on div "business_casual" at bounding box center [320, 94] width 84 height 13
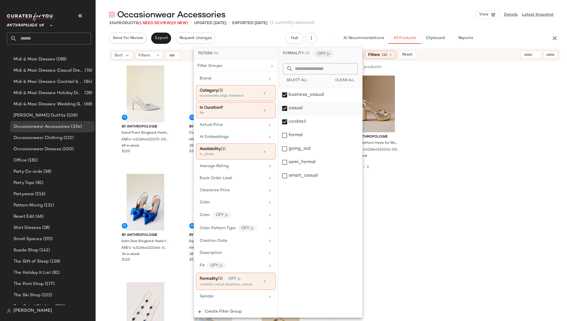
click at [300, 111] on div "casual" at bounding box center [320, 108] width 84 height 13
click at [299, 118] on div "cocktail" at bounding box center [320, 121] width 84 height 13
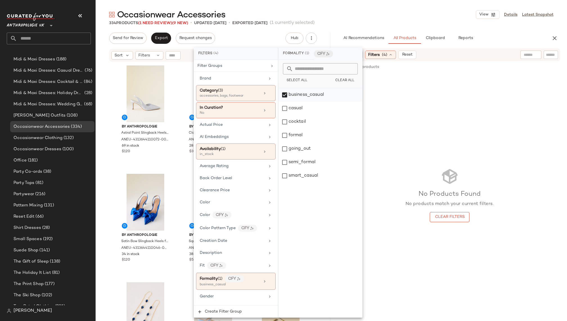
click at [307, 94] on div "business_casual" at bounding box center [320, 94] width 84 height 13
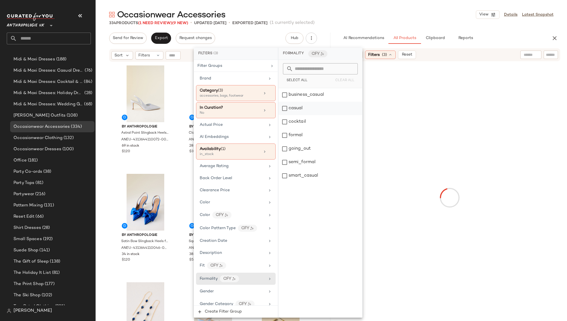
click at [303, 108] on div "casual" at bounding box center [320, 108] width 84 height 13
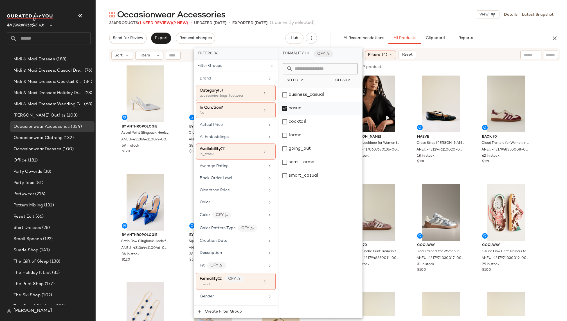
click at [303, 108] on div "casual" at bounding box center [320, 108] width 84 height 13
click at [303, 174] on div "smart_casual" at bounding box center [320, 175] width 84 height 13
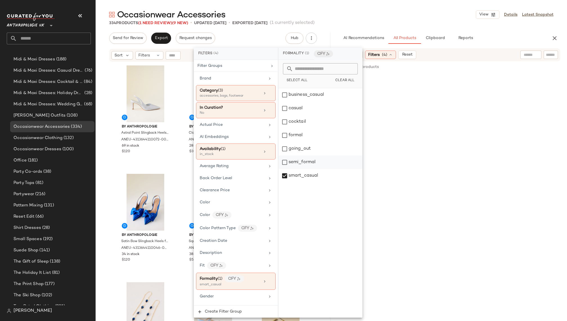
click at [303, 162] on div "semi_formal" at bounding box center [320, 162] width 84 height 13
click at [301, 176] on div "smart_casual" at bounding box center [320, 175] width 84 height 13
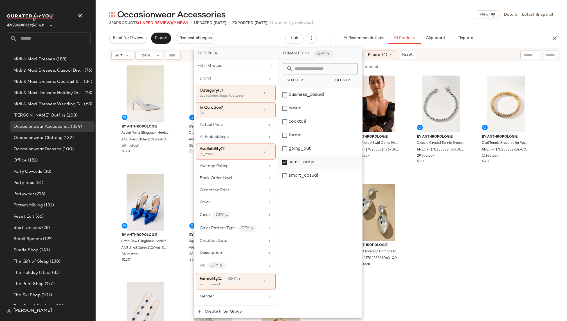
click at [297, 166] on div "semi_formal" at bounding box center [320, 162] width 84 height 13
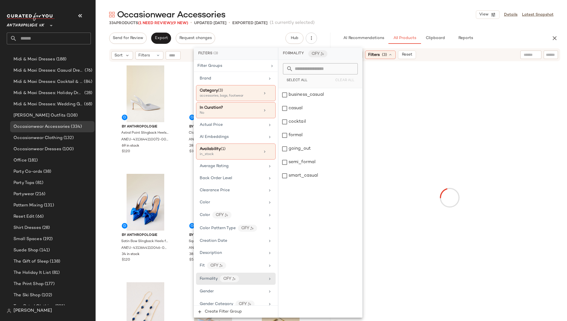
click at [464, 182] on div at bounding box center [449, 197] width 233 height 271
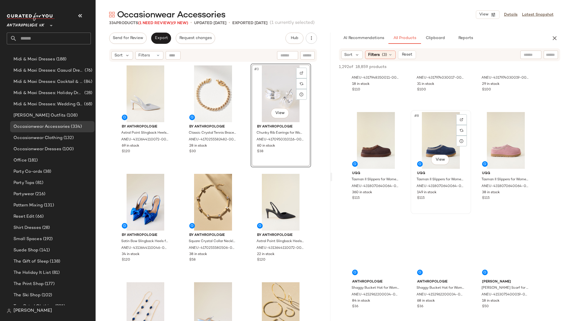
scroll to position [268, 0]
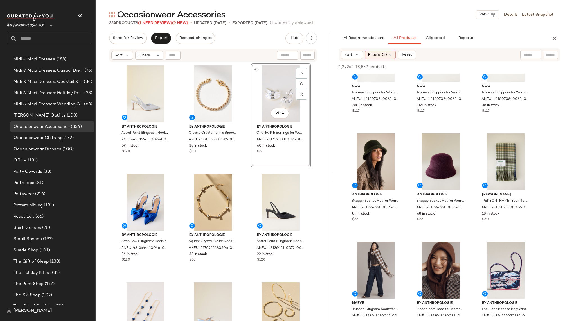
click at [531, 57] on div at bounding box center [530, 55] width 21 height 8
type input "******"
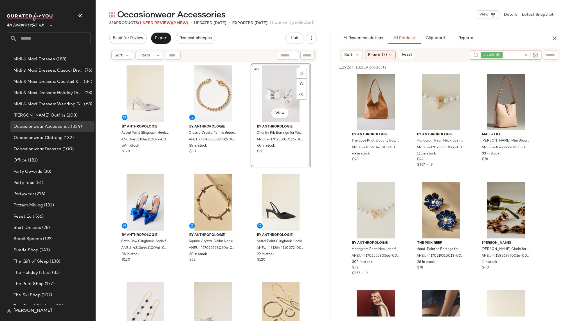
scroll to position [4453, 0]
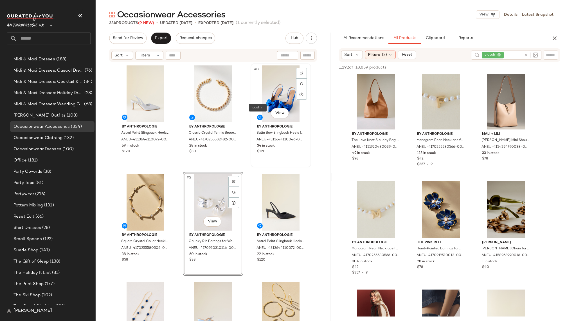
click at [265, 112] on div "#3 View" at bounding box center [280, 94] width 57 height 57
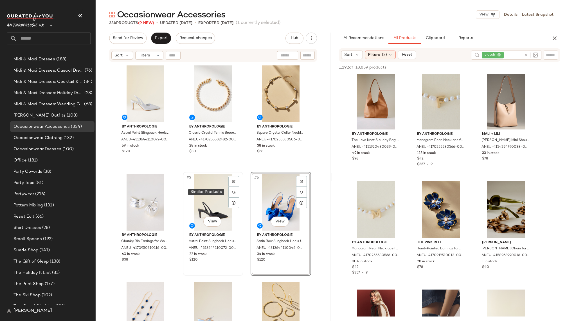
click at [204, 197] on div "#5 View" at bounding box center [213, 202] width 57 height 57
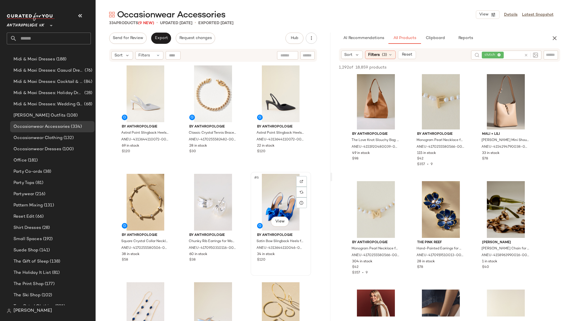
click at [273, 204] on div "#6 View" at bounding box center [280, 202] width 57 height 57
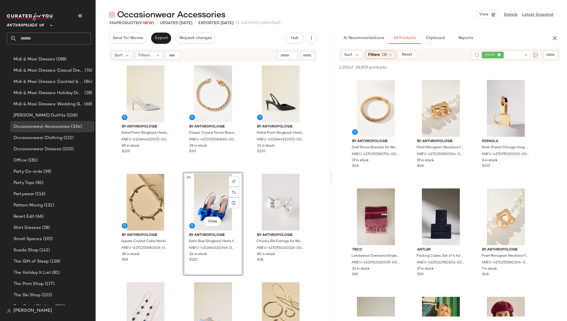
scroll to position [4715, 0]
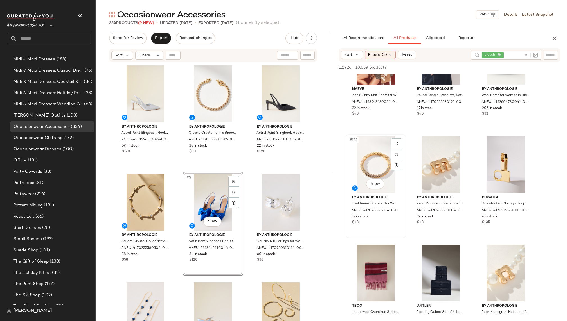
click at [372, 165] on div "#133 View" at bounding box center [375, 164] width 57 height 57
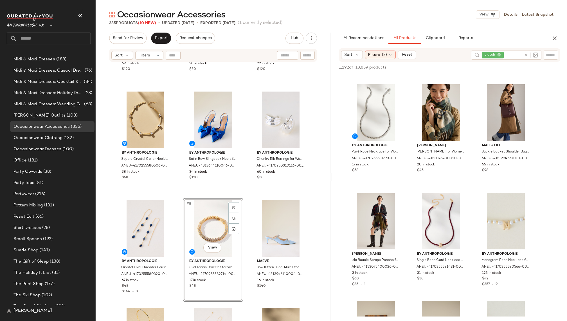
scroll to position [6113, 0]
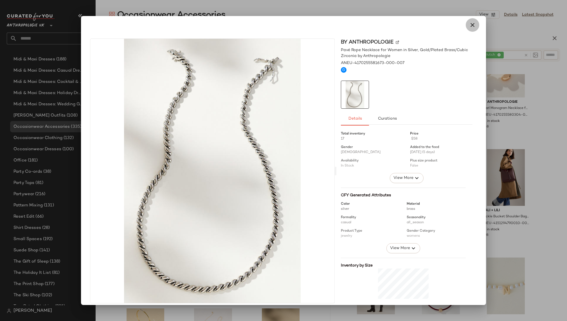
click at [474, 27] on button "button" at bounding box center [472, 24] width 13 height 13
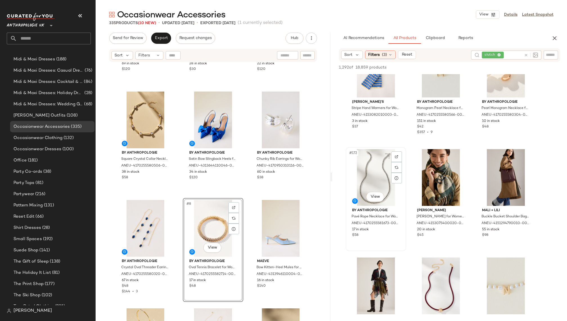
click at [369, 176] on div "#172 View" at bounding box center [375, 177] width 57 height 57
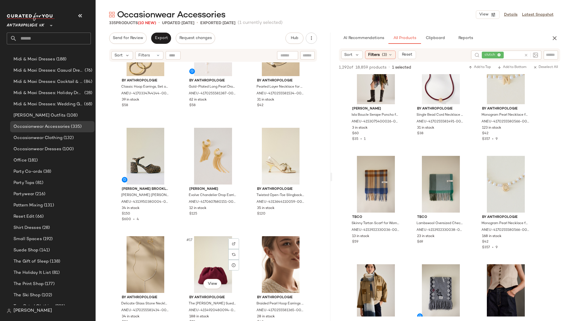
scroll to position [0, 0]
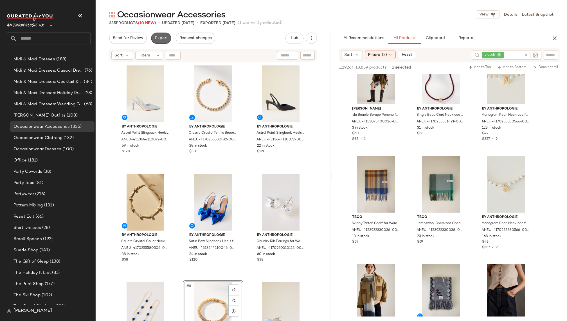
click at [158, 35] on button "Export" at bounding box center [161, 38] width 20 height 11
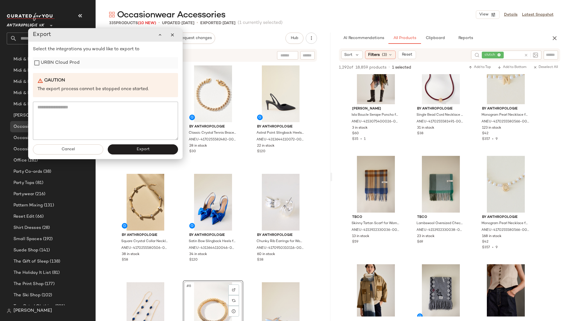
click at [62, 64] on label "URBN Cloud Prod" at bounding box center [60, 62] width 39 height 11
click at [145, 148] on span "Export" at bounding box center [142, 149] width 13 height 4
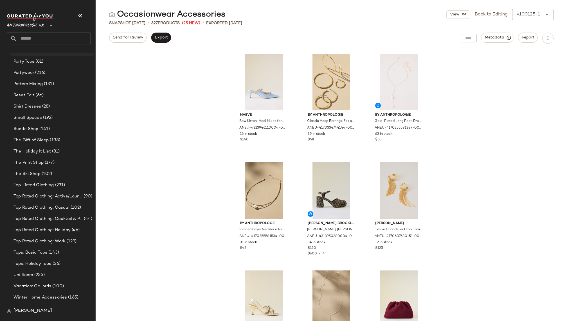
scroll to position [546, 0]
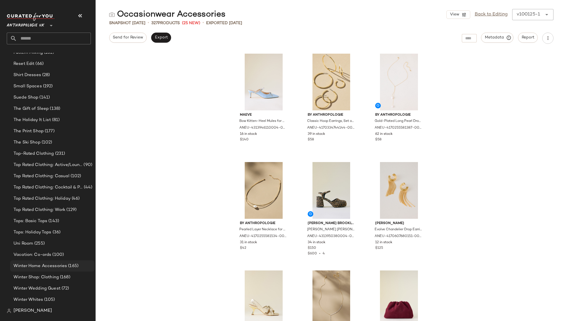
click at [69, 266] on span "(165)" at bounding box center [73, 266] width 12 height 6
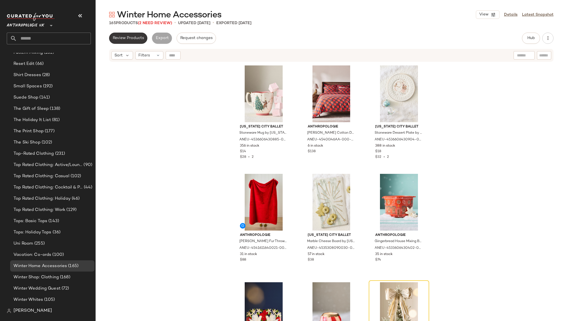
click at [127, 35] on button "Review Products" at bounding box center [128, 38] width 38 height 11
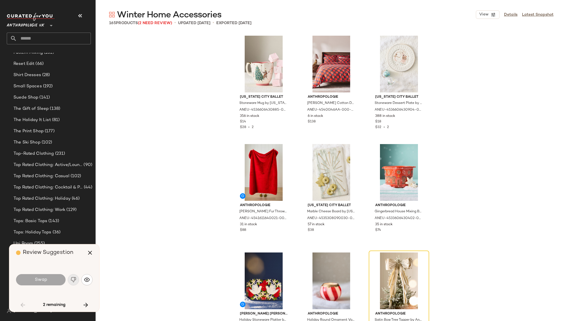
scroll to position [113, 0]
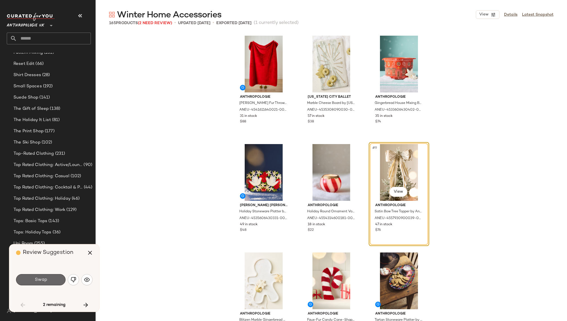
click at [39, 276] on button "Swap" at bounding box center [40, 279] width 49 height 11
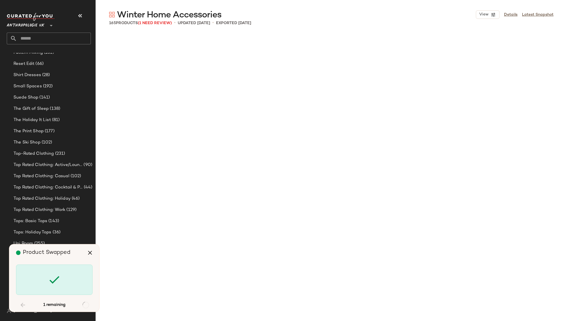
scroll to position [5318, 0]
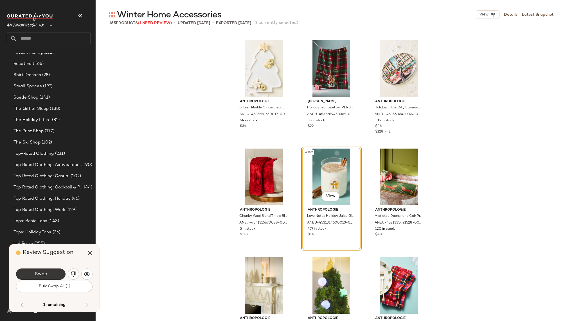
click at [41, 272] on span "Swap" at bounding box center [40, 274] width 13 height 5
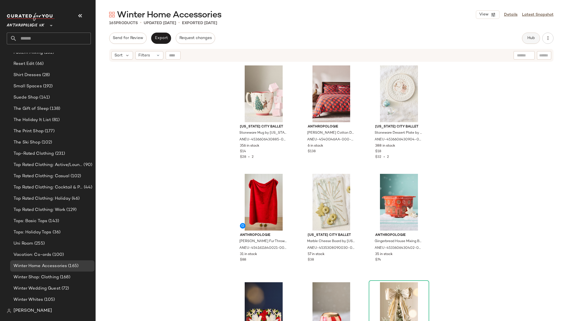
click at [528, 40] on button "Hub" at bounding box center [531, 38] width 18 height 11
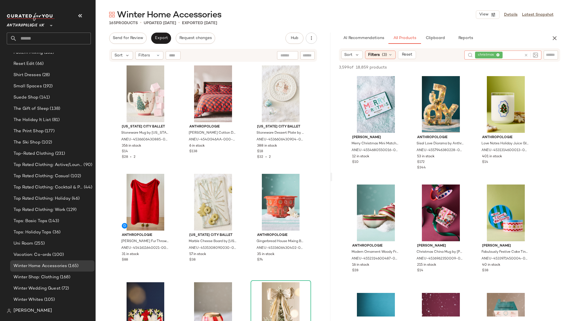
click at [526, 56] on icon at bounding box center [526, 55] width 4 height 4
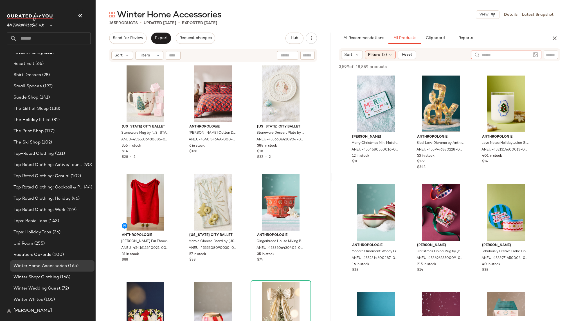
click at [518, 42] on div "AI Recommendations All Products Clipboard Reports" at bounding box center [440, 38] width 203 height 11
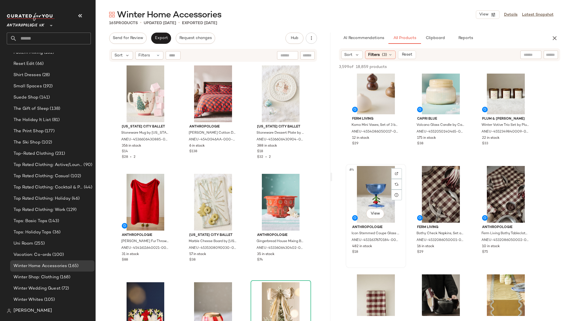
scroll to position [20, 0]
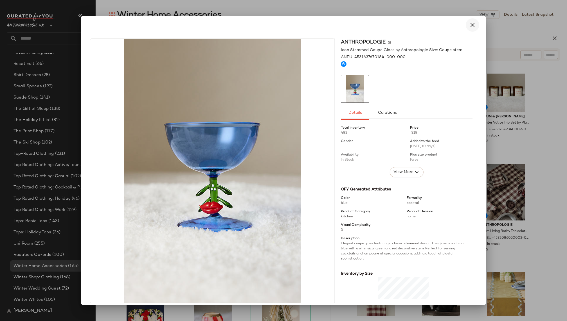
click at [471, 24] on icon "button" at bounding box center [472, 25] width 7 height 7
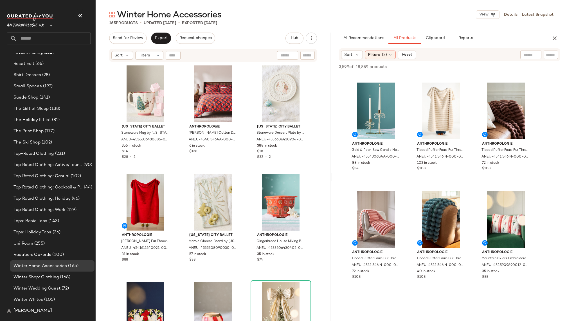
scroll to position [1191, 0]
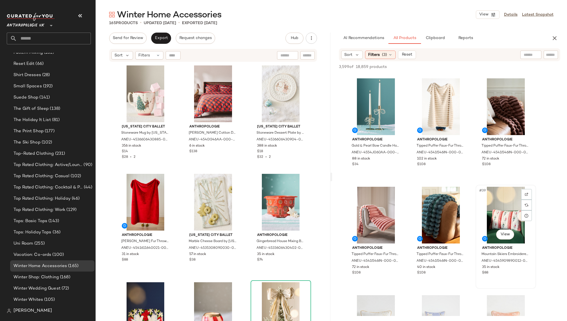
click at [491, 210] on div "#39 View" at bounding box center [505, 215] width 57 height 57
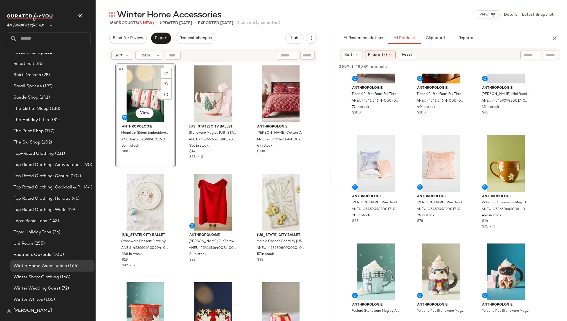
scroll to position [1354, 0]
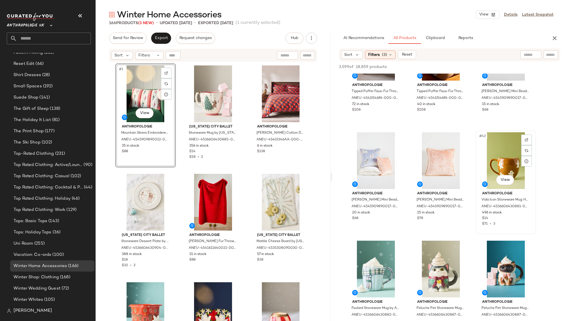
click at [489, 151] on div "#42 View" at bounding box center [505, 160] width 57 height 57
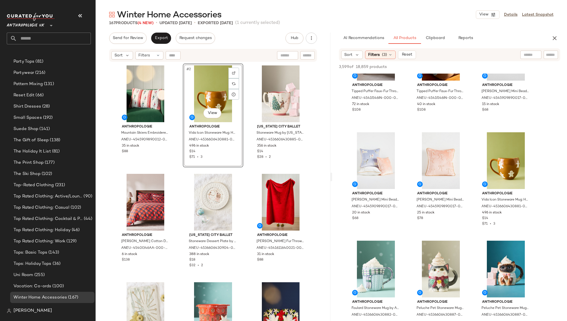
scroll to position [546, 0]
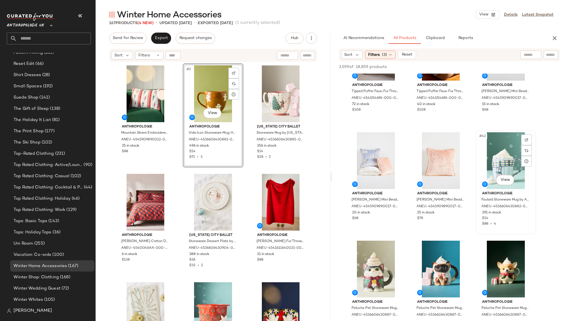
click at [488, 179] on div "#42 View" at bounding box center [505, 160] width 57 height 57
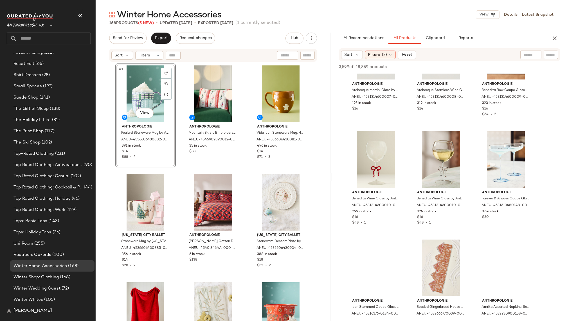
scroll to position [5926, 0]
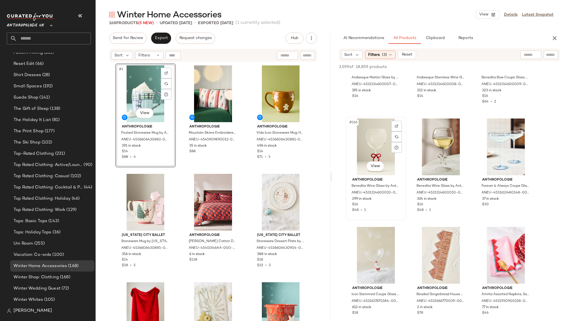
click at [377, 145] on div "#166 View" at bounding box center [375, 147] width 57 height 57
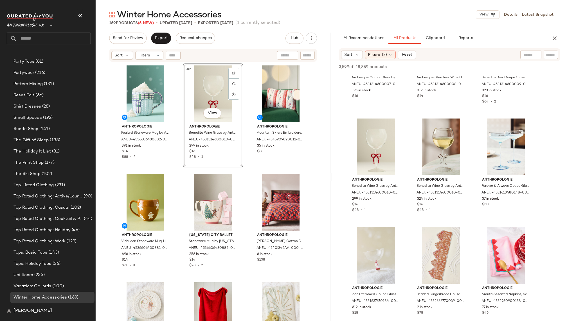
scroll to position [546, 0]
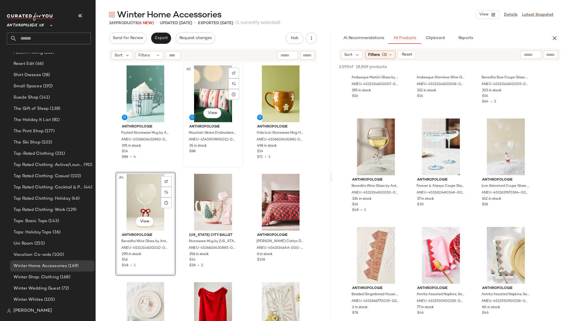
click at [205, 80] on div "#2 View" at bounding box center [213, 94] width 57 height 57
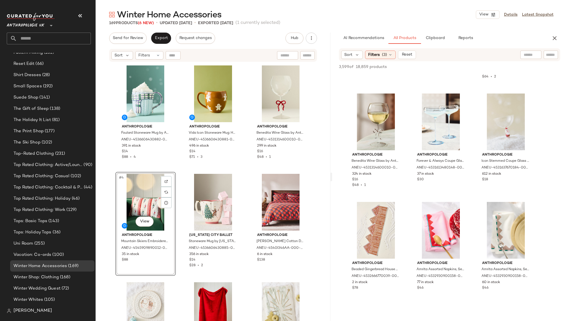
scroll to position [5958, 0]
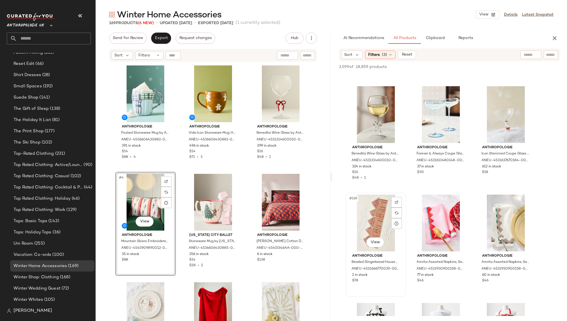
click at [362, 218] on div "#169 View" at bounding box center [375, 223] width 57 height 57
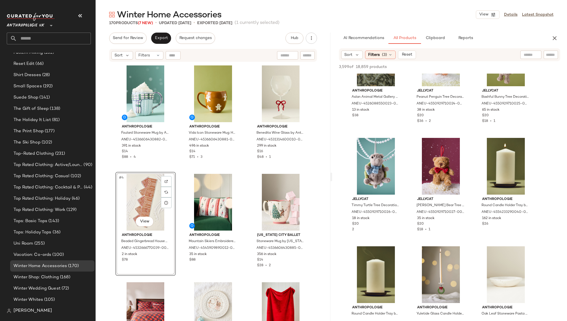
scroll to position [7303, 0]
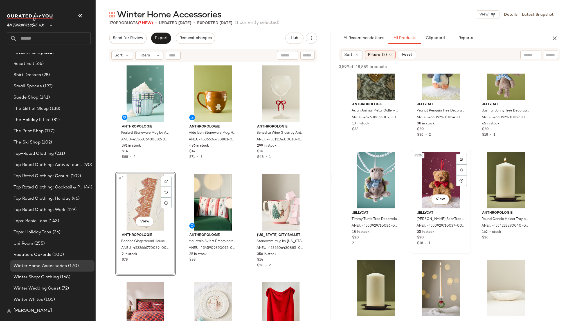
click at [429, 184] on div "#206 View" at bounding box center [440, 180] width 57 height 57
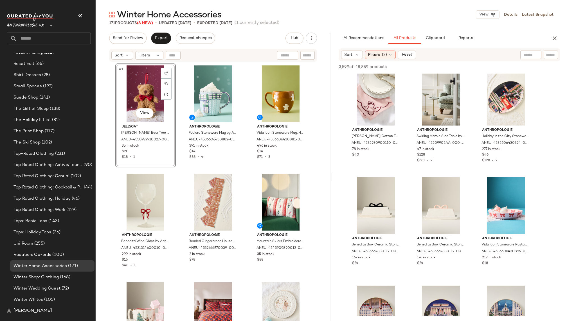
scroll to position [7941, 0]
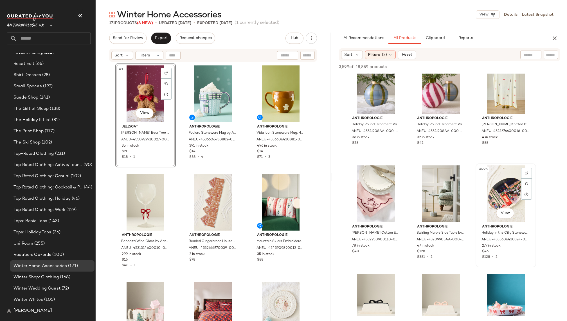
click at [488, 202] on div "#225 View" at bounding box center [505, 194] width 57 height 57
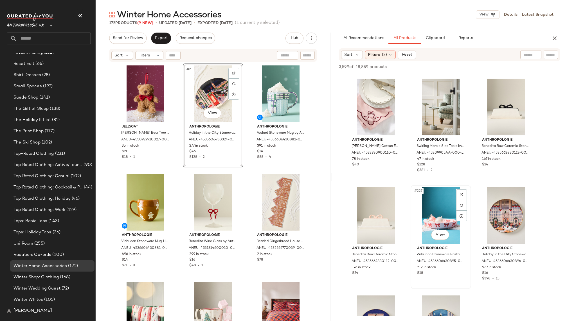
scroll to position [8035, 0]
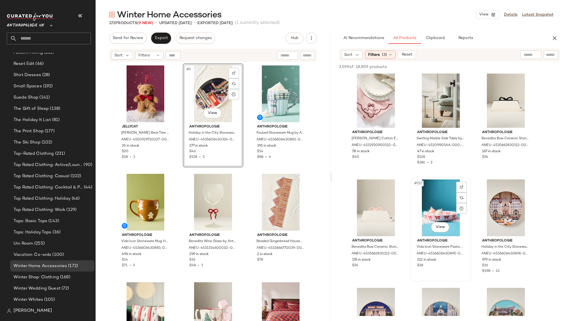
click at [439, 213] on div "#227 View" at bounding box center [440, 208] width 57 height 57
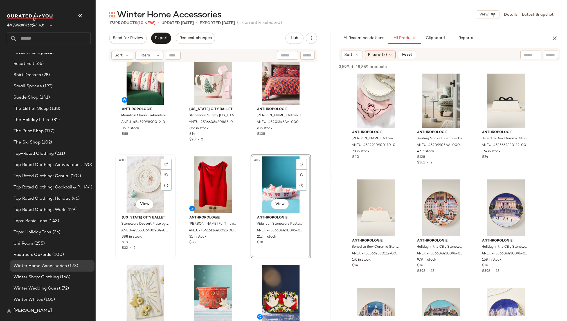
scroll to position [328, 0]
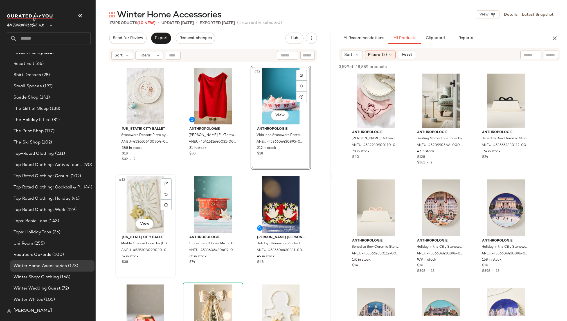
click at [132, 208] on div "#13 View" at bounding box center [145, 204] width 57 height 57
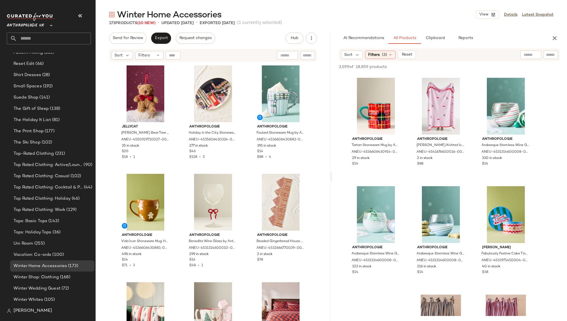
scroll to position [8465, 0]
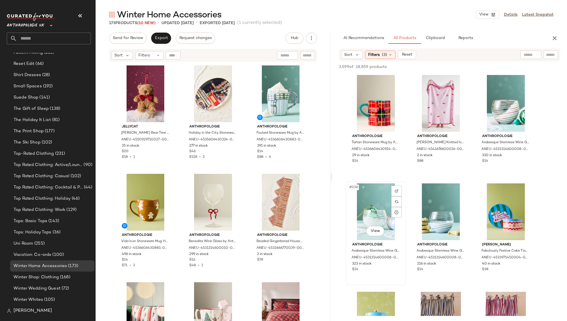
click at [375, 208] on div "#238 View" at bounding box center [375, 212] width 57 height 57
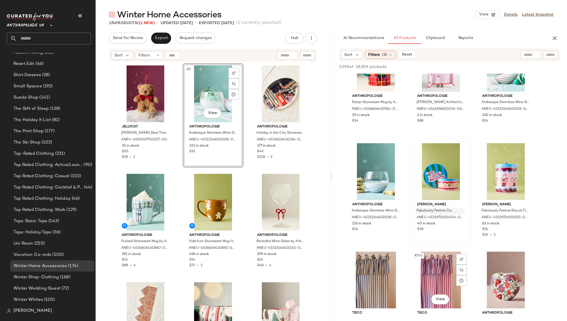
scroll to position [8528, 0]
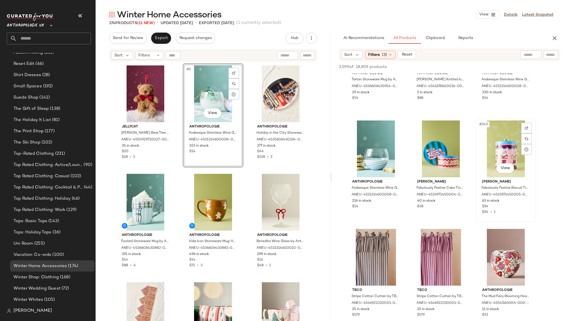
click at [493, 153] on div "#240 View" at bounding box center [505, 149] width 57 height 57
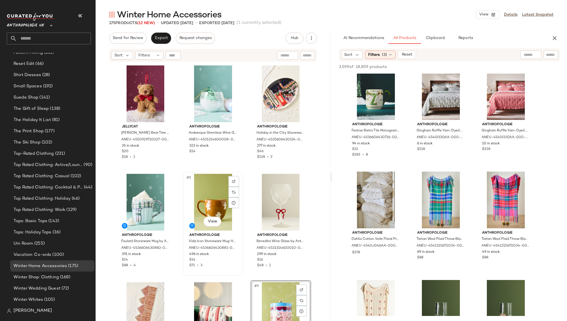
scroll to position [19, 0]
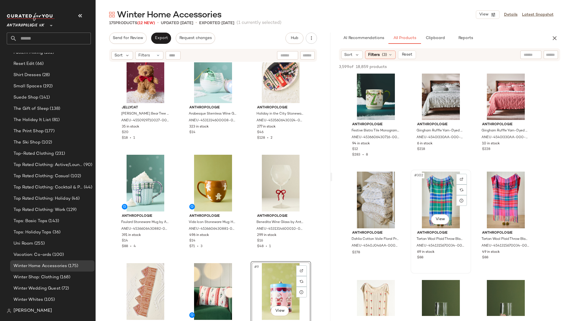
click at [419, 200] on div "#302 View" at bounding box center [440, 200] width 57 height 57
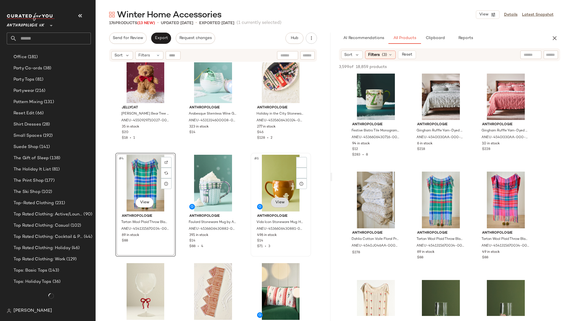
scroll to position [546, 0]
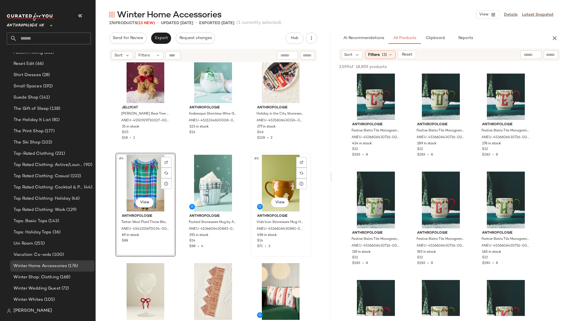
click at [256, 182] on div "#6 View" at bounding box center [280, 183] width 57 height 57
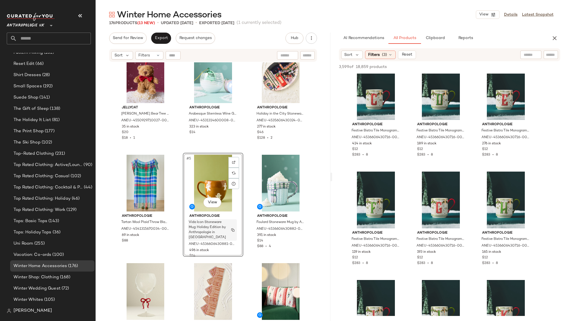
scroll to position [81, 0]
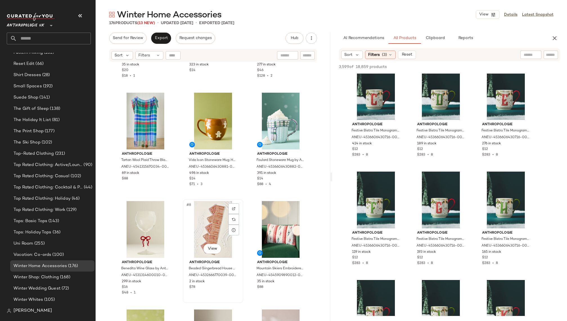
click at [211, 236] on div "#8 View" at bounding box center [213, 229] width 57 height 57
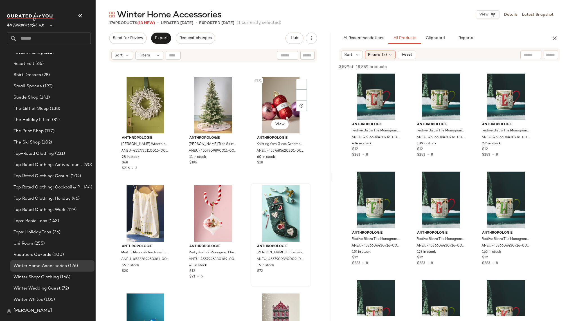
scroll to position [5410, 0]
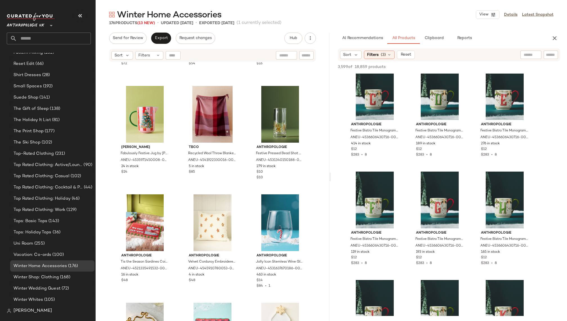
drag, startPoint x: 330, startPoint y: 297, endPoint x: 330, endPoint y: 284, distance: 13.5
click at [330, 284] on div "Winter Home Accessories View Details Latest Snapshot 176 Products (13 New) • up…" at bounding box center [331, 165] width 471 height 312
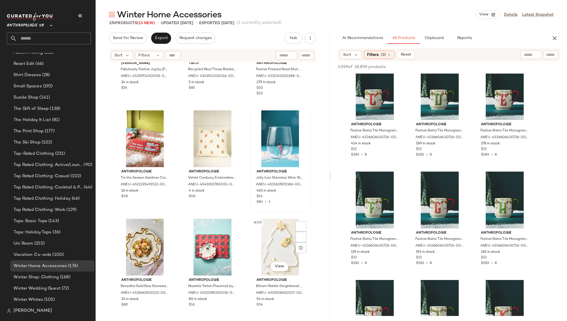
scroll to position [5654, 0]
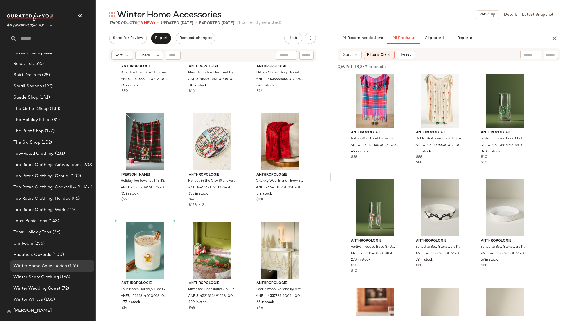
scroll to position [11725, 0]
click at [372, 213] on div "#328 View" at bounding box center [374, 207] width 57 height 57
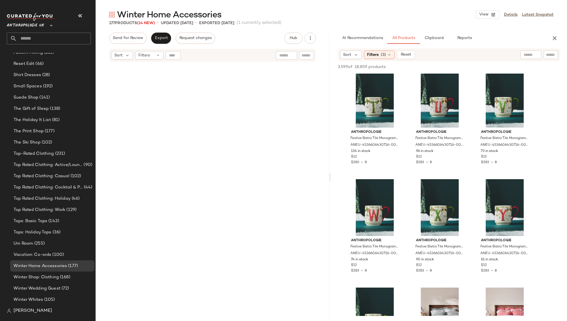
scroll to position [0, 0]
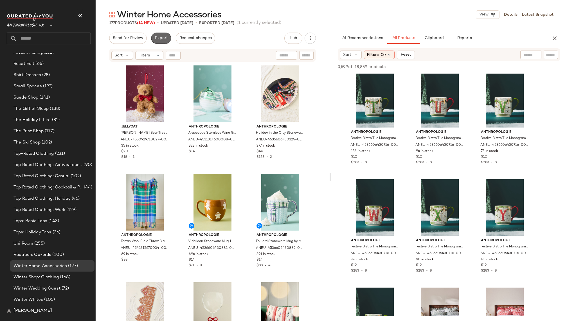
click at [155, 38] on span "Export" at bounding box center [160, 38] width 13 height 4
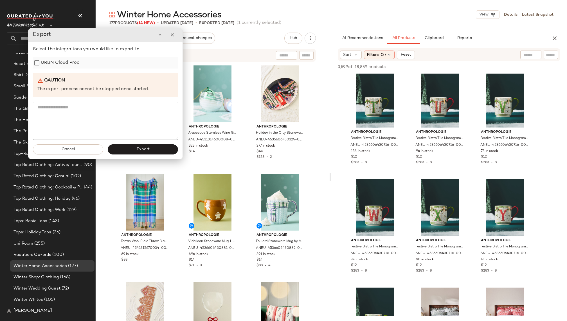
click at [67, 61] on label "URBN Cloud Prod" at bounding box center [60, 62] width 39 height 11
click at [135, 149] on button "Export" at bounding box center [143, 150] width 70 height 10
